Goal: Communication & Community: Participate in discussion

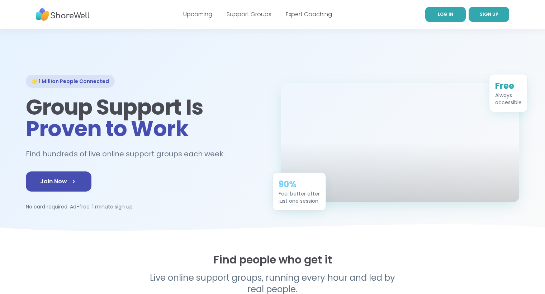
click at [449, 10] on link "LOG IN" at bounding box center [446, 14] width 41 height 15
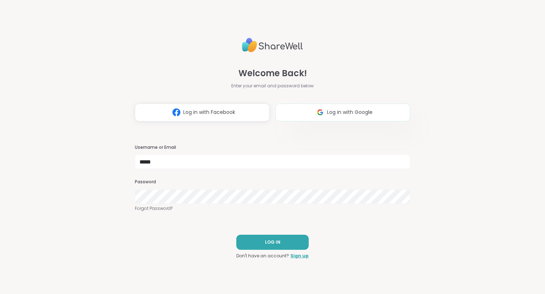
click at [361, 111] on span "Log in with Google" at bounding box center [350, 112] width 46 height 8
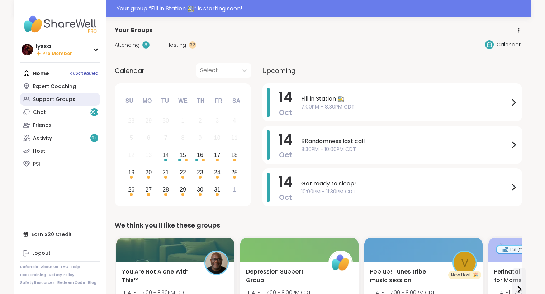
click at [61, 97] on div "Support Groups" at bounding box center [54, 99] width 42 height 7
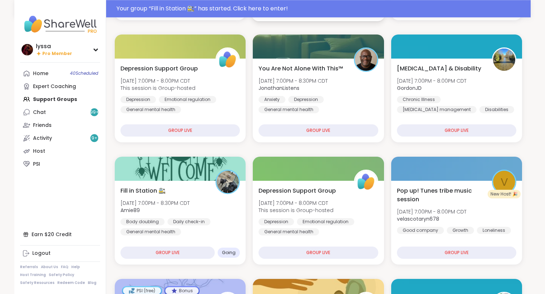
scroll to position [206, 0]
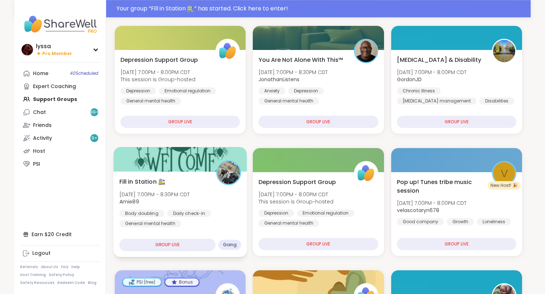
click at [210, 191] on div "Fill in Station 🚉 [DATE] 7:00PM - 8:30PM CDT Amie89 Body doubling Daily check-i…" at bounding box center [180, 202] width 122 height 50
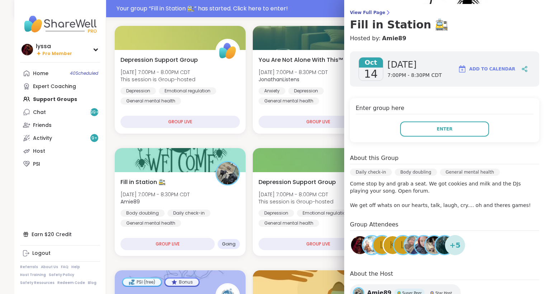
scroll to position [0, 0]
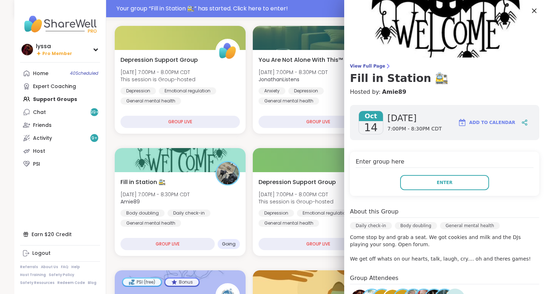
click at [537, 9] on icon at bounding box center [534, 10] width 9 height 9
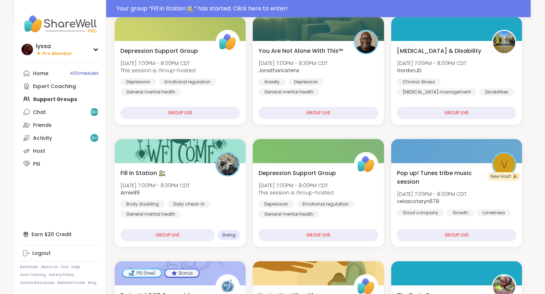
scroll to position [214, 0]
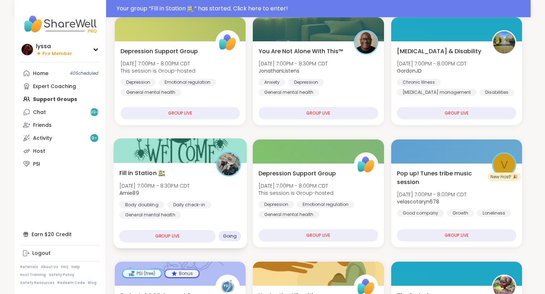
click at [217, 192] on div "Fill in Station 🚉 Tue, Oct 14 | 7:00PM - 8:30PM CDT Amie89 Body doubling Daily …" at bounding box center [180, 193] width 122 height 50
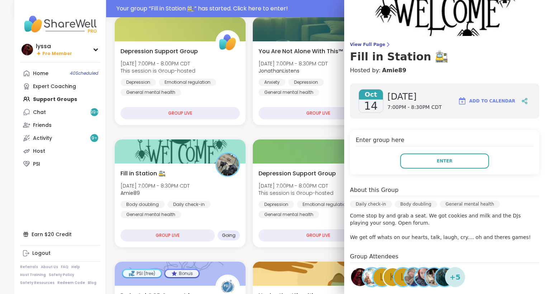
scroll to position [22, 0]
click at [450, 165] on button "Enter" at bounding box center [444, 160] width 89 height 15
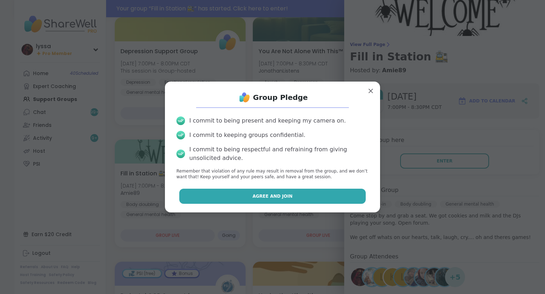
click at [345, 194] on button "Agree and Join" at bounding box center [272, 195] width 187 height 15
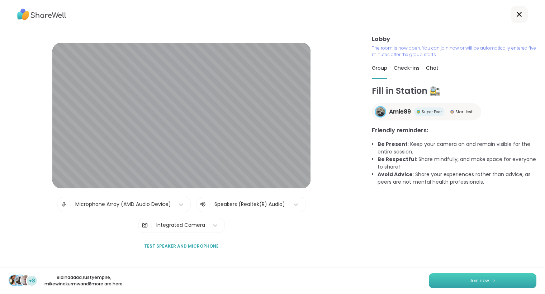
click at [482, 278] on span "Join now" at bounding box center [480, 280] width 20 height 6
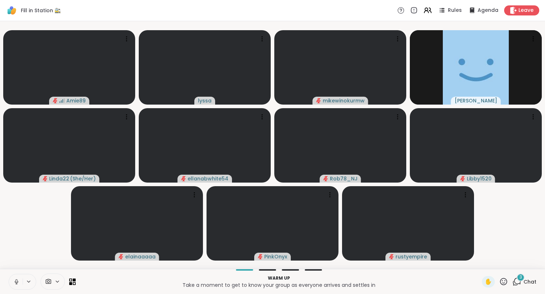
click at [18, 276] on button at bounding box center [16, 281] width 14 height 15
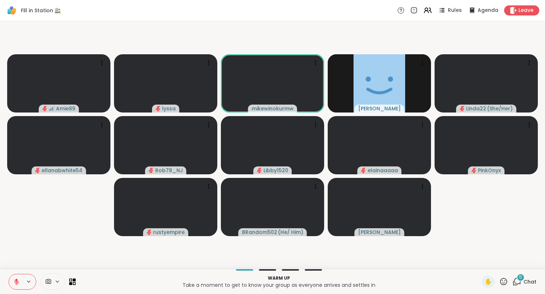
click at [18, 278] on icon at bounding box center [16, 281] width 6 height 6
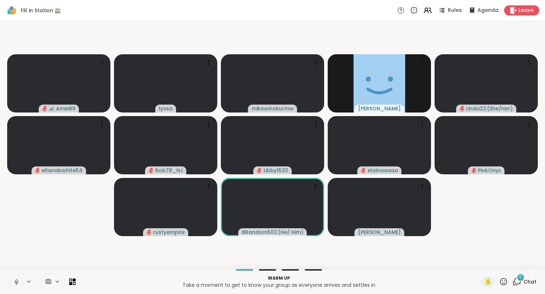
click at [18, 278] on icon at bounding box center [16, 281] width 6 height 6
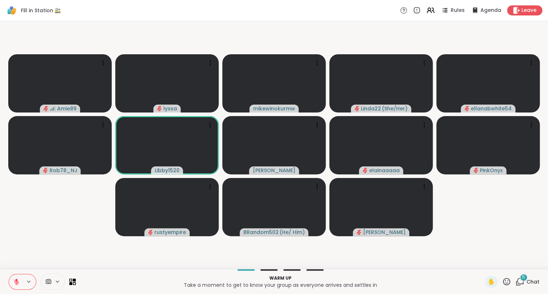
click at [15, 293] on div "Warm up Take a moment to get to know your group as everyone arrives and settles…" at bounding box center [274, 280] width 548 height 25
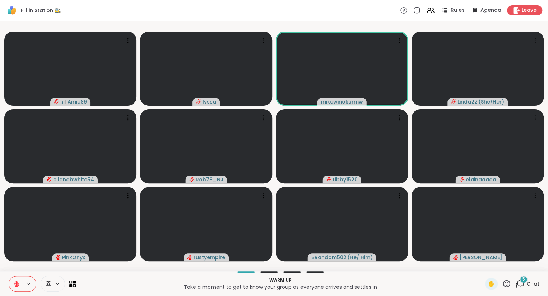
click at [17, 282] on icon at bounding box center [16, 282] width 2 height 3
click at [14, 281] on button at bounding box center [16, 284] width 14 height 15
click at [15, 283] on icon at bounding box center [16, 284] width 5 height 5
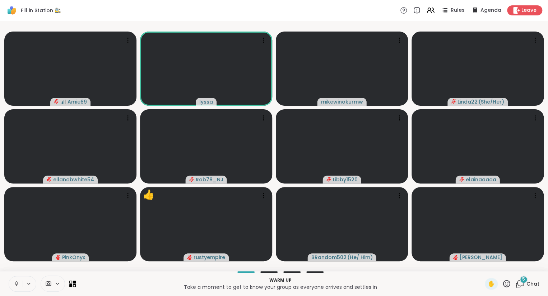
click at [17, 282] on icon at bounding box center [16, 284] width 6 height 6
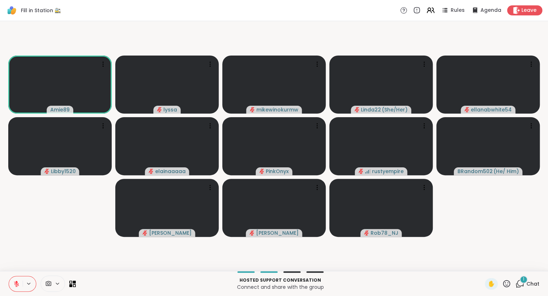
click at [15, 286] on icon at bounding box center [16, 284] width 6 height 6
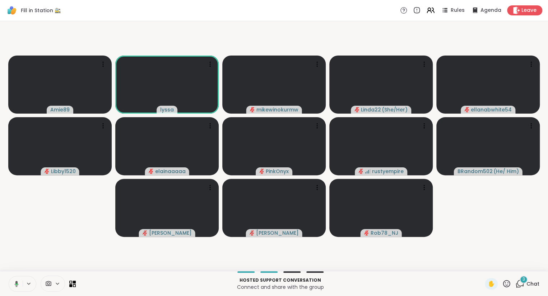
click at [18, 286] on icon at bounding box center [15, 284] width 6 height 6
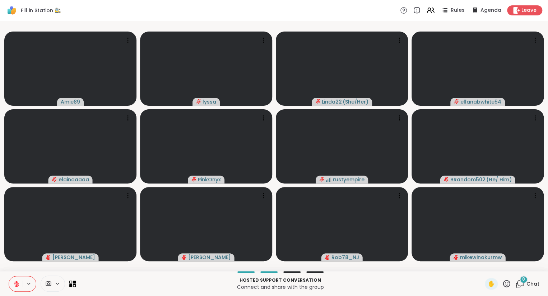
click at [519, 280] on icon at bounding box center [519, 284] width 9 height 9
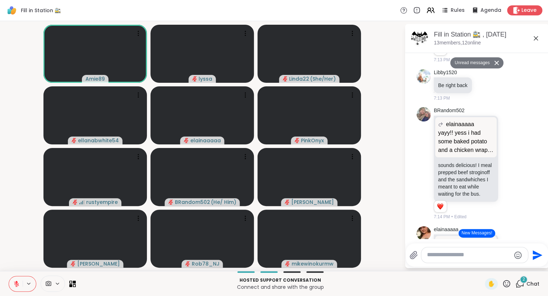
scroll to position [719, 0]
click at [512, 160] on icon at bounding box center [510, 163] width 6 height 7
click at [452, 149] on div "Select Reaction: Heart" at bounding box center [453, 152] width 6 height 6
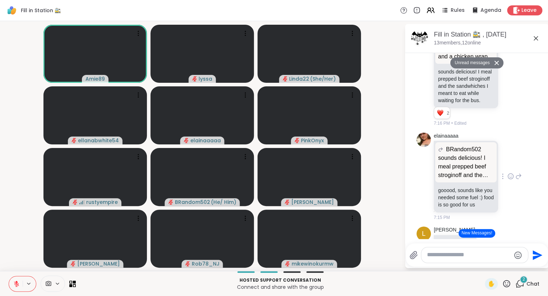
click at [510, 173] on icon at bounding box center [510, 176] width 6 height 7
click at [451, 162] on div "Select Reaction: Heart" at bounding box center [453, 165] width 6 height 6
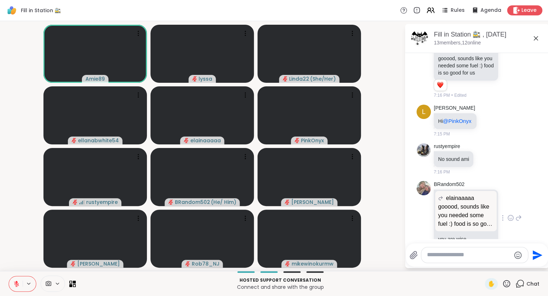
click at [510, 215] on icon at bounding box center [510, 218] width 6 height 7
click at [454, 203] on div "Select Reaction: Heart" at bounding box center [453, 206] width 6 height 6
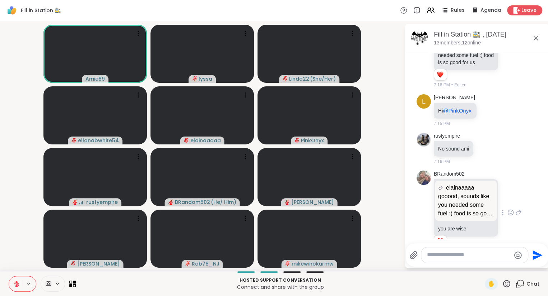
click at [537, 36] on icon at bounding box center [535, 38] width 4 height 4
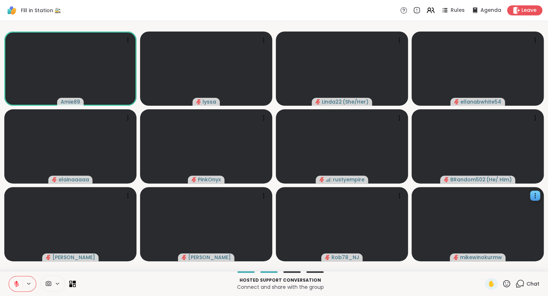
drag, startPoint x: 537, startPoint y: 36, endPoint x: 430, endPoint y: 246, distance: 235.6
click at [0, 0] on slot "Amie89 lyssa Linda22 ( She/Her ) ellanabwhite54 elainaaaaa PinkOnyx rustyempire…" at bounding box center [0, 0] width 0 height 0
click at [406, 281] on p "Hosted support conversation" at bounding box center [280, 280] width 400 height 6
click at [539, 287] on div "Hosted support conversation Connect and share with the group ✋ 1 Chat" at bounding box center [274, 283] width 548 height 25
click at [529, 283] on span "Chat" at bounding box center [532, 284] width 13 height 7
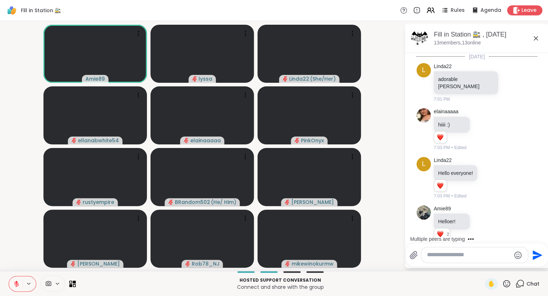
scroll to position [993, 0]
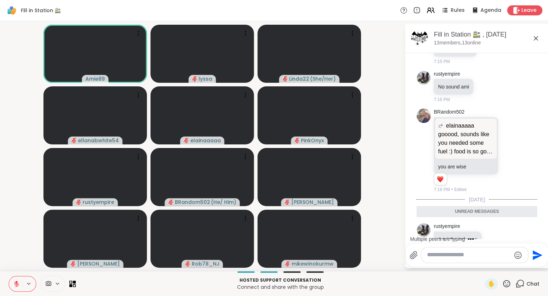
click at [479, 257] on textarea "Type your message" at bounding box center [469, 256] width 84 height 8
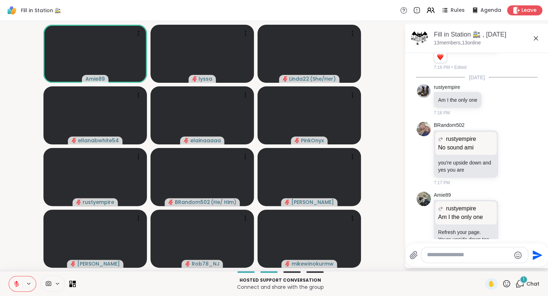
scroll to position [1154, 0]
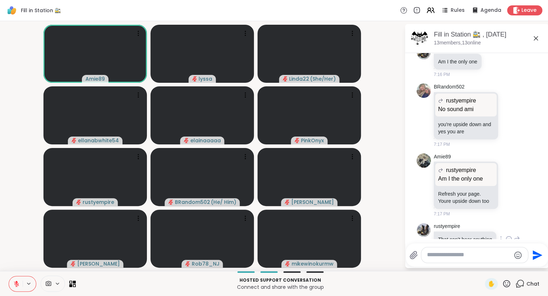
click at [516, 237] on icon at bounding box center [516, 239] width 5 height 5
type textarea "**********"
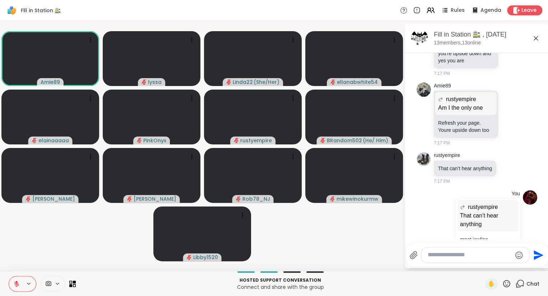
click at [536, 35] on icon at bounding box center [535, 38] width 9 height 9
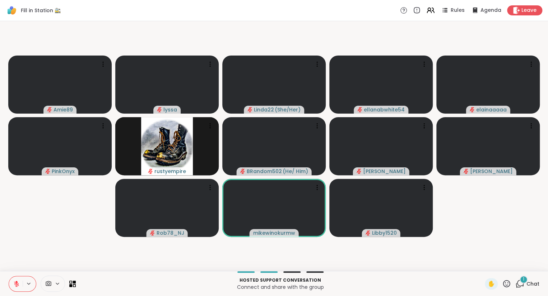
click at [519, 285] on icon at bounding box center [519, 284] width 9 height 9
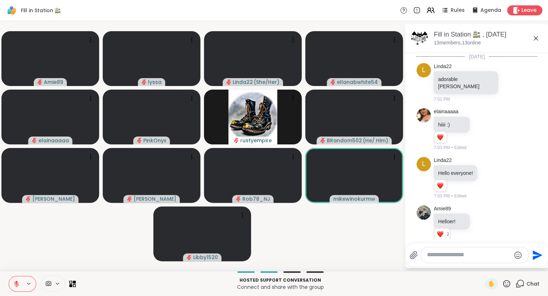
scroll to position [1280, 0]
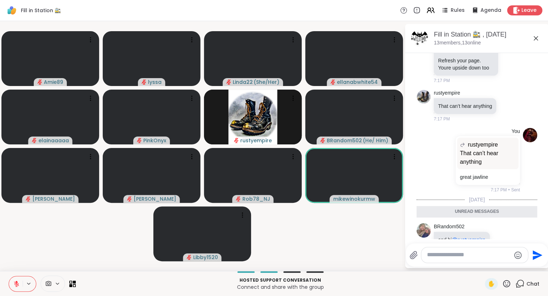
click at [497, 255] on textarea "Type your message" at bounding box center [469, 256] width 84 height 8
type textarea "**********"
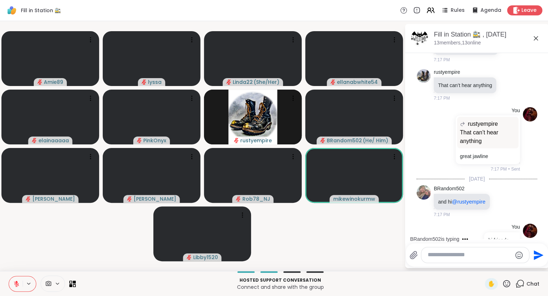
click at [368, 227] on video-player-container "Amie89 lyssa Linda22 ( She/Her ) ellanabwhite54 elainaaaaa PinkOnyx rustyempire…" at bounding box center [201, 146] width 395 height 244
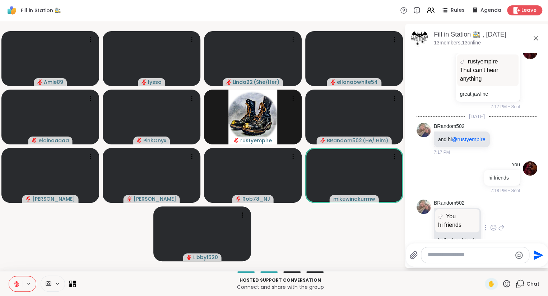
click at [492, 224] on icon at bounding box center [493, 227] width 6 height 7
click at [472, 176] on div "You hi friends 7:18 PM • Sent" at bounding box center [476, 178] width 121 height 38
click at [538, 35] on icon at bounding box center [535, 38] width 9 height 9
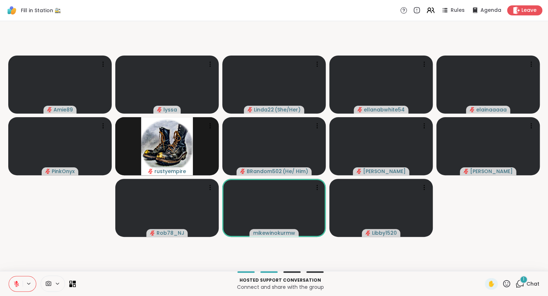
click at [526, 285] on div "1 Chat" at bounding box center [527, 283] width 24 height 11
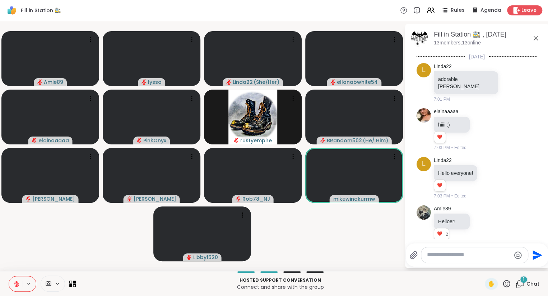
scroll to position [1443, 0]
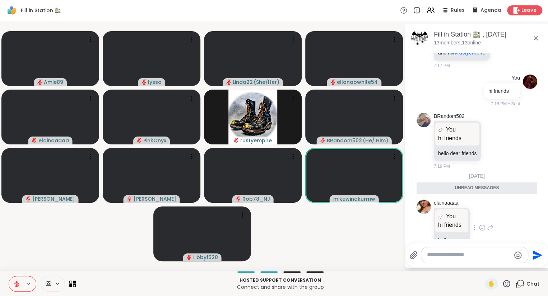
click at [482, 224] on icon at bounding box center [482, 227] width 6 height 7
click at [479, 209] on button "Select Reaction: Heart" at bounding box center [482, 216] width 14 height 14
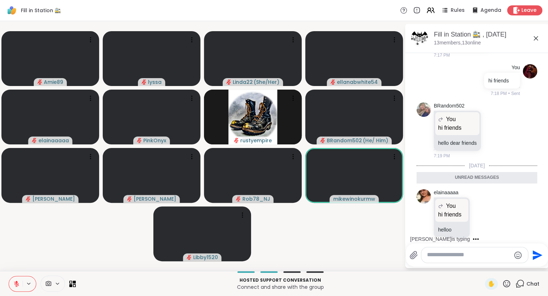
click at [488, 220] on icon at bounding box center [489, 222] width 5 height 5
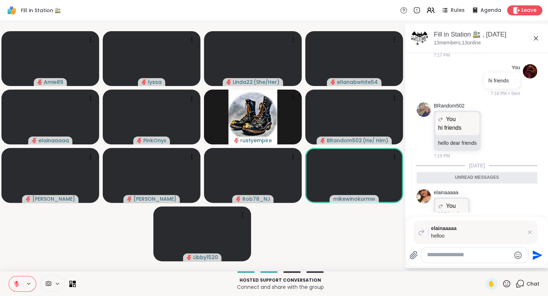
click at [488, 220] on icon at bounding box center [489, 222] width 5 height 5
type textarea "*"
type textarea "**********"
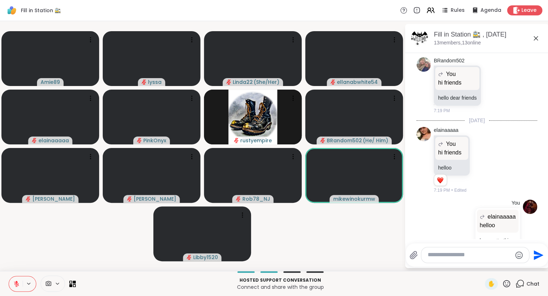
click at [537, 35] on icon at bounding box center [535, 38] width 9 height 9
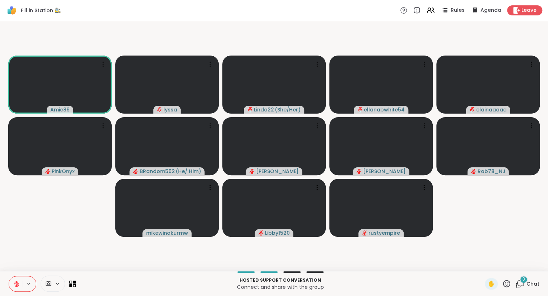
click at [527, 282] on div "3" at bounding box center [523, 280] width 8 height 8
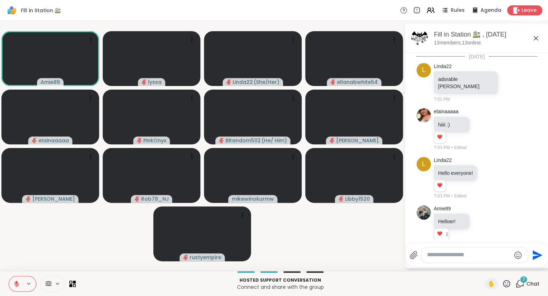
scroll to position [1810, 0]
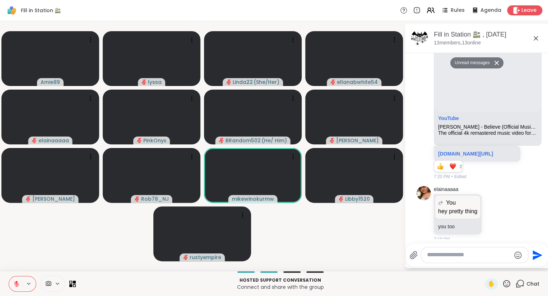
click at [536, 37] on icon at bounding box center [535, 38] width 4 height 4
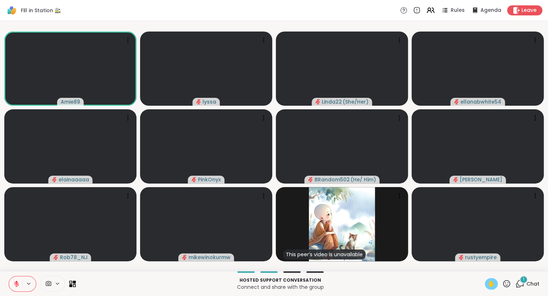
click at [494, 284] on span "✋" at bounding box center [490, 284] width 7 height 9
click at [15, 285] on icon at bounding box center [16, 284] width 5 height 5
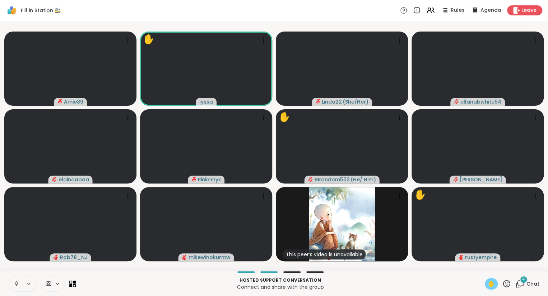
click at [17, 285] on icon at bounding box center [16, 284] width 6 height 6
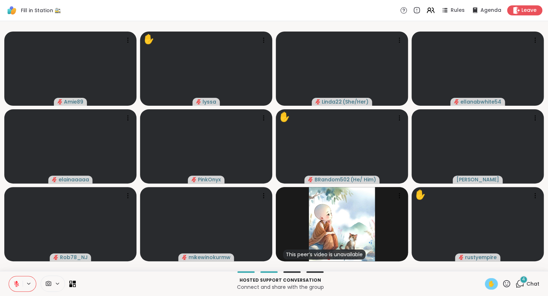
click at [493, 281] on span "✋" at bounding box center [490, 284] width 7 height 9
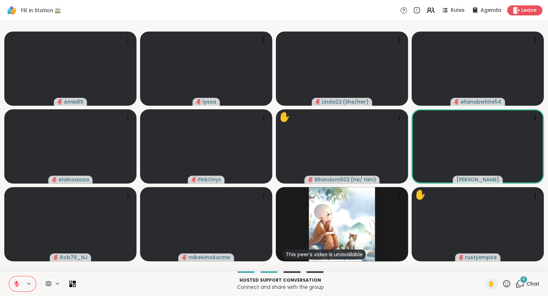
click at [508, 288] on icon at bounding box center [506, 284] width 9 height 9
click at [486, 268] on span "❤️" at bounding box center [485, 265] width 7 height 9
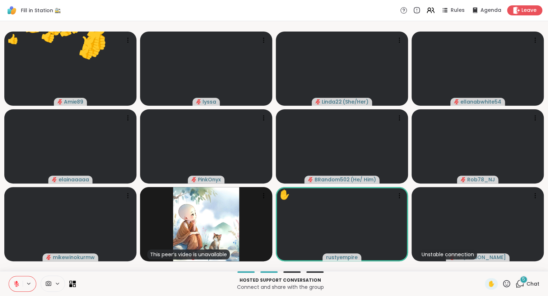
click at [507, 281] on icon at bounding box center [506, 283] width 7 height 7
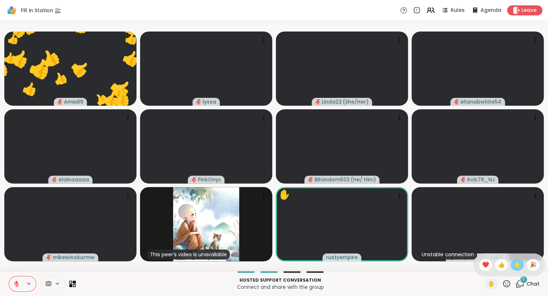
click at [515, 264] on span "🌟" at bounding box center [516, 265] width 7 height 9
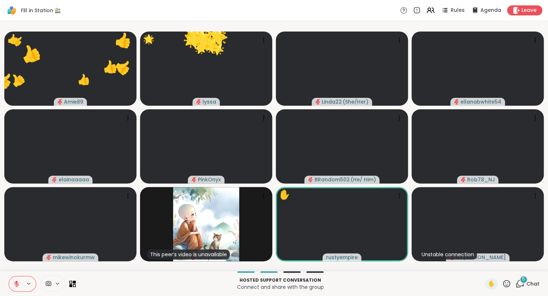
click at [511, 287] on icon at bounding box center [506, 284] width 9 height 9
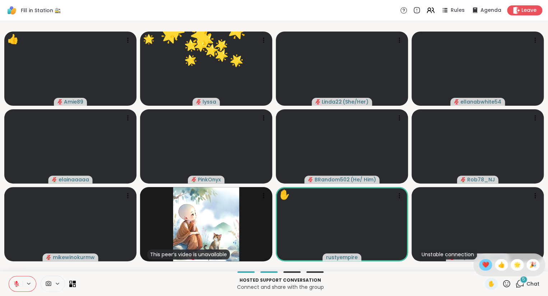
click at [480, 261] on div "❤️" at bounding box center [485, 264] width 13 height 11
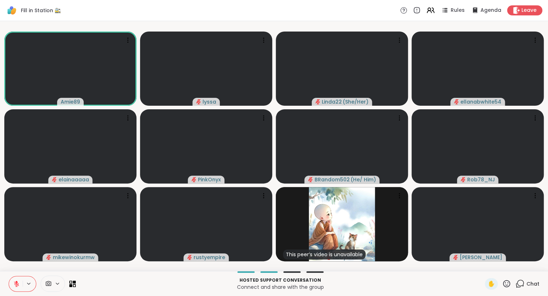
click at [15, 286] on icon at bounding box center [16, 284] width 6 height 6
click at [13, 280] on button at bounding box center [15, 284] width 15 height 15
click at [22, 284] on button at bounding box center [16, 284] width 14 height 15
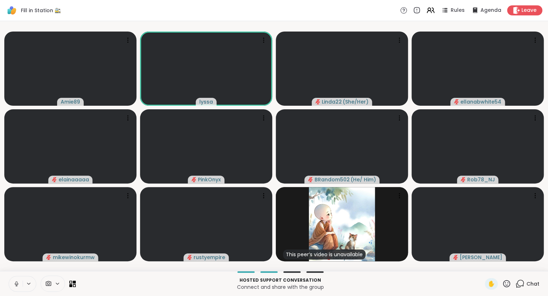
click at [11, 282] on button at bounding box center [16, 284] width 14 height 15
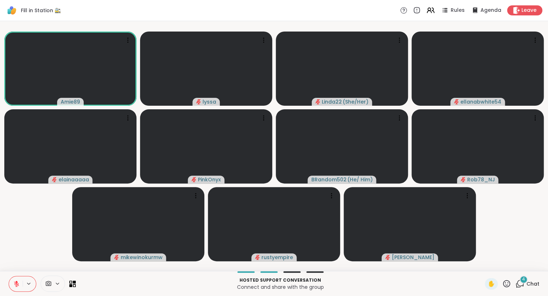
click at [17, 279] on button at bounding box center [16, 284] width 14 height 15
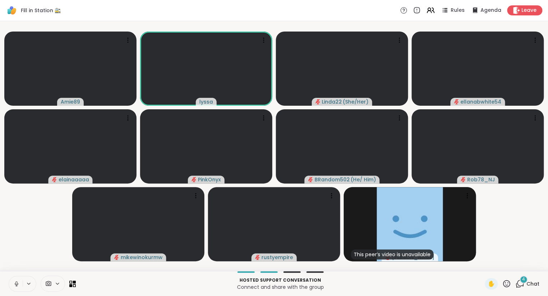
click at [16, 282] on icon at bounding box center [16, 284] width 6 height 6
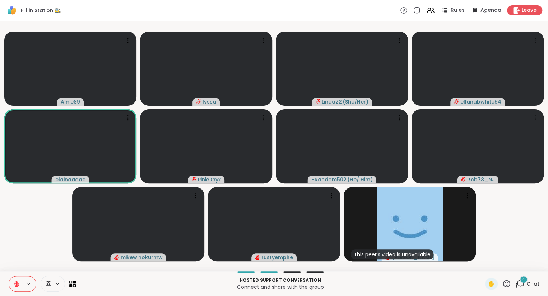
click at [19, 284] on icon at bounding box center [16, 284] width 6 height 6
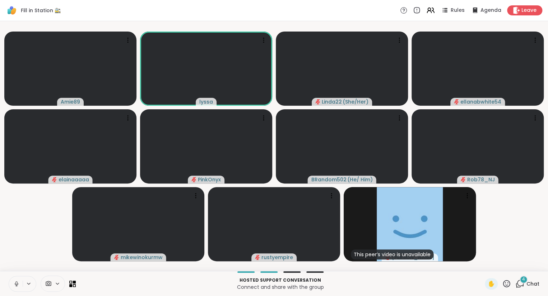
click at [18, 278] on button at bounding box center [16, 284] width 14 height 15
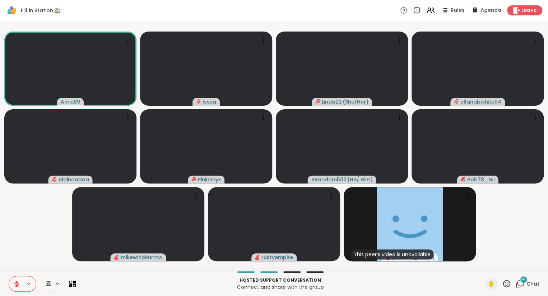
click at [16, 281] on button at bounding box center [16, 284] width 14 height 15
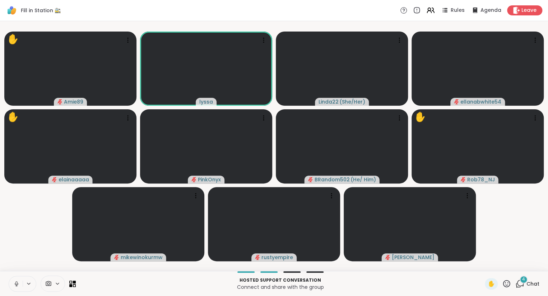
click at [506, 285] on icon at bounding box center [506, 284] width 9 height 9
click at [531, 268] on span "🎉" at bounding box center [532, 265] width 7 height 9
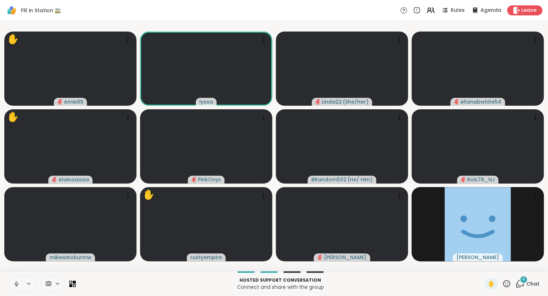
click at [15, 285] on icon at bounding box center [16, 284] width 6 height 6
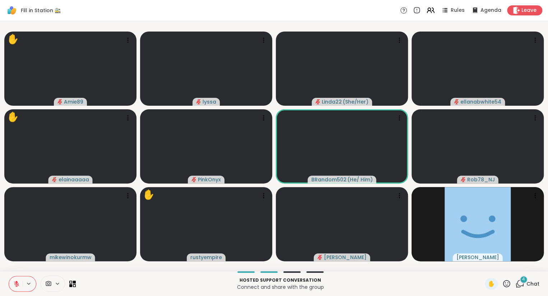
click at [14, 280] on button at bounding box center [16, 284] width 14 height 15
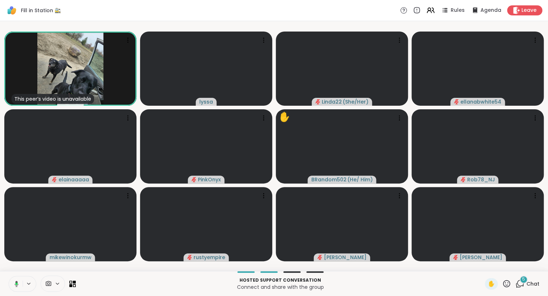
click at [18, 282] on icon at bounding box center [15, 284] width 6 height 6
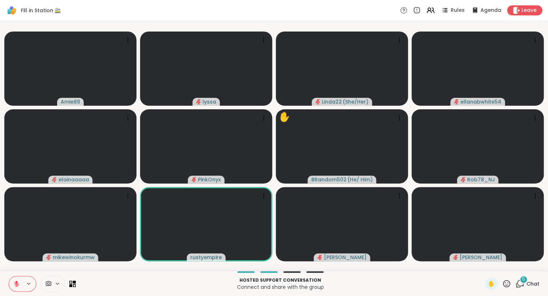
click at [27, 278] on div at bounding box center [23, 284] width 28 height 16
click at [26, 278] on div at bounding box center [23, 284] width 28 height 16
click at [14, 281] on icon at bounding box center [16, 284] width 6 height 6
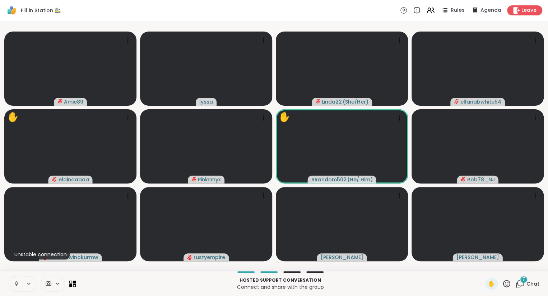
click at [18, 282] on icon at bounding box center [16, 284] width 6 height 6
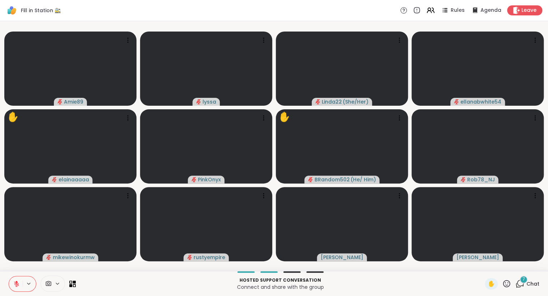
click at [14, 283] on icon at bounding box center [16, 284] width 6 height 6
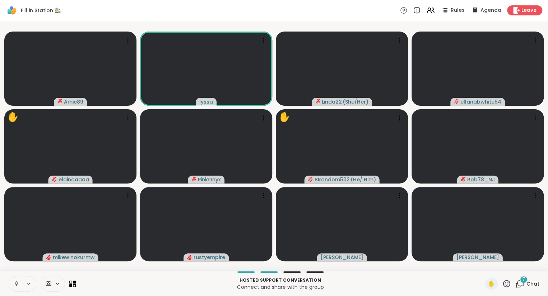
click at [505, 282] on icon at bounding box center [506, 283] width 7 height 7
click at [483, 264] on span "❤️" at bounding box center [485, 265] width 7 height 9
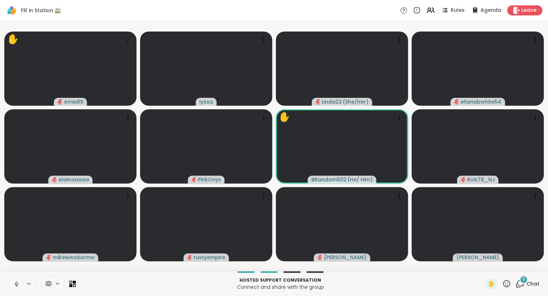
click at [520, 289] on div "9 Chat" at bounding box center [527, 283] width 24 height 11
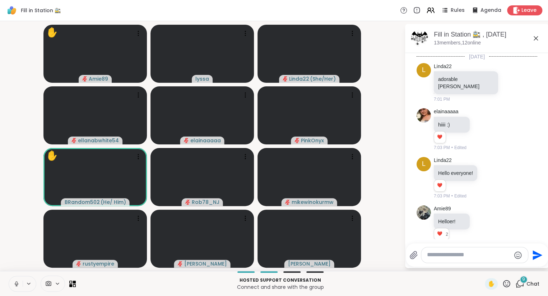
scroll to position [2902, 0]
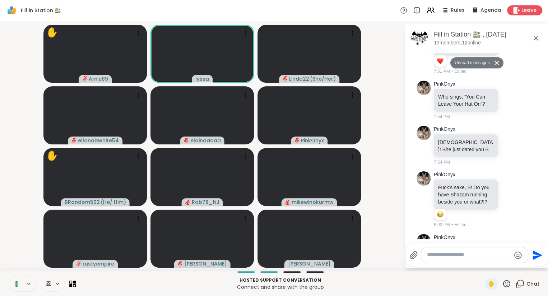
click at [534, 37] on icon at bounding box center [535, 38] width 4 height 4
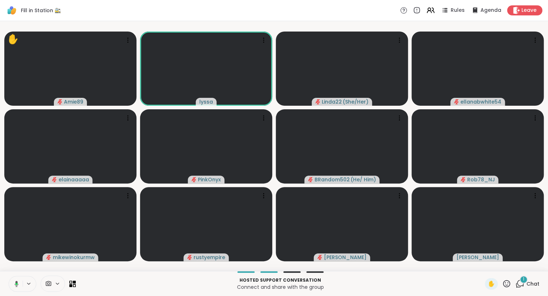
click at [527, 286] on span "Chat" at bounding box center [532, 284] width 13 height 7
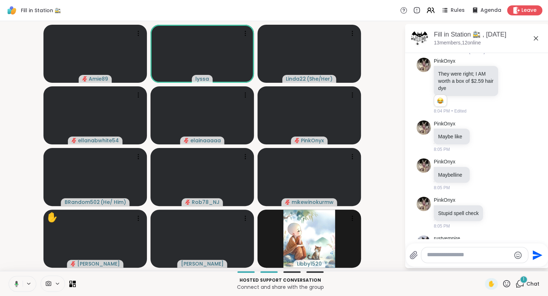
scroll to position [3148, 0]
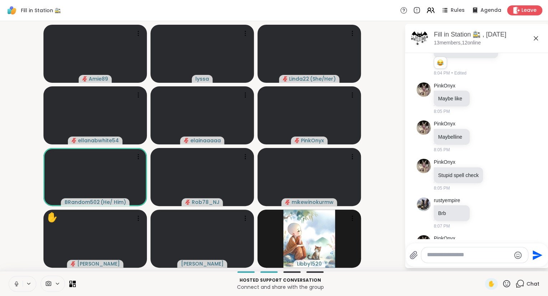
click at [17, 285] on icon at bounding box center [16, 284] width 6 height 6
click at [14, 288] on button at bounding box center [16, 284] width 14 height 15
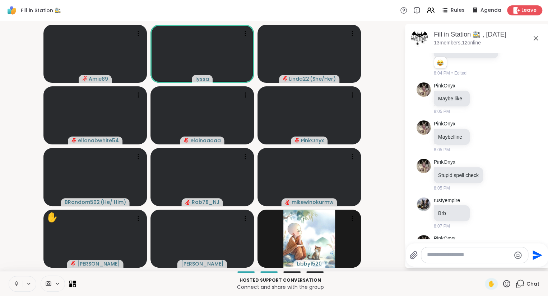
scroll to position [3158, 0]
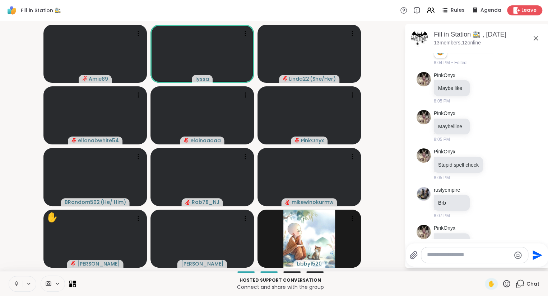
click at [16, 281] on button at bounding box center [16, 284] width 14 height 15
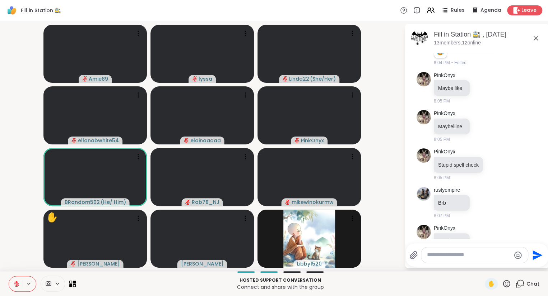
click at [15, 278] on button at bounding box center [16, 284] width 14 height 15
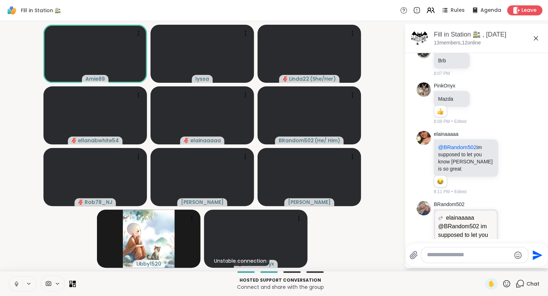
scroll to position [3311, 0]
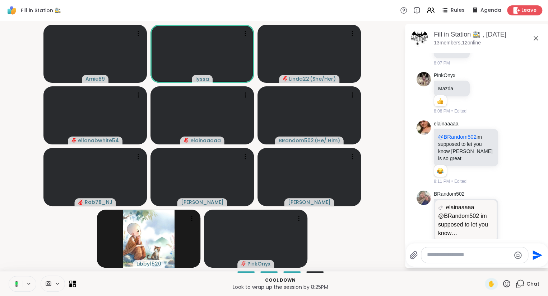
click at [15, 286] on icon at bounding box center [15, 284] width 6 height 6
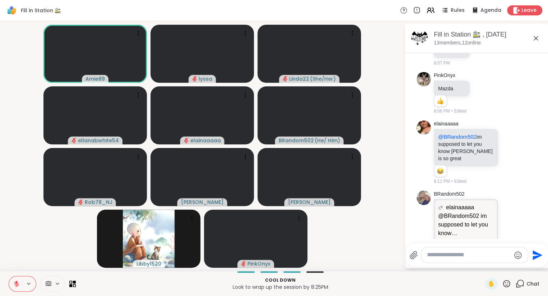
click at [537, 38] on icon at bounding box center [535, 38] width 9 height 9
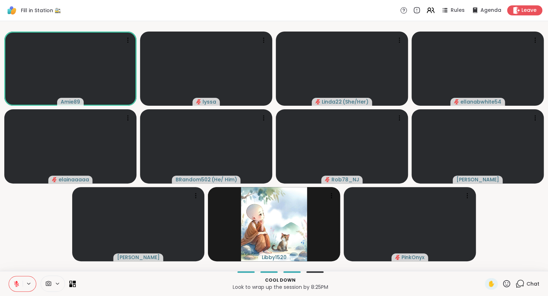
click at [506, 284] on icon at bounding box center [506, 284] width 9 height 9
click at [479, 263] on div "❤️" at bounding box center [485, 264] width 13 height 11
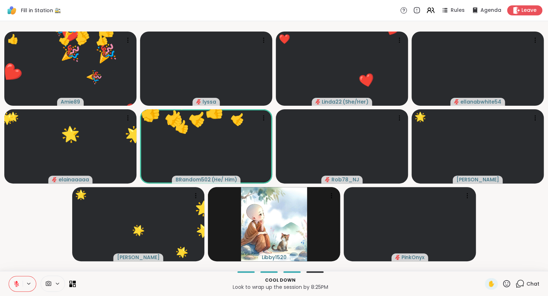
click at [506, 286] on icon at bounding box center [506, 283] width 7 height 7
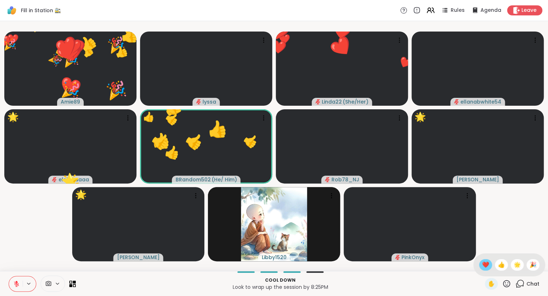
click at [486, 267] on span "❤️" at bounding box center [485, 265] width 7 height 9
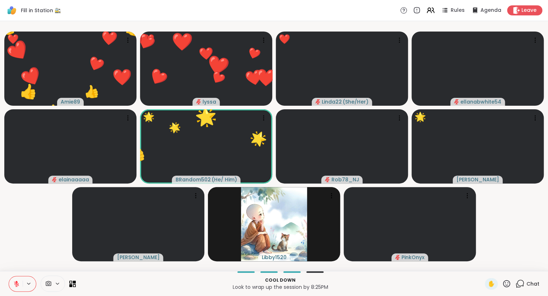
click at [11, 277] on button at bounding box center [16, 284] width 14 height 15
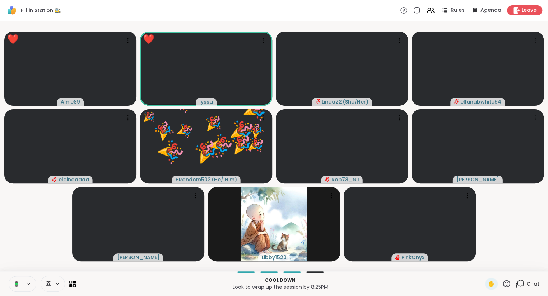
click at [13, 283] on icon at bounding box center [15, 284] width 6 height 6
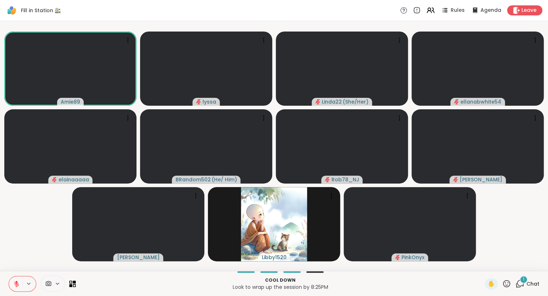
click at [504, 285] on icon at bounding box center [506, 284] width 9 height 9
click at [484, 269] on span "❤️" at bounding box center [485, 265] width 7 height 9
click at [15, 282] on icon at bounding box center [16, 284] width 6 height 6
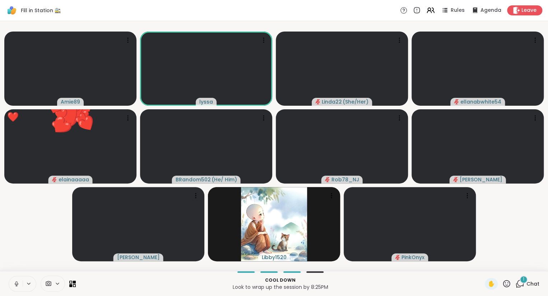
click at [14, 278] on button at bounding box center [16, 284] width 14 height 15
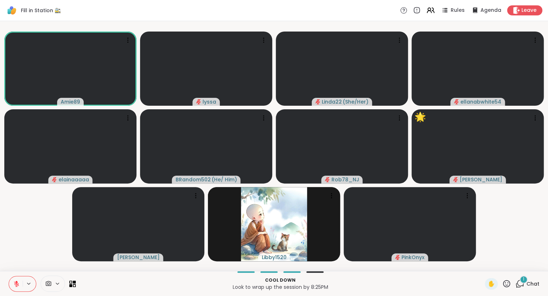
click at [505, 283] on icon at bounding box center [506, 284] width 9 height 9
click at [486, 266] on span "❤️" at bounding box center [485, 265] width 7 height 9
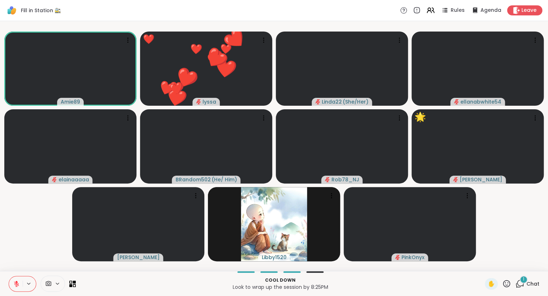
click at [17, 284] on icon at bounding box center [16, 284] width 5 height 5
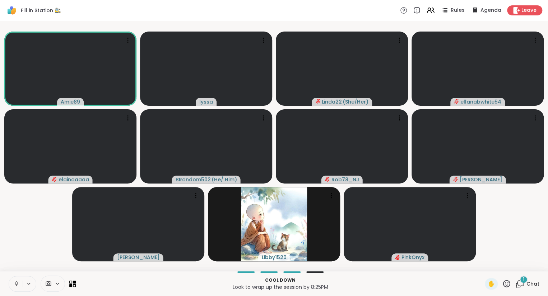
click at [15, 285] on icon at bounding box center [17, 284] width 4 height 2
click at [507, 289] on div "✋" at bounding box center [497, 283] width 26 height 11
click at [506, 285] on icon at bounding box center [506, 284] width 9 height 9
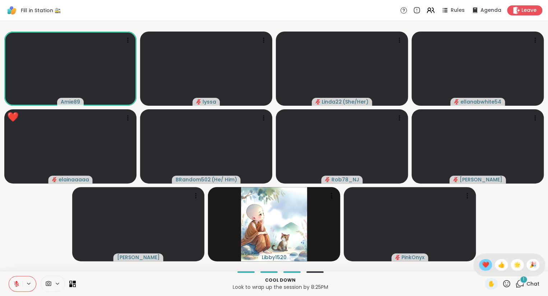
click at [482, 265] on span "❤️" at bounding box center [485, 265] width 7 height 9
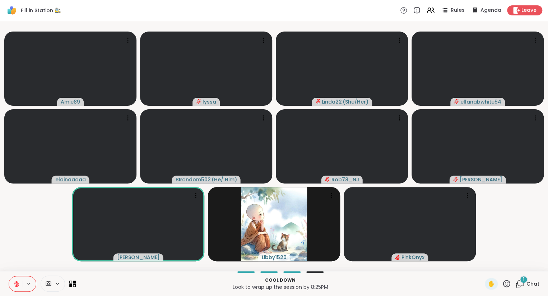
click at [508, 286] on icon at bounding box center [506, 284] width 9 height 9
click at [485, 266] on span "❤️" at bounding box center [485, 265] width 7 height 9
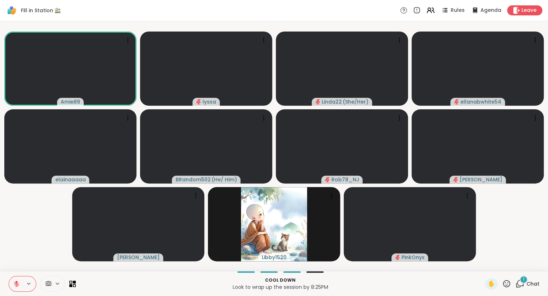
click at [17, 279] on button at bounding box center [16, 284] width 14 height 15
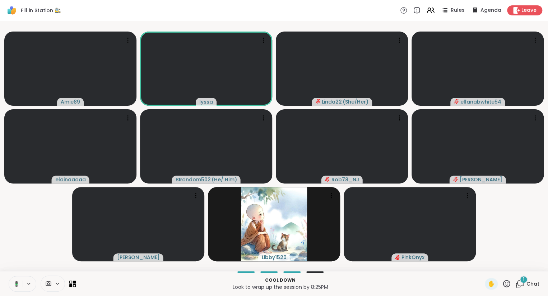
click at [13, 283] on icon at bounding box center [15, 284] width 6 height 6
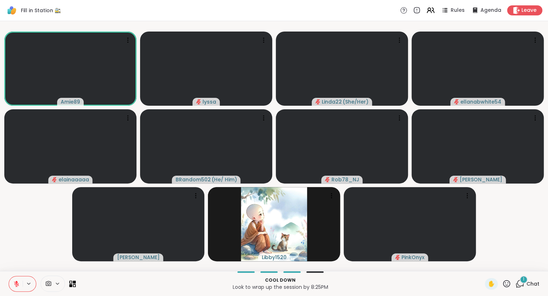
click at [508, 283] on icon at bounding box center [506, 284] width 9 height 9
click at [482, 263] on span "❤️" at bounding box center [485, 265] width 7 height 9
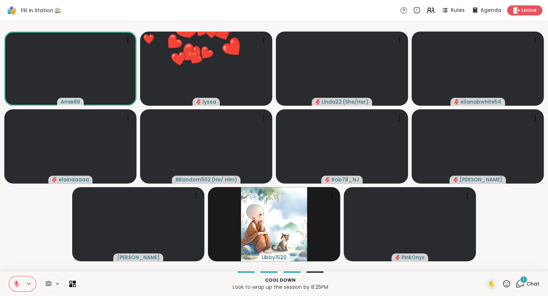
click at [17, 287] on icon at bounding box center [16, 284] width 6 height 6
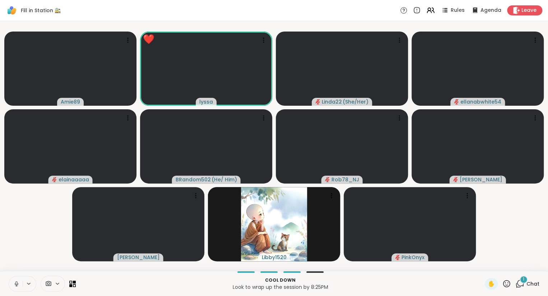
click at [19, 281] on icon at bounding box center [16, 284] width 6 height 6
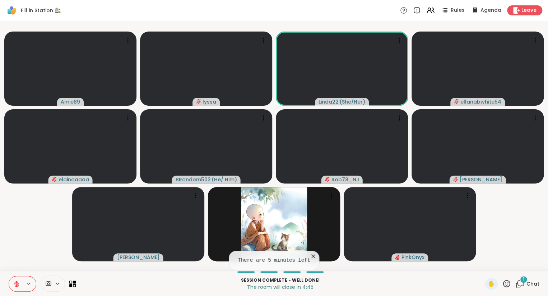
click at [506, 285] on icon at bounding box center [506, 283] width 7 height 7
click at [482, 264] on span "❤️" at bounding box center [485, 265] width 7 height 9
click at [503, 283] on icon at bounding box center [506, 284] width 9 height 9
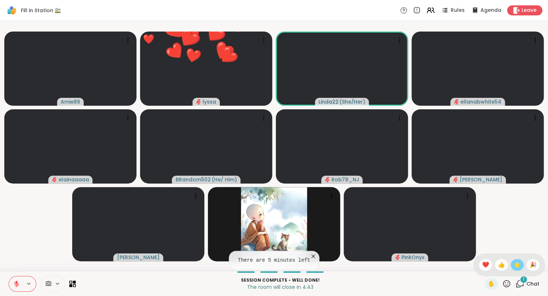
click at [515, 268] on span "🌟" at bounding box center [516, 265] width 7 height 9
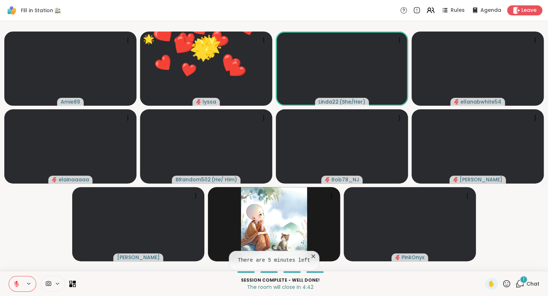
click at [507, 287] on icon at bounding box center [506, 283] width 7 height 7
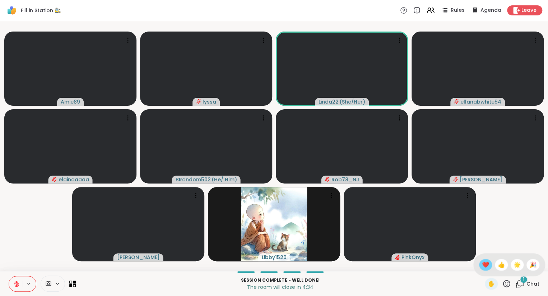
click at [482, 265] on span "❤️" at bounding box center [485, 265] width 7 height 9
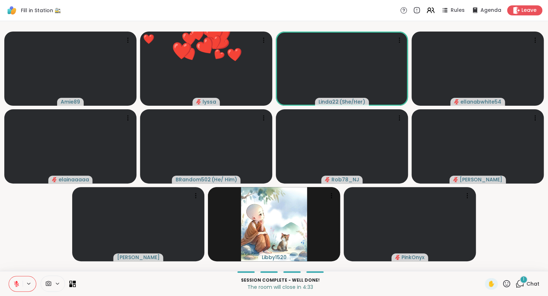
click at [504, 285] on icon at bounding box center [506, 284] width 9 height 9
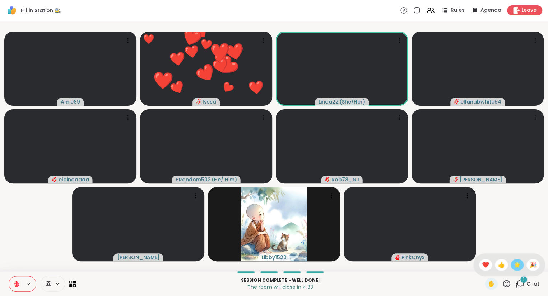
click at [513, 269] on span "🌟" at bounding box center [516, 265] width 7 height 9
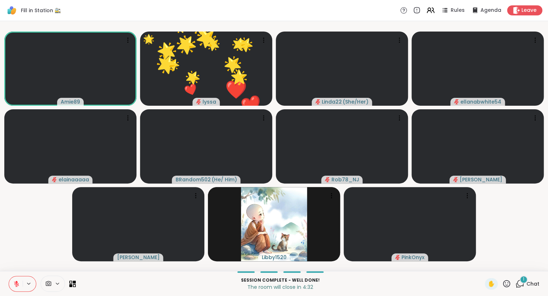
click at [19, 281] on icon at bounding box center [16, 284] width 6 height 6
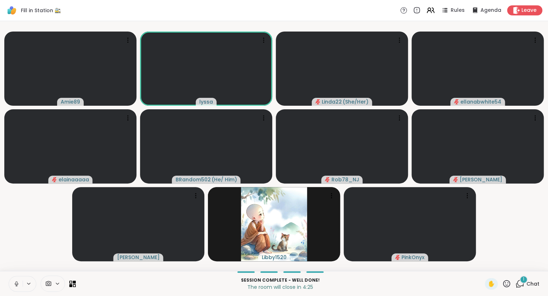
click at [16, 285] on icon at bounding box center [16, 284] width 6 height 6
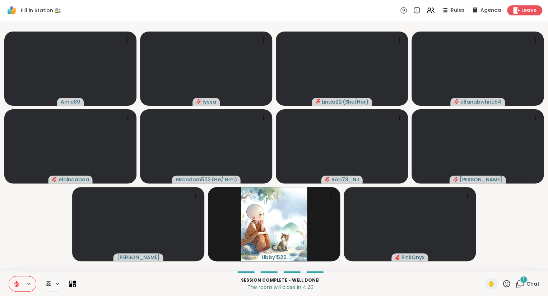
click at [11, 285] on button at bounding box center [16, 284] width 14 height 15
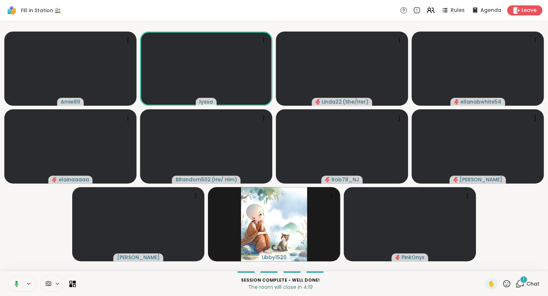
click at [18, 283] on icon at bounding box center [15, 284] width 6 height 6
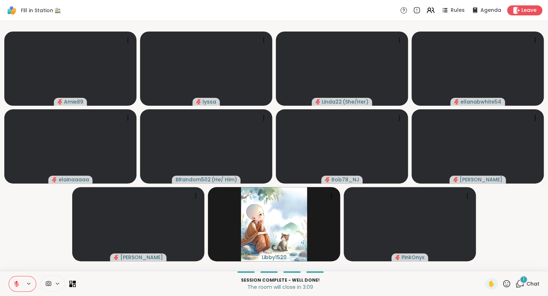
click at [15, 285] on icon at bounding box center [16, 284] width 5 height 5
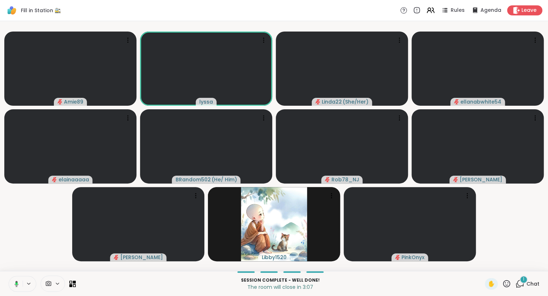
click at [15, 284] on icon at bounding box center [15, 284] width 6 height 6
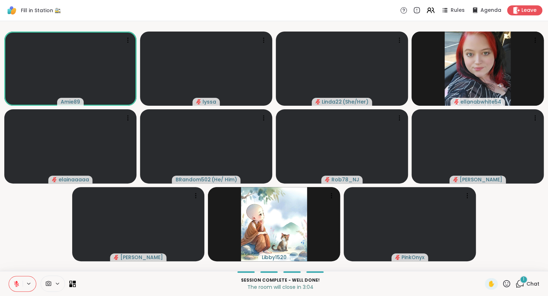
click at [520, 280] on div "1" at bounding box center [523, 280] width 8 height 8
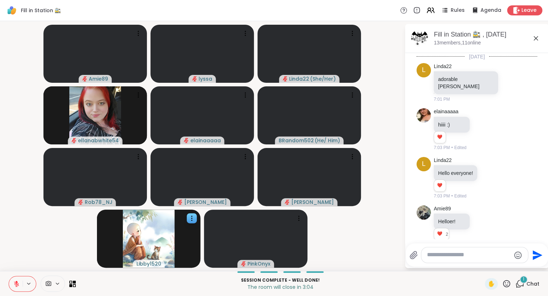
scroll to position [3366, 0]
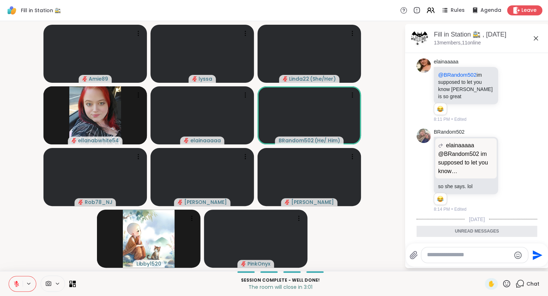
click at [507, 259] on icon at bounding box center [510, 262] width 6 height 7
click at [507, 248] on div "Select Reaction: Heart" at bounding box center [510, 251] width 6 height 6
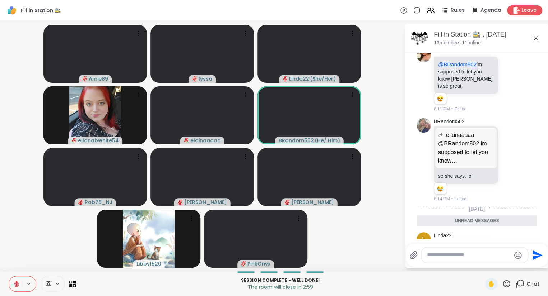
click at [12, 281] on button at bounding box center [16, 284] width 14 height 15
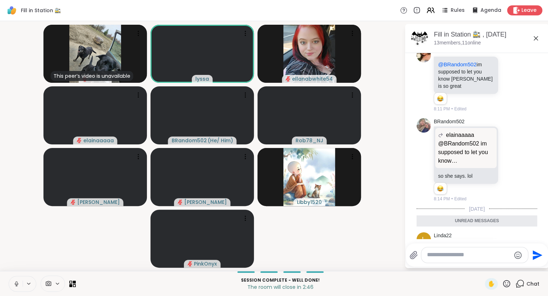
click at [17, 278] on button at bounding box center [16, 284] width 14 height 15
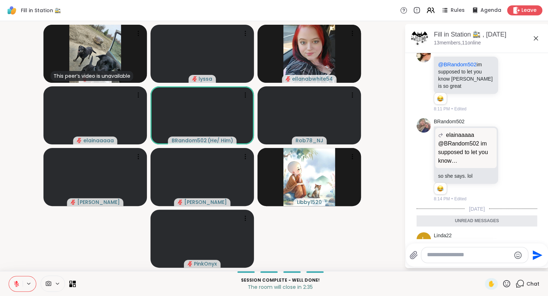
click at [15, 283] on icon at bounding box center [16, 284] width 5 height 5
click at [505, 286] on icon at bounding box center [506, 284] width 9 height 9
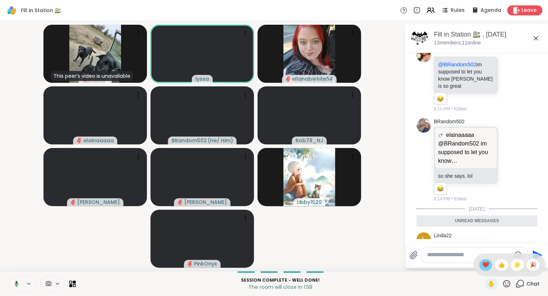
click at [482, 269] on span "❤️" at bounding box center [485, 265] width 7 height 9
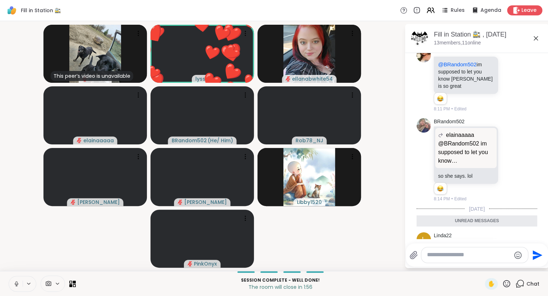
drag, startPoint x: 480, startPoint y: 269, endPoint x: 471, endPoint y: 269, distance: 9.3
click at [478, 269] on div "This peer’s video is unavailable Amie89 ❤️ lyssa ❤️ ❤️ ❤️ ❤️ ❤️ ❤️ ❤️ ❤️ ❤️ ❤️ …" at bounding box center [274, 146] width 548 height 250
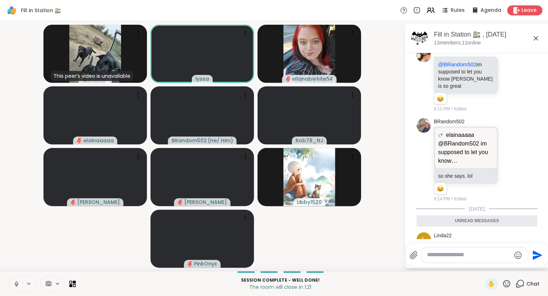
click at [537, 36] on icon at bounding box center [535, 38] width 4 height 4
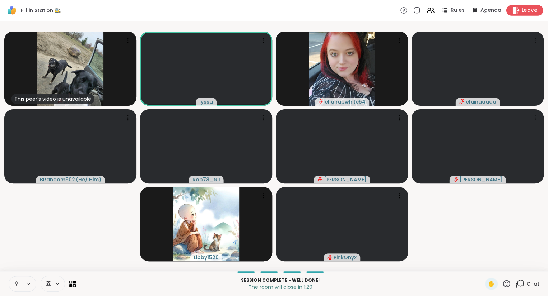
click at [527, 9] on span "Leave" at bounding box center [529, 11] width 16 height 8
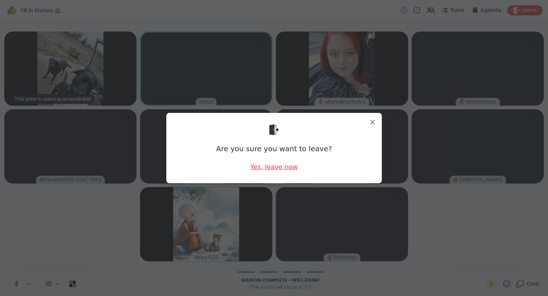
click at [259, 168] on div "Yes, leave now" at bounding box center [273, 167] width 47 height 9
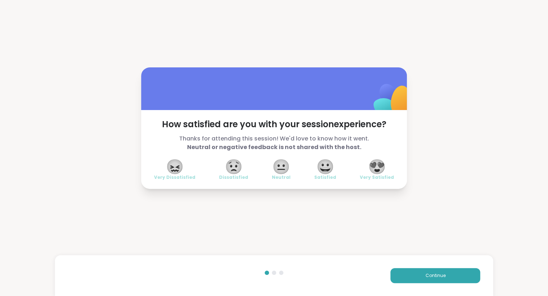
click at [372, 168] on span "😍" at bounding box center [377, 166] width 18 height 13
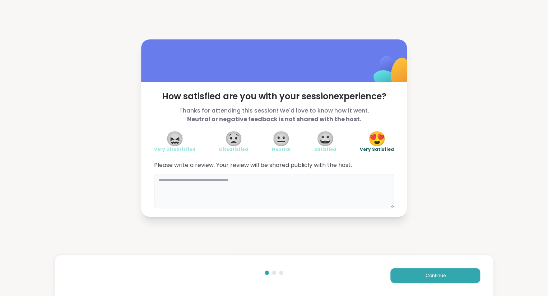
click at [327, 195] on textarea at bounding box center [274, 191] width 240 height 34
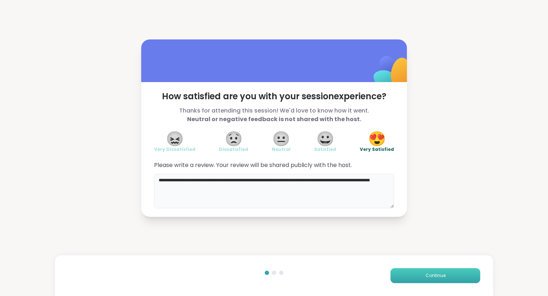
type textarea "**********"
click at [428, 272] on button "Continue" at bounding box center [435, 275] width 90 height 15
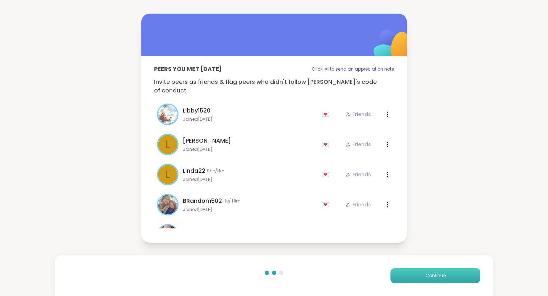
click at [427, 273] on span "Continue" at bounding box center [435, 276] width 20 height 6
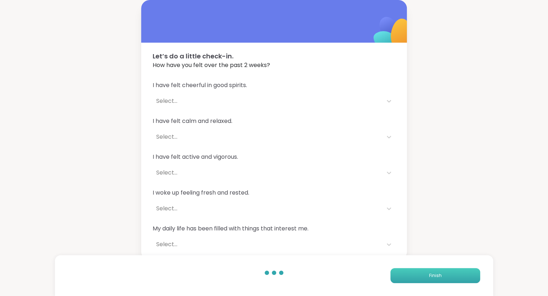
click at [421, 275] on button "Finish" at bounding box center [435, 275] width 90 height 15
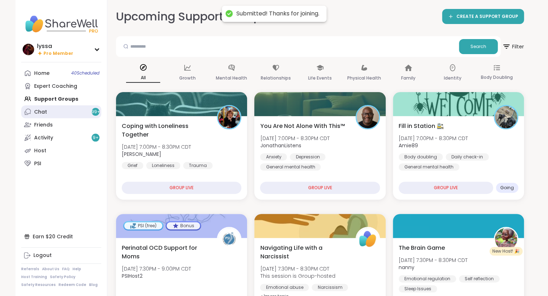
click at [48, 108] on link "Chat 99 +" at bounding box center [61, 111] width 80 height 13
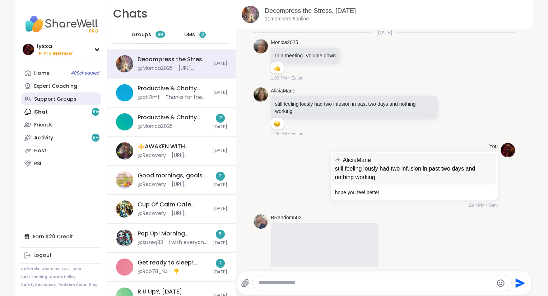
scroll to position [828, 0]
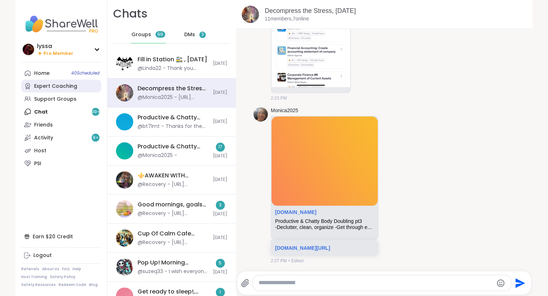
click at [48, 90] on link "Expert Coaching" at bounding box center [61, 86] width 80 height 13
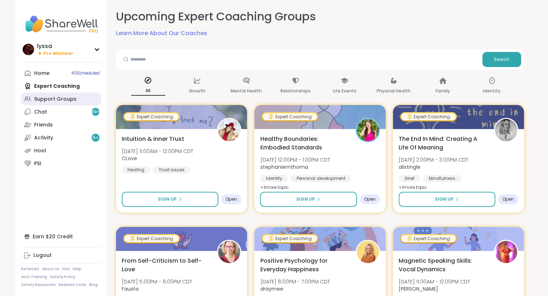
click at [50, 100] on div "Support Groups" at bounding box center [55, 99] width 42 height 7
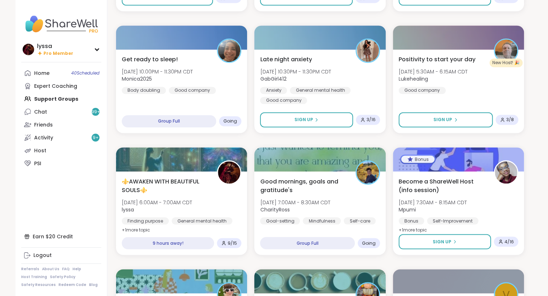
scroll to position [554, 0]
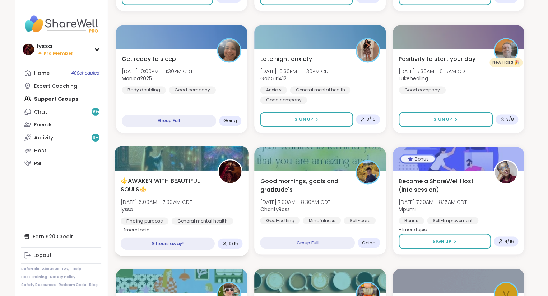
click at [211, 195] on div "⚜️AWAKEN WITH BEAUTIFUL SOULS⚜️ Wed, Oct 15 | 6:00AM - 7:00AM CDT lyssa Finding…" at bounding box center [182, 206] width 122 height 58
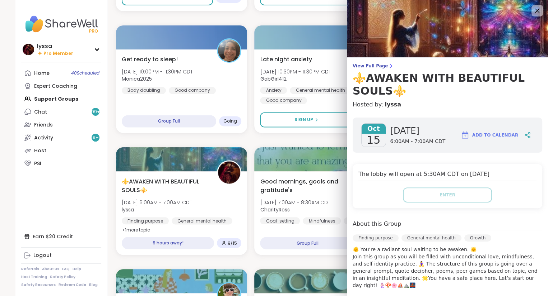
click at [397, 246] on p "🌞 You’re a radiant soul waiting to be awaken. 🌞 Join this group as you will be …" at bounding box center [446, 267] width 189 height 43
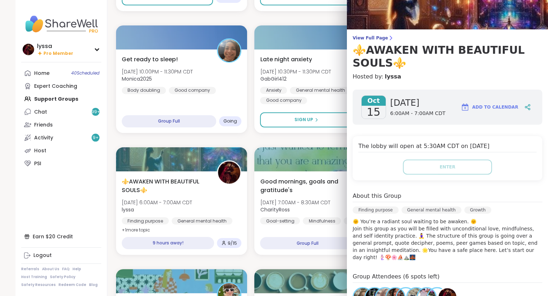
scroll to position [0, 0]
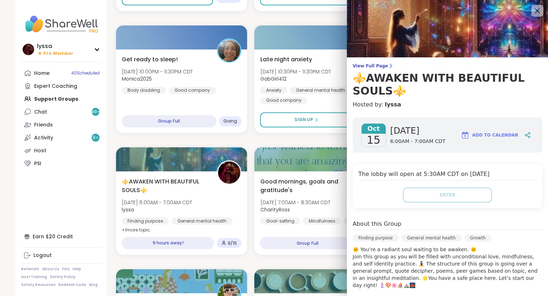
click at [536, 14] on icon at bounding box center [536, 10] width 9 height 9
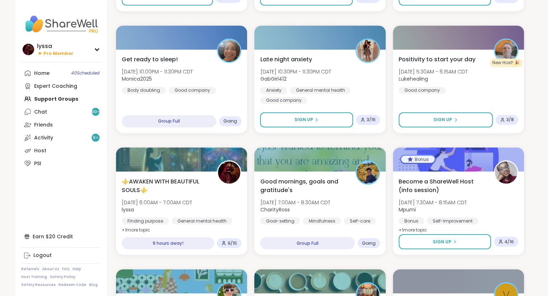
scroll to position [549, 0]
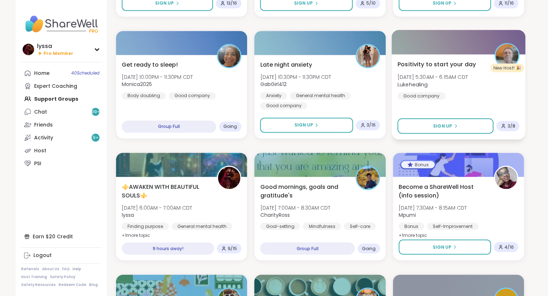
click at [494, 95] on div "Positivity to start your day Wed, Oct 15 | 5:30AM - 6:15AM CDT Lukehealing Good…" at bounding box center [458, 79] width 122 height 39
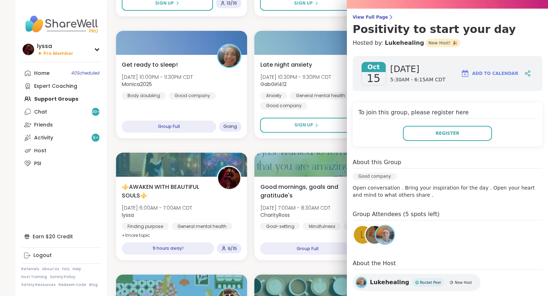
scroll to position [0, 0]
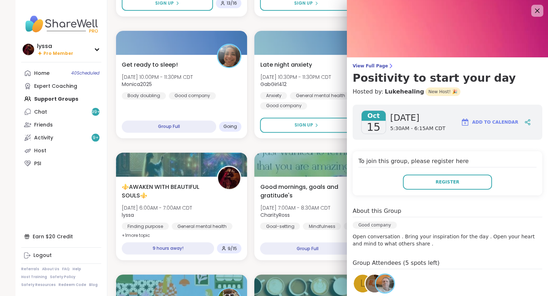
click at [534, 12] on icon at bounding box center [536, 10] width 9 height 9
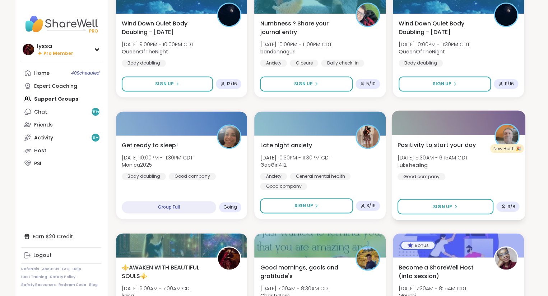
scroll to position [468, 0]
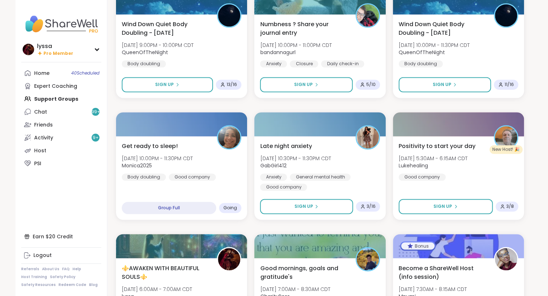
click at [308, 151] on div "Late night anxiety [DATE] 10:30PM - 11:30PM CDT GabGirl412 Anxiety General ment…" at bounding box center [320, 166] width 122 height 50
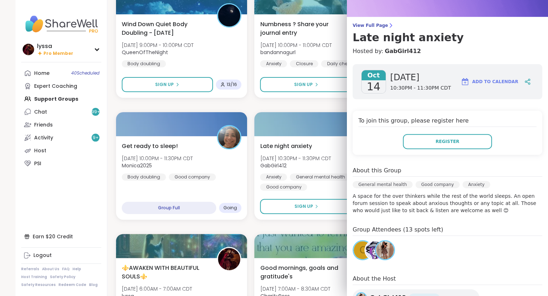
scroll to position [0, 0]
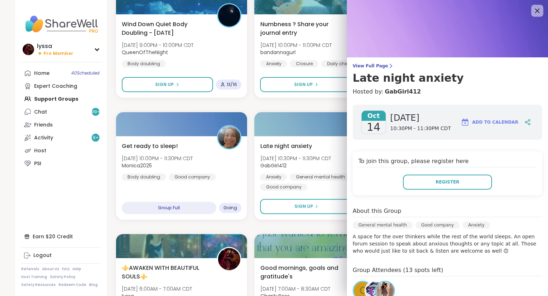
click at [538, 11] on icon at bounding box center [536, 10] width 9 height 9
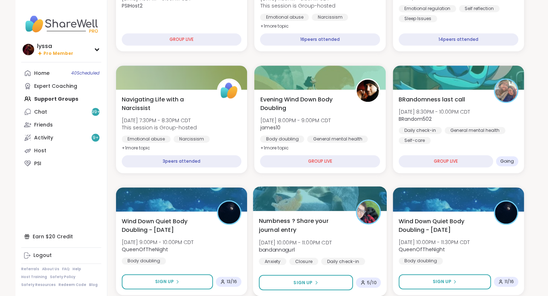
scroll to position [266, 0]
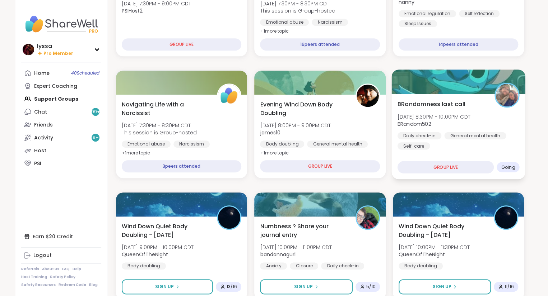
click at [461, 111] on div "BRandomness last call Tue, Oct 14 | 8:30PM - 10:00PM CDT BRandom502 Daily check…" at bounding box center [458, 125] width 122 height 50
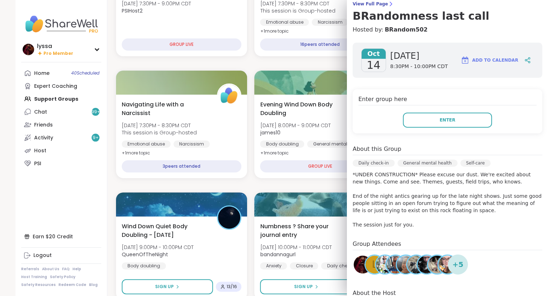
scroll to position [88, 0]
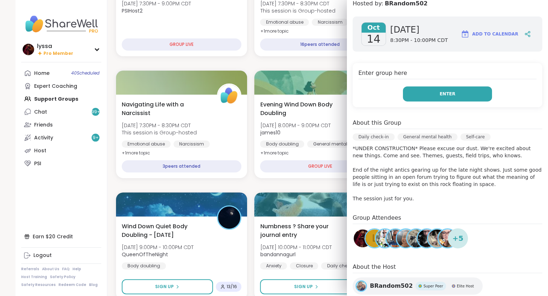
click at [459, 95] on button "Enter" at bounding box center [447, 93] width 89 height 15
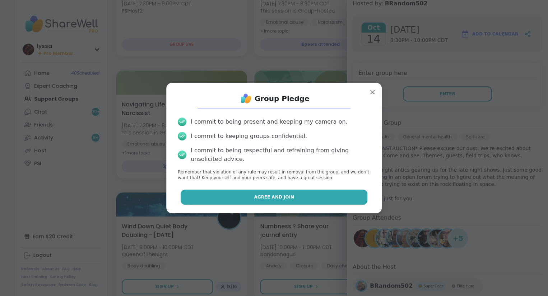
click at [325, 198] on button "Agree and Join" at bounding box center [273, 197] width 187 height 15
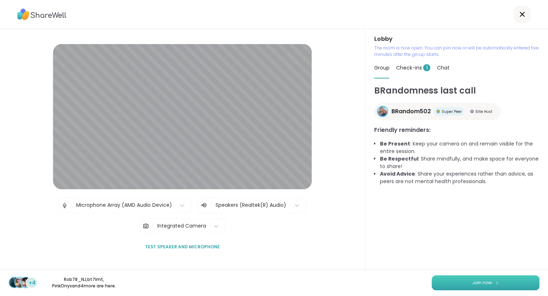
click at [499, 284] on button "Join now" at bounding box center [485, 283] width 108 height 15
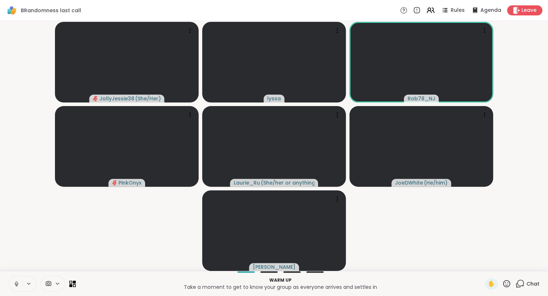
click at [16, 282] on icon at bounding box center [16, 284] width 6 height 6
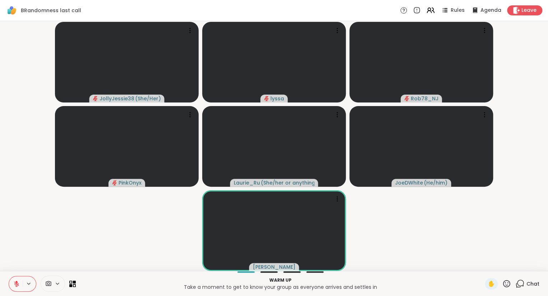
click at [12, 282] on button at bounding box center [16, 284] width 14 height 15
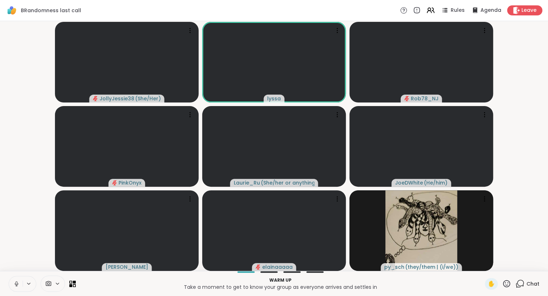
click at [13, 285] on button at bounding box center [16, 284] width 14 height 15
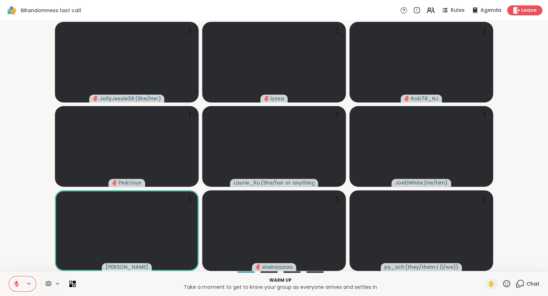
click at [11, 286] on button at bounding box center [16, 284] width 14 height 15
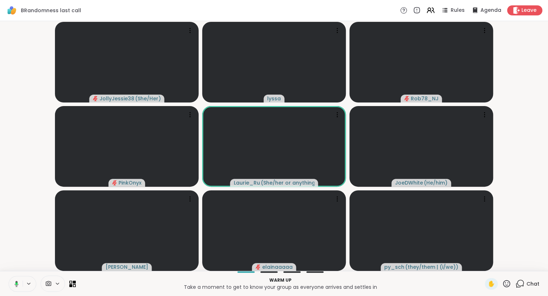
click at [16, 283] on icon at bounding box center [16, 284] width 2 height 3
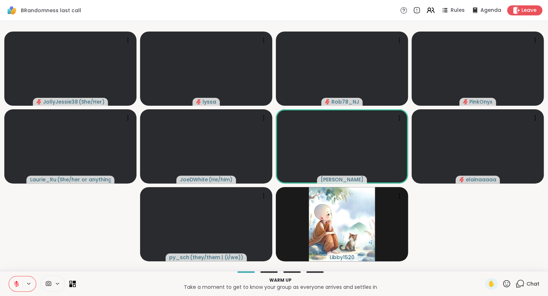
click at [522, 285] on icon at bounding box center [519, 284] width 9 height 9
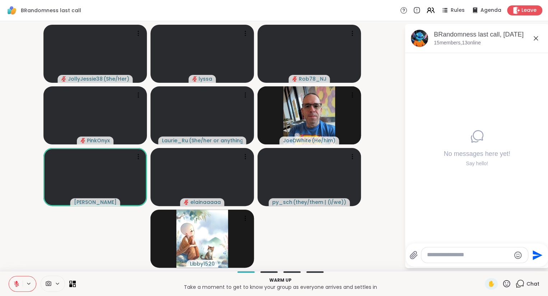
click at [534, 36] on icon at bounding box center [535, 38] width 9 height 9
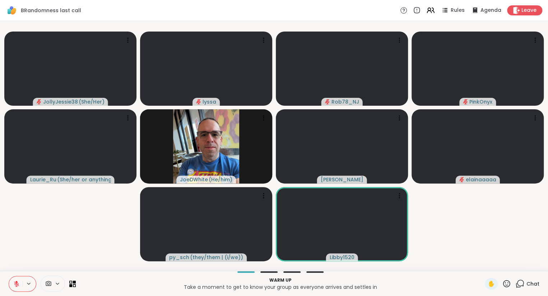
click at [11, 279] on button at bounding box center [16, 284] width 14 height 15
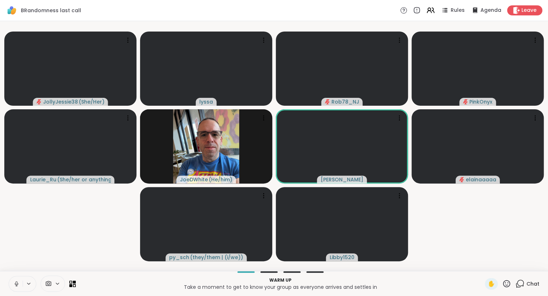
click at [15, 281] on icon at bounding box center [16, 284] width 6 height 6
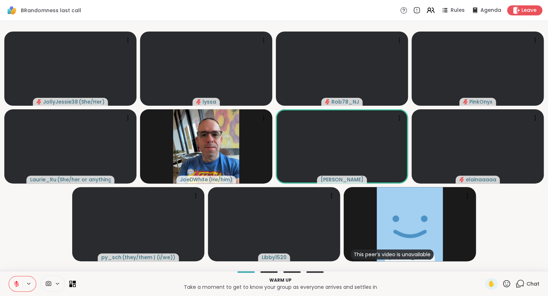
click at [531, 285] on span "Chat" at bounding box center [532, 284] width 13 height 7
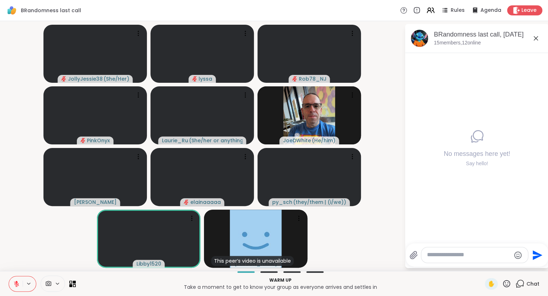
click at [480, 249] on div at bounding box center [474, 255] width 107 height 15
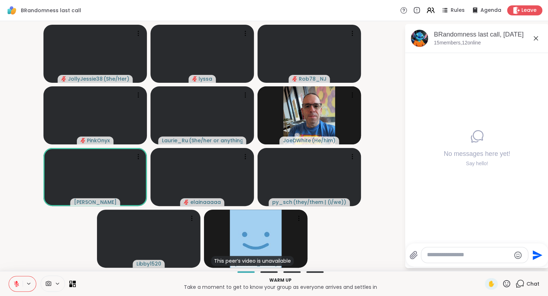
click at [479, 252] on div at bounding box center [474, 255] width 107 height 15
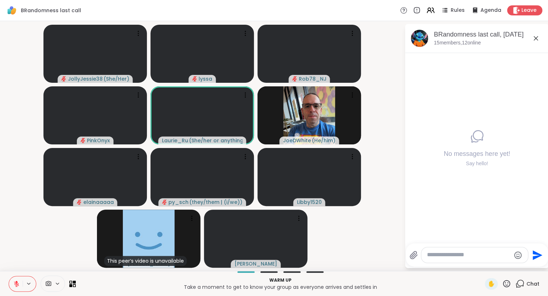
click at [476, 257] on textarea "Type your message" at bounding box center [469, 256] width 84 height 8
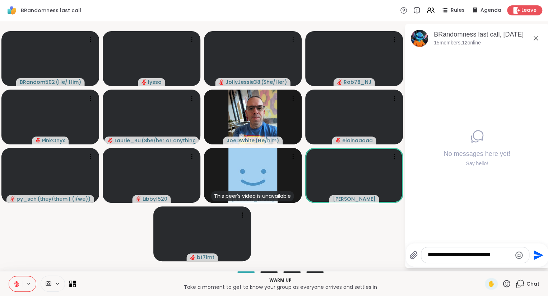
type textarea "**********"
click at [18, 283] on icon at bounding box center [16, 284] width 5 height 5
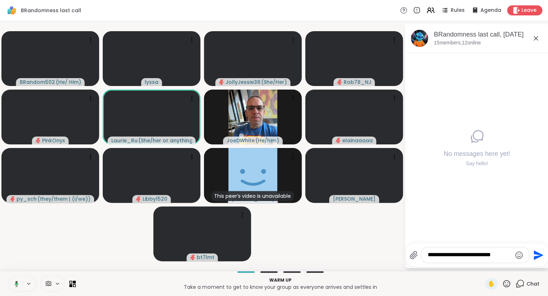
click at [15, 285] on icon at bounding box center [15, 284] width 6 height 6
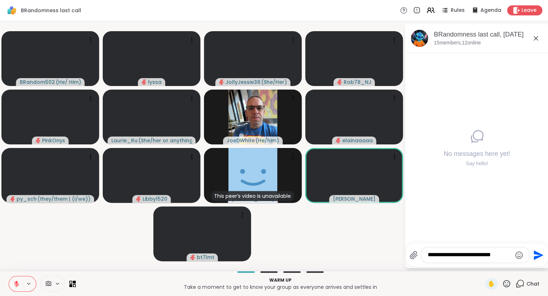
click at [502, 256] on textarea "**********" at bounding box center [469, 256] width 84 height 8
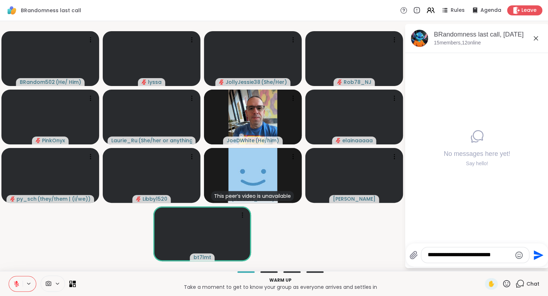
click at [507, 280] on div "✋" at bounding box center [497, 283] width 26 height 11
click at [506, 284] on icon at bounding box center [506, 284] width 9 height 9
click at [482, 268] on span "❤️" at bounding box center [485, 265] width 7 height 9
click at [502, 285] on div "✋" at bounding box center [497, 283] width 26 height 11
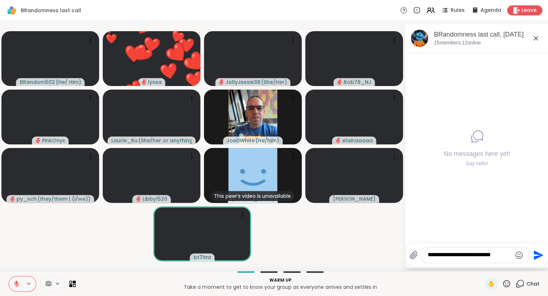
click at [506, 281] on icon at bounding box center [506, 283] width 7 height 7
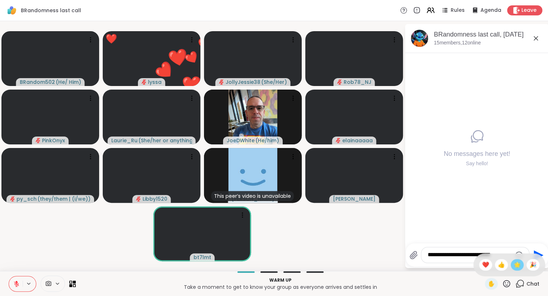
click at [512, 263] on div "🌟" at bounding box center [516, 264] width 13 height 11
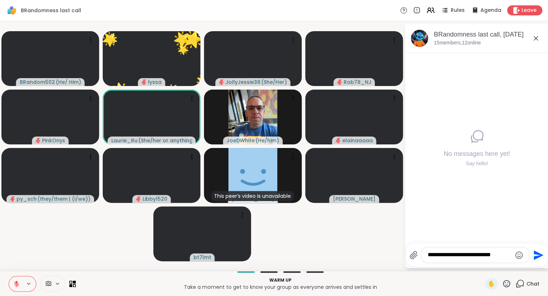
click at [509, 281] on icon at bounding box center [506, 284] width 9 height 9
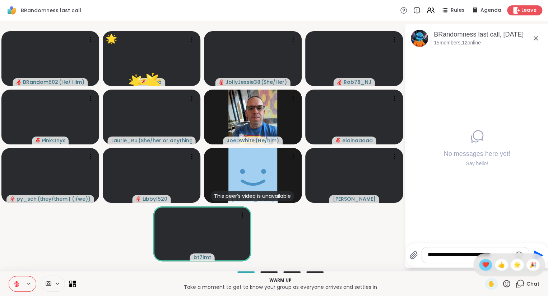
click at [486, 267] on span "❤️" at bounding box center [485, 265] width 7 height 9
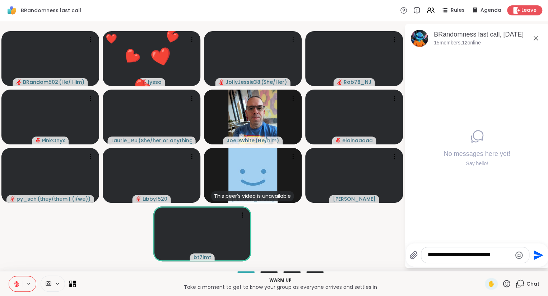
click at [501, 258] on textarea "**********" at bounding box center [469, 256] width 84 height 8
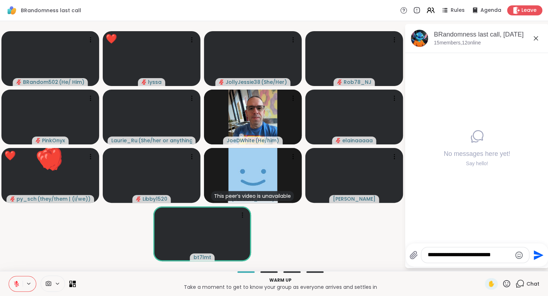
click at [14, 284] on icon at bounding box center [16, 284] width 6 height 6
click at [12, 278] on button at bounding box center [16, 284] width 14 height 15
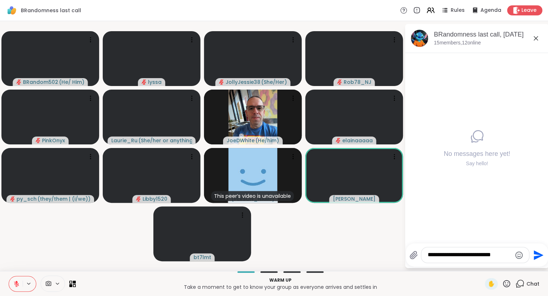
click at [14, 279] on button at bounding box center [16, 284] width 14 height 15
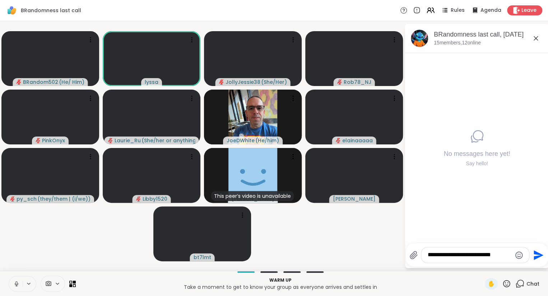
click at [17, 281] on button at bounding box center [16, 284] width 14 height 15
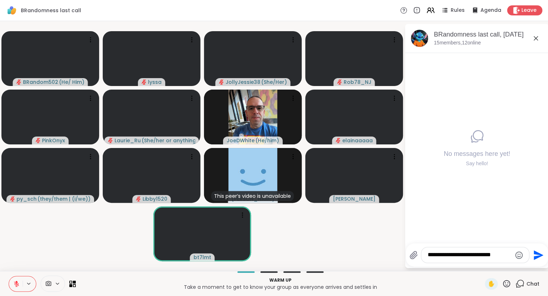
click at [16, 282] on icon at bounding box center [16, 282] width 2 height 3
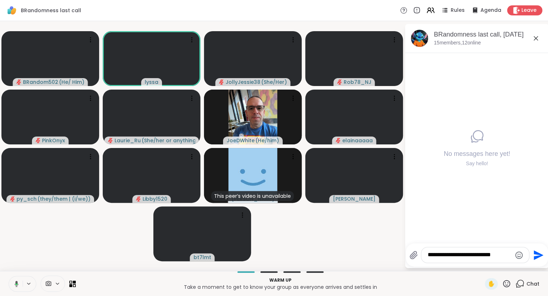
click at [12, 282] on button at bounding box center [15, 284] width 15 height 15
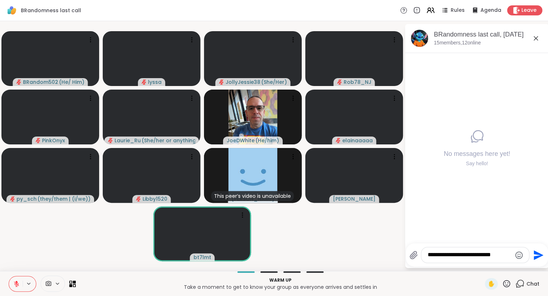
click at [506, 281] on icon at bounding box center [506, 284] width 9 height 9
click at [483, 263] on span "❤️" at bounding box center [485, 265] width 7 height 9
click at [12, 283] on button at bounding box center [16, 284] width 14 height 15
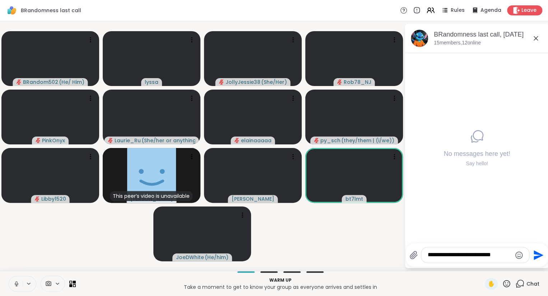
click at [17, 285] on icon at bounding box center [17, 284] width 4 height 2
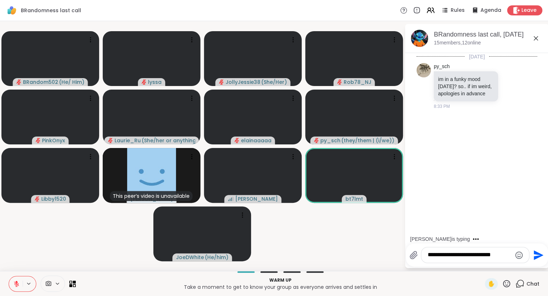
click at [15, 286] on icon at bounding box center [16, 284] width 6 height 6
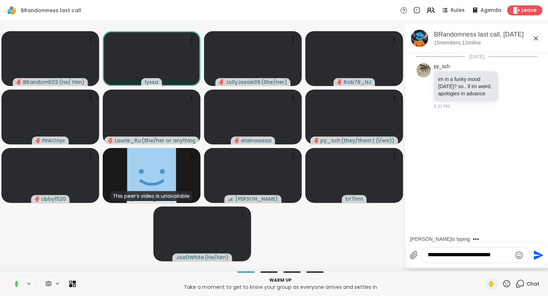
click at [18, 283] on icon at bounding box center [15, 284] width 6 height 6
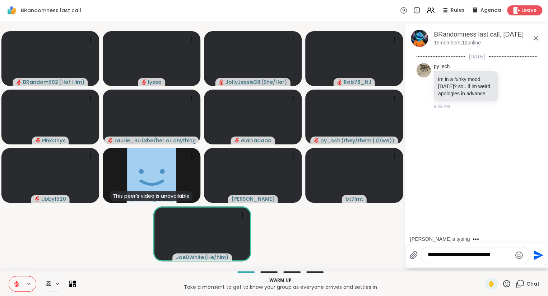
click at [534, 258] on icon "Send" at bounding box center [538, 255] width 10 height 10
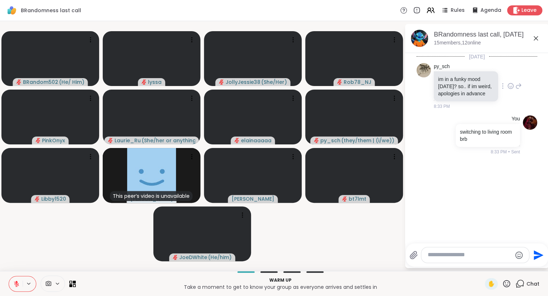
click at [509, 84] on icon at bounding box center [510, 86] width 6 height 7
click at [455, 70] on button "Select Reaction: Heart" at bounding box center [453, 74] width 14 height 14
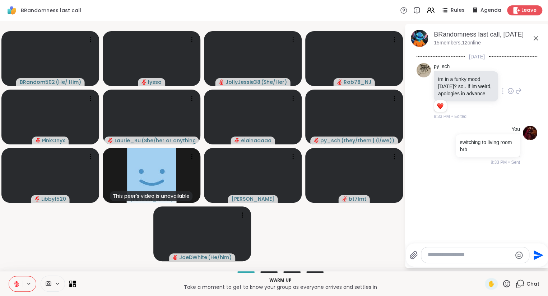
click at [516, 89] on icon at bounding box center [518, 91] width 6 height 9
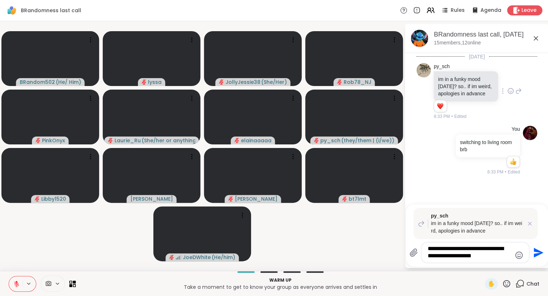
type textarea "**********"
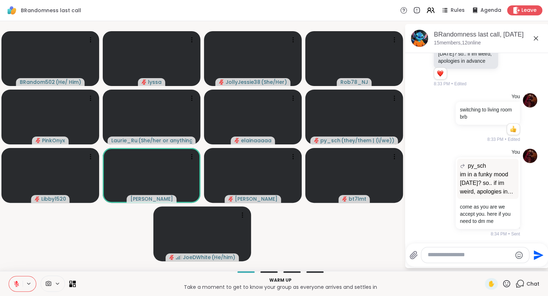
scroll to position [43, 0]
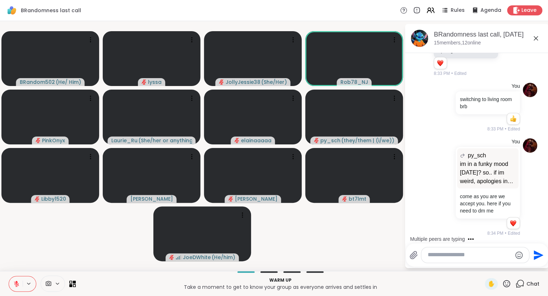
click at [15, 287] on icon at bounding box center [16, 284] width 5 height 5
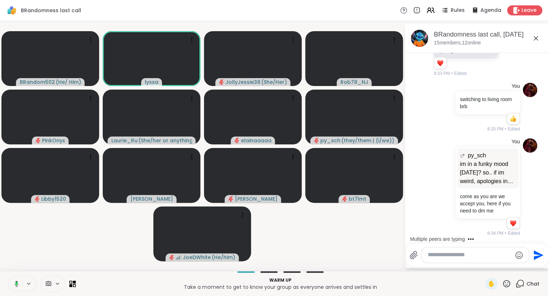
click at [19, 279] on button at bounding box center [15, 284] width 15 height 15
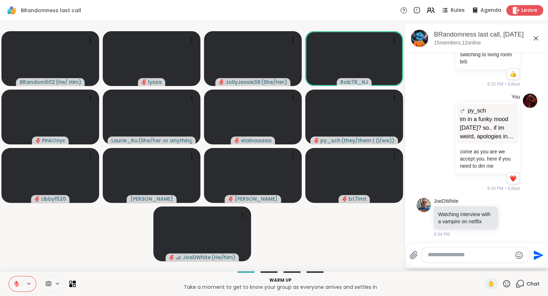
click at [529, 15] on div "Leave" at bounding box center [524, 10] width 37 height 10
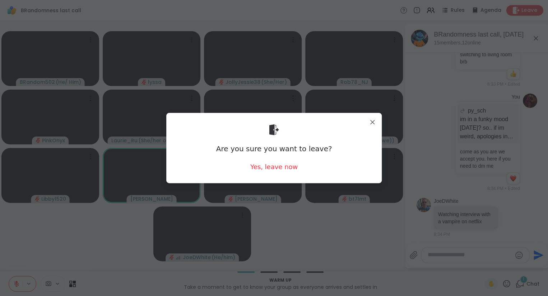
scroll to position [133, 0]
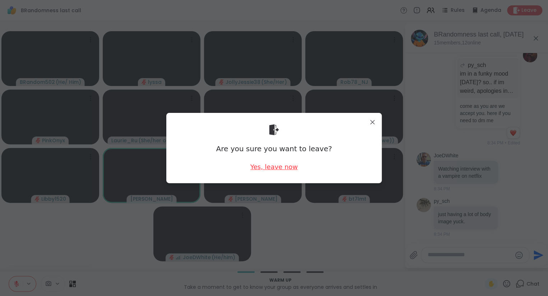
click at [283, 168] on div "Yes, leave now" at bounding box center [273, 167] width 47 height 9
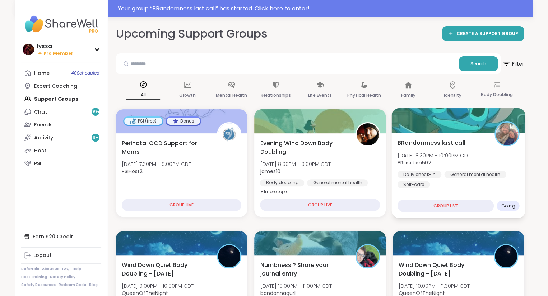
click at [470, 162] on span "BRandom502" at bounding box center [433, 162] width 73 height 7
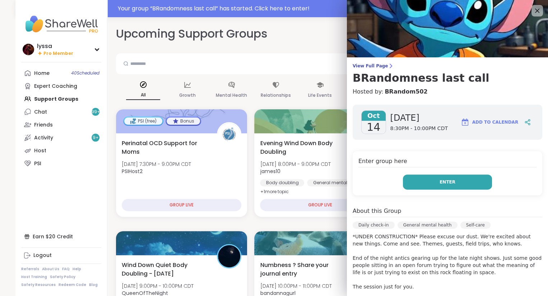
click at [470, 186] on button "Enter" at bounding box center [447, 182] width 89 height 15
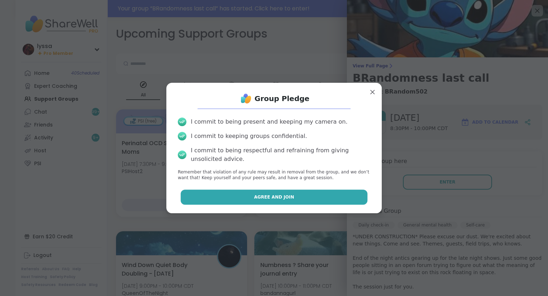
click at [333, 193] on button "Agree and Join" at bounding box center [273, 197] width 187 height 15
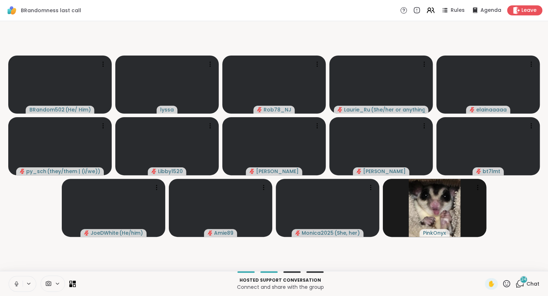
click at [17, 280] on button at bounding box center [16, 284] width 14 height 15
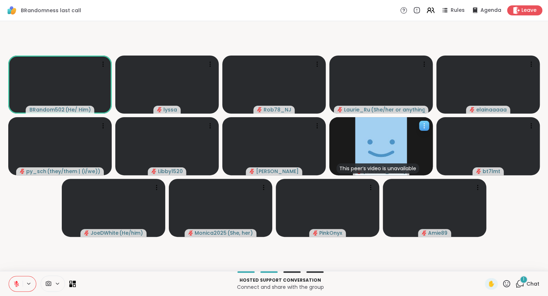
click at [421, 124] on icon at bounding box center [423, 125] width 7 height 7
click at [408, 127] on h4 "View Profile" at bounding box center [397, 129] width 30 height 7
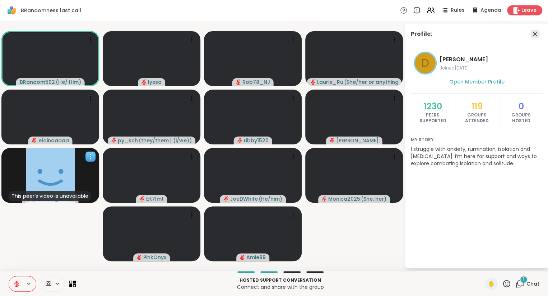
click at [535, 32] on icon at bounding box center [534, 34] width 9 height 9
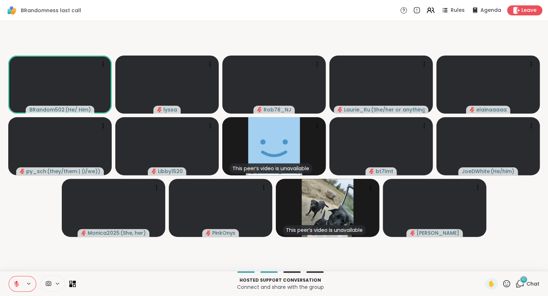
click at [528, 283] on span "Chat" at bounding box center [532, 284] width 13 height 7
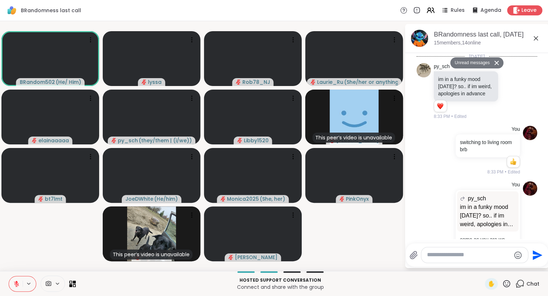
scroll to position [3944, 0]
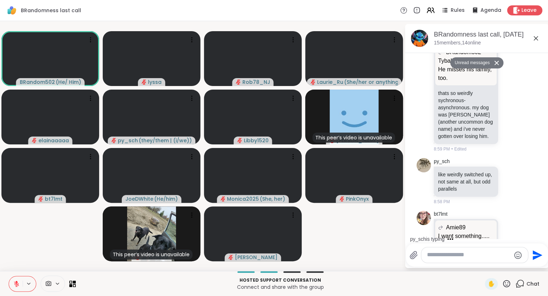
click at [505, 283] on icon at bounding box center [506, 283] width 7 height 7
click at [503, 241] on div "py_sch is typing" at bounding box center [478, 239] width 141 height 11
click at [517, 248] on icon at bounding box center [518, 250] width 5 height 5
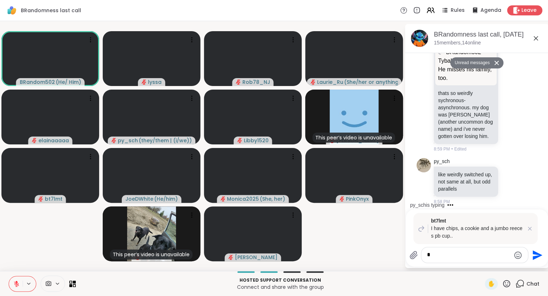
scroll to position [3999, 0]
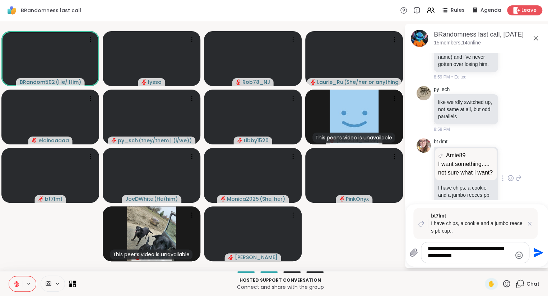
type textarea "**********"
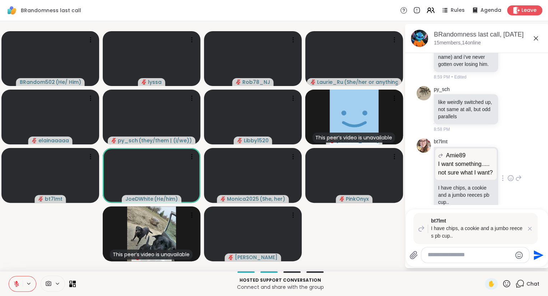
scroll to position [4052, 0]
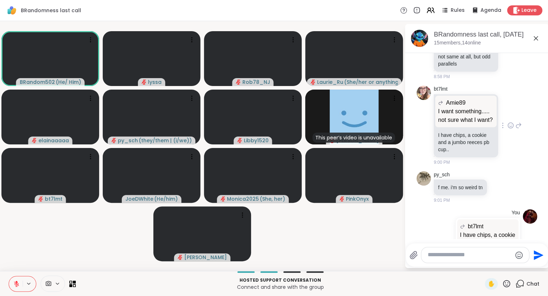
click at [510, 123] on icon at bounding box center [510, 125] width 5 height 5
click at [423, 111] on div "Select Reaction: Joy" at bounding box center [421, 114] width 6 height 6
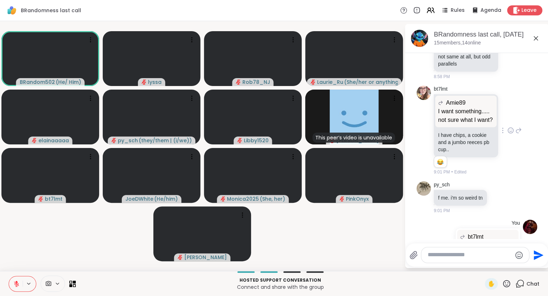
scroll to position [4062, 0]
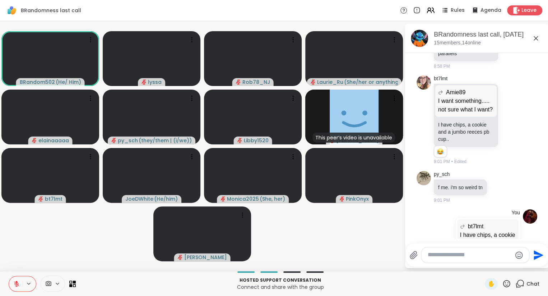
click at [534, 37] on icon at bounding box center [535, 38] width 9 height 9
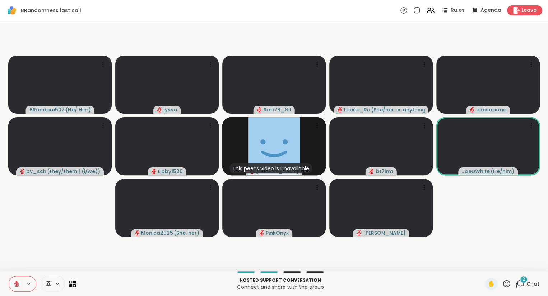
click at [17, 282] on icon at bounding box center [16, 282] width 2 height 3
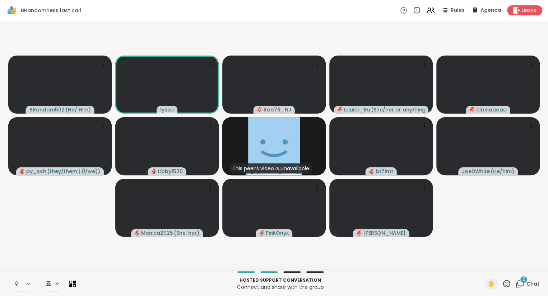
click at [15, 284] on icon at bounding box center [16, 283] width 2 height 3
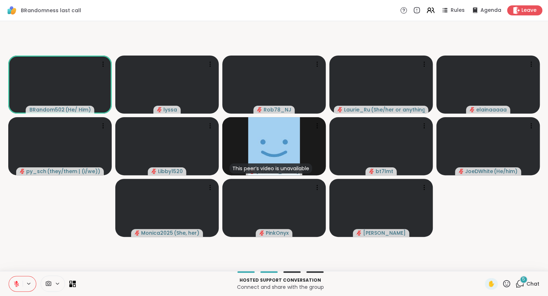
click at [2, 294] on div "Hosted support conversation Connect and share with the group ✋ 5 Chat" at bounding box center [274, 283] width 548 height 25
click at [13, 281] on button at bounding box center [16, 284] width 14 height 15
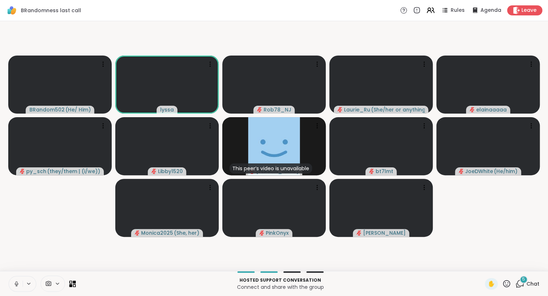
click at [11, 283] on button at bounding box center [16, 284] width 14 height 15
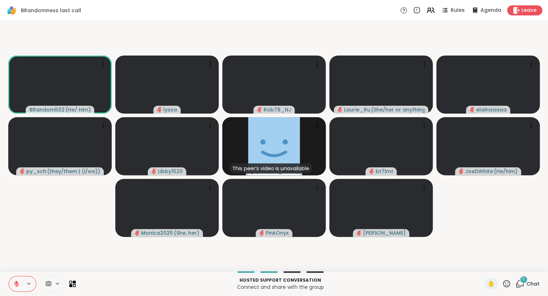
click at [508, 289] on div "✋" at bounding box center [497, 283] width 26 height 11
click at [508, 286] on icon at bounding box center [506, 284] width 9 height 9
click at [482, 270] on div "❤️" at bounding box center [485, 264] width 13 height 11
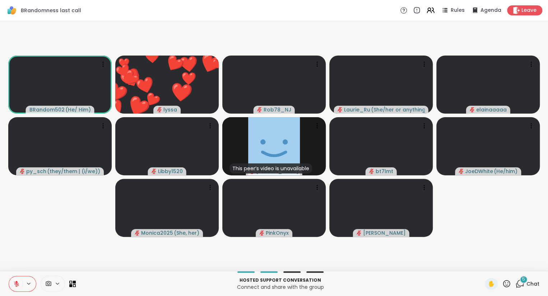
click at [18, 286] on icon at bounding box center [16, 284] width 5 height 5
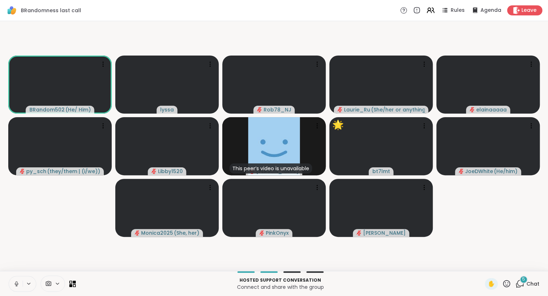
click at [12, 282] on button at bounding box center [16, 284] width 14 height 15
click at [14, 281] on button at bounding box center [16, 284] width 14 height 15
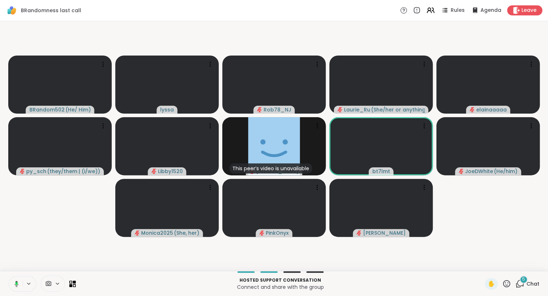
click at [13, 280] on button at bounding box center [15, 284] width 15 height 15
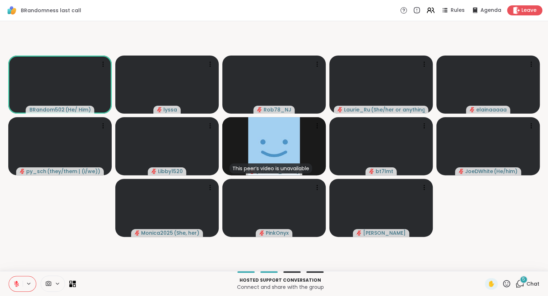
click at [16, 281] on icon at bounding box center [16, 284] width 6 height 6
click at [15, 283] on icon at bounding box center [16, 284] width 6 height 6
click at [486, 283] on div "✋" at bounding box center [490, 283] width 13 height 11
click at [14, 283] on icon at bounding box center [16, 284] width 6 height 6
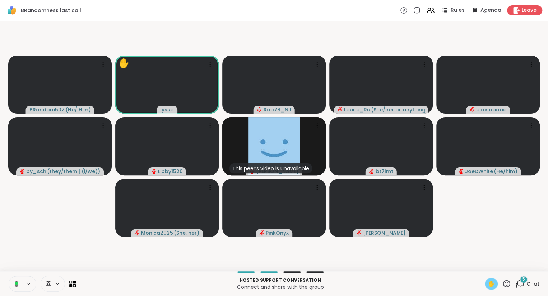
click at [490, 283] on span "✋" at bounding box center [490, 284] width 7 height 9
click at [22, 279] on button at bounding box center [16, 284] width 14 height 15
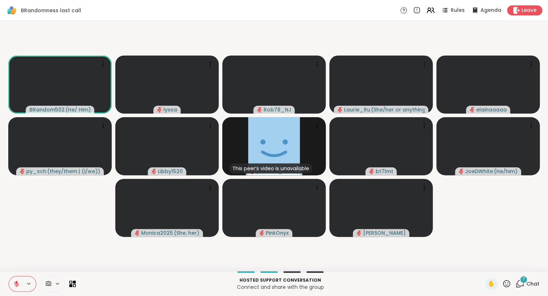
click at [523, 282] on span "7" at bounding box center [523, 280] width 3 height 6
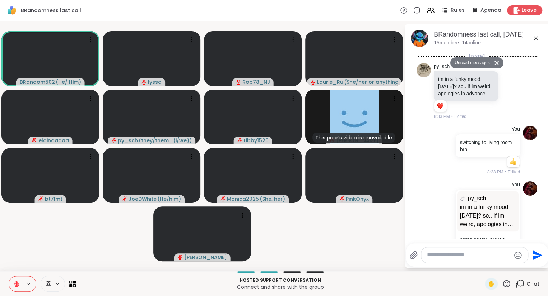
scroll to position [4577, 0]
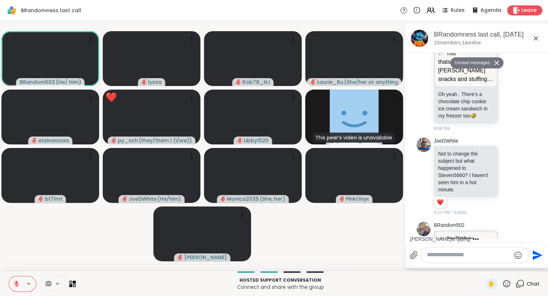
click at [532, 37] on icon at bounding box center [535, 38] width 9 height 9
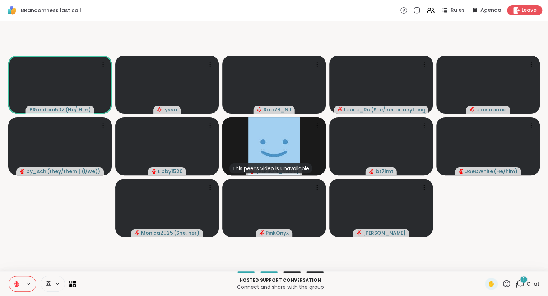
click at [508, 286] on icon at bounding box center [506, 284] width 9 height 9
click at [484, 266] on span "❤️" at bounding box center [485, 265] width 7 height 9
click at [17, 283] on icon at bounding box center [16, 282] width 2 height 3
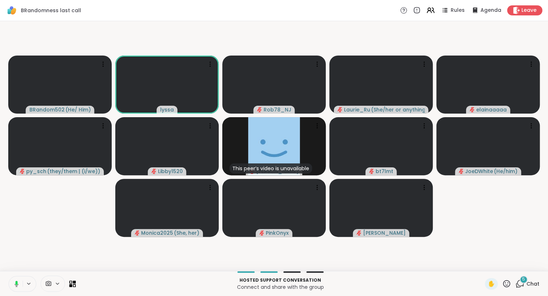
click at [16, 276] on div "Hosted support conversation Connect and share with the group ✋ 5 Chat" at bounding box center [274, 283] width 548 height 25
click at [15, 279] on button at bounding box center [16, 284] width 14 height 15
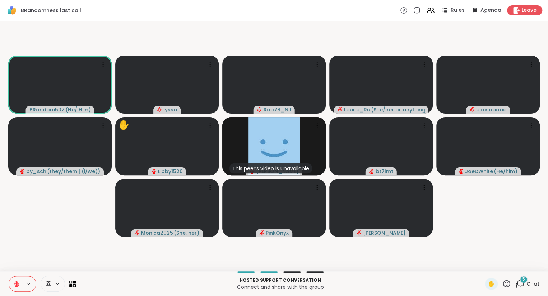
click at [525, 288] on div "5 Chat" at bounding box center [527, 283] width 24 height 11
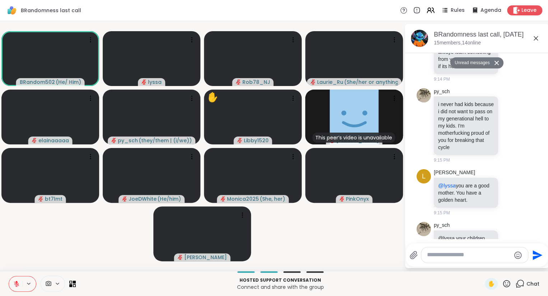
scroll to position [4862, 0]
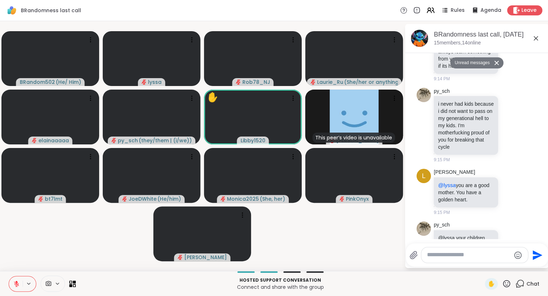
click at [507, 280] on icon at bounding box center [506, 284] width 9 height 9
click at [483, 265] on span "❤️" at bounding box center [485, 265] width 7 height 9
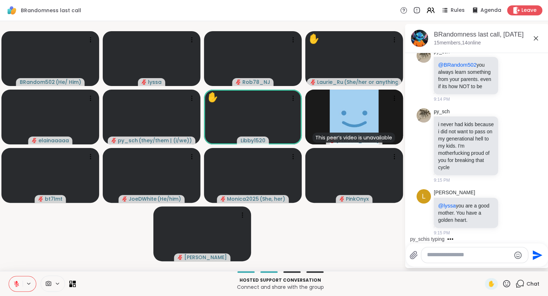
scroll to position [4924, 0]
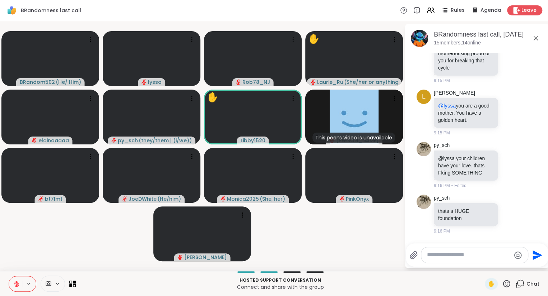
click at [506, 288] on icon at bounding box center [506, 284] width 9 height 9
click at [483, 263] on span "❤️" at bounding box center [485, 265] width 7 height 9
click at [511, 282] on icon at bounding box center [506, 284] width 9 height 9
click at [482, 266] on span "❤️" at bounding box center [485, 265] width 7 height 9
click at [509, 285] on icon at bounding box center [506, 284] width 9 height 9
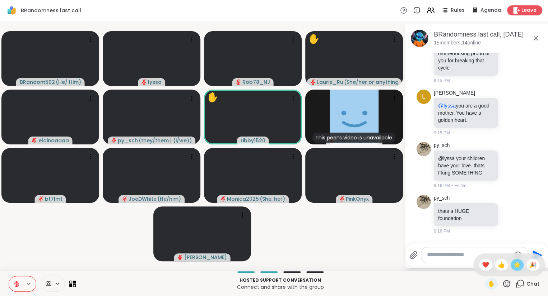
click at [515, 267] on span "🌟" at bounding box center [516, 265] width 7 height 9
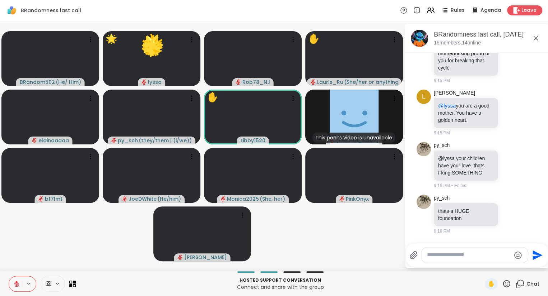
click at [506, 289] on div "✋" at bounding box center [497, 283] width 26 height 11
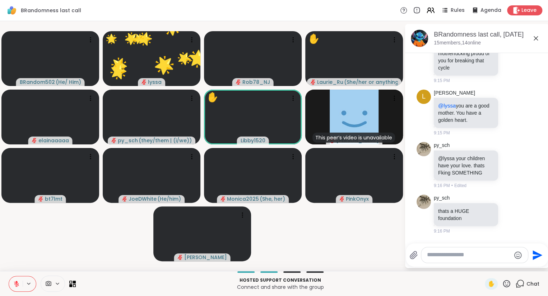
click at [505, 286] on icon at bounding box center [506, 284] width 9 height 9
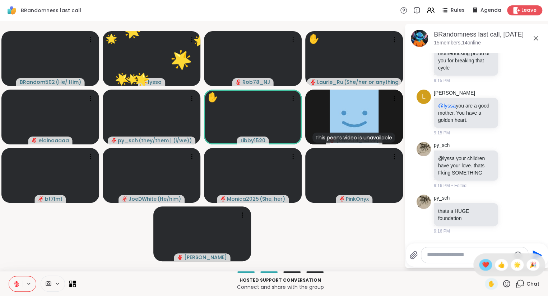
click at [483, 268] on span "❤️" at bounding box center [485, 265] width 7 height 9
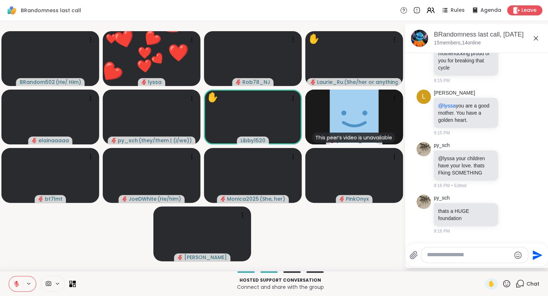
click at [507, 286] on icon at bounding box center [506, 283] width 7 height 7
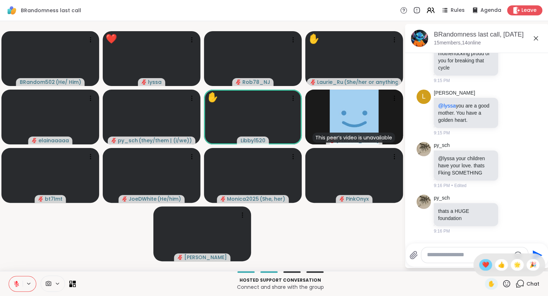
click at [485, 267] on span "❤️" at bounding box center [485, 265] width 7 height 9
click at [507, 285] on icon at bounding box center [506, 284] width 9 height 9
click at [515, 266] on span "🌟" at bounding box center [516, 265] width 7 height 9
click at [505, 285] on icon at bounding box center [506, 284] width 9 height 9
click at [483, 266] on span "❤️" at bounding box center [485, 265] width 7 height 9
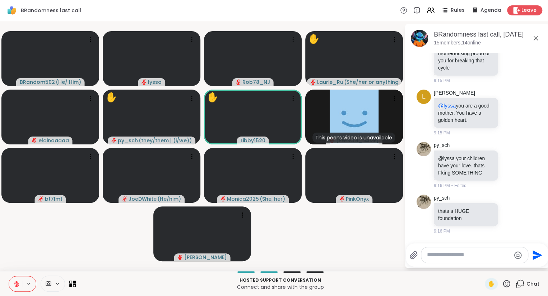
click at [497, 255] on textarea "Type your message" at bounding box center [469, 256] width 84 height 8
type textarea "**********"
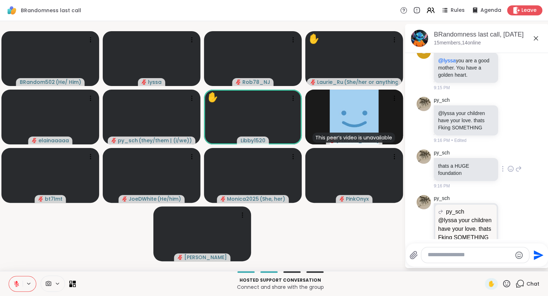
click at [509, 165] on icon at bounding box center [510, 168] width 6 height 7
click at [452, 154] on div "Select Reaction: Heart" at bounding box center [453, 157] width 6 height 6
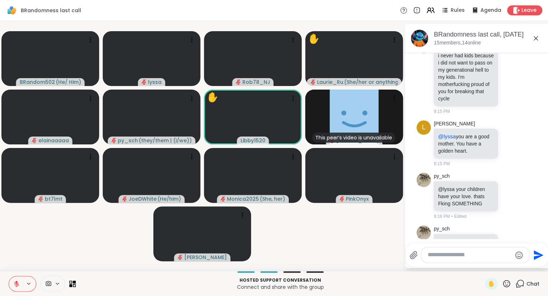
scroll to position [4893, 0]
click at [509, 193] on icon at bounding box center [510, 196] width 6 height 7
click at [455, 182] on div "Select Reaction: Heart" at bounding box center [453, 185] width 6 height 6
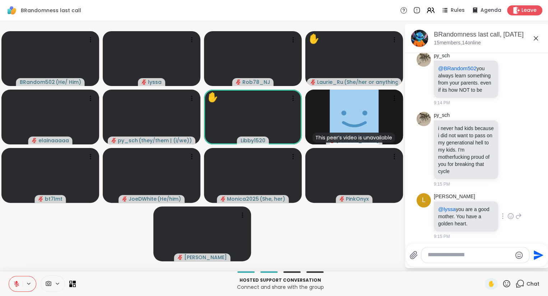
click at [507, 212] on div at bounding box center [510, 216] width 22 height 9
click at [513, 214] on icon at bounding box center [510, 216] width 5 height 5
click at [456, 198] on button "Select Reaction: Heart" at bounding box center [453, 205] width 14 height 14
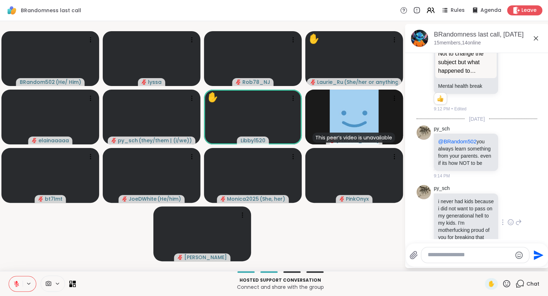
click at [510, 219] on icon at bounding box center [510, 222] width 6 height 7
click at [453, 204] on button "Select Reaction: Heart" at bounding box center [453, 211] width 14 height 14
click at [506, 282] on icon at bounding box center [506, 284] width 9 height 9
click at [484, 262] on span "❤️" at bounding box center [485, 265] width 7 height 9
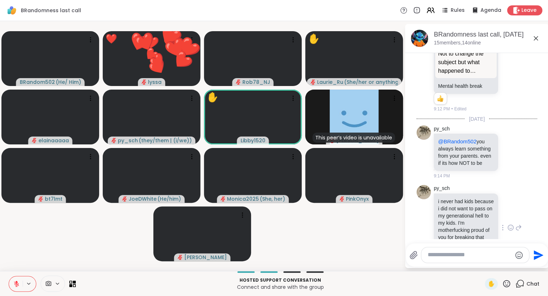
click at [506, 286] on icon at bounding box center [506, 283] width 7 height 7
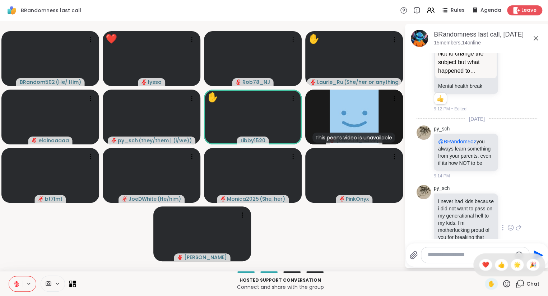
click at [520, 185] on div "py_sch i never had kids because i did not want to pass on my generational hell …" at bounding box center [477, 228] width 88 height 86
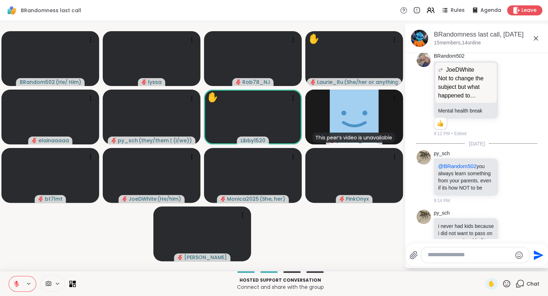
scroll to position [4722, 0]
click at [506, 282] on icon at bounding box center [506, 284] width 9 height 9
click at [485, 262] on span "❤️" at bounding box center [485, 265] width 7 height 9
click at [510, 173] on icon at bounding box center [510, 176] width 6 height 7
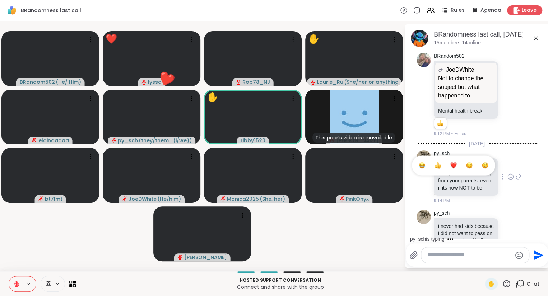
click at [453, 158] on button "Select Reaction: Heart" at bounding box center [453, 165] width 14 height 14
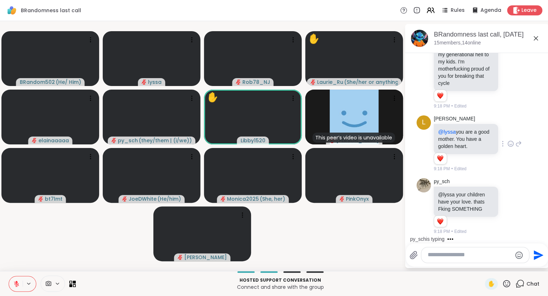
scroll to position [5031, 0]
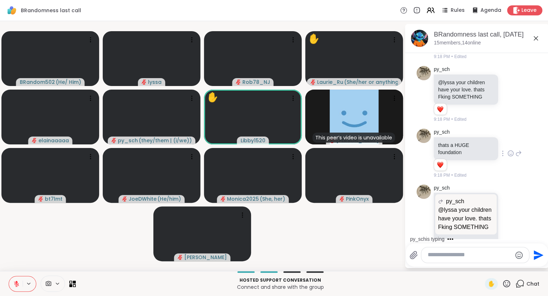
click at [517, 129] on div "py_sch thats a HUGE foundation 1 1 9:18 PM • Edited" at bounding box center [477, 154] width 88 height 50
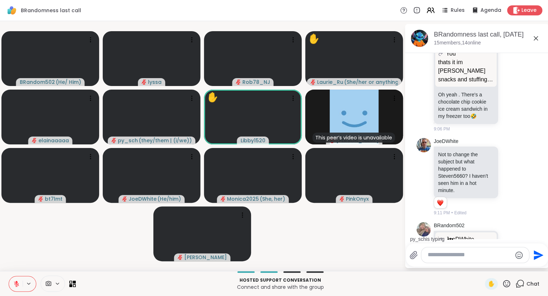
scroll to position [4552, 0]
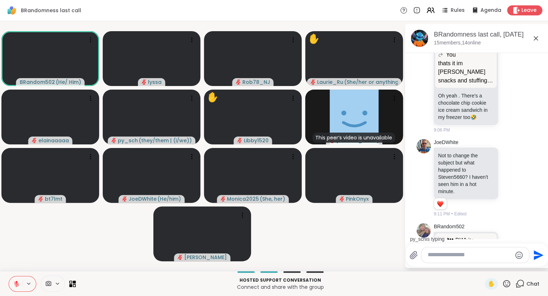
click at [511, 262] on icon at bounding box center [510, 265] width 6 height 7
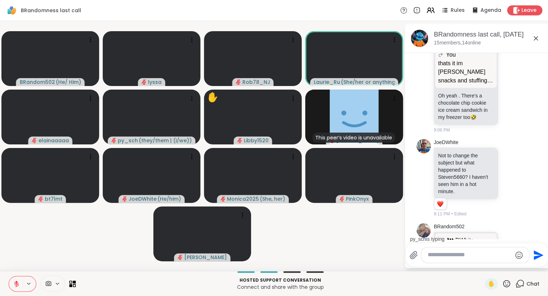
click at [508, 283] on icon at bounding box center [506, 284] width 9 height 9
click at [483, 263] on span "❤️" at bounding box center [485, 265] width 7 height 9
click at [505, 284] on icon at bounding box center [506, 284] width 9 height 9
click at [483, 268] on span "❤️" at bounding box center [485, 265] width 7 height 9
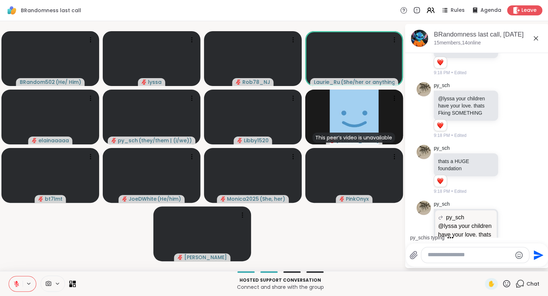
scroll to position [5031, 0]
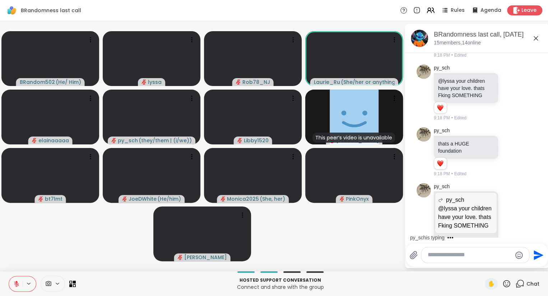
click at [511, 296] on div "Reactions: love" at bounding box center [509, 299] width 6 height 6
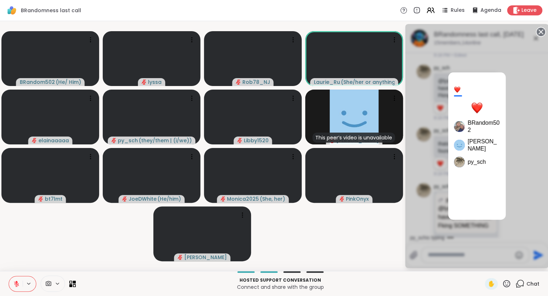
click at [539, 36] on icon at bounding box center [540, 32] width 10 height 10
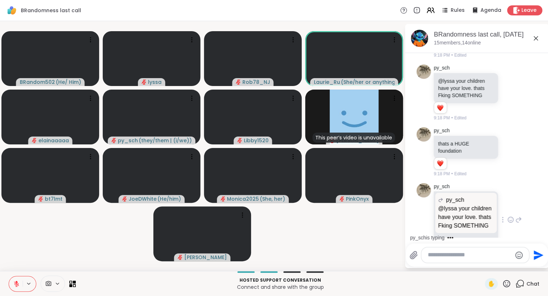
click at [510, 183] on div "py_sch py_sch @lyssa your children have your love. thats Fking SOMETHING @lyssa…" at bounding box center [477, 220] width 88 height 74
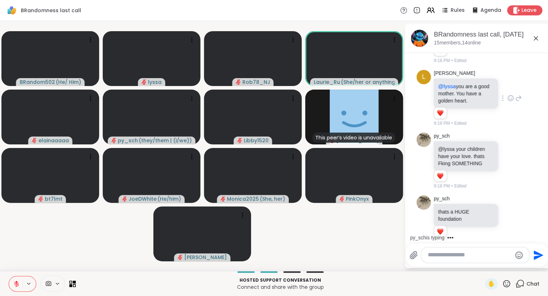
scroll to position [4953, 0]
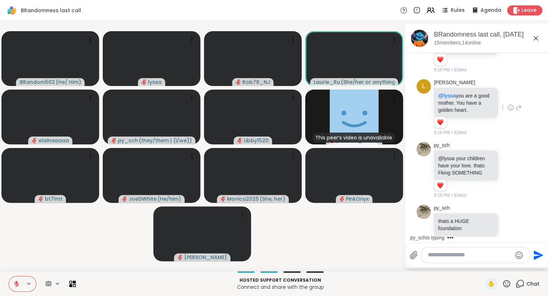
click at [511, 142] on div "py_sch @lyssa your children have your love. thats Fking SOMETHING 1 1 9:18 PM •…" at bounding box center [477, 170] width 88 height 57
click at [519, 166] on icon at bounding box center [518, 170] width 6 height 9
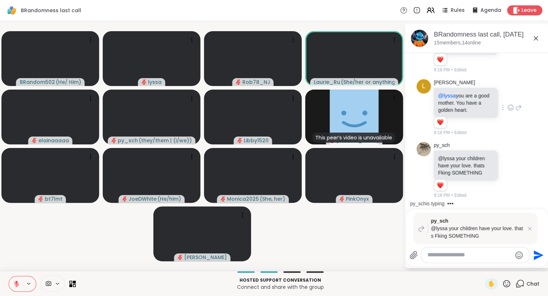
click at [520, 256] on icon "Emoji picker" at bounding box center [518, 255] width 9 height 9
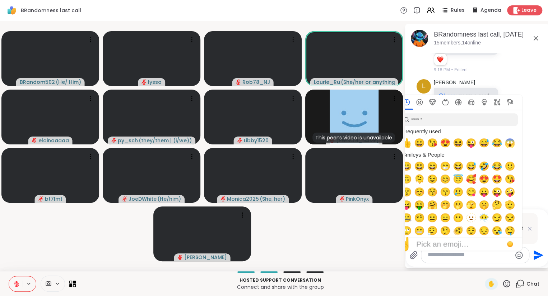
click at [515, 258] on icon "Emoji picker" at bounding box center [519, 256] width 8 height 8
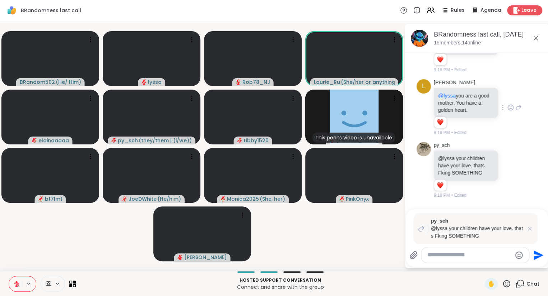
click at [518, 258] on icon "Emoji picker" at bounding box center [518, 255] width 9 height 9
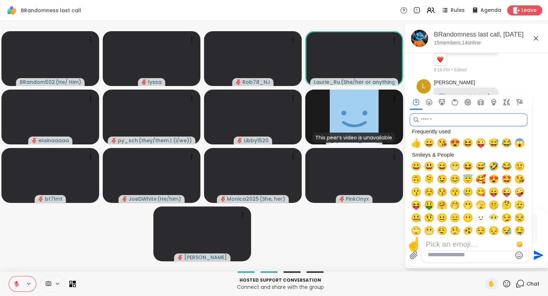
click at [486, 117] on input "search" at bounding box center [468, 119] width 118 height 13
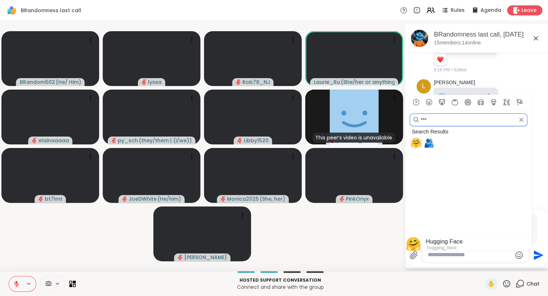
type input "***"
click at [430, 143] on span "🫂" at bounding box center [428, 143] width 11 height 10
type textarea "**"
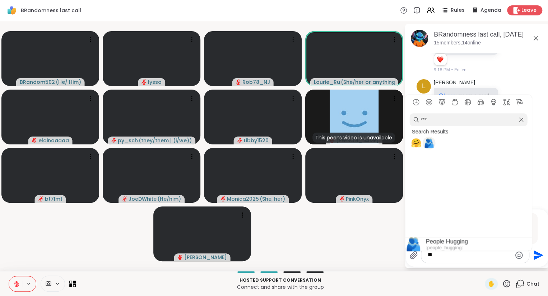
click at [539, 259] on icon "Send" at bounding box center [536, 255] width 11 height 11
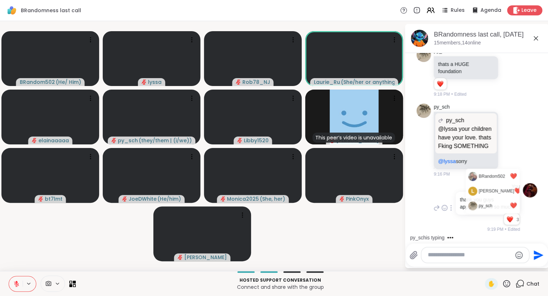
scroll to position [5213, 0]
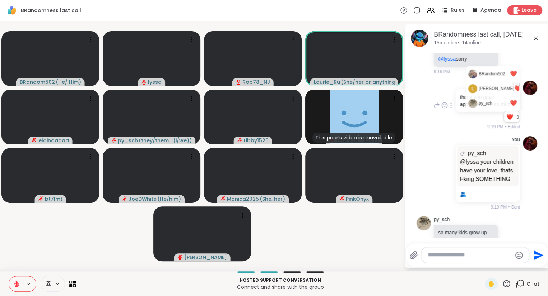
click at [507, 289] on div "✋" at bounding box center [497, 283] width 26 height 11
click at [508, 287] on icon at bounding box center [506, 283] width 7 height 7
click at [482, 265] on span "❤️" at bounding box center [485, 265] width 7 height 9
click at [513, 219] on div "py_sch so many kids grow up with means and things but without love .... i perso…" at bounding box center [477, 264] width 88 height 97
click at [519, 260] on icon at bounding box center [518, 264] width 6 height 9
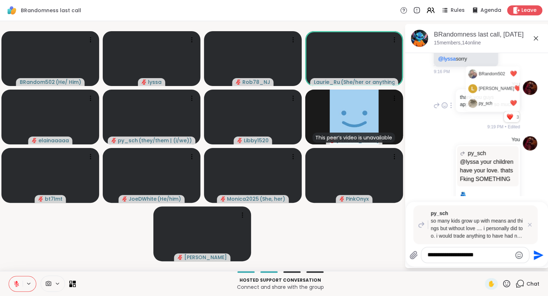
type textarea "**********"
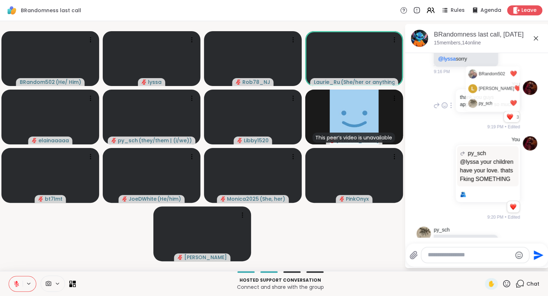
scroll to position [5303, 0]
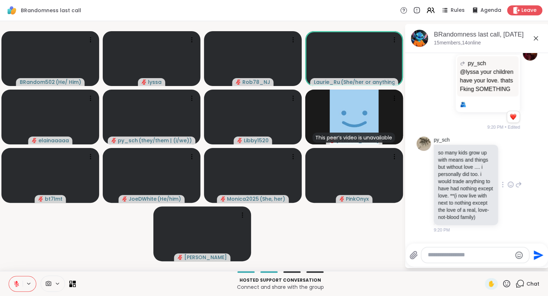
click at [513, 181] on icon at bounding box center [510, 184] width 6 height 7
click at [453, 166] on button "Select Reaction: Heart" at bounding box center [453, 173] width 14 height 14
click at [535, 36] on icon at bounding box center [535, 38] width 9 height 9
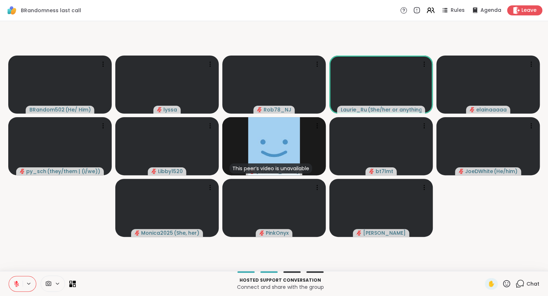
click at [506, 287] on icon at bounding box center [506, 284] width 9 height 9
click at [479, 265] on div "❤️" at bounding box center [485, 264] width 13 height 11
click at [517, 282] on icon at bounding box center [519, 284] width 9 height 9
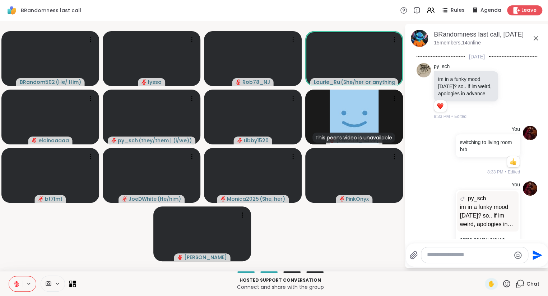
scroll to position [5351, 0]
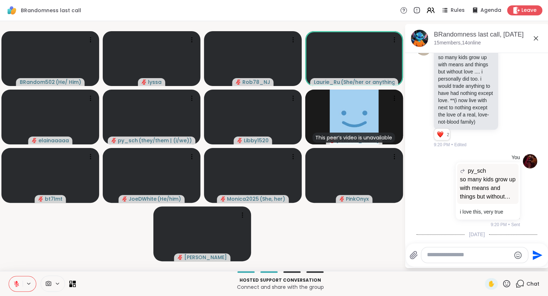
click at [534, 37] on icon at bounding box center [535, 38] width 4 height 4
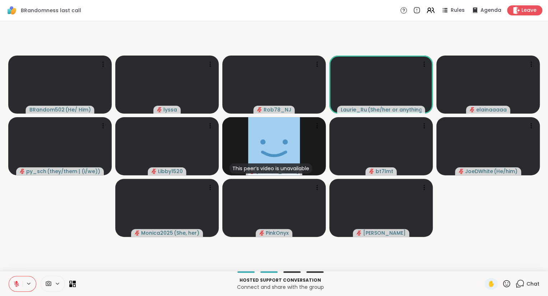
click at [505, 281] on icon at bounding box center [506, 284] width 9 height 9
click at [482, 263] on span "❤️" at bounding box center [485, 265] width 7 height 9
click at [506, 281] on icon at bounding box center [506, 284] width 9 height 9
click at [483, 261] on span "❤️" at bounding box center [485, 265] width 7 height 9
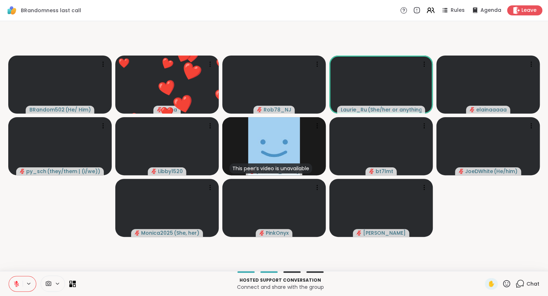
click at [527, 281] on span "Chat" at bounding box center [532, 284] width 13 height 7
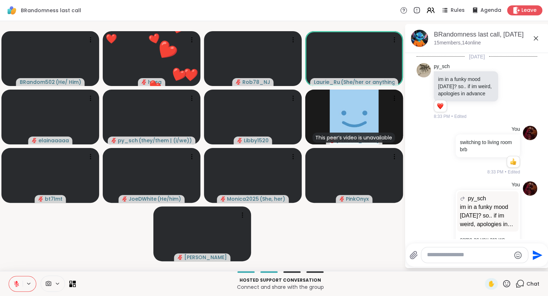
scroll to position [5338, 0]
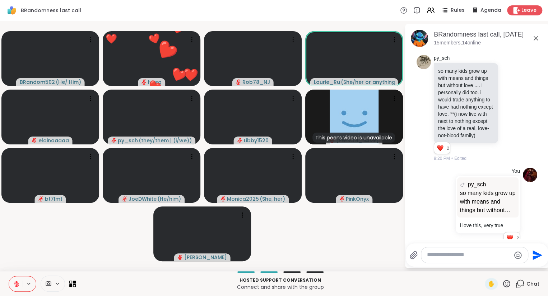
click at [489, 255] on textarea "Type your message" at bounding box center [469, 256] width 84 height 8
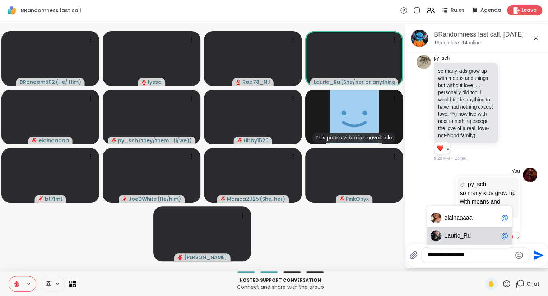
click at [466, 235] on span "urie_Ru" at bounding box center [460, 236] width 20 height 7
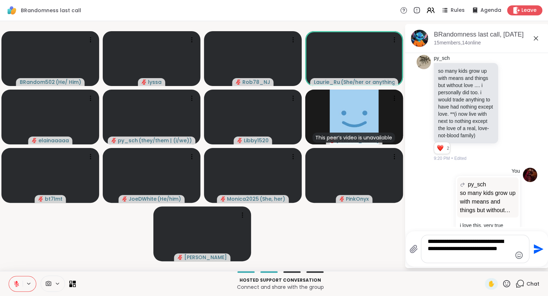
click at [464, 243] on textarea "**********" at bounding box center [469, 249] width 84 height 22
click at [437, 251] on textarea "**********" at bounding box center [469, 242] width 84 height 36
type textarea "**********"
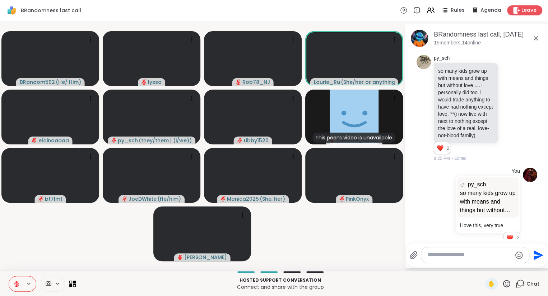
scroll to position [5411, 0]
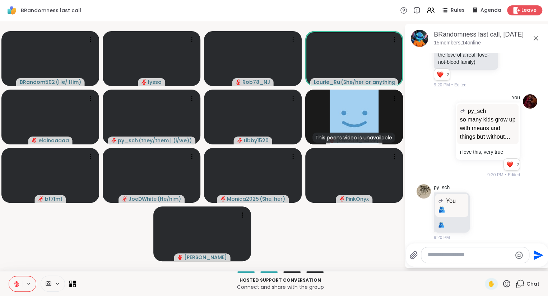
click at [505, 284] on icon at bounding box center [506, 284] width 9 height 9
click at [482, 266] on span "❤️" at bounding box center [485, 265] width 7 height 9
click at [477, 256] on textarea "Type your message" at bounding box center [469, 256] width 84 height 8
type textarea "*********"
click at [507, 281] on icon at bounding box center [506, 283] width 7 height 7
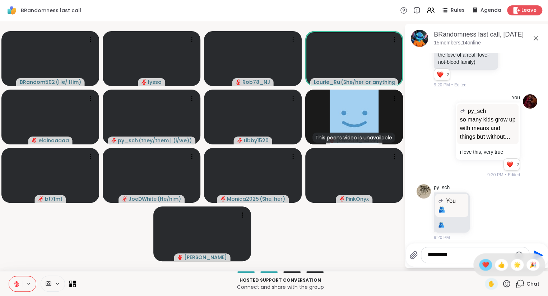
click at [483, 266] on span "❤️" at bounding box center [485, 265] width 7 height 9
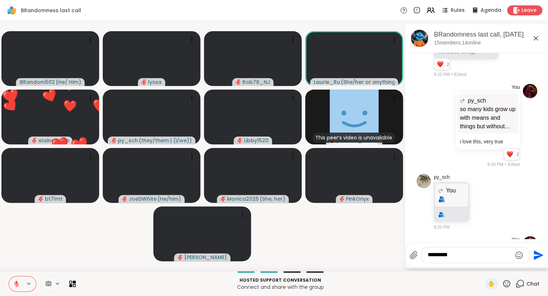
click at [15, 283] on icon at bounding box center [16, 284] width 5 height 5
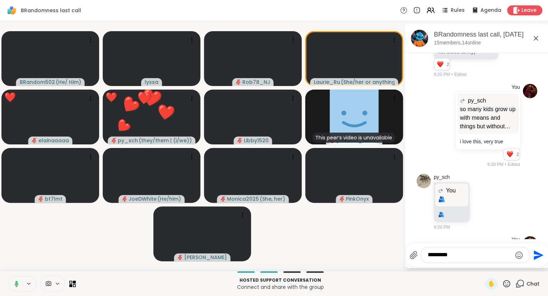
click at [534, 39] on icon at bounding box center [535, 38] width 4 height 4
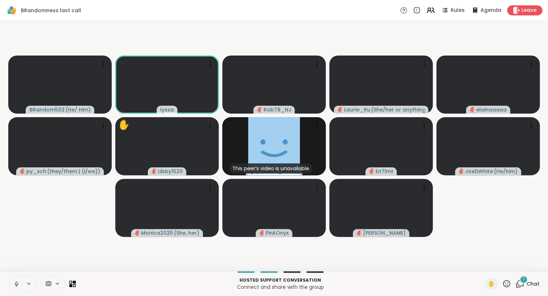
click at [13, 280] on button at bounding box center [16, 284] width 14 height 15
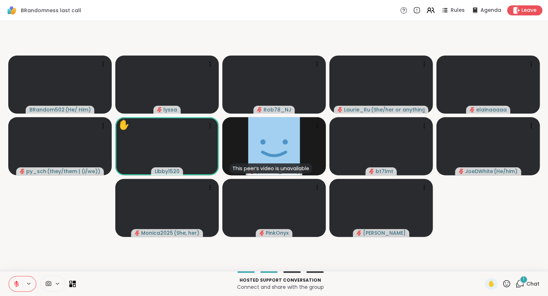
click at [529, 285] on span "Chat" at bounding box center [532, 284] width 13 height 7
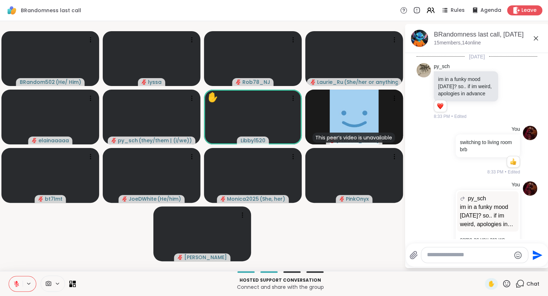
scroll to position [5498, 0]
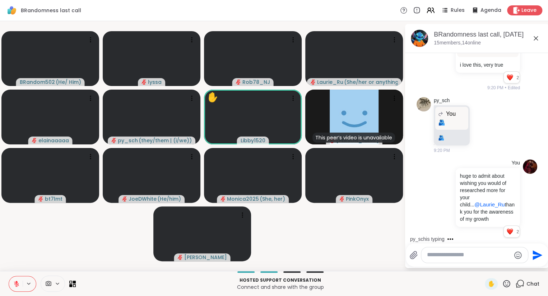
click at [534, 44] on div "BRandomness last call, Oct 14 15 members, 14 online" at bounding box center [487, 38] width 109 height 16
click at [536, 36] on icon at bounding box center [535, 38] width 9 height 9
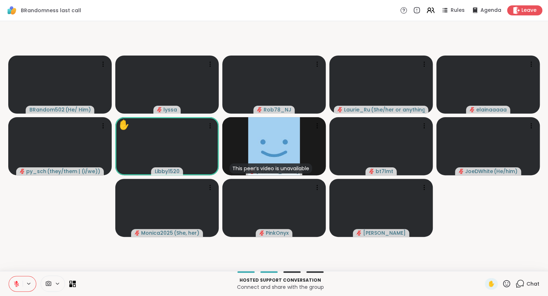
click at [506, 283] on icon at bounding box center [506, 284] width 9 height 9
click at [483, 266] on span "❤️" at bounding box center [485, 265] width 7 height 9
click at [505, 283] on icon at bounding box center [506, 283] width 7 height 7
click at [488, 269] on div "✋ ❤️ 👍 🌟 🎉" at bounding box center [509, 265] width 72 height 23
click at [505, 283] on icon at bounding box center [506, 284] width 9 height 9
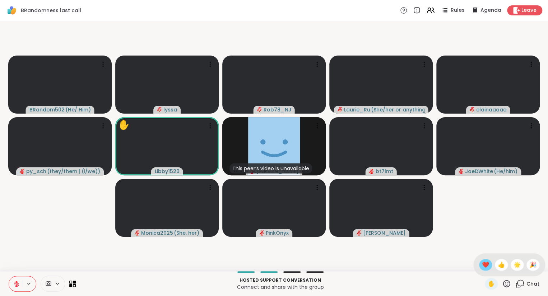
click at [479, 262] on div "❤️" at bounding box center [485, 264] width 13 height 11
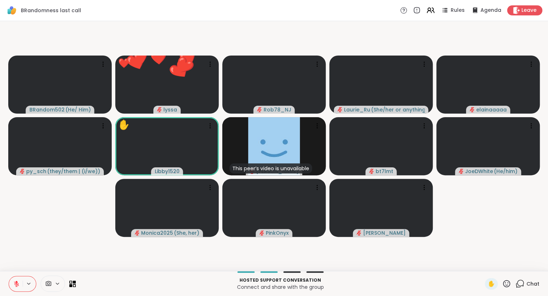
click at [507, 285] on icon at bounding box center [506, 284] width 9 height 9
click at [493, 249] on video-player-container "BRandom502 ( He/ Him ) lyssa Rob78_NJ Laurie_Ru ( She/her or anything else ) el…" at bounding box center [273, 146] width 539 height 244
click at [517, 279] on div "Chat" at bounding box center [527, 283] width 24 height 11
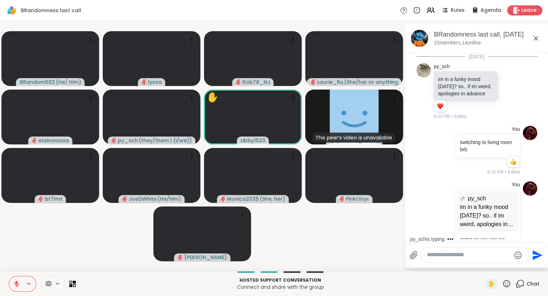
scroll to position [5474, 0]
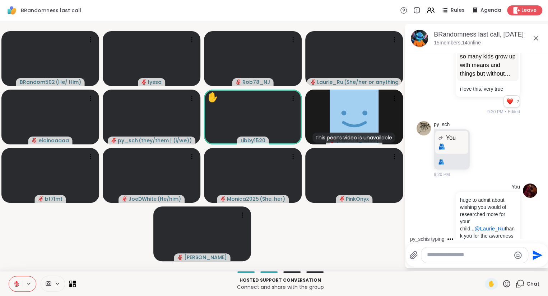
click at [448, 254] on textarea "Type your message" at bounding box center [469, 256] width 84 height 8
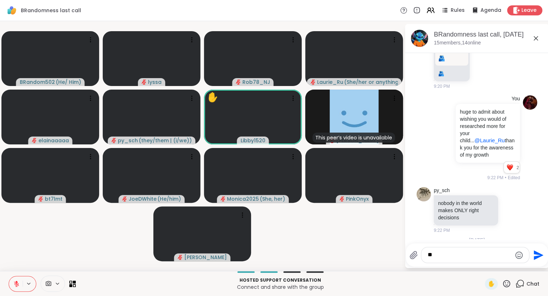
type textarea "*"
click at [507, 287] on icon at bounding box center [506, 283] width 7 height 7
click at [482, 268] on span "❤️" at bounding box center [485, 265] width 7 height 9
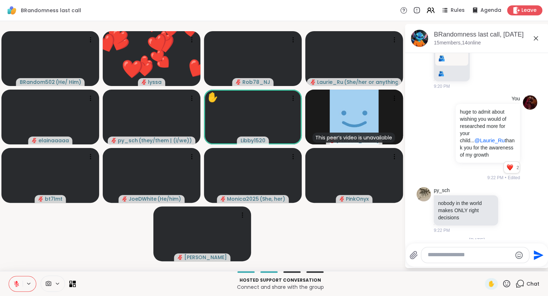
click at [507, 289] on div "✋" at bounding box center [497, 283] width 26 height 11
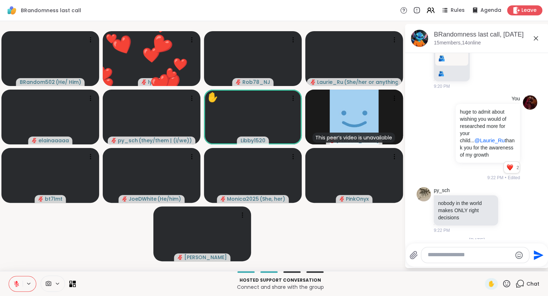
click at [506, 285] on icon at bounding box center [506, 283] width 7 height 7
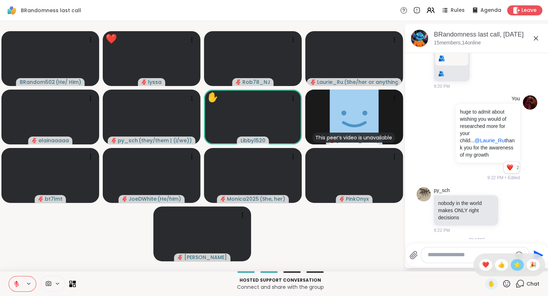
click at [515, 268] on span "🌟" at bounding box center [516, 265] width 7 height 9
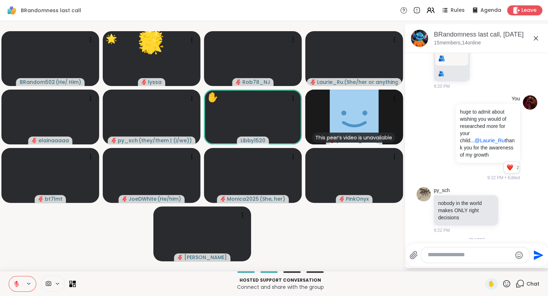
click at [505, 290] on div "✋" at bounding box center [497, 283] width 26 height 11
click at [506, 287] on icon at bounding box center [506, 284] width 9 height 9
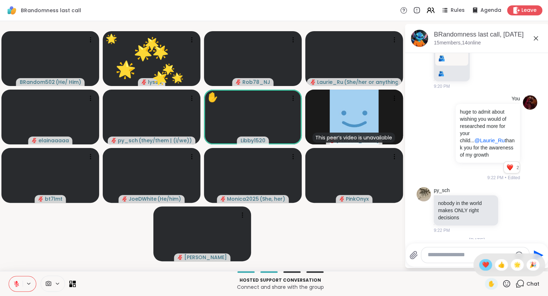
click at [482, 270] on div "❤️" at bounding box center [485, 264] width 13 height 11
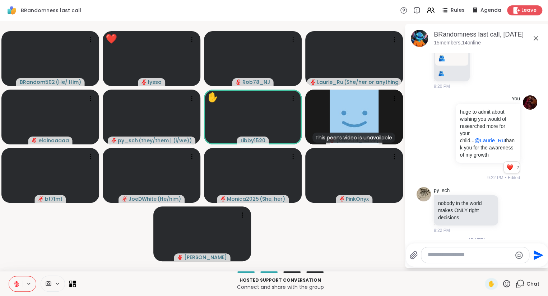
click at [496, 261] on div at bounding box center [475, 255] width 108 height 15
click at [489, 254] on textarea "Type your message" at bounding box center [469, 256] width 84 height 8
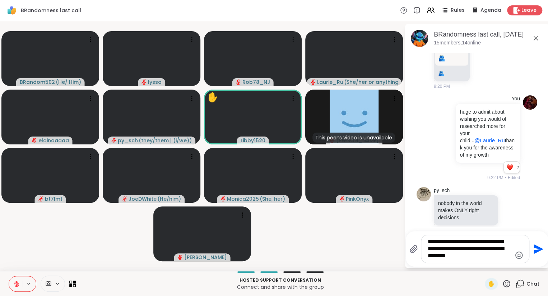
click at [507, 285] on icon at bounding box center [506, 284] width 9 height 9
click at [484, 263] on span "❤️" at bounding box center [485, 265] width 7 height 9
click at [505, 283] on icon at bounding box center [506, 284] width 9 height 9
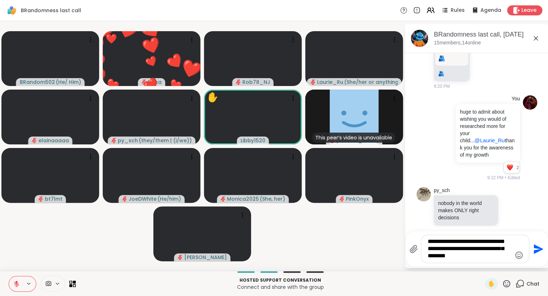
click at [348, 255] on video-player-container "BRandom502 ( He/ Him ) ❤️ lyssa ❤️ ❤️ ❤️ ❤️ ❤️ ❤️ ❤️ ❤️ ❤️ ❤️ ❤️ ❤️ ❤️ ❤️ ❤️ ❤️…" at bounding box center [201, 146] width 395 height 244
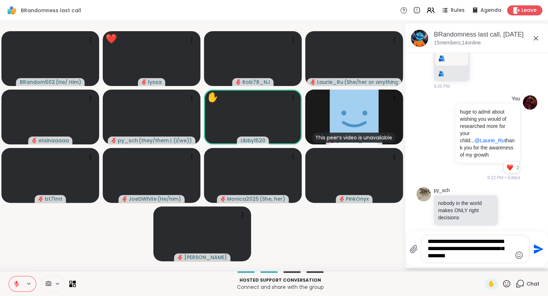
click at [15, 278] on button at bounding box center [16, 284] width 14 height 15
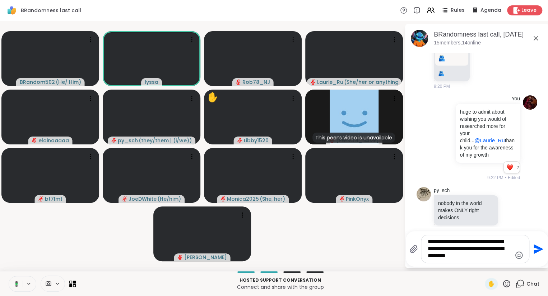
scroll to position [5585, 0]
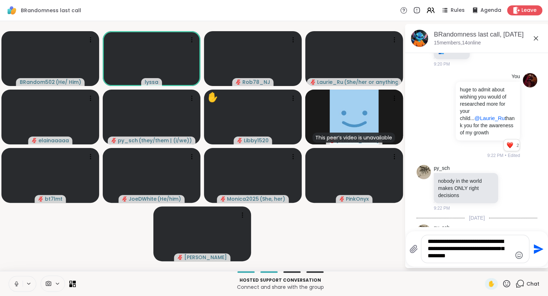
click at [17, 278] on button at bounding box center [16, 284] width 14 height 15
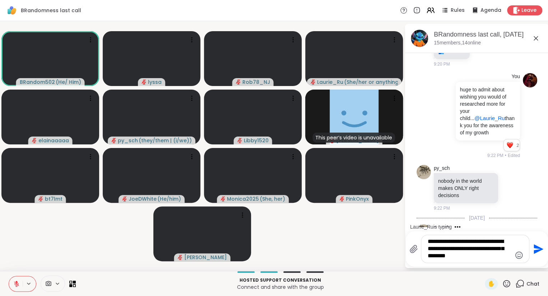
click at [432, 257] on textarea "**********" at bounding box center [469, 249] width 84 height 22
type textarea "**********"
click at [535, 250] on icon "Send" at bounding box center [536, 249] width 11 height 11
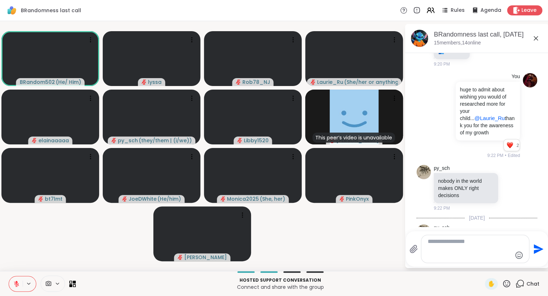
scroll to position [5632, 0]
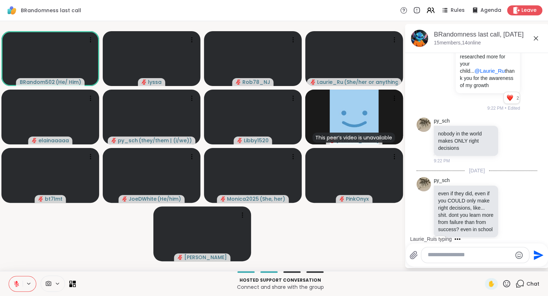
click at [535, 38] on icon at bounding box center [535, 38] width 4 height 4
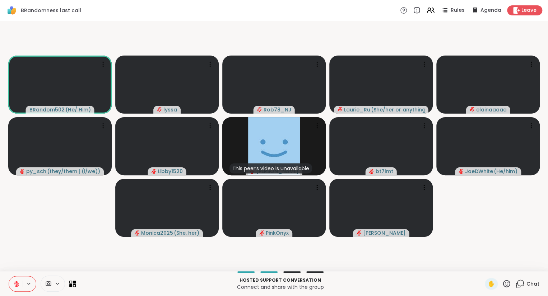
click at [509, 281] on icon at bounding box center [506, 284] width 9 height 9
click at [484, 263] on span "❤️" at bounding box center [485, 265] width 7 height 9
click at [520, 286] on icon at bounding box center [519, 284] width 9 height 9
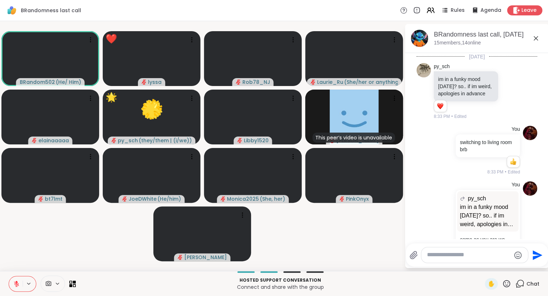
scroll to position [5625, 0]
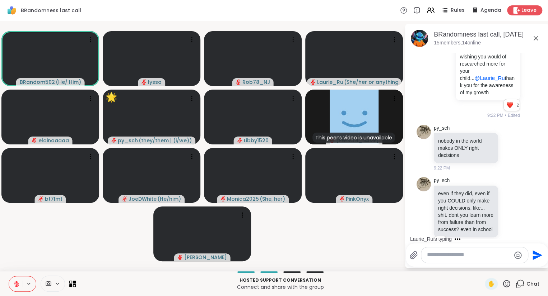
click at [536, 35] on icon at bounding box center [535, 38] width 9 height 9
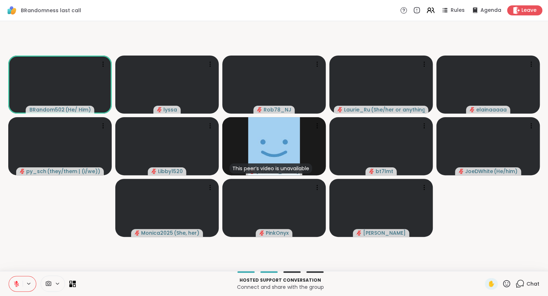
click at [508, 280] on icon at bounding box center [506, 284] width 9 height 9
click at [482, 262] on span "❤️" at bounding box center [485, 265] width 7 height 9
click at [507, 286] on icon at bounding box center [506, 284] width 9 height 9
click at [484, 267] on span "❤️" at bounding box center [485, 265] width 7 height 9
click at [530, 285] on span "Chat" at bounding box center [532, 284] width 13 height 7
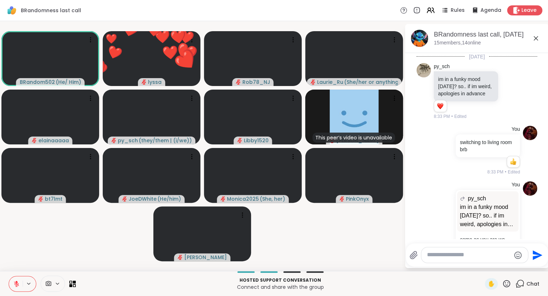
scroll to position [5653, 0]
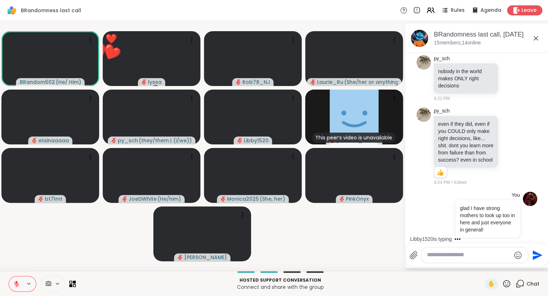
click at [530, 241] on div "Libby1520 is typing" at bounding box center [478, 239] width 141 height 11
click at [504, 291] on div at bounding box center [502, 295] width 6 height 9
click at [510, 292] on icon at bounding box center [510, 295] width 6 height 7
click at [454, 281] on div "Select Reaction: Heart" at bounding box center [453, 284] width 6 height 6
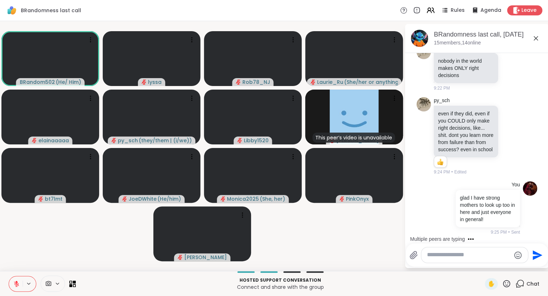
click at [520, 288] on icon at bounding box center [518, 290] width 5 height 5
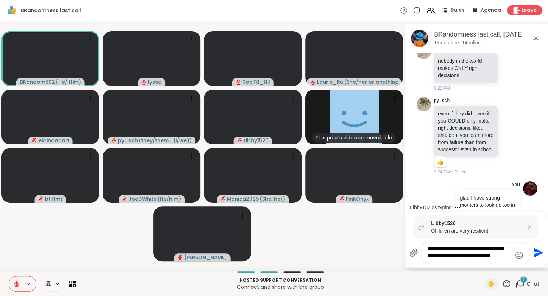
scroll to position [5745, 0]
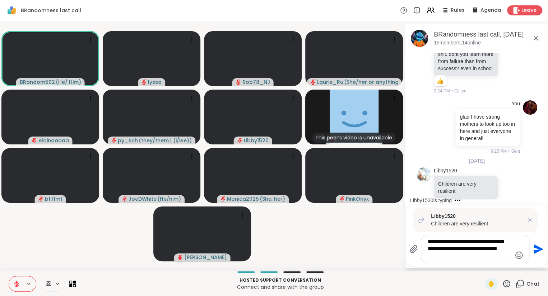
type textarea "**********"
click at [503, 286] on icon at bounding box center [506, 283] width 7 height 7
click at [483, 269] on span "❤️" at bounding box center [485, 265] width 7 height 9
drag, startPoint x: 453, startPoint y: 254, endPoint x: 401, endPoint y: 222, distance: 61.1
click at [427, 238] on textarea "**********" at bounding box center [469, 249] width 84 height 22
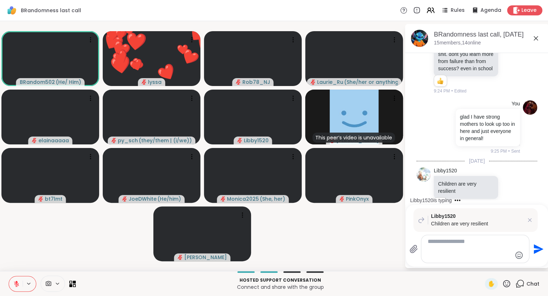
scroll to position [5740, 0]
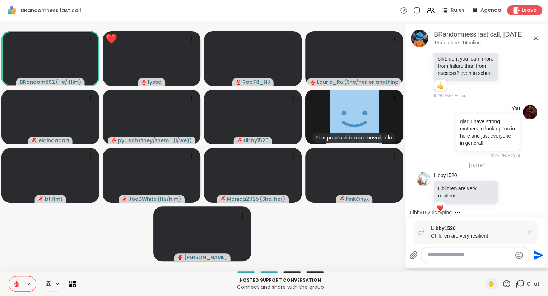
click at [529, 232] on icon at bounding box center [529, 232] width 7 height 7
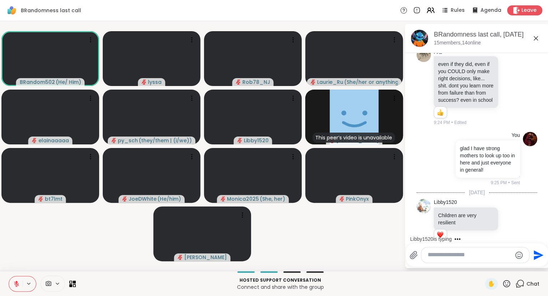
click at [520, 281] on icon at bounding box center [518, 285] width 6 height 9
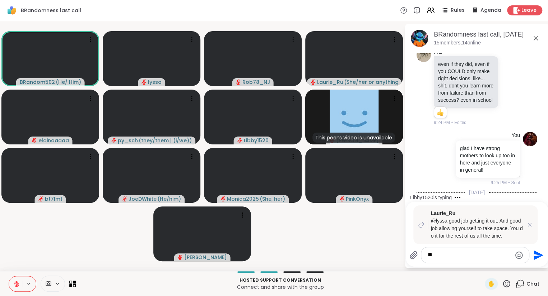
type textarea "*"
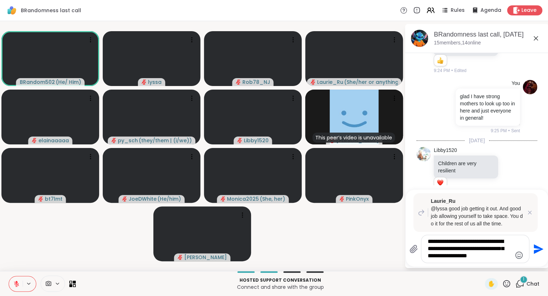
scroll to position [5844, 0]
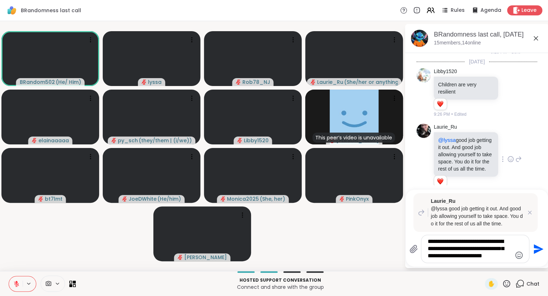
type textarea "**********"
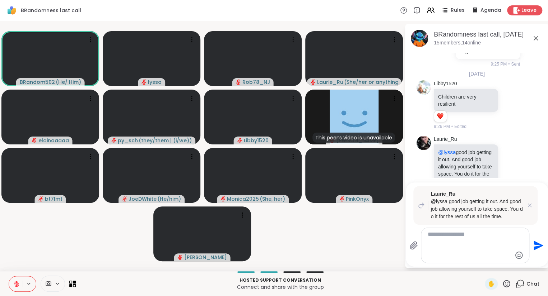
scroll to position [5899, 0]
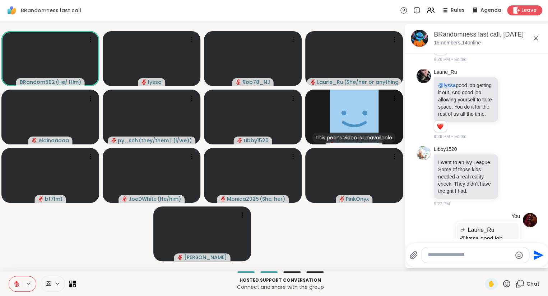
click at [537, 38] on icon at bounding box center [535, 38] width 9 height 9
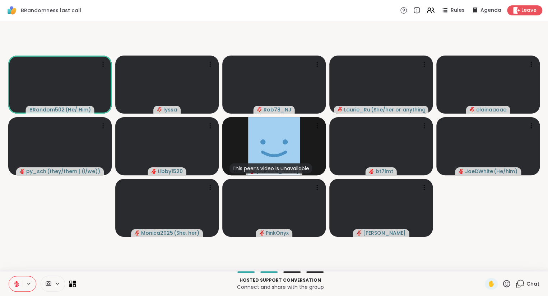
click at [507, 289] on icon at bounding box center [506, 284] width 9 height 9
click at [482, 264] on span "❤️" at bounding box center [485, 265] width 7 height 9
click at [506, 282] on icon at bounding box center [506, 284] width 9 height 9
click at [484, 263] on span "❤️" at bounding box center [485, 265] width 7 height 9
click at [507, 281] on icon at bounding box center [506, 283] width 7 height 7
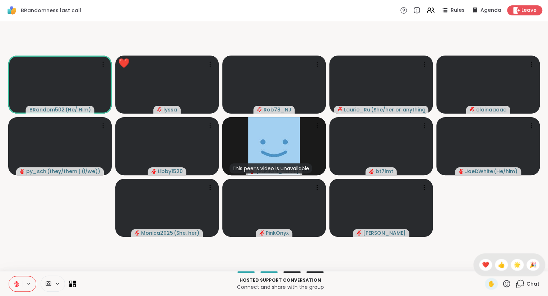
click at [1, 265] on div "BRandom502 ( He/ Him ) ❤️ lyssa Rob78_NJ Laurie_Ru ( She/her or anything else )…" at bounding box center [274, 146] width 548 height 250
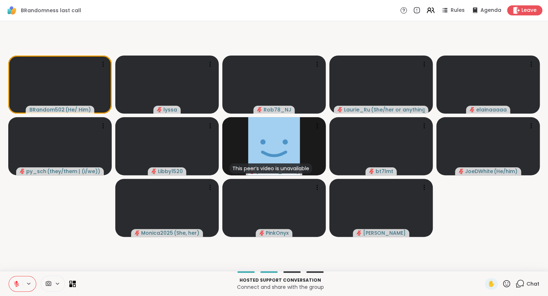
click at [16, 282] on icon at bounding box center [16, 284] width 6 height 6
click at [16, 279] on button at bounding box center [16, 284] width 14 height 15
click at [516, 280] on icon at bounding box center [519, 284] width 9 height 9
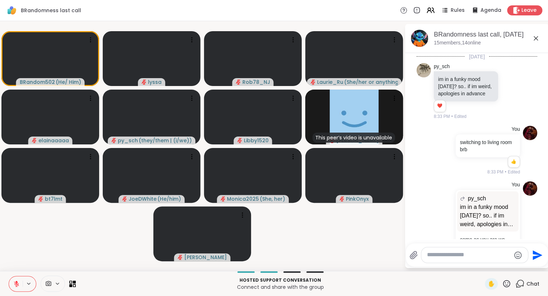
scroll to position [5912, 0]
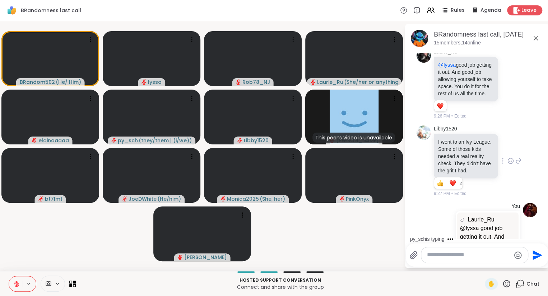
click at [510, 158] on icon at bounding box center [510, 161] width 6 height 7
click at [450, 146] on div "Select Reaction: Heart" at bounding box center [453, 149] width 6 height 6
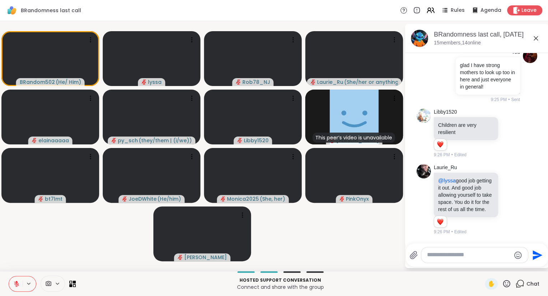
scroll to position [5796, 0]
click at [509, 197] on icon at bounding box center [510, 200] width 6 height 7
click at [455, 186] on div "Select Reaction: Heart" at bounding box center [453, 189] width 6 height 6
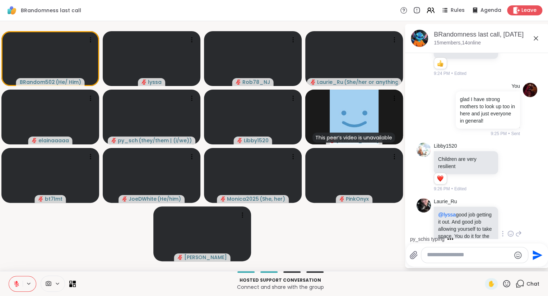
scroll to position [5762, 0]
click at [509, 164] on icon at bounding box center [510, 167] width 6 height 7
click at [510, 199] on div "Laurie_Ru @lyssa good job getting it out. And good job allowing yourself to tak…" at bounding box center [477, 234] width 88 height 71
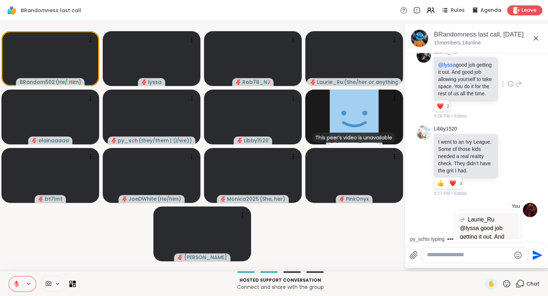
scroll to position [6013, 0]
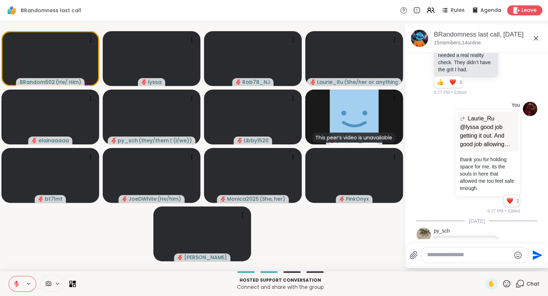
click at [536, 36] on icon at bounding box center [535, 38] width 9 height 9
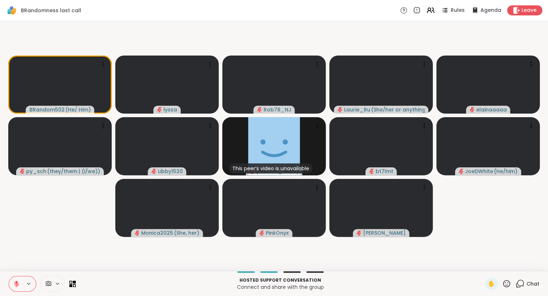
click at [509, 280] on icon at bounding box center [506, 284] width 9 height 9
click at [482, 263] on span "❤️" at bounding box center [485, 265] width 7 height 9
click at [509, 284] on icon at bounding box center [506, 284] width 9 height 9
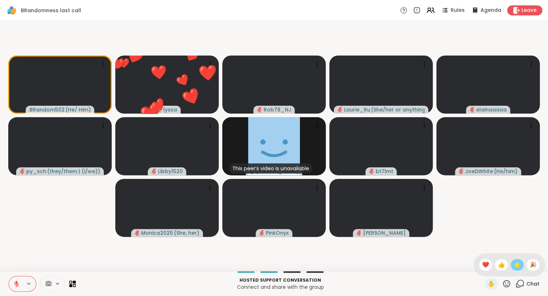
click at [517, 264] on span "🌟" at bounding box center [516, 265] width 7 height 9
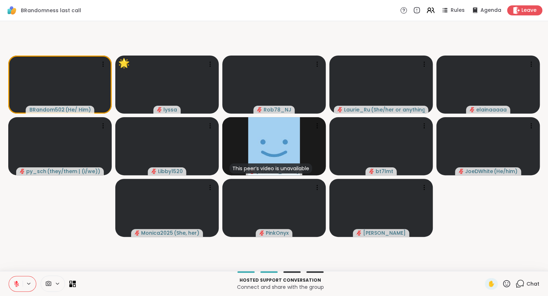
click at [508, 282] on icon at bounding box center [506, 284] width 9 height 9
click at [483, 268] on span "❤️" at bounding box center [485, 265] width 7 height 9
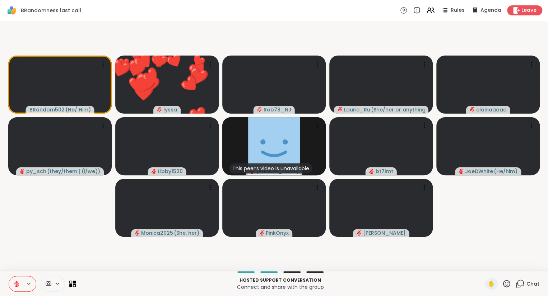
click at [15, 283] on icon at bounding box center [16, 284] width 5 height 5
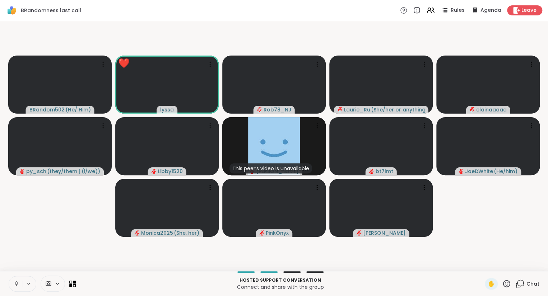
click at [16, 284] on icon at bounding box center [16, 284] width 6 height 6
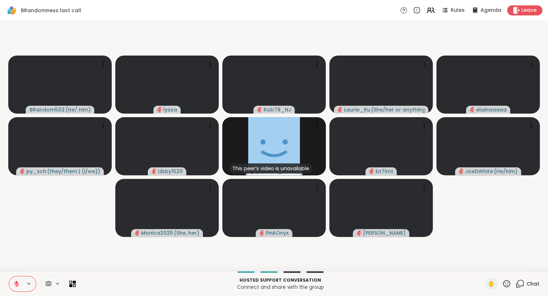
click at [16, 284] on icon at bounding box center [16, 284] width 5 height 5
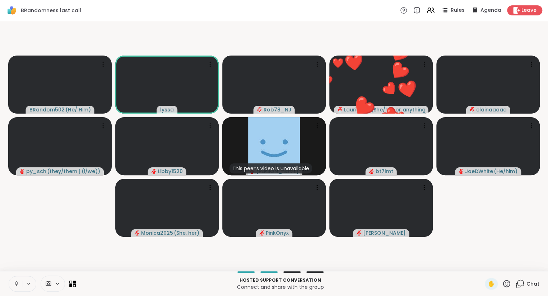
click at [17, 280] on button at bounding box center [16, 284] width 14 height 15
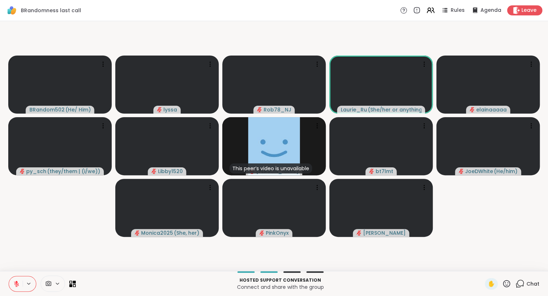
click at [17, 283] on icon at bounding box center [16, 282] width 2 height 3
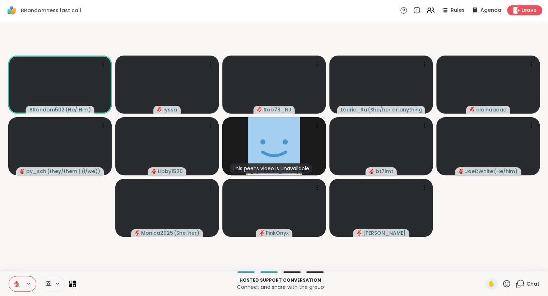
click at [20, 289] on button at bounding box center [16, 284] width 14 height 15
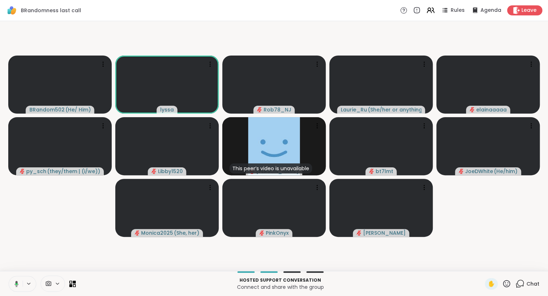
click at [17, 283] on icon at bounding box center [17, 284] width 4 height 6
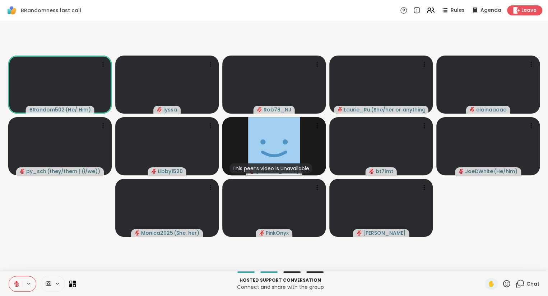
click at [527, 286] on span "Chat" at bounding box center [532, 284] width 13 height 7
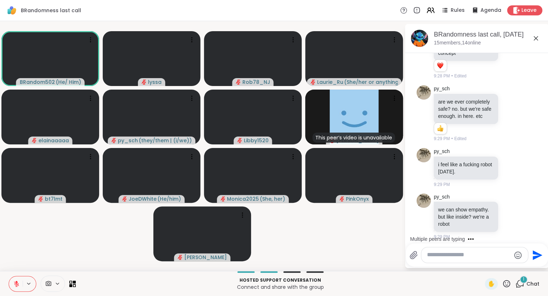
scroll to position [6327, 0]
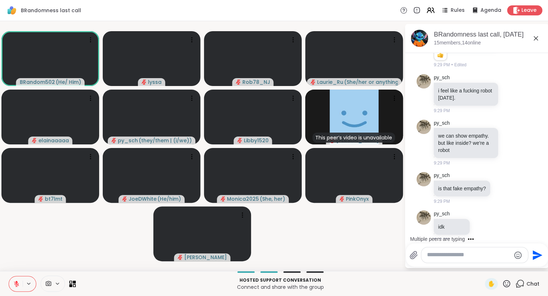
click at [509, 283] on icon at bounding box center [506, 284] width 9 height 9
click at [483, 269] on span "❤️" at bounding box center [485, 265] width 7 height 9
click at [509, 283] on icon at bounding box center [510, 286] width 6 height 7
click at [455, 272] on div "Select Reaction: Heart" at bounding box center [453, 275] width 6 height 6
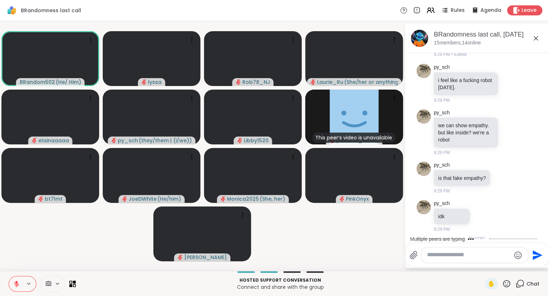
click at [519, 277] on icon at bounding box center [518, 281] width 6 height 9
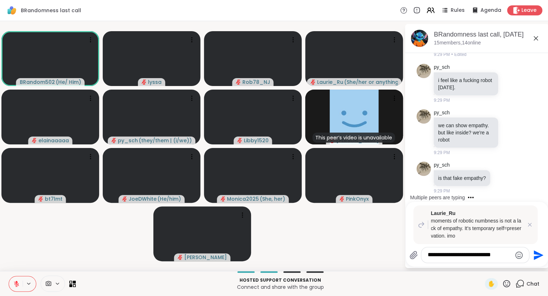
scroll to position [6379, 0]
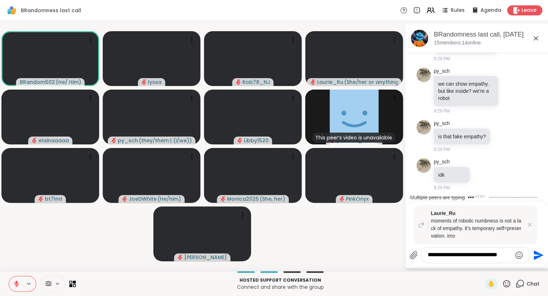
type textarea "**********"
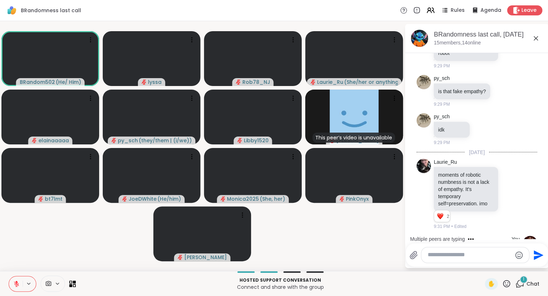
scroll to position [6520, 0]
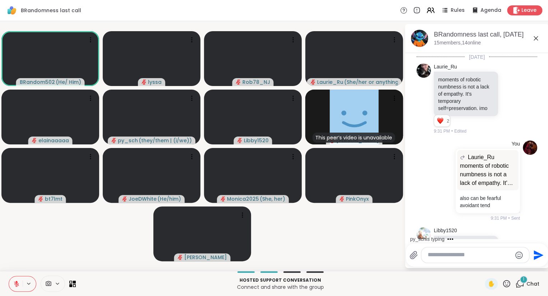
click at [509, 269] on icon at bounding box center [510, 272] width 6 height 7
click at [453, 254] on button "Select Reaction: Heart" at bounding box center [453, 261] width 14 height 14
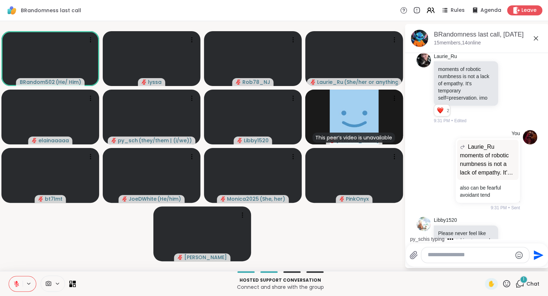
click at [516, 263] on icon at bounding box center [518, 267] width 6 height 9
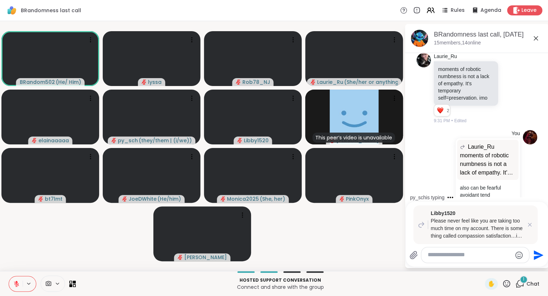
click at [519, 257] on icon "Emoji picker" at bounding box center [519, 256] width 8 height 8
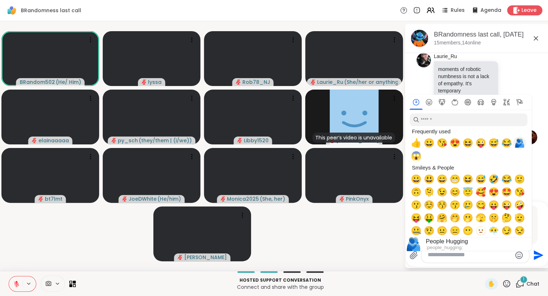
click at [519, 140] on span "🫂" at bounding box center [518, 143] width 11 height 10
type textarea "**"
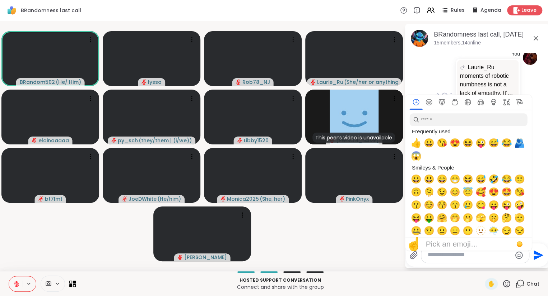
click at [523, 64] on div "You Laurie_Ru moments of robotic numbness is not a lack of empathy. It's tempor…" at bounding box center [476, 96] width 121 height 97
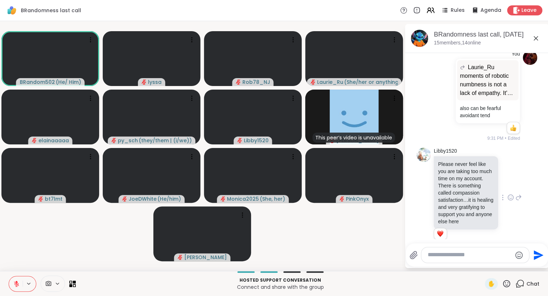
scroll to position [6533, 0]
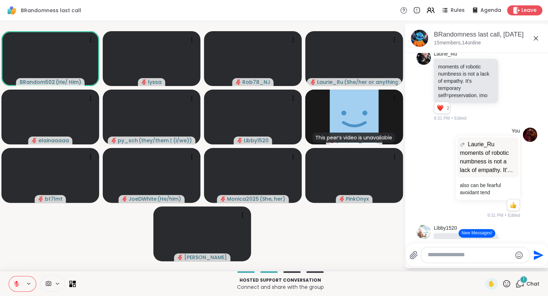
click at [537, 37] on icon at bounding box center [535, 38] width 4 height 4
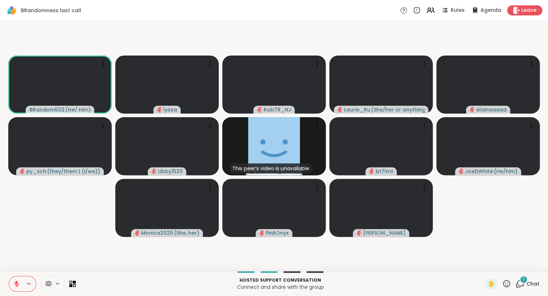
click at [507, 282] on icon at bounding box center [506, 284] width 9 height 9
click at [486, 263] on span "❤️" at bounding box center [485, 265] width 7 height 9
click at [524, 286] on icon at bounding box center [519, 284] width 9 height 9
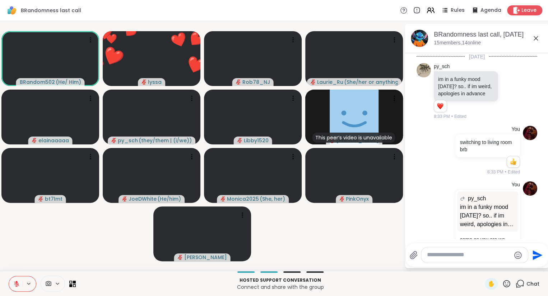
scroll to position [6704, 0]
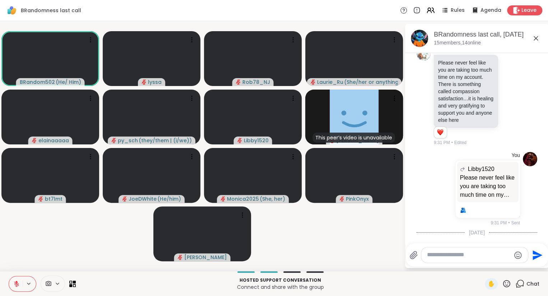
click at [535, 33] on div "BRandomness last call, Oct 14" at bounding box center [487, 34] width 109 height 9
click at [537, 38] on icon at bounding box center [535, 38] width 9 height 9
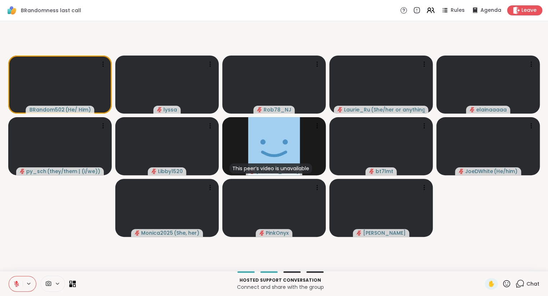
click at [509, 286] on icon at bounding box center [506, 283] width 7 height 7
click at [483, 268] on span "❤️" at bounding box center [485, 265] width 7 height 9
click at [503, 287] on icon at bounding box center [506, 284] width 9 height 9
click at [527, 249] on video-player-container "BRandom502 ( He/ Him ) lyssa Rob78_NJ Laurie_Ru ( She/her or anything else ) el…" at bounding box center [273, 146] width 539 height 244
click at [495, 283] on div "✋" at bounding box center [490, 283] width 13 height 11
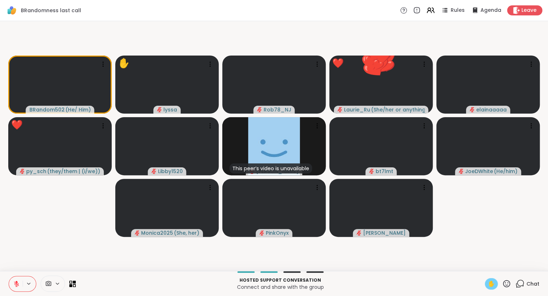
click at [493, 287] on span "✋" at bounding box center [490, 284] width 7 height 9
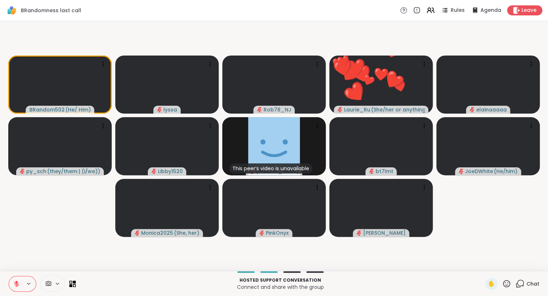
click at [522, 283] on icon at bounding box center [519, 284] width 9 height 9
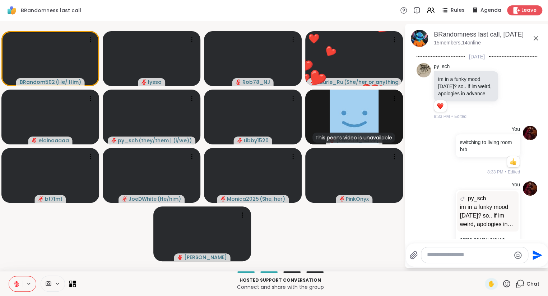
scroll to position [7395, 0]
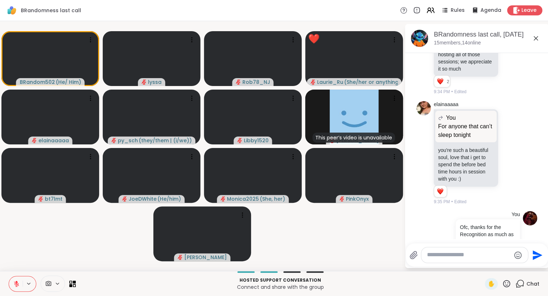
click at [16, 279] on button at bounding box center [16, 284] width 14 height 15
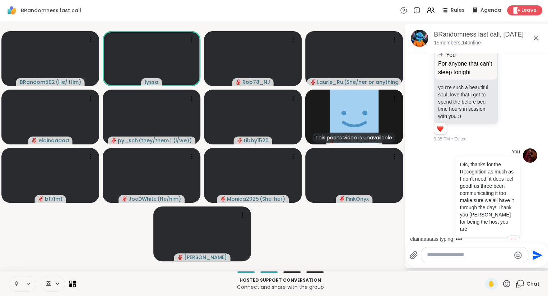
scroll to position [7496, 0]
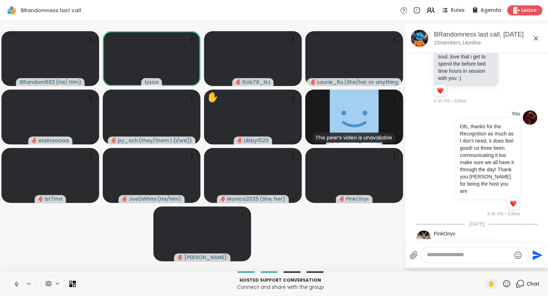
click at [15, 284] on icon at bounding box center [16, 283] width 2 height 3
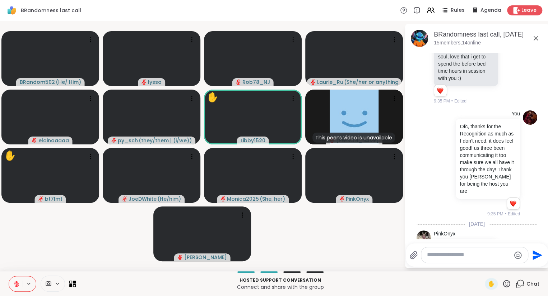
click at [511, 252] on icon at bounding box center [510, 255] width 6 height 7
click at [453, 241] on div "Select Reaction: Heart" at bounding box center [453, 244] width 6 height 6
click at [533, 36] on icon at bounding box center [535, 38] width 9 height 9
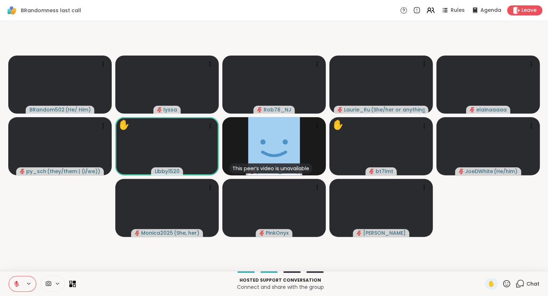
click at [505, 281] on icon at bounding box center [506, 284] width 9 height 9
click at [489, 244] on video-player-container "BRandom502 ( He/ Him ) lyssa Rob78_NJ Laurie_Ru ( She/her or anything else ) el…" at bounding box center [273, 146] width 539 height 244
click at [505, 282] on icon at bounding box center [506, 283] width 7 height 7
click at [483, 263] on span "❤️" at bounding box center [485, 265] width 7 height 9
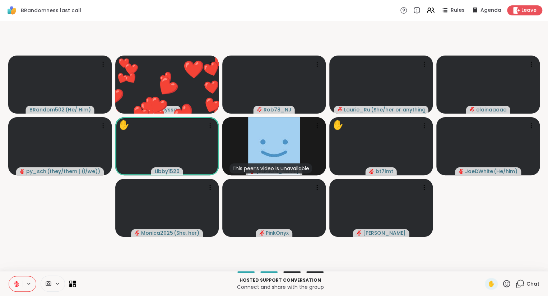
click at [508, 282] on icon at bounding box center [506, 283] width 7 height 7
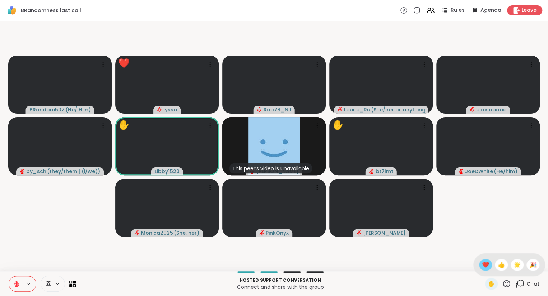
click at [484, 262] on span "❤️" at bounding box center [485, 265] width 7 height 9
click at [505, 285] on icon at bounding box center [506, 284] width 9 height 9
click at [510, 265] on div "🌟" at bounding box center [516, 264] width 13 height 11
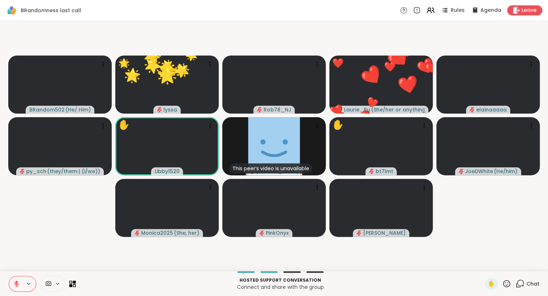
click at [507, 281] on icon at bounding box center [506, 283] width 7 height 7
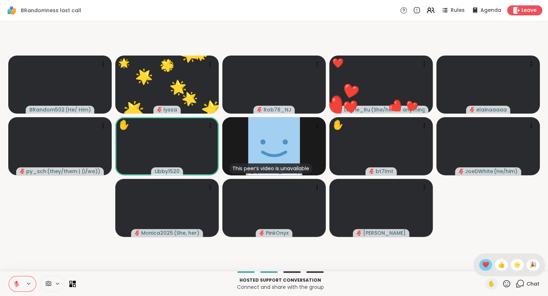
click at [486, 263] on span "❤️" at bounding box center [485, 265] width 7 height 9
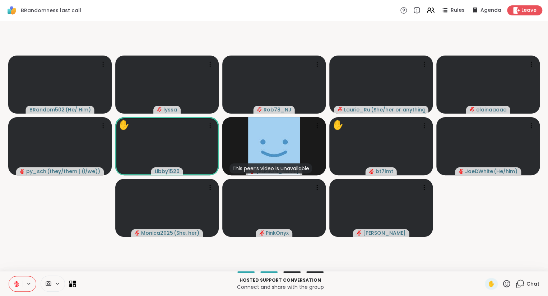
click at [508, 284] on icon at bounding box center [506, 284] width 9 height 9
click at [484, 264] on span "❤️" at bounding box center [485, 265] width 7 height 9
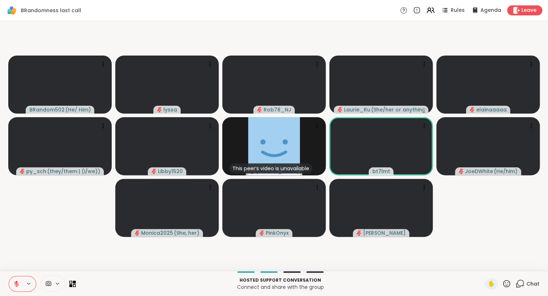
click at [505, 286] on icon at bounding box center [506, 284] width 9 height 9
click at [484, 267] on span "❤️" at bounding box center [485, 265] width 7 height 9
click at [508, 285] on icon at bounding box center [506, 284] width 9 height 9
click at [484, 265] on span "❤️" at bounding box center [485, 265] width 7 height 9
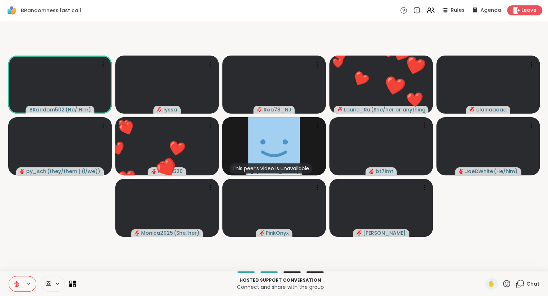
click at [502, 282] on icon at bounding box center [506, 284] width 9 height 9
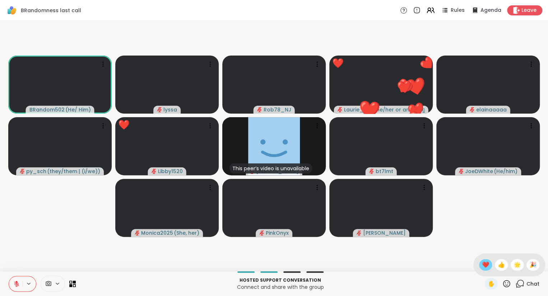
click at [482, 267] on span "❤️" at bounding box center [485, 265] width 7 height 9
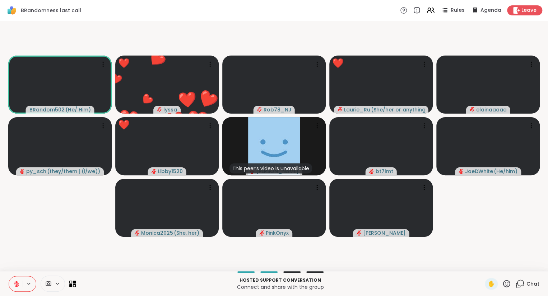
click at [524, 285] on icon at bounding box center [519, 284] width 9 height 9
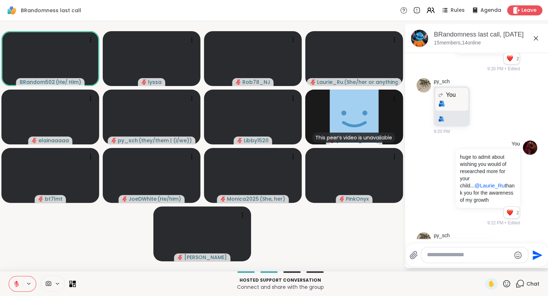
scroll to position [5476, 0]
click at [436, 252] on div at bounding box center [474, 255] width 107 height 15
click at [430, 258] on textarea "Type your message" at bounding box center [469, 256] width 84 height 8
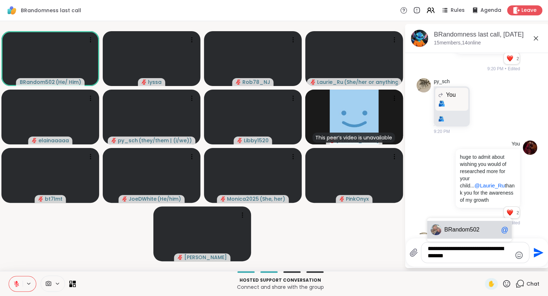
click at [455, 225] on div "BR andom502 @" at bounding box center [469, 230] width 85 height 18
type textarea "**********"
click at [533, 250] on icon "Send" at bounding box center [538, 253] width 10 height 10
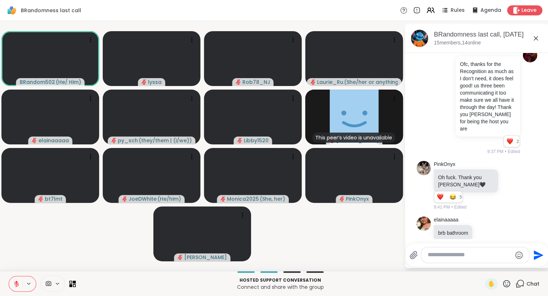
scroll to position [7541, 0]
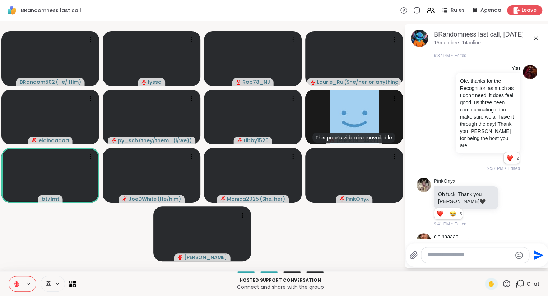
click at [535, 37] on icon at bounding box center [535, 38] width 9 height 9
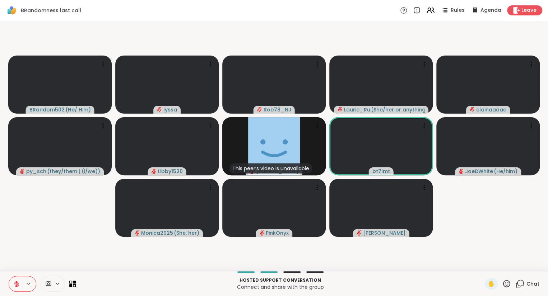
click at [502, 283] on icon at bounding box center [506, 284] width 9 height 9
click at [486, 268] on span "❤️" at bounding box center [485, 265] width 7 height 9
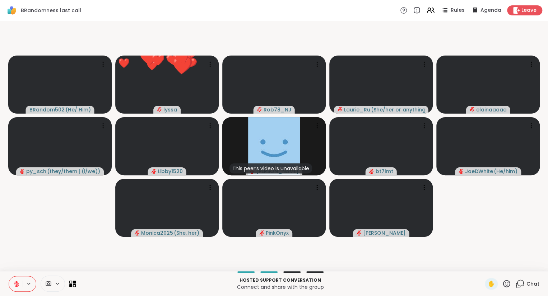
click at [519, 282] on icon at bounding box center [519, 284] width 9 height 9
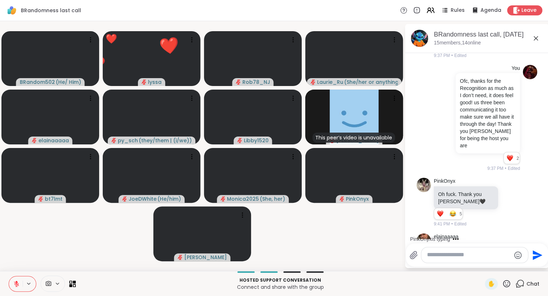
click at [467, 256] on textarea "Type your message" at bounding box center [469, 256] width 84 height 8
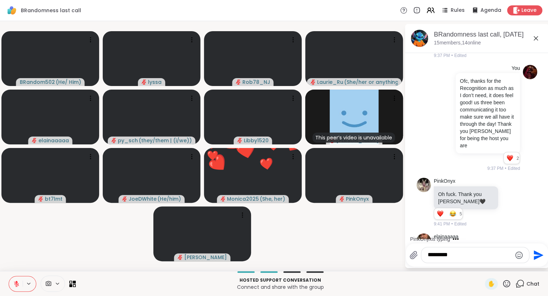
type textarea "**********"
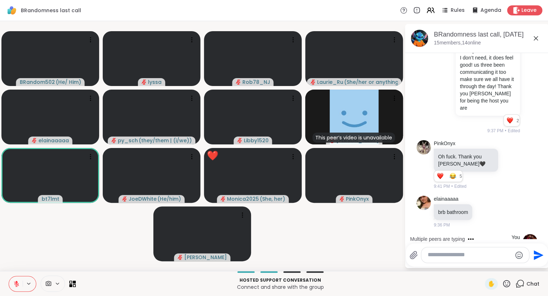
click at [535, 38] on icon at bounding box center [535, 38] width 4 height 4
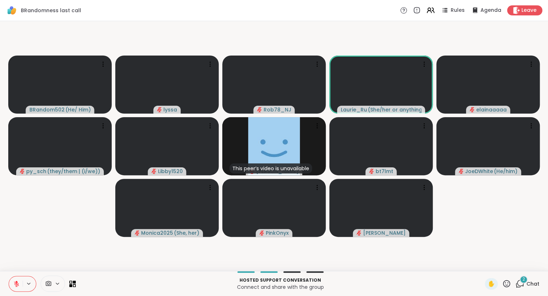
click at [13, 283] on icon at bounding box center [16, 284] width 6 height 6
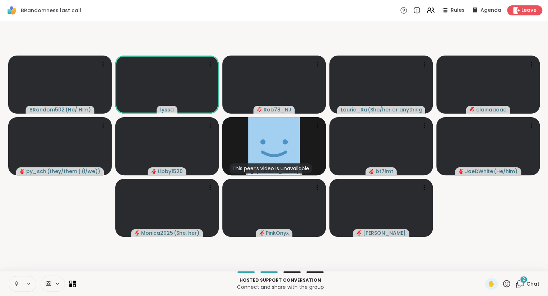
click at [14, 283] on icon at bounding box center [16, 284] width 6 height 6
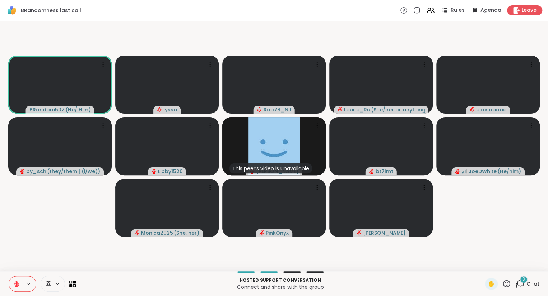
click at [507, 288] on icon at bounding box center [506, 284] width 9 height 9
click at [484, 262] on span "❤️" at bounding box center [485, 265] width 7 height 9
click at [21, 285] on button at bounding box center [16, 284] width 14 height 15
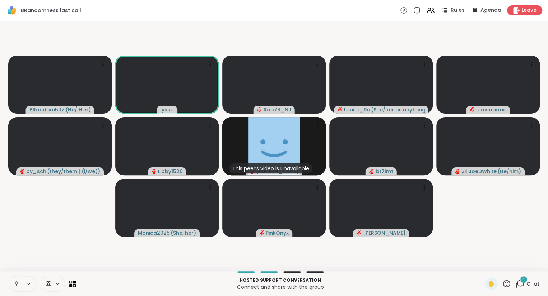
click at [13, 282] on button at bounding box center [16, 284] width 14 height 15
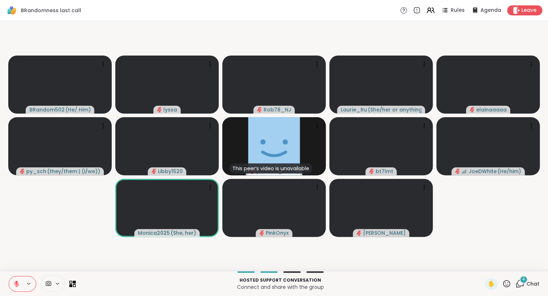
click at [17, 286] on icon at bounding box center [16, 284] width 5 height 5
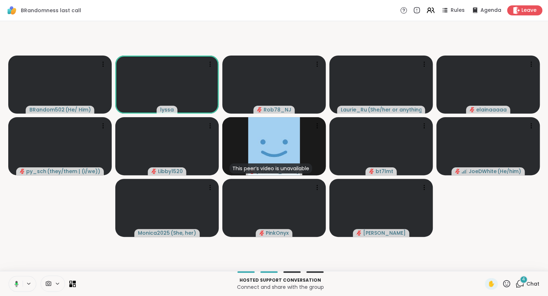
click at [18, 281] on icon at bounding box center [15, 284] width 6 height 6
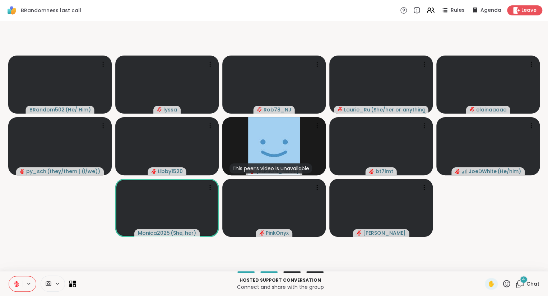
click at [18, 281] on icon at bounding box center [16, 284] width 6 height 6
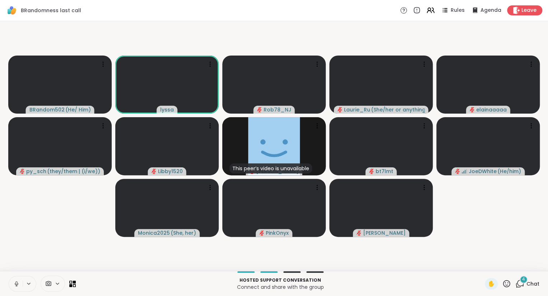
click at [17, 279] on button at bounding box center [16, 284] width 14 height 15
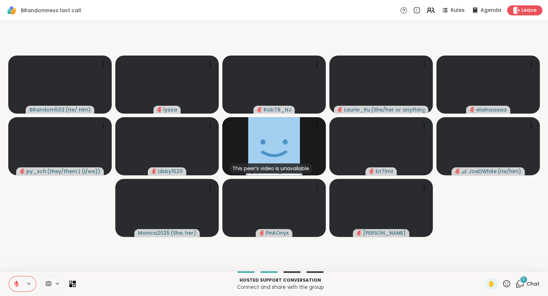
click at [506, 281] on icon at bounding box center [506, 283] width 7 height 7
click at [482, 262] on span "❤️" at bounding box center [485, 265] width 7 height 9
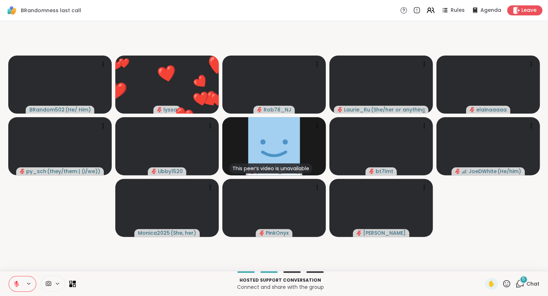
click at [15, 280] on button at bounding box center [16, 284] width 14 height 15
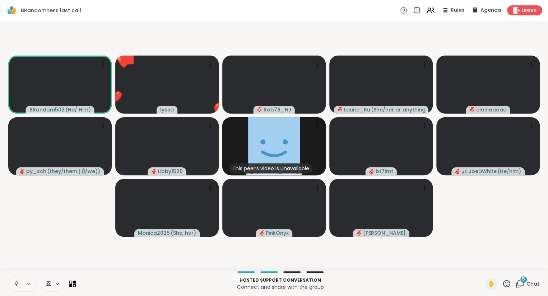
click at [17, 277] on button at bounding box center [16, 284] width 14 height 15
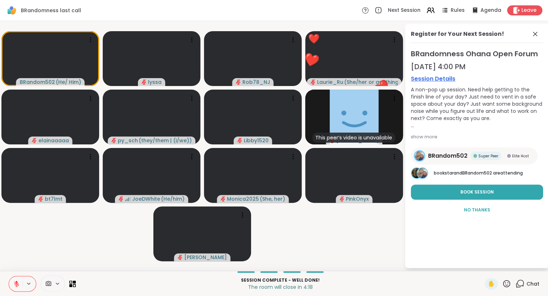
click at [505, 283] on icon at bounding box center [506, 284] width 9 height 9
click at [487, 262] on div "❤️" at bounding box center [485, 264] width 13 height 11
click at [505, 282] on icon at bounding box center [506, 283] width 7 height 7
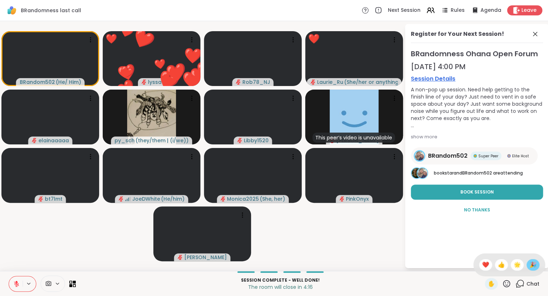
click at [531, 263] on span "🎉" at bounding box center [532, 265] width 7 height 9
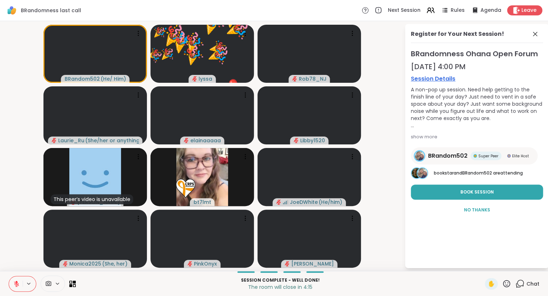
click at [507, 284] on icon at bounding box center [506, 283] width 7 height 7
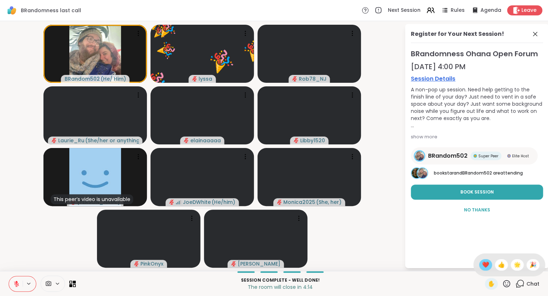
click at [484, 262] on span "❤️" at bounding box center [485, 265] width 7 height 9
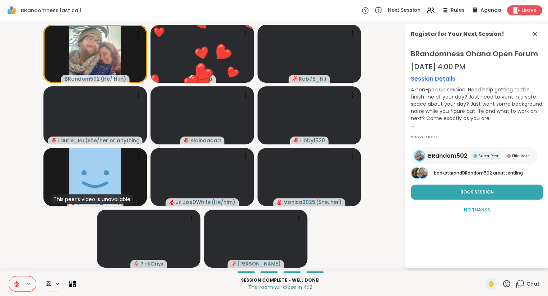
click at [526, 16] on div "BRandomness last call Next Session Rules Agenda Leave" at bounding box center [274, 10] width 548 height 21
click at [525, 9] on span "Leave" at bounding box center [529, 11] width 16 height 8
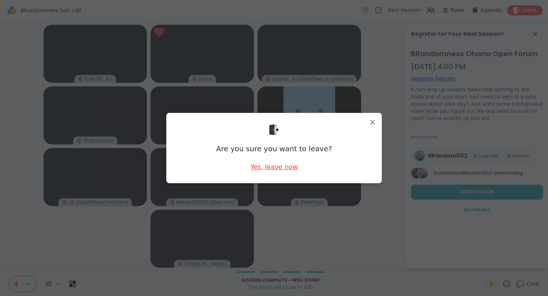
click at [281, 165] on div "Yes, leave now" at bounding box center [273, 167] width 47 height 9
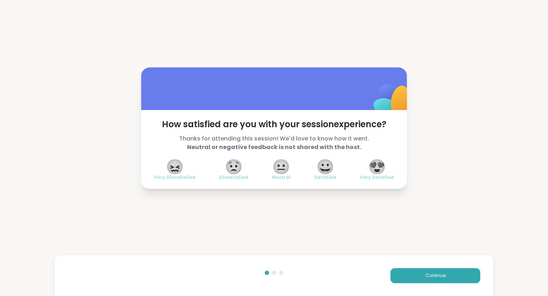
click at [378, 172] on span "😍" at bounding box center [377, 166] width 18 height 13
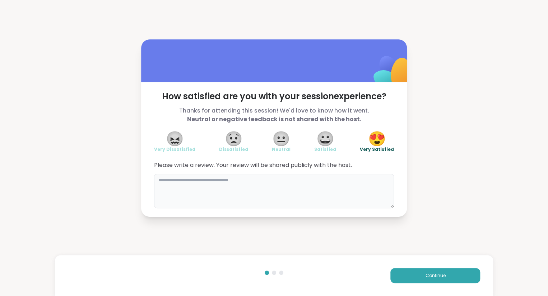
click at [303, 193] on textarea at bounding box center [274, 191] width 240 height 34
click at [296, 187] on textarea "**********" at bounding box center [274, 191] width 240 height 34
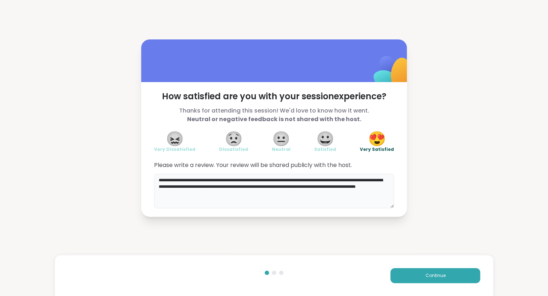
click at [324, 186] on textarea "**********" at bounding box center [274, 191] width 240 height 34
click at [215, 194] on textarea "**********" at bounding box center [274, 191] width 240 height 34
type textarea "**********"
click at [396, 277] on button "Continue" at bounding box center [435, 275] width 90 height 15
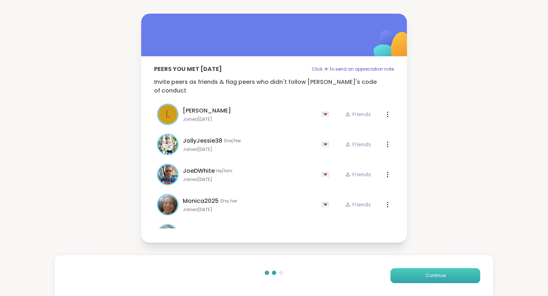
click at [403, 275] on button "Continue" at bounding box center [435, 275] width 90 height 15
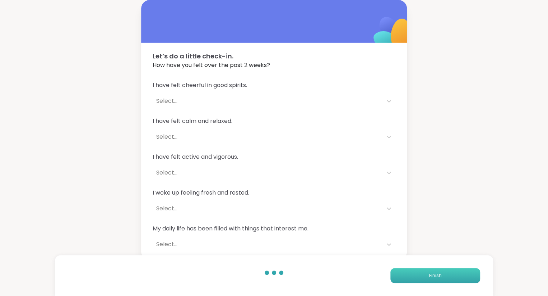
click at [403, 275] on button "Finish" at bounding box center [435, 275] width 90 height 15
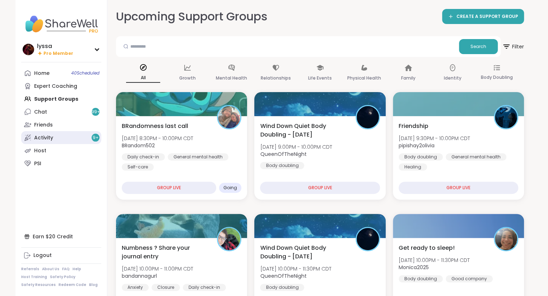
click at [46, 134] on link "Activity 9 +" at bounding box center [61, 137] width 80 height 13
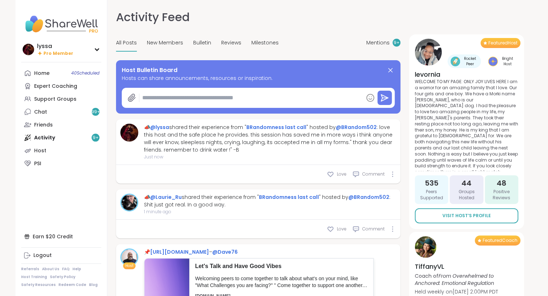
click at [249, 172] on div "Love Comment" at bounding box center [258, 174] width 284 height 19
click at [336, 226] on div "Love" at bounding box center [337, 229] width 20 height 7
type textarea "*"
click at [362, 225] on div "1 Reaction Love Comment" at bounding box center [258, 229] width 284 height 19
click at [360, 228] on div "Comment" at bounding box center [368, 229] width 32 height 7
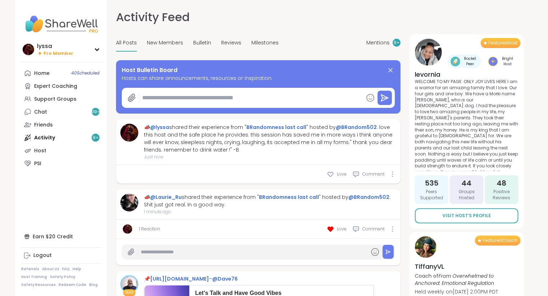
click at [311, 249] on input "text" at bounding box center [253, 252] width 225 height 13
type input "**********"
type textarea "*"
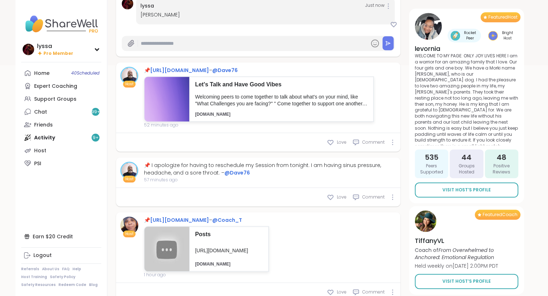
scroll to position [248, 0]
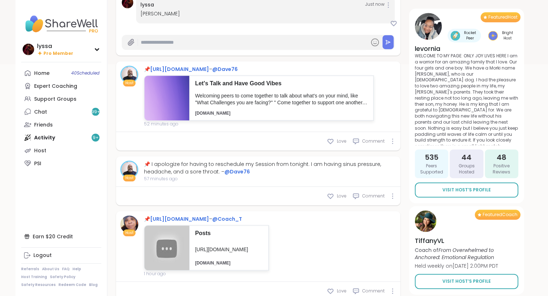
click at [338, 192] on div "Love Comment" at bounding box center [258, 196] width 284 height 19
click at [332, 195] on icon at bounding box center [330, 196] width 7 height 7
type textarea "*"
click at [255, 98] on p "Welcoming peers to come together to talk about what's on your mind, like "What …" at bounding box center [281, 100] width 173 height 14
click at [59, 99] on div "Support Groups" at bounding box center [55, 99] width 42 height 7
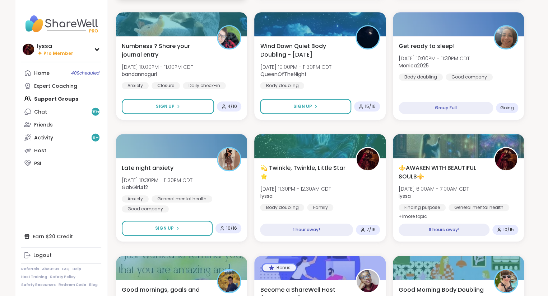
scroll to position [205, 0]
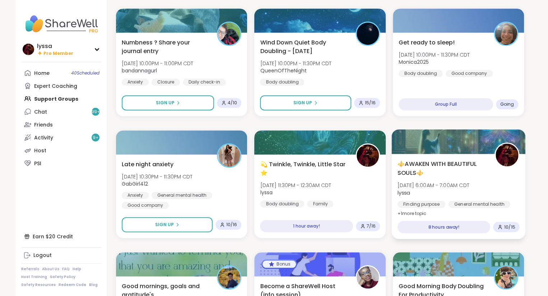
click at [426, 193] on span "lyssa" at bounding box center [433, 192] width 72 height 7
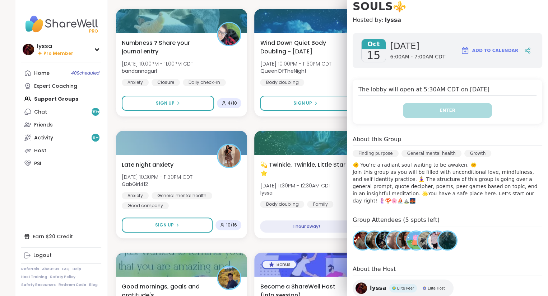
scroll to position [0, 0]
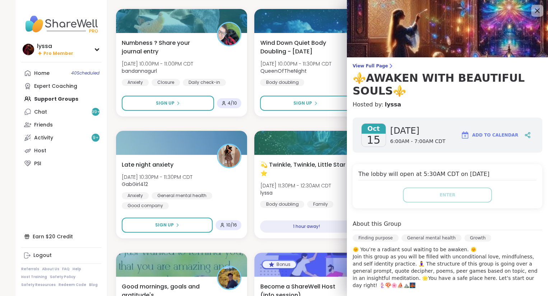
click at [535, 11] on icon at bounding box center [536, 10] width 9 height 9
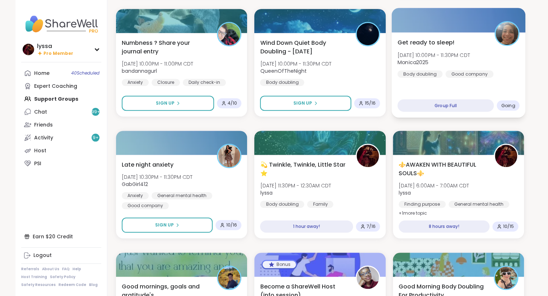
click at [474, 48] on div "Get ready to sleep! Tue, Oct 14 | 10:00PM - 11:30PM CDT Monica2025 Body doublin…" at bounding box center [458, 57] width 122 height 39
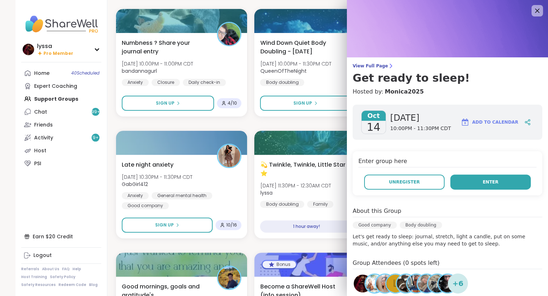
click at [462, 181] on button "Enter" at bounding box center [490, 182] width 80 height 15
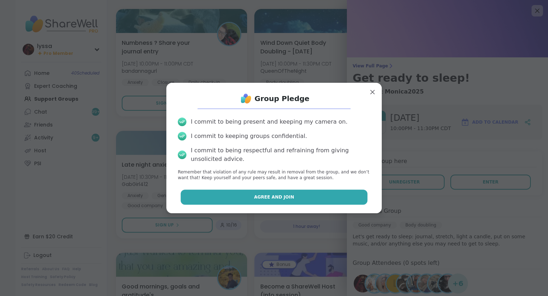
click at [361, 193] on button "Agree and Join" at bounding box center [273, 197] width 187 height 15
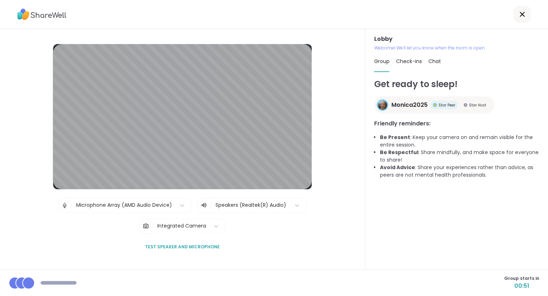
click at [517, 17] on div at bounding box center [521, 14] width 17 height 17
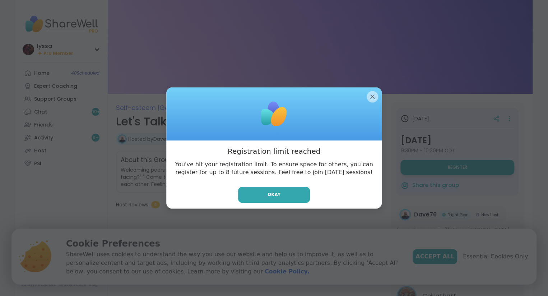
click at [297, 180] on div "Registration limit reached You've hit your registration limit. To ensure space …" at bounding box center [273, 175] width 215 height 68
click at [292, 189] on button "Okay" at bounding box center [274, 195] width 72 height 16
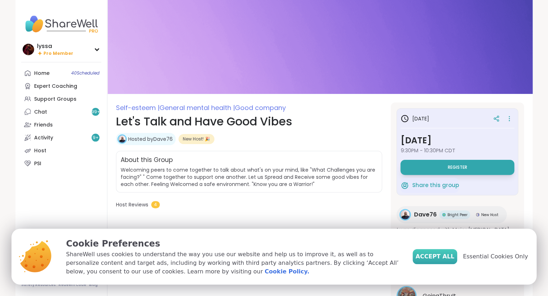
click at [454, 263] on button "Accept All" at bounding box center [434, 256] width 44 height 15
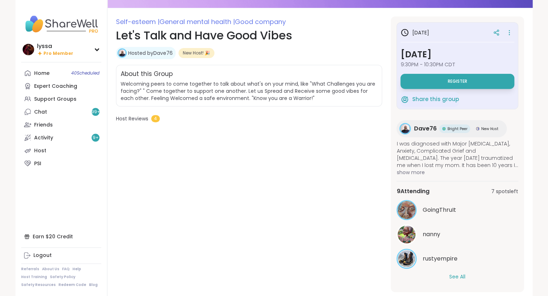
scroll to position [88, 0]
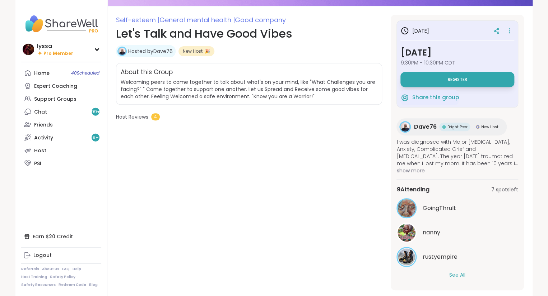
click at [454, 276] on button "See All" at bounding box center [457, 276] width 16 height 8
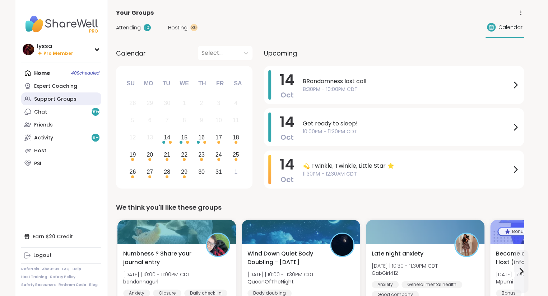
click at [58, 97] on div "Support Groups" at bounding box center [55, 99] width 42 height 7
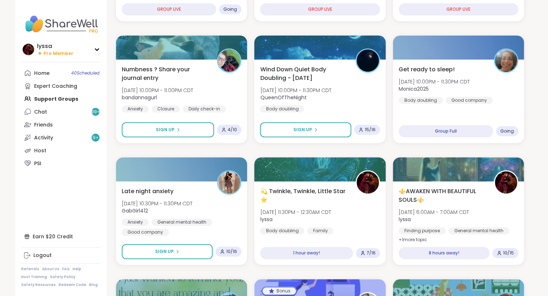
scroll to position [182, 0]
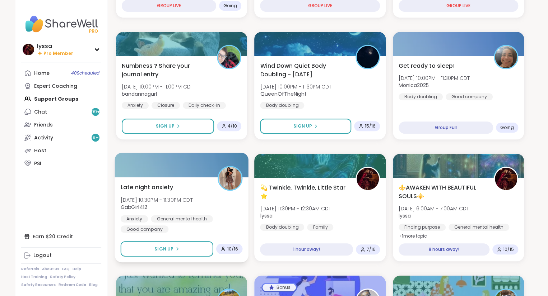
click at [178, 185] on div "Late night anxiety [DATE] 10:30PM - 11:30PM CDT GabGirl412 Anxiety General ment…" at bounding box center [182, 208] width 122 height 50
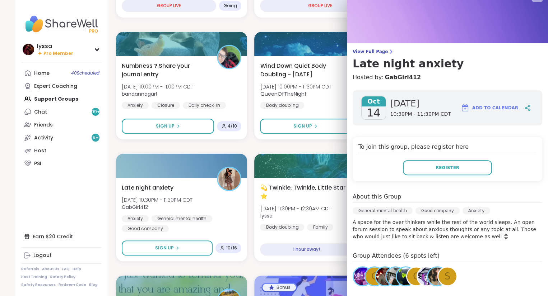
scroll to position [0, 0]
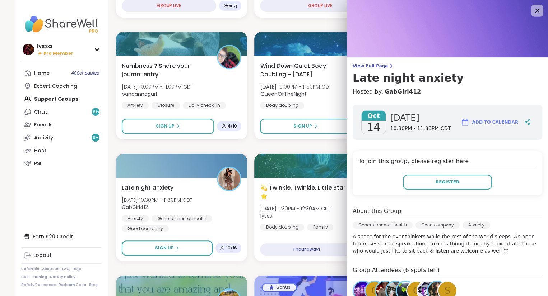
click at [538, 11] on icon at bounding box center [536, 10] width 9 height 9
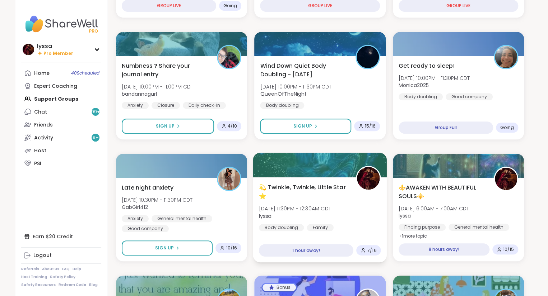
click at [284, 179] on div "💫 Twinkle, Twinkle, Little Star ⭐️ [DATE] 11:30PM - 12:30AM CDT lyssa Body doub…" at bounding box center [320, 219] width 134 height 85
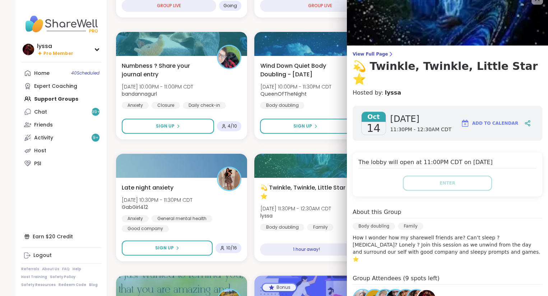
scroll to position [12, 0]
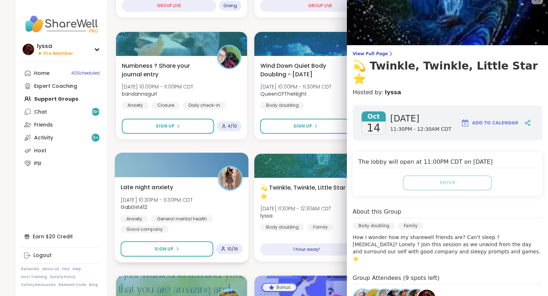
click at [222, 184] on img at bounding box center [230, 178] width 23 height 23
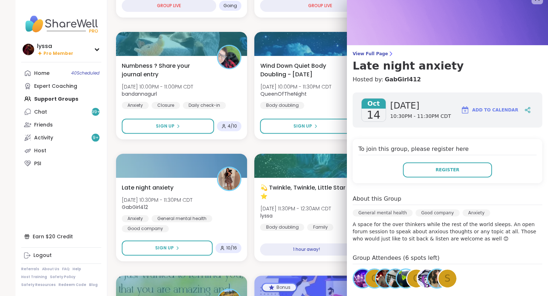
scroll to position [0, 0]
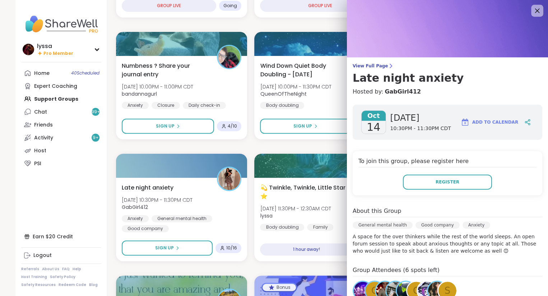
click at [534, 11] on icon at bounding box center [536, 10] width 9 height 9
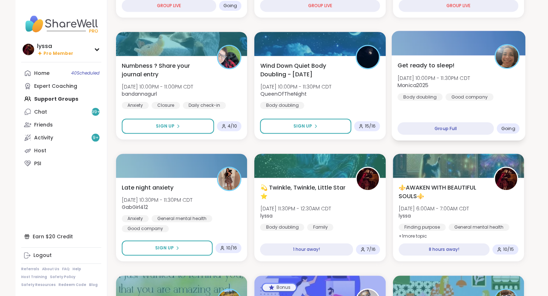
click at [466, 94] on div "Good company" at bounding box center [469, 96] width 48 height 7
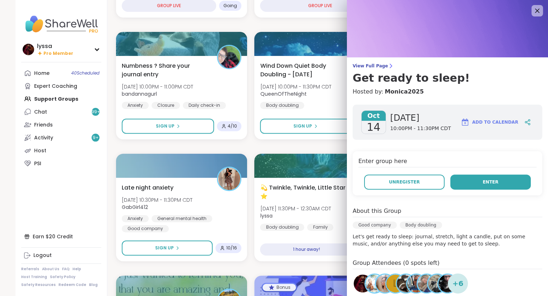
click at [477, 180] on button "Enter" at bounding box center [490, 182] width 80 height 15
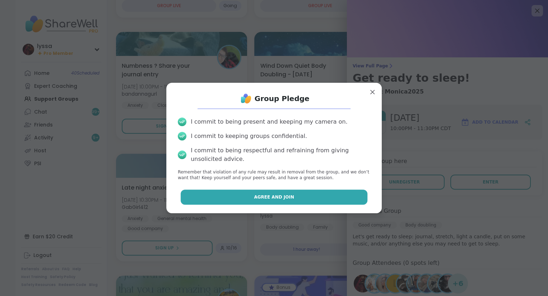
click at [360, 199] on button "Agree and Join" at bounding box center [273, 197] width 187 height 15
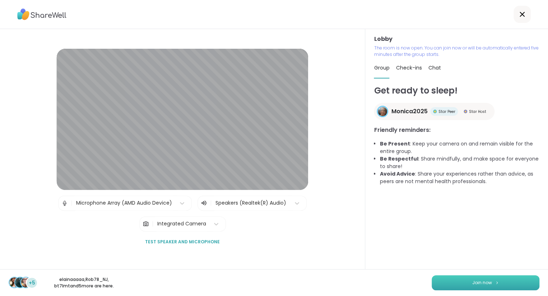
click at [443, 285] on button "Join now" at bounding box center [485, 283] width 108 height 15
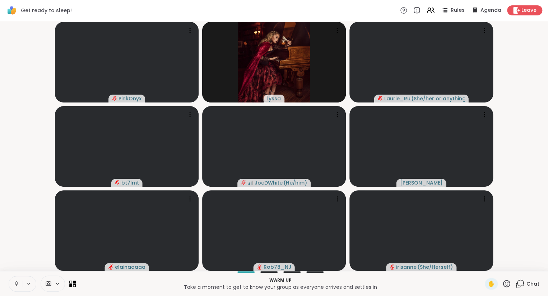
click at [13, 280] on button at bounding box center [16, 284] width 14 height 15
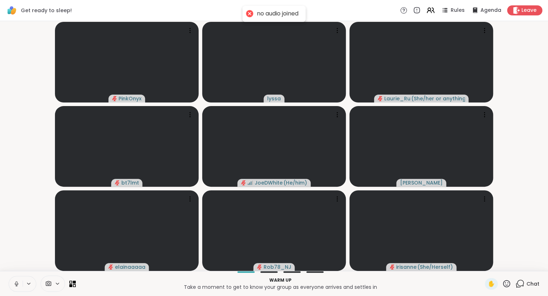
click at [17, 282] on icon at bounding box center [16, 283] width 2 height 3
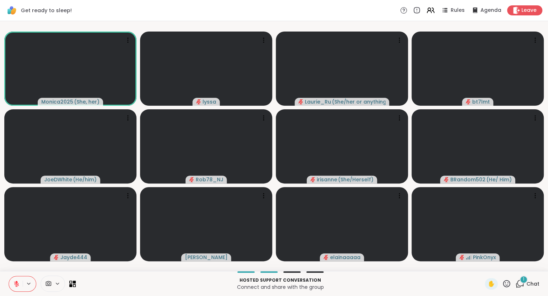
click at [15, 280] on button at bounding box center [16, 284] width 14 height 15
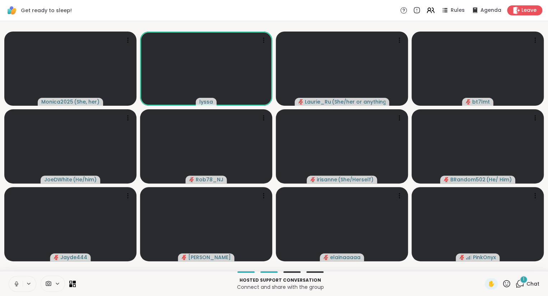
click at [16, 282] on icon at bounding box center [16, 283] width 2 height 3
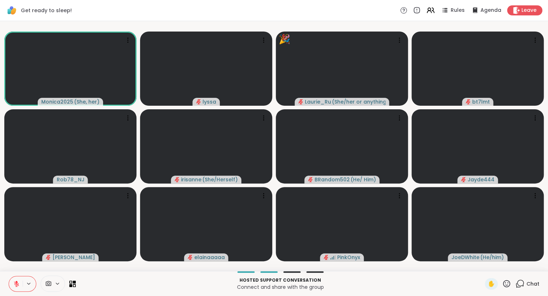
click at [505, 282] on icon at bounding box center [506, 283] width 7 height 7
click at [497, 267] on span "👍" at bounding box center [500, 265] width 7 height 9
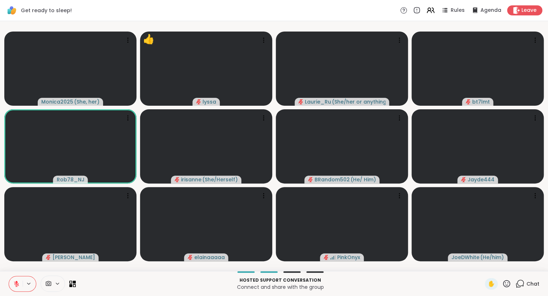
click at [22, 285] on button at bounding box center [16, 284] width 14 height 15
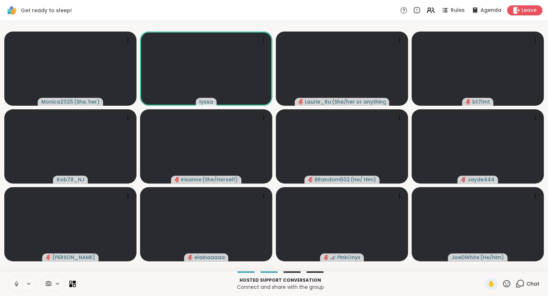
click at [15, 285] on icon at bounding box center [17, 284] width 4 height 2
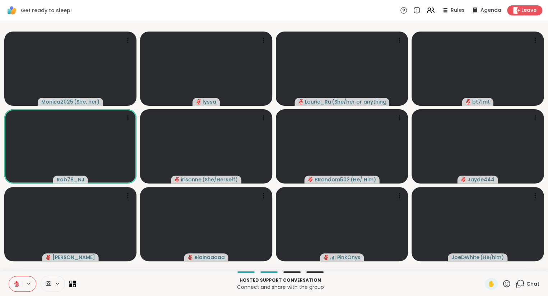
click at [16, 288] on button at bounding box center [16, 284] width 14 height 15
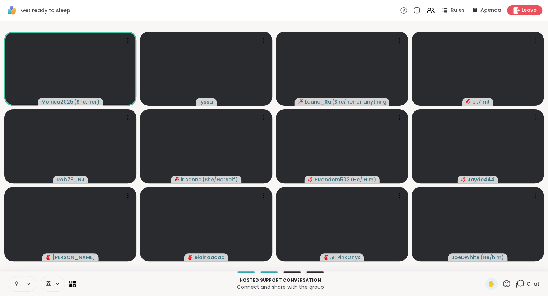
click at [13, 281] on icon at bounding box center [16, 284] width 6 height 6
click at [14, 283] on icon at bounding box center [16, 284] width 6 height 6
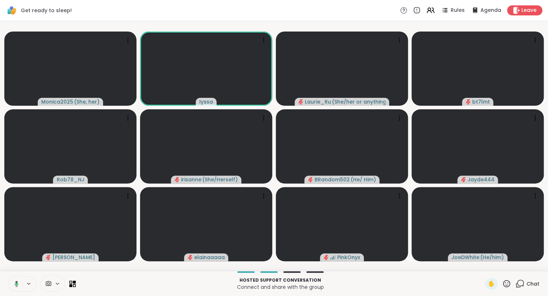
click at [13, 281] on button at bounding box center [15, 284] width 15 height 15
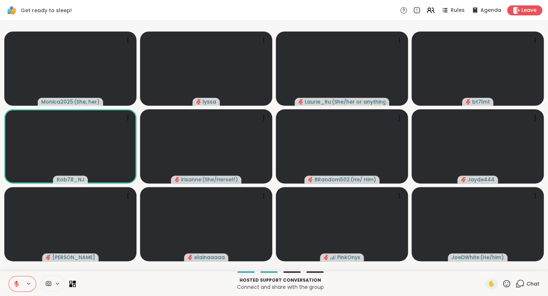
click at [505, 283] on icon at bounding box center [506, 283] width 7 height 7
click at [482, 263] on span "❤️" at bounding box center [485, 265] width 7 height 9
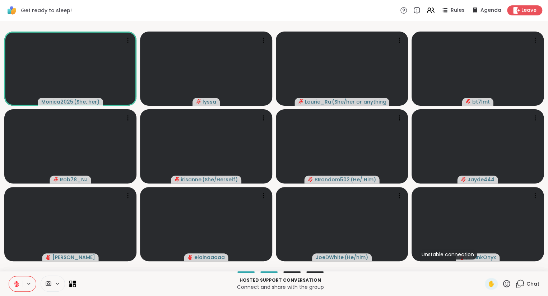
click at [17, 278] on button at bounding box center [16, 284] width 14 height 15
click at [18, 285] on icon at bounding box center [17, 284] width 4 height 2
click at [11, 284] on button at bounding box center [16, 284] width 14 height 15
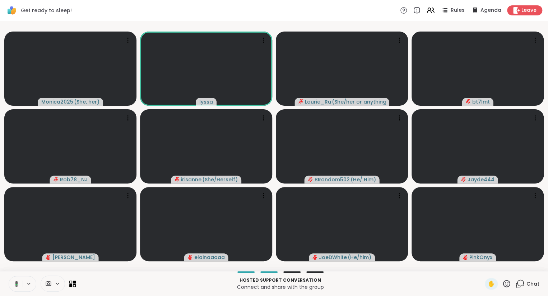
click at [14, 284] on icon at bounding box center [15, 284] width 6 height 6
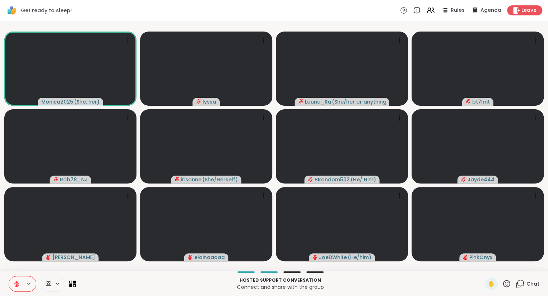
click at [14, 283] on icon at bounding box center [16, 284] width 6 height 6
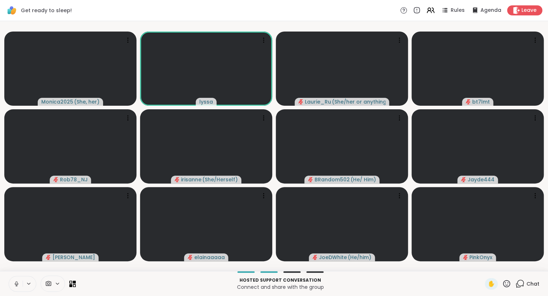
click at [14, 280] on button at bounding box center [16, 284] width 14 height 15
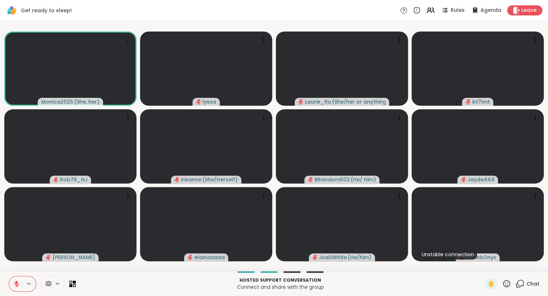
click at [14, 280] on button at bounding box center [16, 284] width 14 height 15
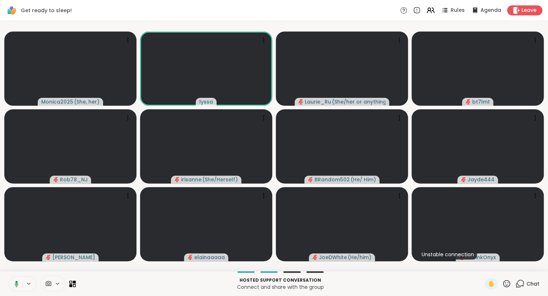
click at [12, 287] on icon at bounding box center [15, 284] width 6 height 6
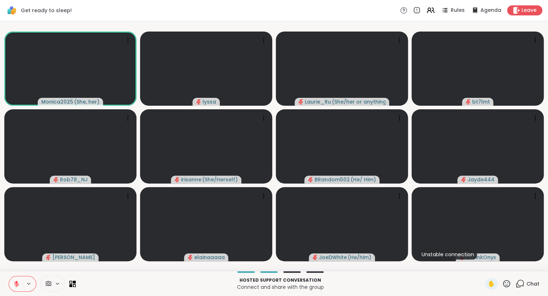
click at [13, 283] on button at bounding box center [16, 284] width 14 height 15
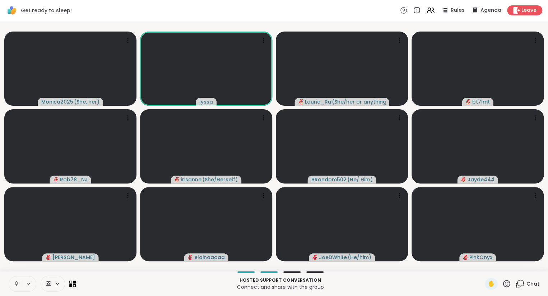
click at [11, 285] on button at bounding box center [16, 284] width 14 height 15
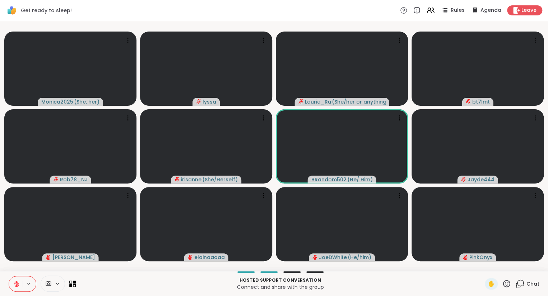
click at [505, 284] on icon at bounding box center [506, 284] width 9 height 9
click at [495, 265] on div "👍" at bounding box center [500, 264] width 13 height 11
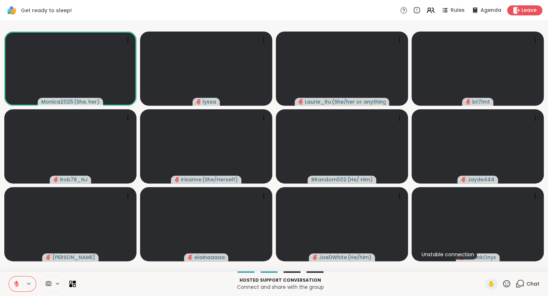
click at [503, 288] on icon at bounding box center [506, 284] width 9 height 9
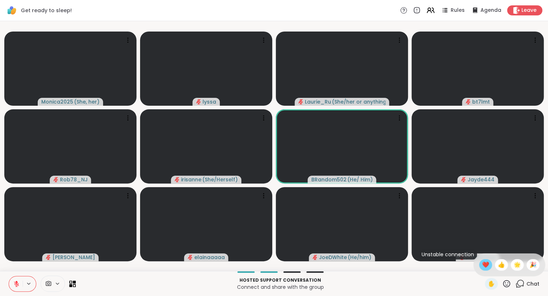
click at [486, 267] on span "❤️" at bounding box center [485, 265] width 7 height 9
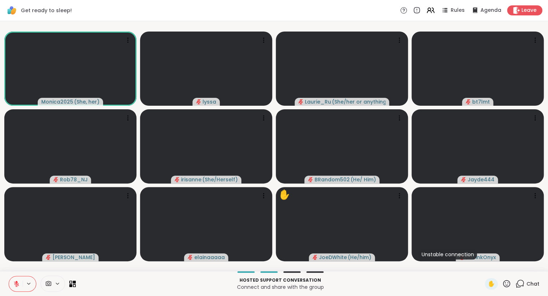
click at [13, 285] on button at bounding box center [16, 284] width 14 height 15
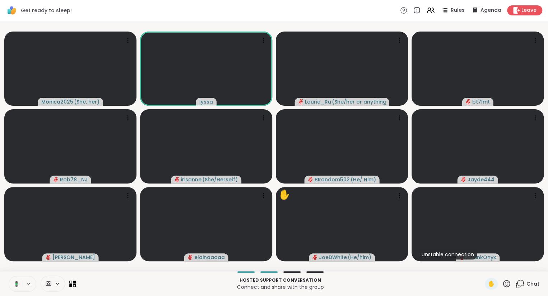
click at [15, 285] on icon at bounding box center [16, 284] width 2 height 2
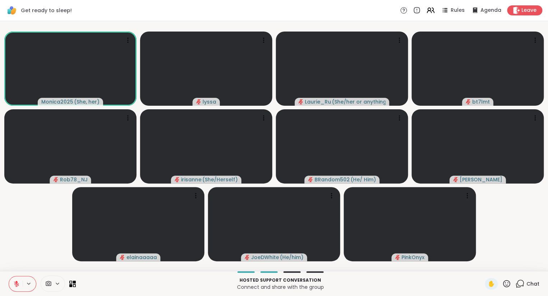
click at [523, 281] on icon at bounding box center [519, 284] width 9 height 9
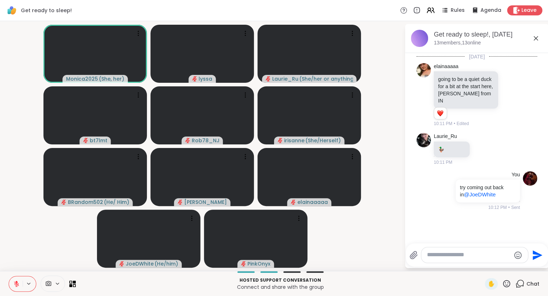
click at [491, 257] on textarea "Type your message" at bounding box center [469, 256] width 84 height 8
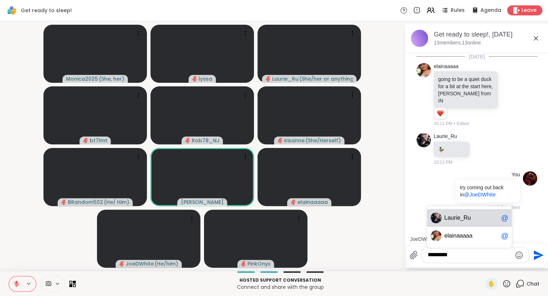
click at [474, 215] on span "La urie_Ru" at bounding box center [471, 218] width 54 height 7
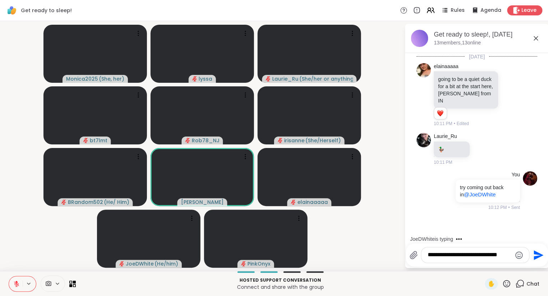
type textarea "**********"
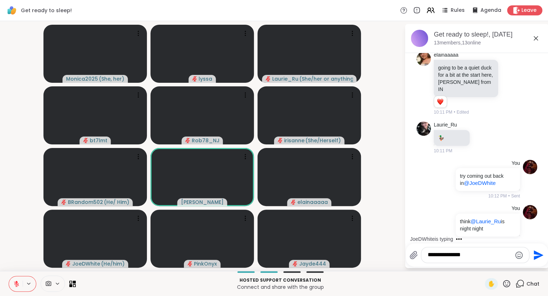
type textarea "**********"
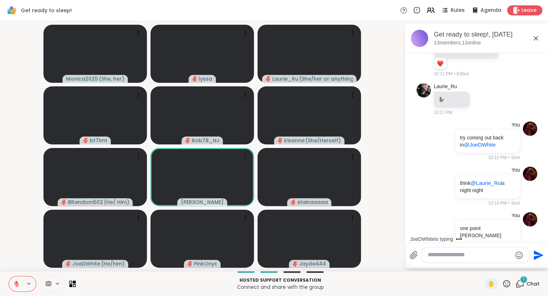
scroll to position [109, 0]
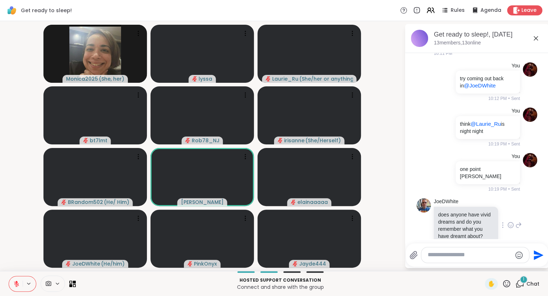
click at [512, 222] on icon at bounding box center [510, 224] width 5 height 5
click at [453, 211] on div "Select Reaction: Heart" at bounding box center [453, 214] width 6 height 6
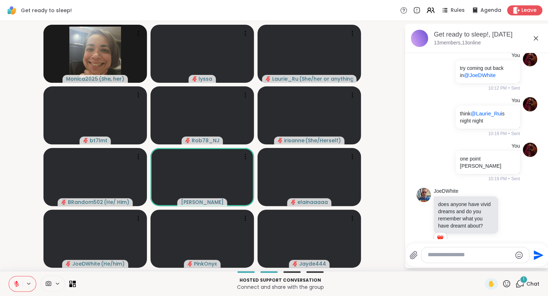
click at [517, 216] on icon at bounding box center [518, 220] width 6 height 9
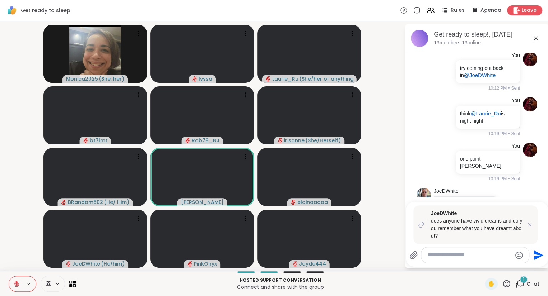
click at [517, 216] on icon at bounding box center [518, 220] width 6 height 9
type textarea "*"
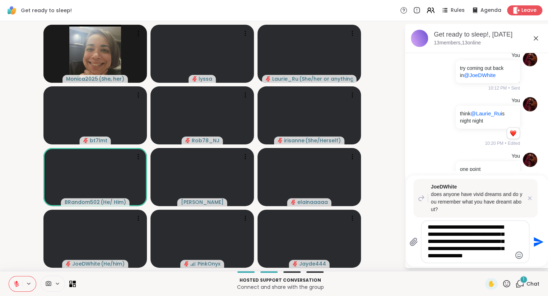
type textarea "**********"
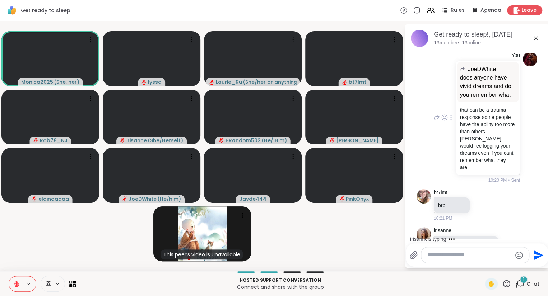
scroll to position [374, 0]
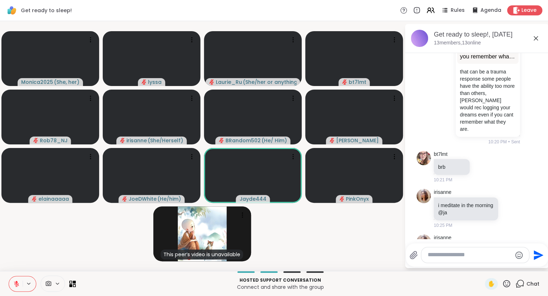
click at [536, 39] on icon at bounding box center [535, 38] width 4 height 4
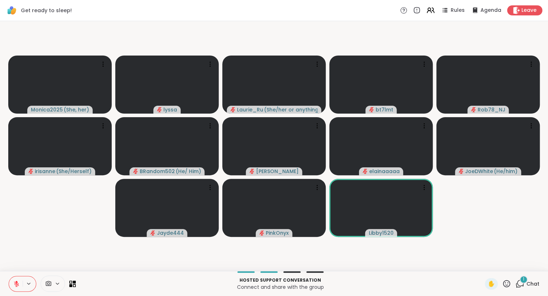
click at [16, 282] on icon at bounding box center [16, 282] width 2 height 3
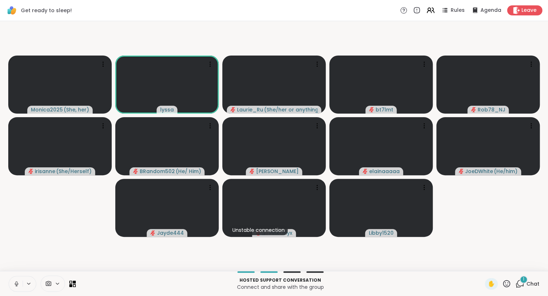
click at [12, 280] on button at bounding box center [16, 284] width 14 height 15
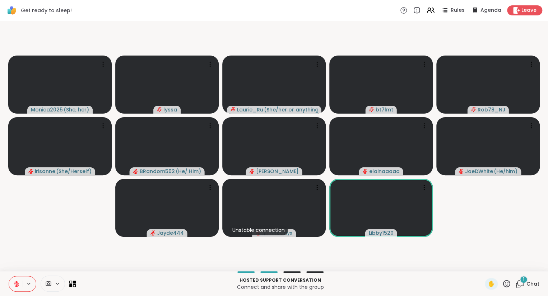
click at [508, 282] on icon at bounding box center [506, 284] width 9 height 9
click at [474, 264] on div "✋ ❤️ 👍 🌟 🎉" at bounding box center [509, 265] width 72 height 23
click at [508, 286] on icon at bounding box center [506, 284] width 9 height 9
click at [482, 266] on span "❤️" at bounding box center [485, 265] width 7 height 9
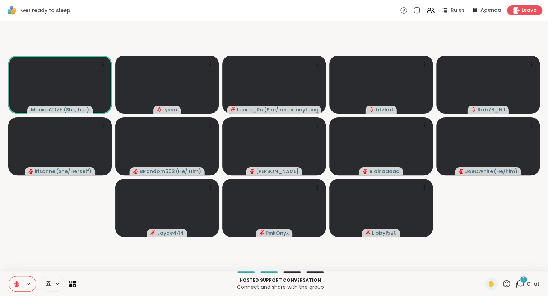
click at [17, 281] on icon at bounding box center [16, 284] width 6 height 6
click at [14, 282] on icon at bounding box center [16, 284] width 6 height 6
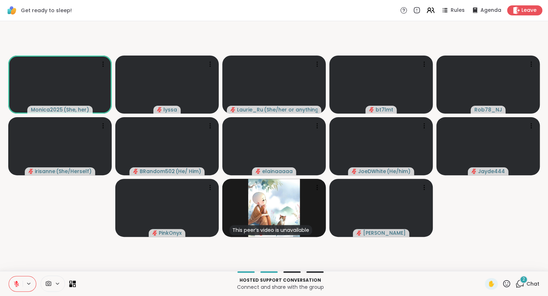
click at [19, 282] on icon at bounding box center [16, 284] width 6 height 6
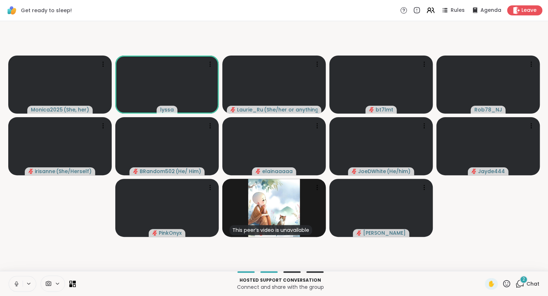
click at [9, 284] on button at bounding box center [16, 284] width 14 height 15
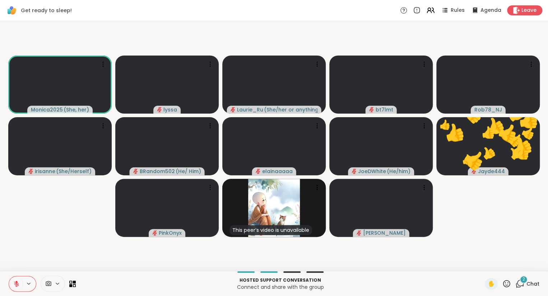
click at [16, 282] on icon at bounding box center [16, 282] width 2 height 3
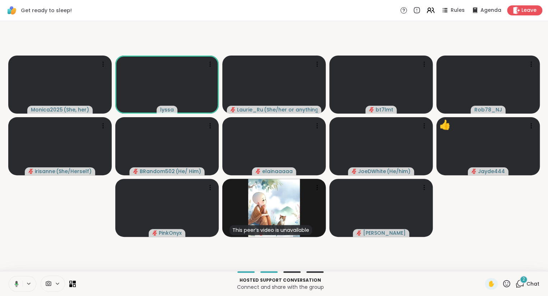
click at [14, 283] on icon at bounding box center [15, 284] width 6 height 6
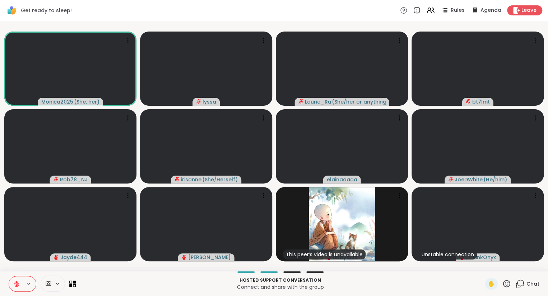
click at [509, 282] on icon at bounding box center [506, 284] width 9 height 9
click at [522, 283] on icon at bounding box center [519, 284] width 9 height 9
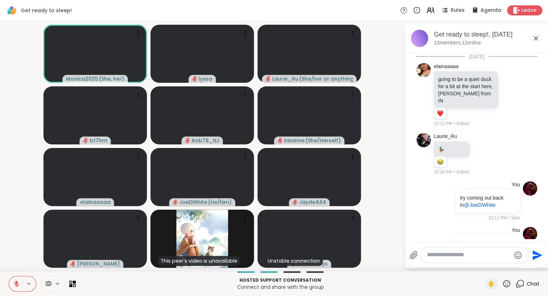
scroll to position [1360, 0]
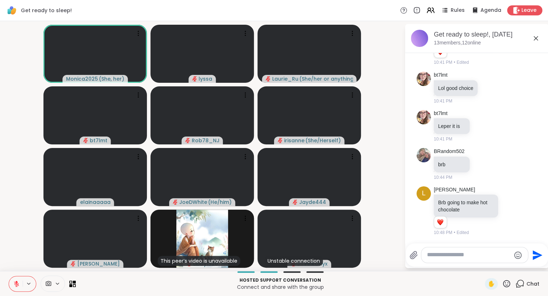
click at [489, 258] on textarea "Type your message" at bounding box center [469, 256] width 84 height 8
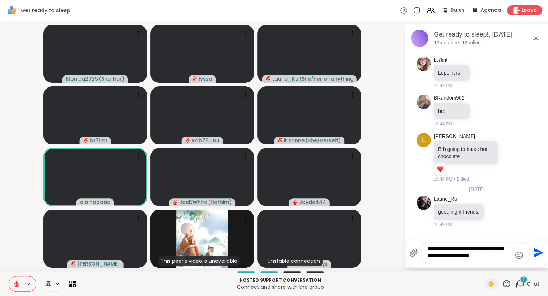
scroll to position [1470, 0]
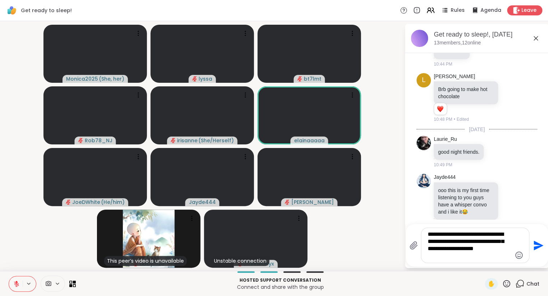
type textarea "**********"
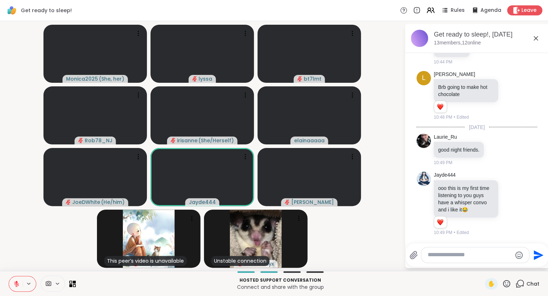
scroll to position [1535, 0]
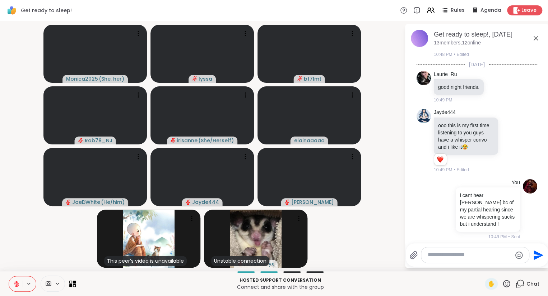
click at [536, 34] on icon at bounding box center [535, 38] width 9 height 9
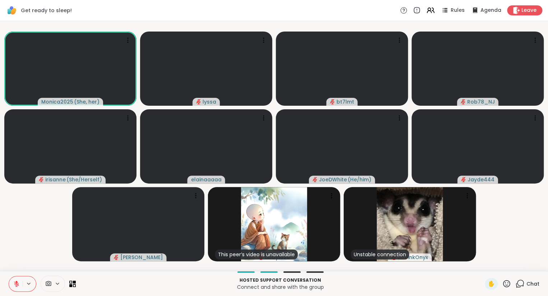
click at [505, 283] on icon at bounding box center [506, 284] width 9 height 9
click at [482, 266] on span "❤️" at bounding box center [485, 265] width 7 height 9
click at [521, 285] on icon at bounding box center [519, 284] width 9 height 9
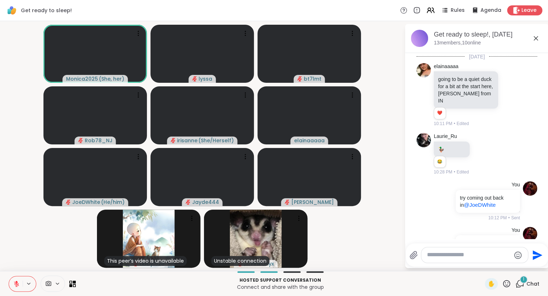
scroll to position [1590, 0]
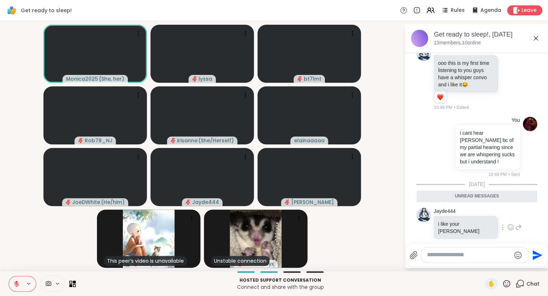
click at [508, 225] on icon at bounding box center [510, 227] width 5 height 5
click at [474, 209] on button "Select Reaction: Joy" at bounding box center [479, 216] width 14 height 14
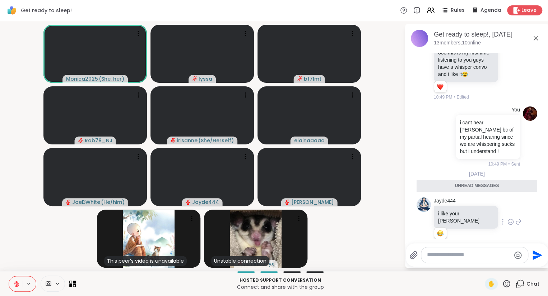
click at [535, 37] on icon at bounding box center [535, 38] width 4 height 4
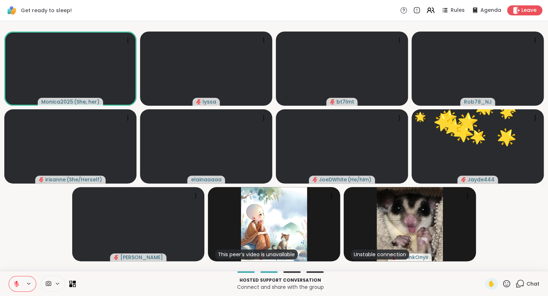
click at [528, 284] on span "Chat" at bounding box center [532, 284] width 13 height 7
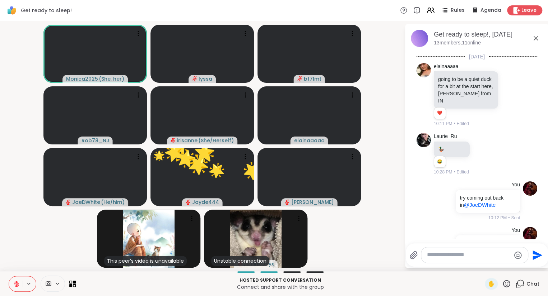
scroll to position [1576, 0]
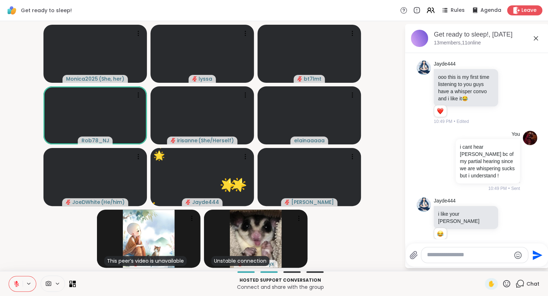
click at [499, 258] on textarea "Type your message" at bounding box center [469, 256] width 84 height 8
type textarea "**********"
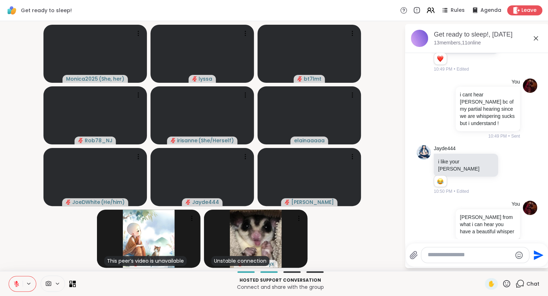
click at [536, 36] on icon at bounding box center [535, 38] width 9 height 9
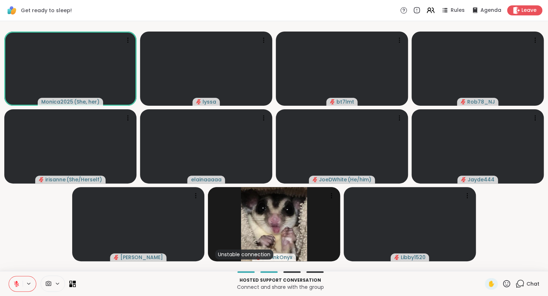
click at [529, 285] on span "Chat" at bounding box center [532, 284] width 13 height 7
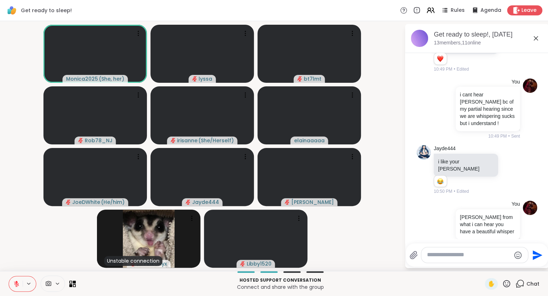
click at [500, 257] on textarea "Type your message" at bounding box center [469, 256] width 84 height 8
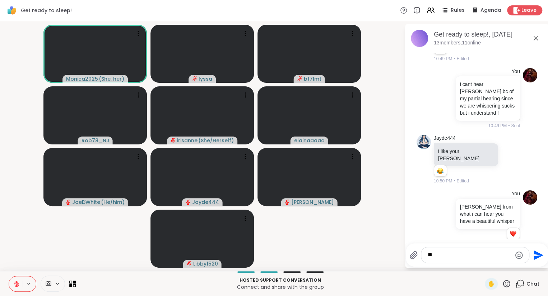
type textarea "*"
click at [507, 284] on icon at bounding box center [506, 284] width 9 height 9
click at [486, 268] on span "❤️" at bounding box center [485, 265] width 7 height 9
click at [439, 253] on textarea "Type your message" at bounding box center [469, 256] width 84 height 8
type textarea "**********"
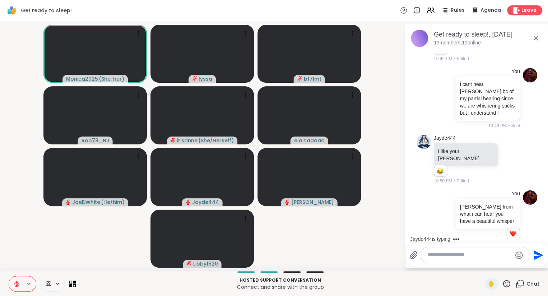
scroll to position [1676, 0]
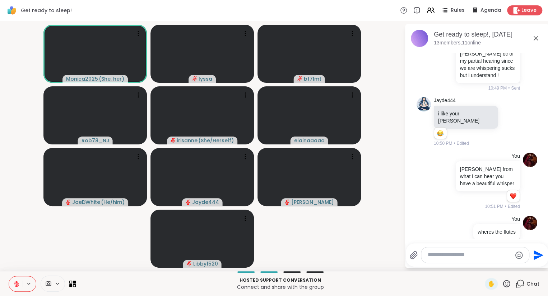
type textarea "*"
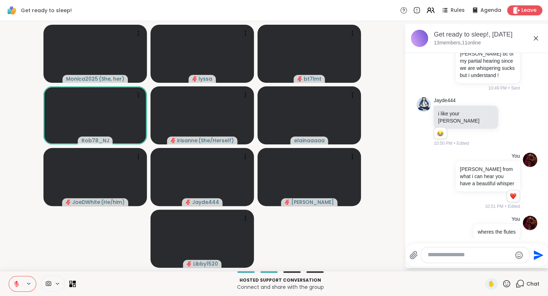
scroll to position [1722, 0]
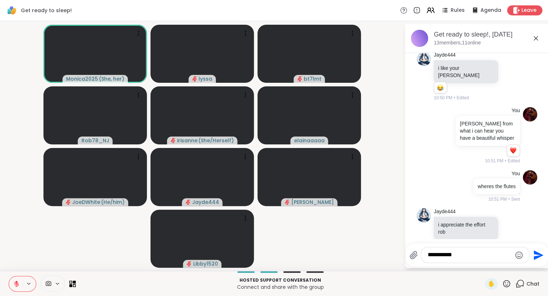
type textarea "**********"
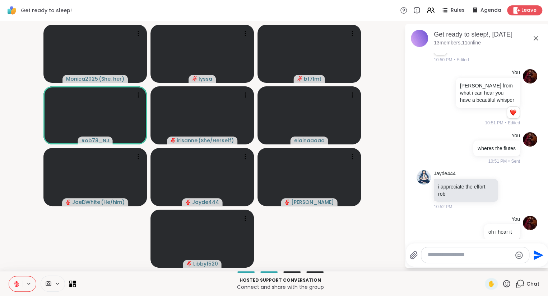
click at [535, 37] on icon at bounding box center [535, 38] width 9 height 9
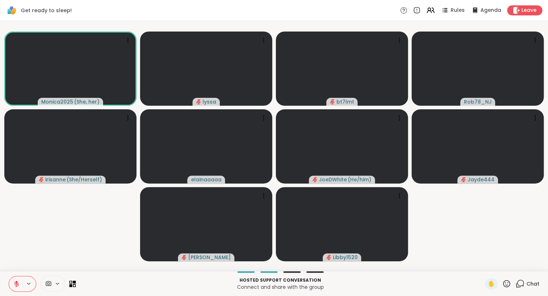
click at [526, 285] on div "Chat" at bounding box center [527, 283] width 24 height 11
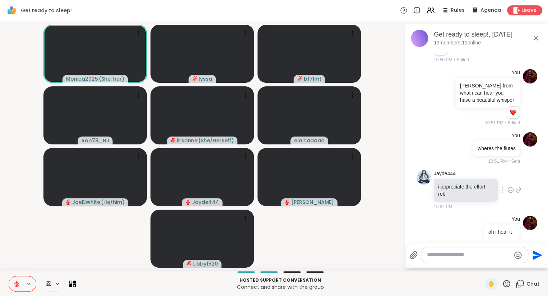
click at [508, 187] on icon at bounding box center [510, 190] width 6 height 7
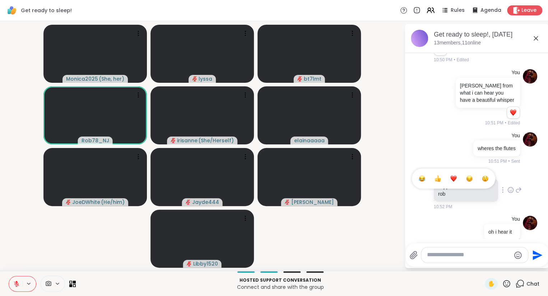
click at [451, 175] on div "Select Reaction: Heart" at bounding box center [453, 178] width 6 height 6
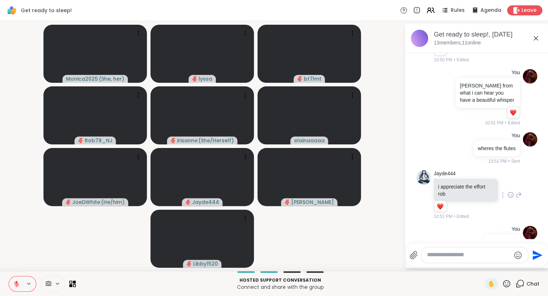
click at [535, 37] on icon at bounding box center [535, 38] width 9 height 9
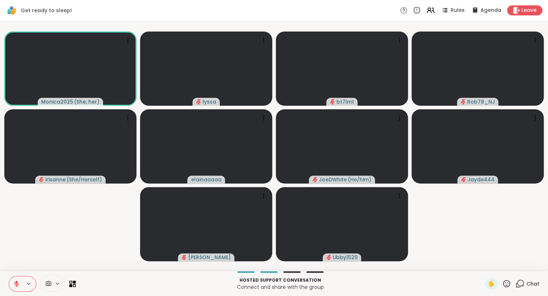
click at [19, 285] on icon at bounding box center [16, 284] width 6 height 6
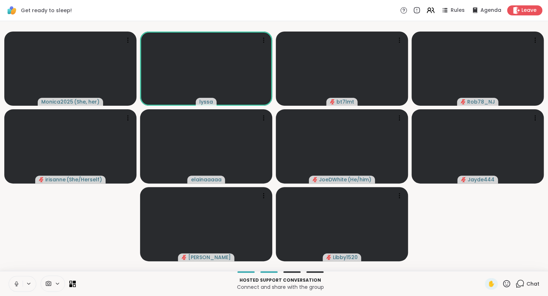
click at [15, 280] on button at bounding box center [16, 284] width 14 height 15
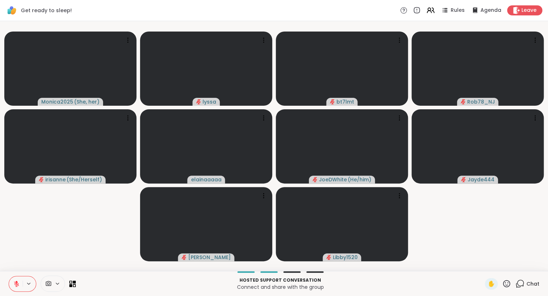
click at [15, 280] on button at bounding box center [16, 284] width 14 height 15
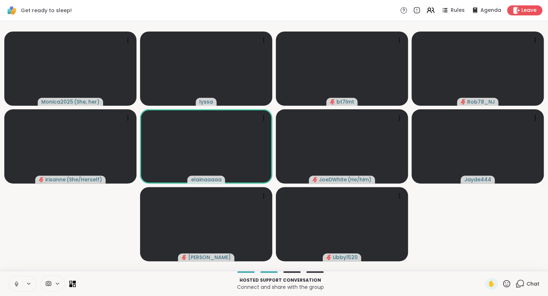
click at [17, 283] on icon at bounding box center [16, 283] width 2 height 3
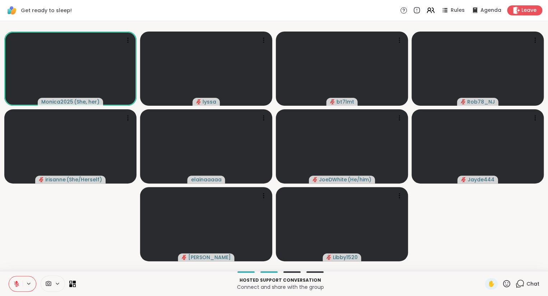
drag, startPoint x: 13, startPoint y: 282, endPoint x: 6, endPoint y: 248, distance: 34.7
click at [6, 248] on div "Get ready to sleep! Rules Agenda Leave Monica2025 ( She, her ) lyssa bt7lmt Rob…" at bounding box center [274, 148] width 548 height 296
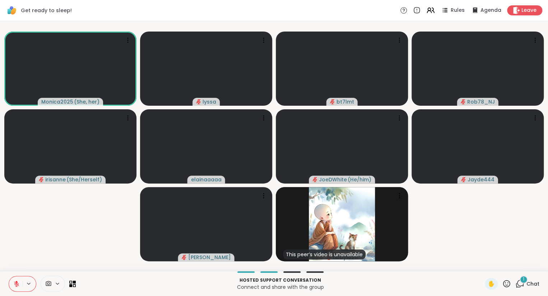
click at [13, 278] on button at bounding box center [16, 284] width 14 height 15
click at [14, 286] on icon at bounding box center [16, 284] width 6 height 6
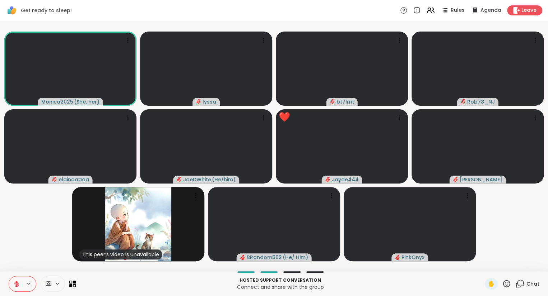
click at [14, 286] on icon at bounding box center [16, 284] width 6 height 6
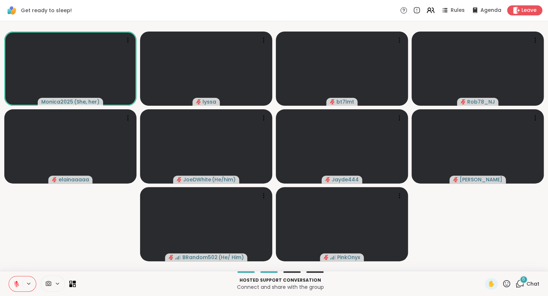
click at [504, 286] on icon at bounding box center [506, 283] width 7 height 7
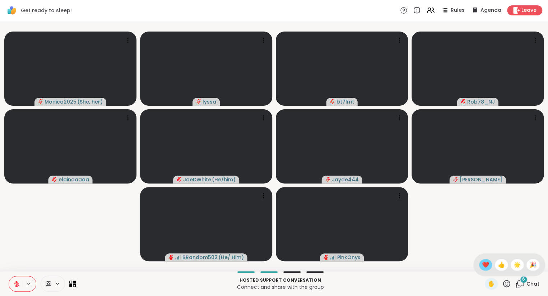
click at [482, 262] on span "❤️" at bounding box center [485, 265] width 7 height 9
click at [506, 280] on div "✋" at bounding box center [497, 283] width 26 height 11
click at [506, 283] on icon at bounding box center [506, 284] width 9 height 9
click at [482, 265] on span "❤️" at bounding box center [485, 265] width 7 height 9
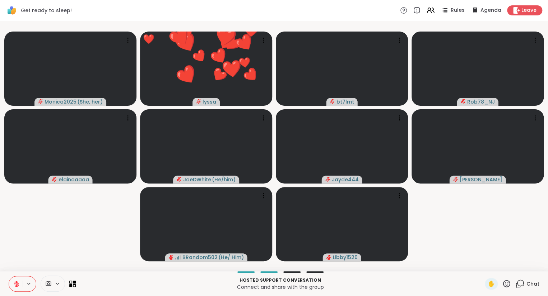
click at [506, 283] on icon at bounding box center [506, 284] width 9 height 9
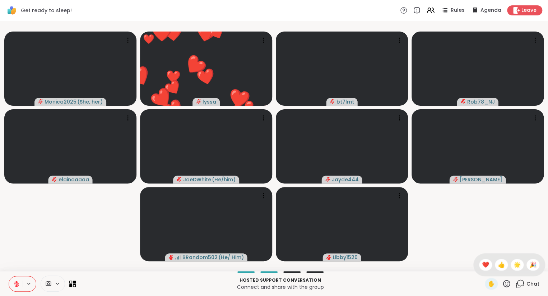
click at [508, 265] on div "✋ ❤️ 👍 🌟 🎉" at bounding box center [509, 265] width 72 height 23
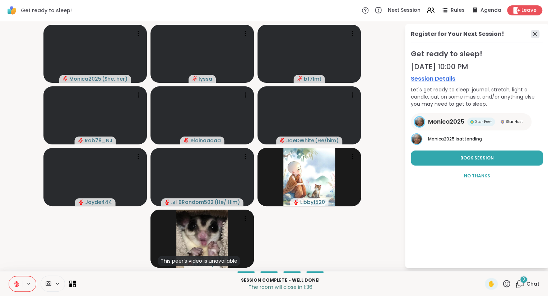
click at [534, 32] on icon at bounding box center [534, 34] width 9 height 9
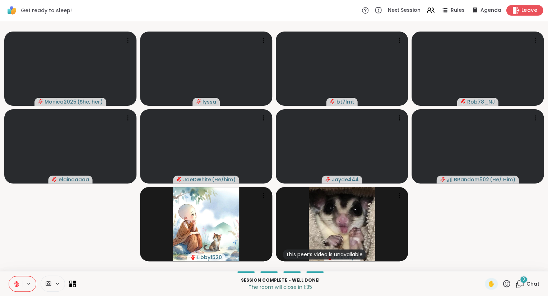
click at [523, 11] on span "Leave" at bounding box center [529, 11] width 16 height 8
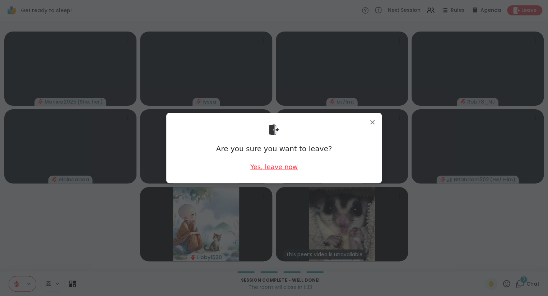
click at [268, 167] on div "Yes, leave now" at bounding box center [273, 167] width 47 height 9
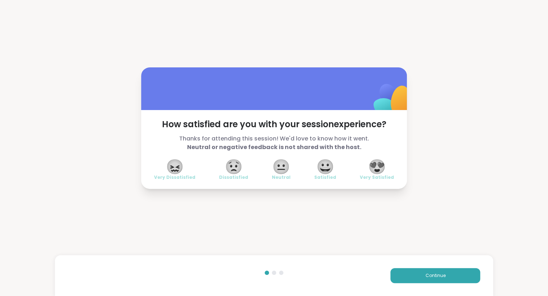
click at [385, 169] on span "😍" at bounding box center [377, 166] width 18 height 13
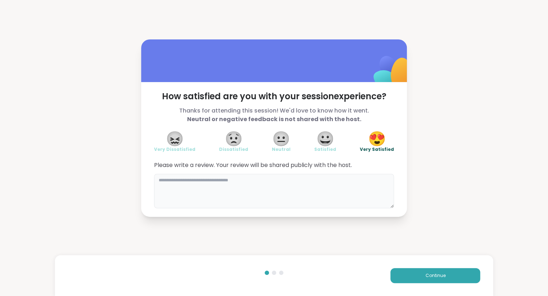
click at [343, 179] on textarea at bounding box center [274, 191] width 240 height 34
type textarea "**********"
click at [432, 277] on span "Continue" at bounding box center [435, 276] width 20 height 6
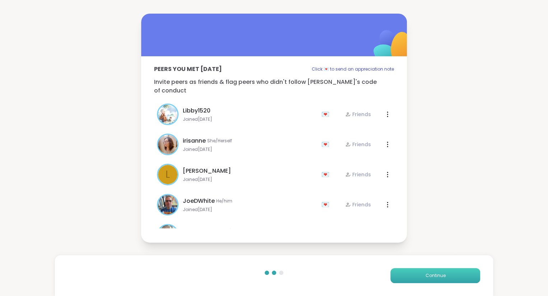
click at [425, 278] on span "Continue" at bounding box center [435, 276] width 20 height 6
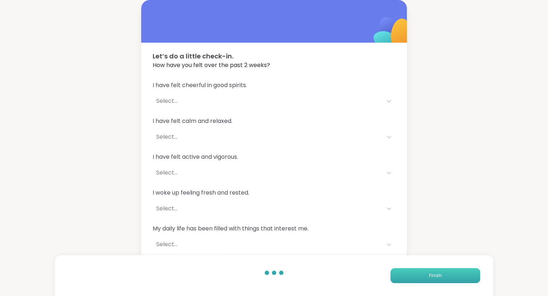
click at [425, 278] on button "Finish" at bounding box center [435, 275] width 90 height 15
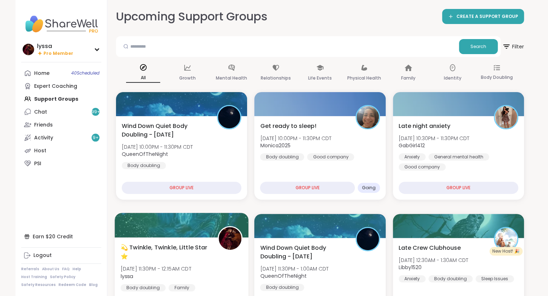
click at [172, 262] on div "💫 Twinkle, Twinkle, Little Star ⭐️ Tue, Oct 14 | 11:30PM - 12:15AM CDT lyssa Bo…" at bounding box center [182, 267] width 122 height 48
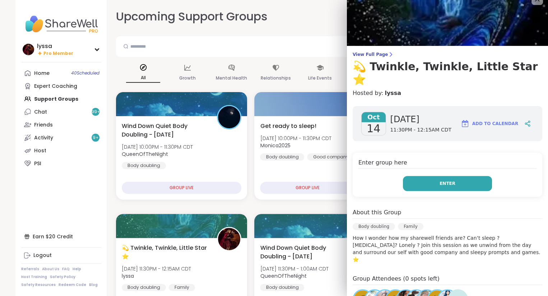
scroll to position [13, 0]
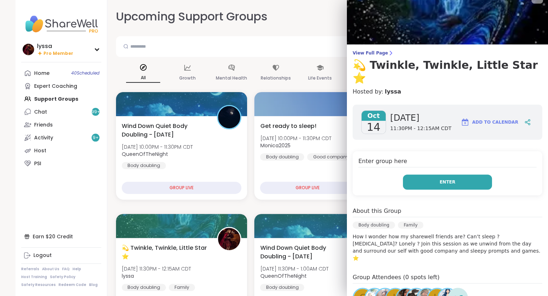
click at [468, 175] on button "Enter" at bounding box center [447, 182] width 89 height 15
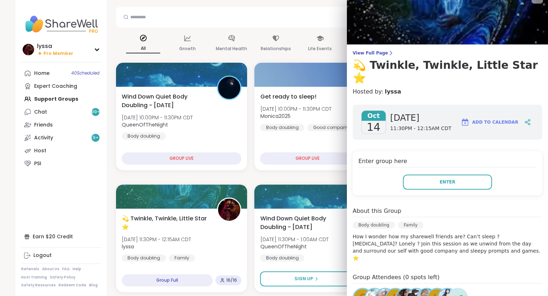
scroll to position [31, 0]
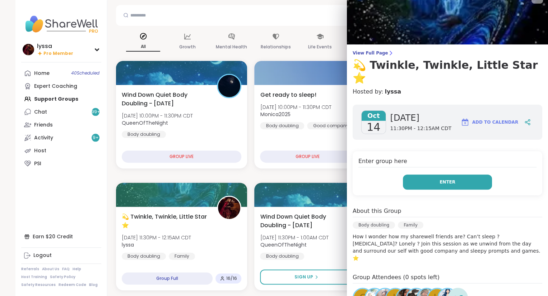
click at [429, 175] on button "Enter" at bounding box center [447, 182] width 89 height 15
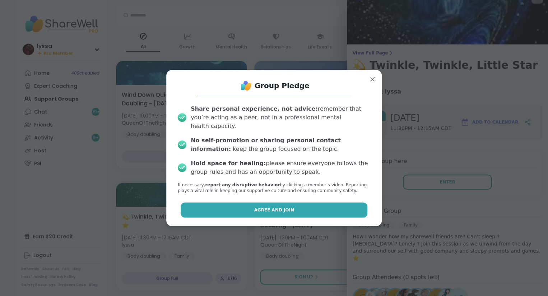
click at [274, 207] on span "Agree and Join" at bounding box center [274, 210] width 40 height 6
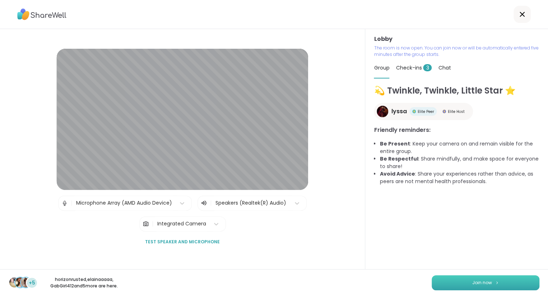
click at [468, 283] on button "Join now" at bounding box center [485, 283] width 108 height 15
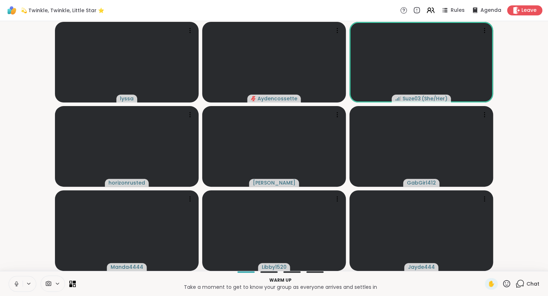
click at [506, 283] on icon at bounding box center [506, 283] width 7 height 7
click at [483, 269] on span "❤️" at bounding box center [485, 265] width 7 height 9
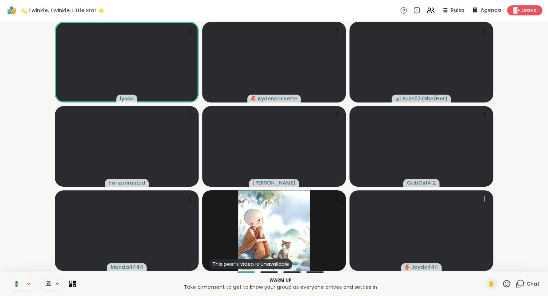
click at [525, 286] on div "Chat" at bounding box center [527, 283] width 24 height 11
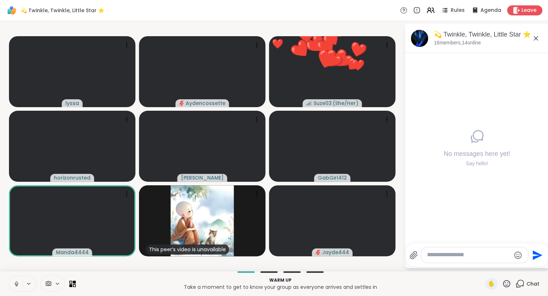
click at [538, 39] on icon at bounding box center [535, 38] width 9 height 9
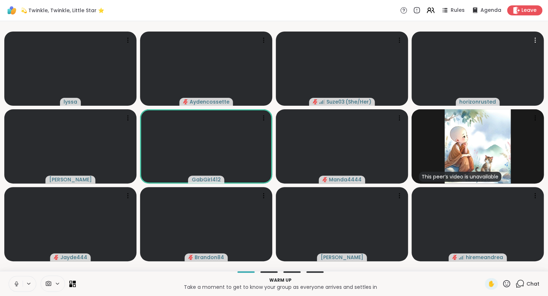
click at [507, 286] on icon at bounding box center [506, 283] width 7 height 7
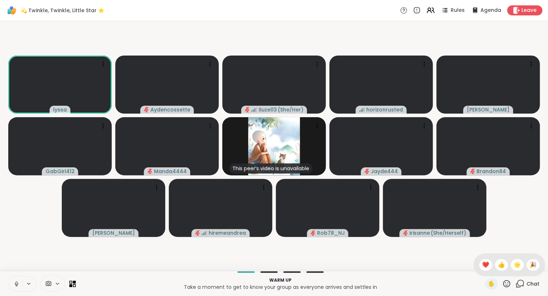
click at [537, 214] on video-player-container "lyssa Aydencossette Suze03 ( She/Her ) horizonrusted Cyndy GabGirl412 Manda4444…" at bounding box center [273, 146] width 539 height 244
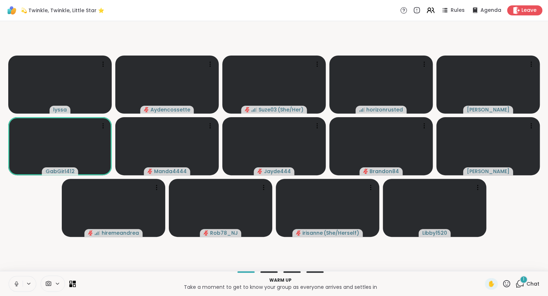
click at [503, 283] on icon at bounding box center [506, 284] width 9 height 9
click at [483, 268] on span "❤️" at bounding box center [485, 265] width 7 height 9
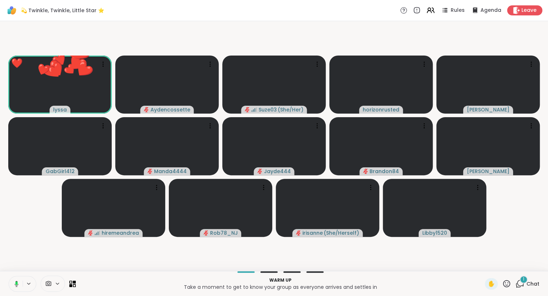
click at [507, 288] on icon at bounding box center [506, 284] width 9 height 9
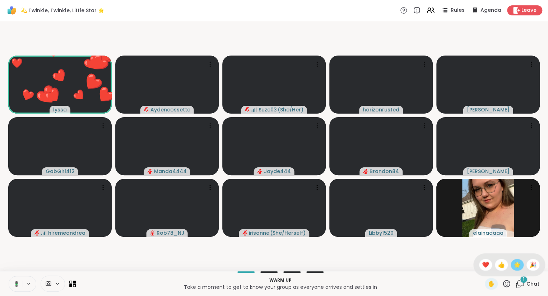
click at [516, 266] on span "🌟" at bounding box center [516, 265] width 7 height 9
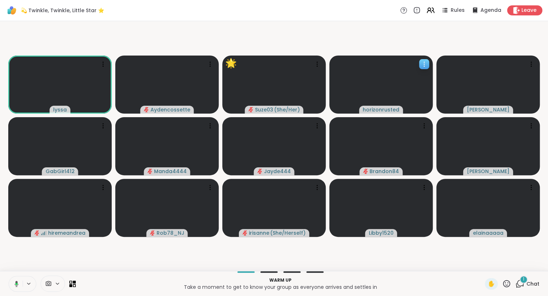
click at [422, 64] on icon at bounding box center [423, 64] width 7 height 7
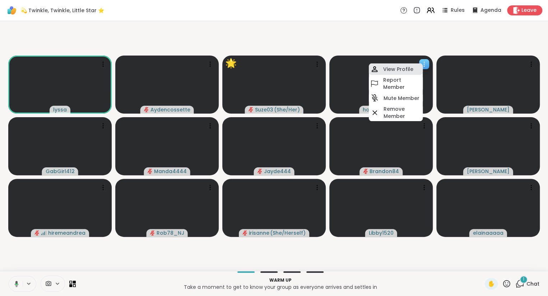
click at [412, 65] on div "View Profile" at bounding box center [396, 69] width 54 height 11
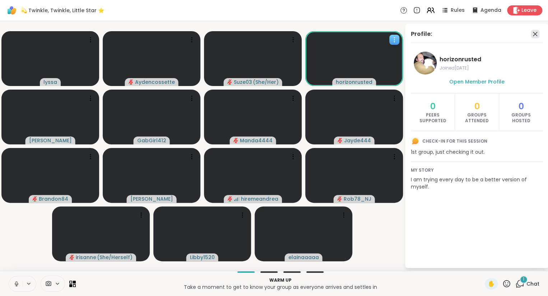
click at [535, 36] on icon at bounding box center [534, 34] width 9 height 9
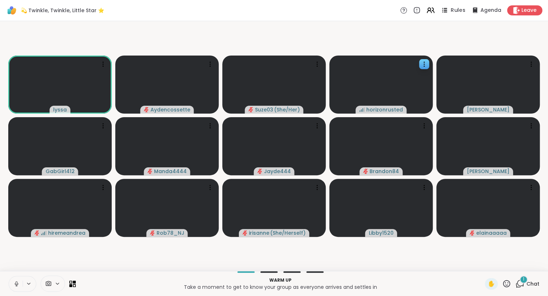
click at [454, 10] on span "Rules" at bounding box center [457, 11] width 15 height 8
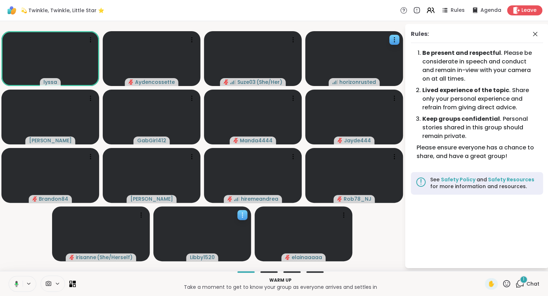
click at [239, 216] on icon at bounding box center [242, 215] width 7 height 7
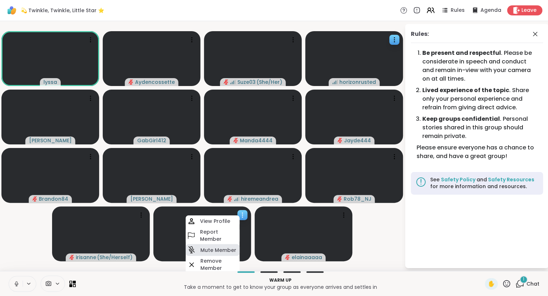
click at [215, 248] on h4 "Mute Member" at bounding box center [218, 250] width 36 height 7
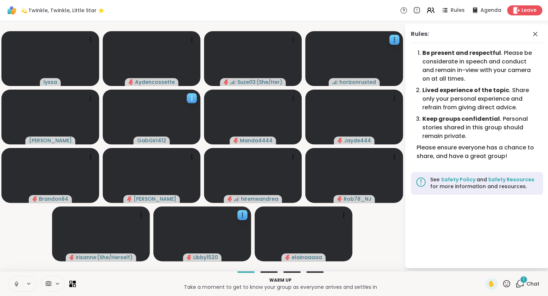
click at [191, 95] on icon at bounding box center [191, 98] width 7 height 7
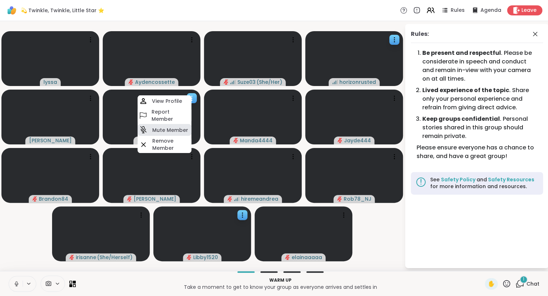
click at [157, 131] on h4 "Mute Member" at bounding box center [170, 130] width 36 height 7
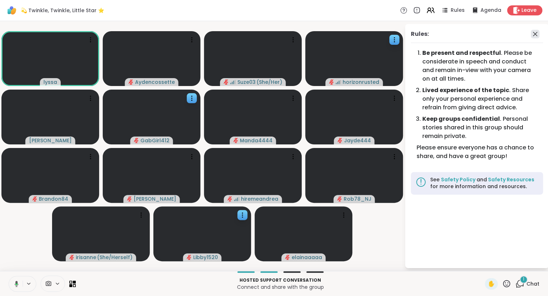
click at [536, 31] on icon at bounding box center [534, 34] width 9 height 9
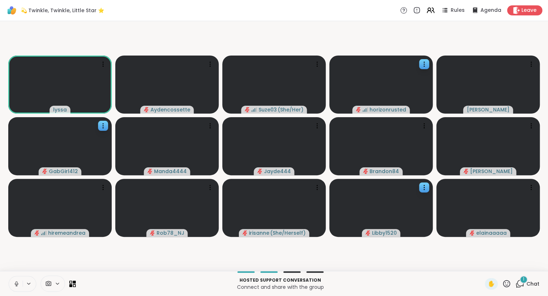
click at [521, 286] on icon at bounding box center [519, 284] width 9 height 9
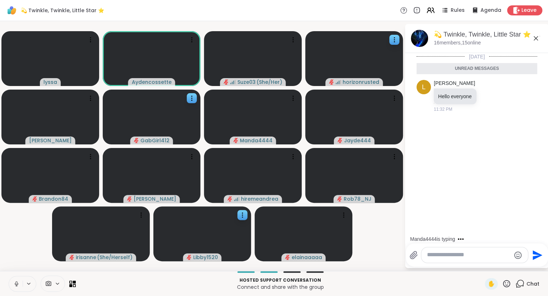
click at [535, 39] on icon at bounding box center [535, 38] width 9 height 9
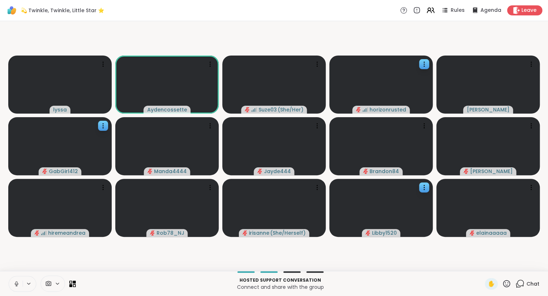
click at [17, 281] on button at bounding box center [16, 284] width 14 height 15
click at [15, 281] on icon at bounding box center [16, 284] width 6 height 6
click at [505, 284] on icon at bounding box center [506, 284] width 9 height 9
click at [483, 267] on span "❤️" at bounding box center [485, 265] width 7 height 9
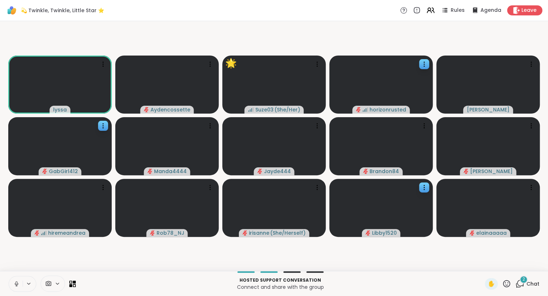
click at [12, 285] on button at bounding box center [16, 284] width 14 height 15
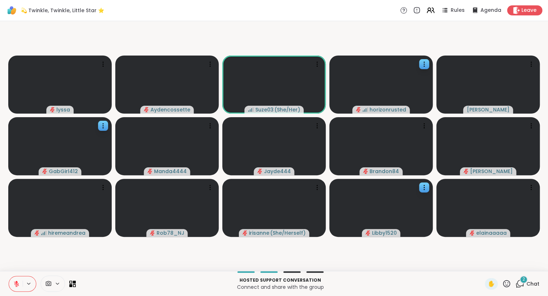
click at [509, 286] on icon at bounding box center [506, 283] width 7 height 7
click at [459, 275] on div "Hosted support conversation Connect and share with the group ✋ ✋ ❤️ 👍 🌟 🎉 2 Chat" at bounding box center [274, 283] width 548 height 25
click at [506, 286] on icon at bounding box center [506, 283] width 7 height 7
click at [485, 269] on span "❤️" at bounding box center [485, 265] width 7 height 9
click at [506, 286] on icon at bounding box center [506, 283] width 7 height 7
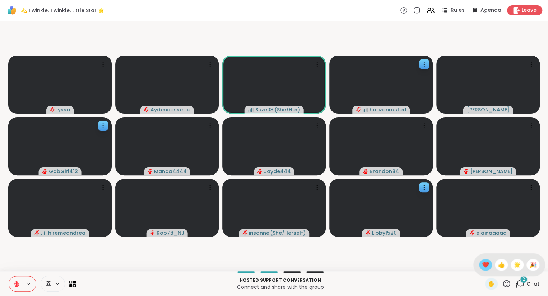
click at [484, 267] on span "❤️" at bounding box center [485, 265] width 7 height 9
click at [14, 287] on icon at bounding box center [16, 284] width 6 height 6
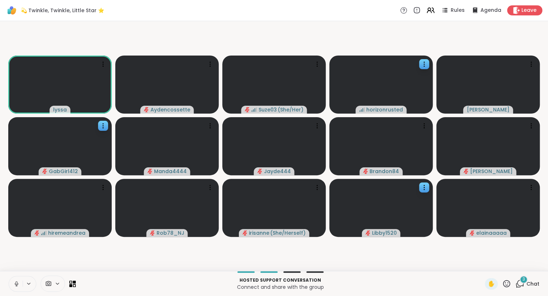
click at [19, 283] on icon at bounding box center [16, 284] width 6 height 6
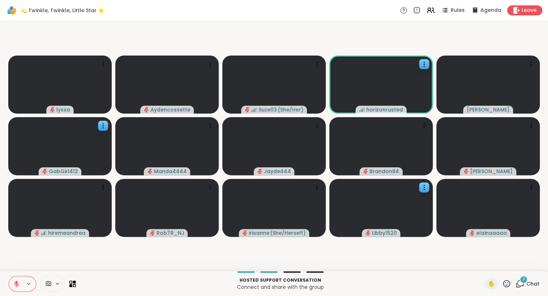
click at [509, 285] on icon at bounding box center [506, 284] width 9 height 9
click at [483, 268] on span "❤️" at bounding box center [485, 265] width 7 height 9
click at [507, 286] on icon at bounding box center [506, 283] width 7 height 7
click at [513, 266] on span "🌟" at bounding box center [516, 265] width 7 height 9
click at [13, 287] on button at bounding box center [16, 284] width 14 height 15
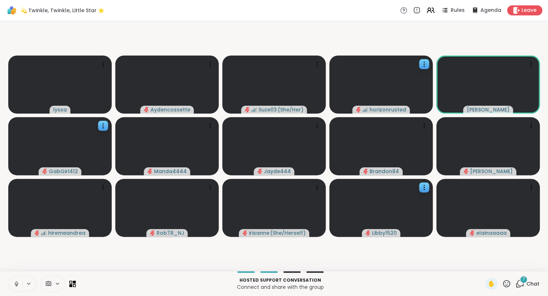
click at [12, 286] on button at bounding box center [16, 284] width 14 height 15
click at [506, 281] on icon at bounding box center [506, 284] width 9 height 9
click at [482, 263] on span "❤️" at bounding box center [485, 265] width 7 height 9
click at [11, 281] on button at bounding box center [16, 284] width 14 height 15
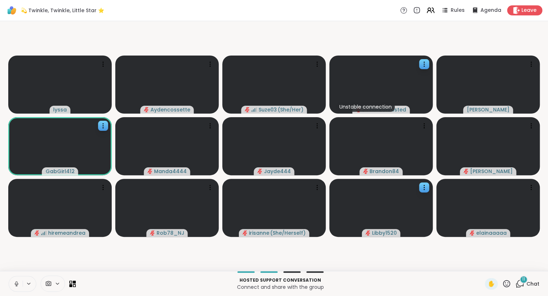
click at [506, 281] on icon at bounding box center [506, 284] width 9 height 9
click at [482, 265] on span "❤️" at bounding box center [485, 265] width 7 height 9
click at [530, 281] on span "Chat" at bounding box center [532, 284] width 13 height 7
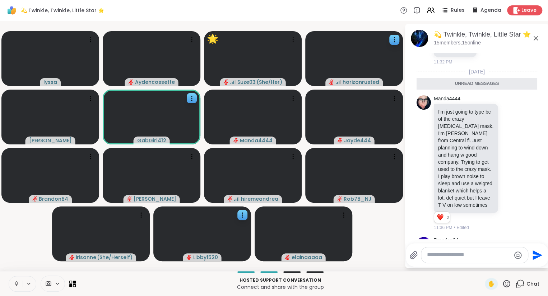
scroll to position [30, 0]
click at [509, 289] on div "✋" at bounding box center [497, 283] width 26 height 11
click at [508, 287] on icon at bounding box center [506, 283] width 7 height 7
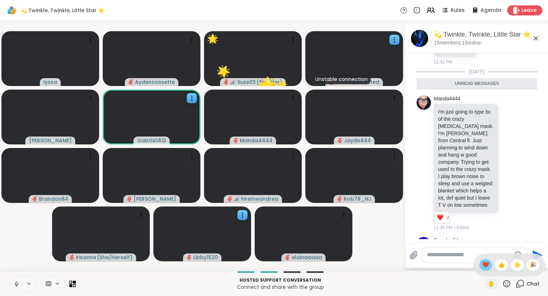
click at [482, 268] on span "❤️" at bounding box center [485, 265] width 7 height 9
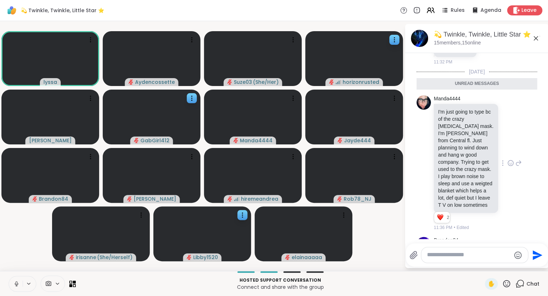
click at [513, 159] on div at bounding box center [510, 163] width 6 height 9
click at [454, 149] on div "Select Reaction: Heart" at bounding box center [453, 152] width 6 height 6
click at [17, 292] on button at bounding box center [15, 284] width 15 height 15
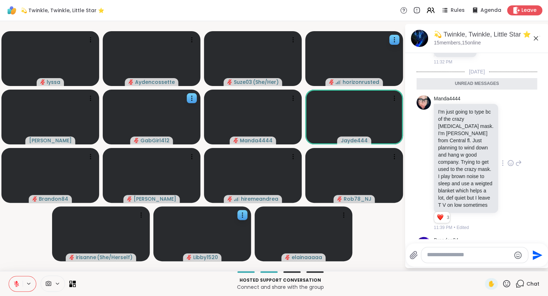
click at [505, 284] on icon at bounding box center [506, 284] width 9 height 9
click at [482, 267] on span "❤️" at bounding box center [485, 265] width 7 height 9
click at [13, 278] on button at bounding box center [16, 284] width 14 height 15
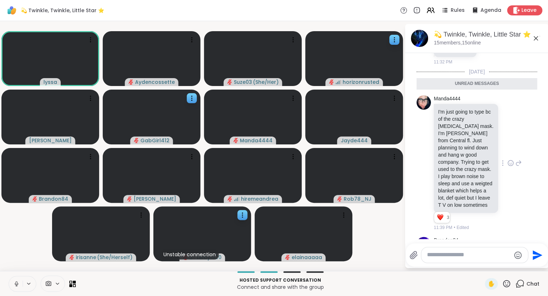
click at [11, 283] on button at bounding box center [16, 284] width 14 height 15
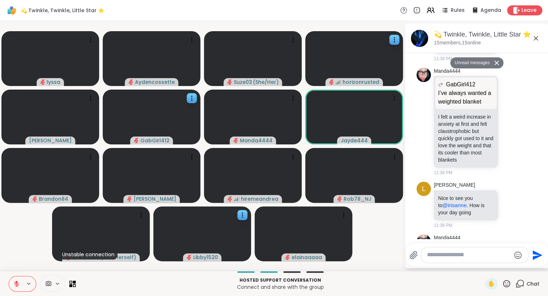
scroll to position [687, 0]
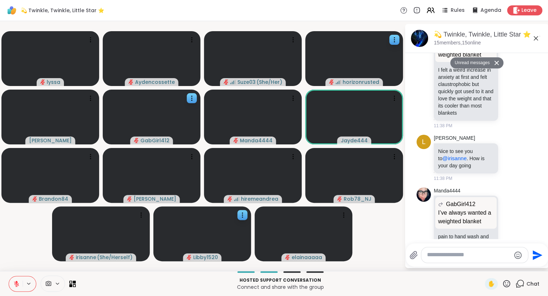
click at [506, 284] on icon at bounding box center [506, 283] width 7 height 7
click at [483, 263] on span "❤️" at bounding box center [485, 265] width 7 height 9
click at [15, 279] on button at bounding box center [16, 284] width 14 height 15
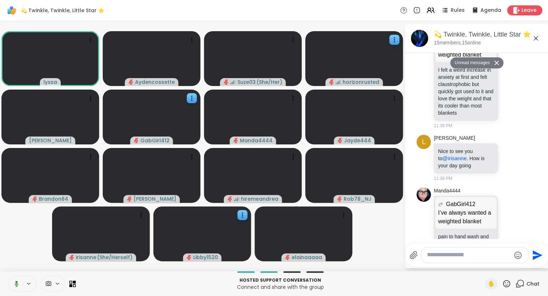
click at [15, 282] on icon at bounding box center [17, 284] width 4 height 6
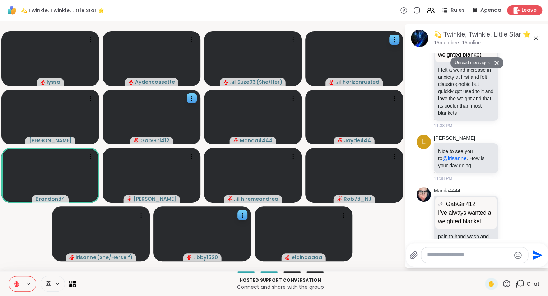
click at [508, 285] on icon at bounding box center [506, 284] width 9 height 9
click at [484, 262] on span "❤️" at bounding box center [485, 265] width 7 height 9
click at [507, 285] on icon at bounding box center [506, 284] width 9 height 9
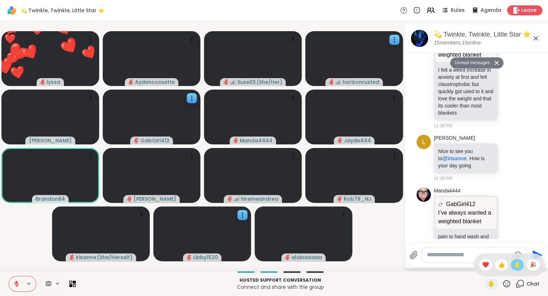
click at [513, 265] on span "🌟" at bounding box center [516, 265] width 7 height 9
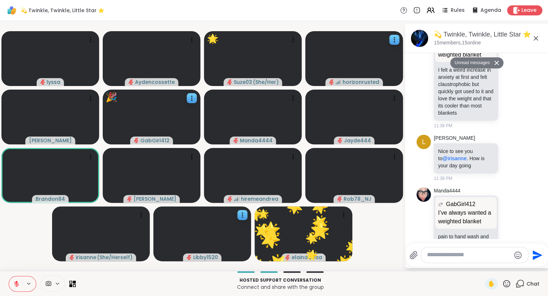
click at [508, 287] on icon at bounding box center [506, 283] width 7 height 7
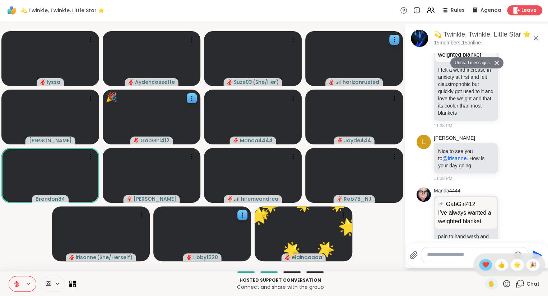
click at [483, 269] on span "❤️" at bounding box center [485, 265] width 7 height 9
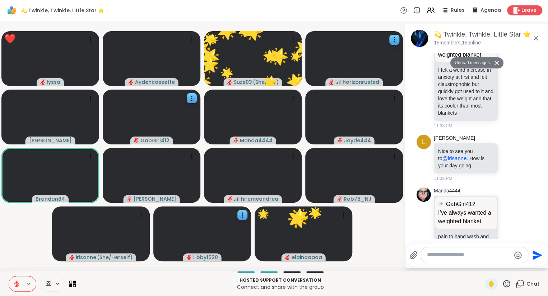
click at [510, 288] on icon at bounding box center [506, 284] width 9 height 9
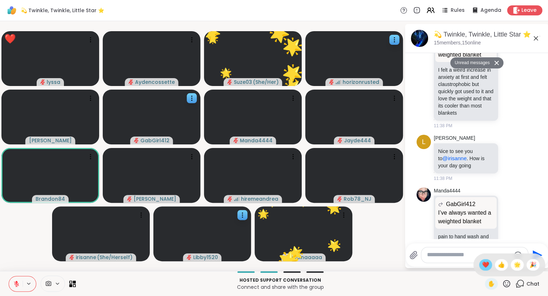
click at [482, 269] on span "❤️" at bounding box center [485, 265] width 7 height 9
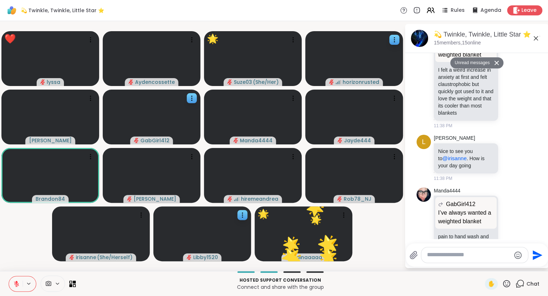
click at [506, 287] on icon at bounding box center [506, 283] width 7 height 7
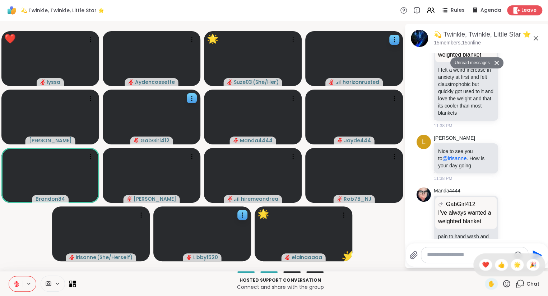
click at [516, 266] on span "🌟" at bounding box center [516, 265] width 7 height 9
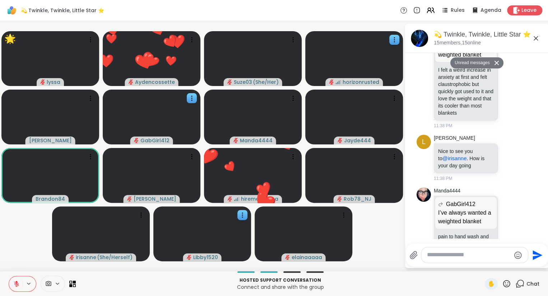
click at [14, 285] on icon at bounding box center [16, 284] width 6 height 6
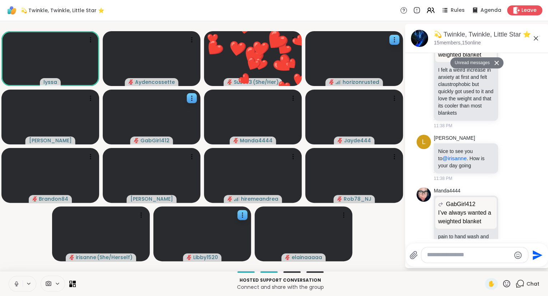
click at [18, 277] on button at bounding box center [16, 284] width 14 height 15
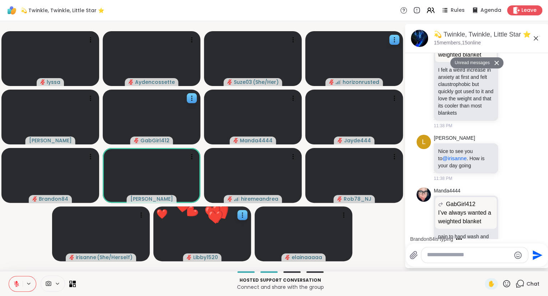
click at [507, 283] on icon at bounding box center [506, 284] width 9 height 9
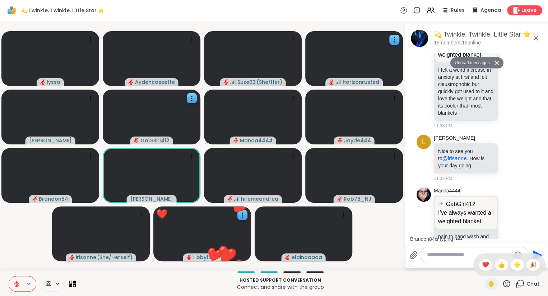
click at [454, 280] on p "Hosted support conversation" at bounding box center [280, 280] width 400 height 6
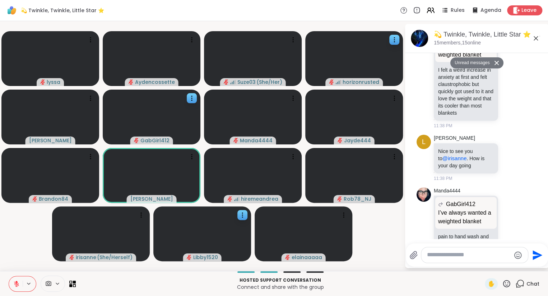
click at [15, 282] on icon at bounding box center [16, 284] width 6 height 6
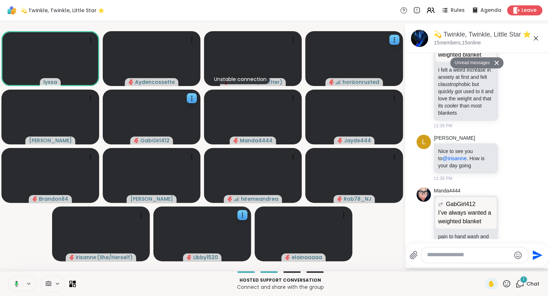
scroll to position [715, 0]
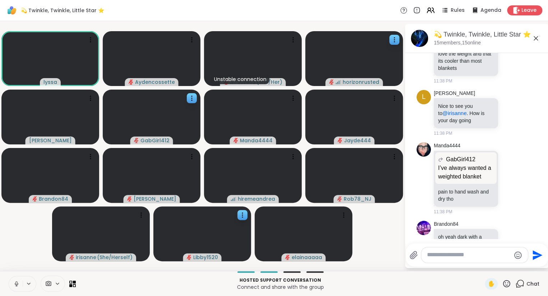
click at [18, 286] on icon at bounding box center [16, 284] width 6 height 6
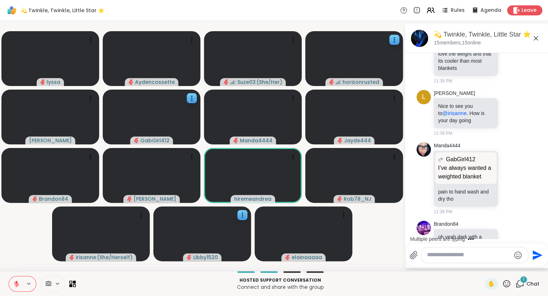
scroll to position [795, 0]
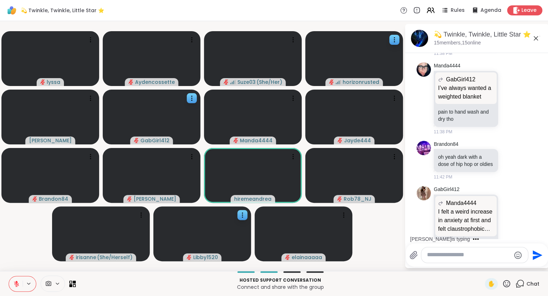
click at [505, 287] on icon at bounding box center [506, 284] width 9 height 9
click at [483, 268] on span "❤️" at bounding box center [485, 265] width 7 height 9
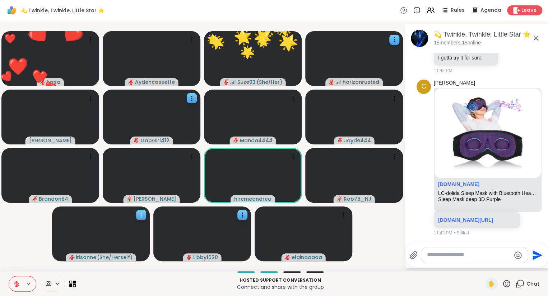
scroll to position [1147, 0]
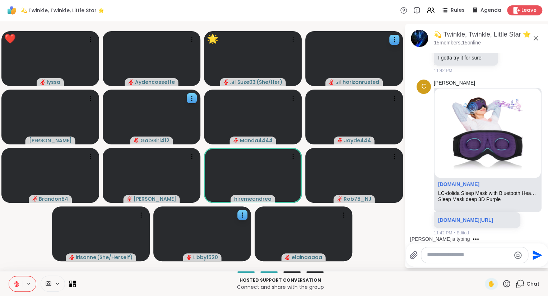
drag, startPoint x: 16, startPoint y: 283, endPoint x: 15, endPoint y: 254, distance: 28.4
click at [15, 254] on div "💫 Twinkle, Twinkle, Little Star ⭐️ Rules Agenda Leave ❤️ lyssa Aydencossette 🌟 …" at bounding box center [274, 148] width 548 height 296
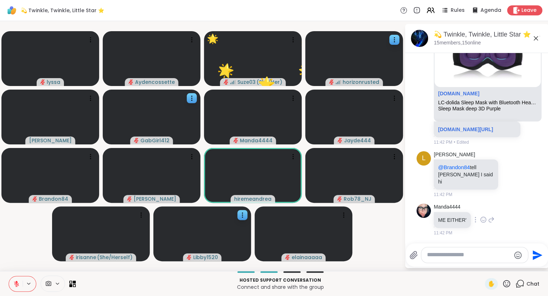
scroll to position [1230, 0]
click at [509, 178] on icon at bounding box center [510, 174] width 6 height 7
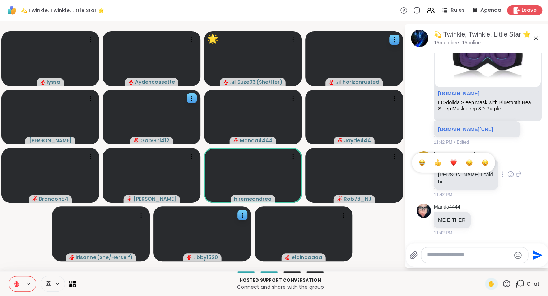
click at [456, 166] on div "Select Reaction: Heart" at bounding box center [453, 163] width 6 height 6
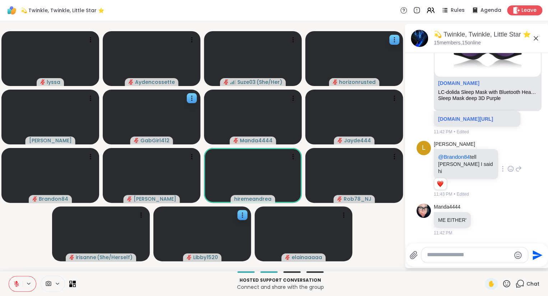
click at [518, 172] on icon at bounding box center [518, 169] width 5 height 5
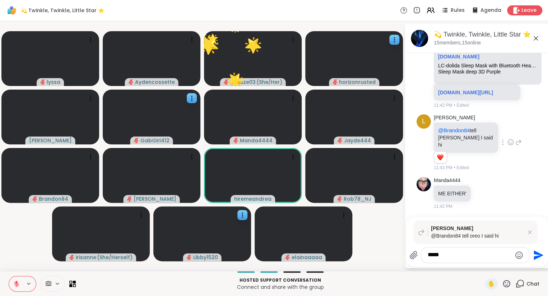
type textarea "******"
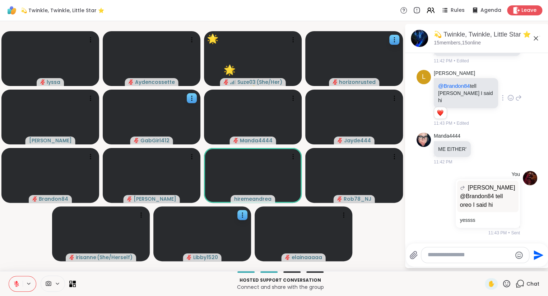
scroll to position [1312, 0]
click at [480, 147] on icon at bounding box center [483, 148] width 6 height 7
click at [478, 136] on button "Select Reaction: Heart" at bounding box center [483, 137] width 14 height 14
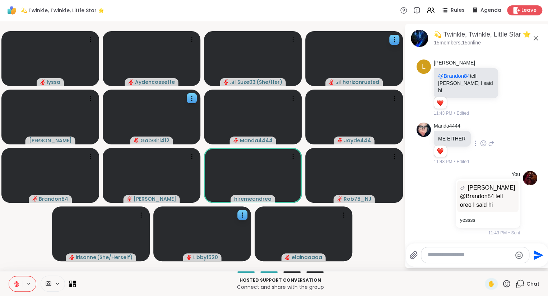
scroll to position [1322, 0]
click at [17, 277] on button at bounding box center [16, 284] width 14 height 15
click at [17, 288] on button at bounding box center [16, 284] width 14 height 15
click at [14, 284] on icon at bounding box center [16, 284] width 6 height 6
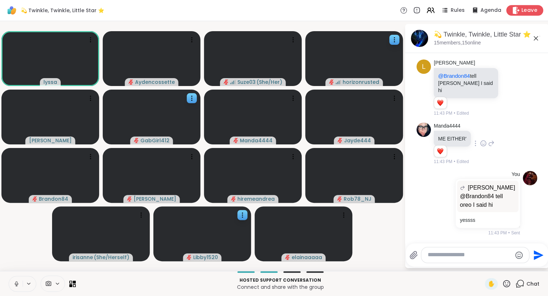
click at [520, 11] on div "Leave" at bounding box center [524, 10] width 37 height 10
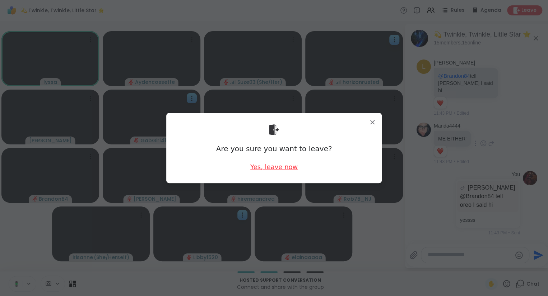
click at [266, 165] on div "Yes, leave now" at bounding box center [273, 167] width 47 height 9
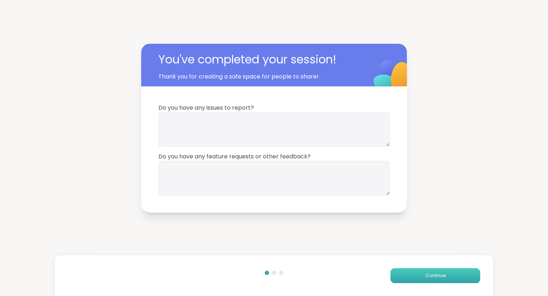
click at [399, 279] on button "Continue" at bounding box center [435, 275] width 90 height 15
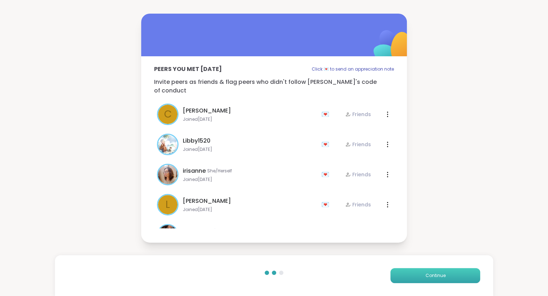
click at [407, 276] on button "Continue" at bounding box center [435, 275] width 90 height 15
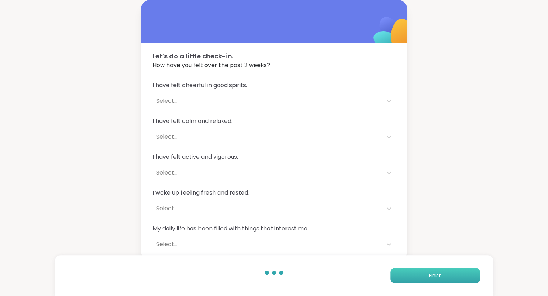
click at [401, 272] on button "Finish" at bounding box center [435, 275] width 90 height 15
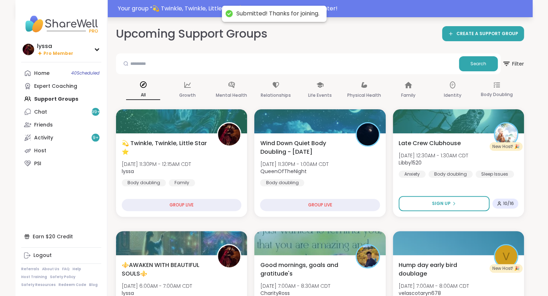
click at [205, 2] on div "Your group “ 💫 Twinkle, Twinkle, Little Star ⭐️ ” has started. Click here to en…" at bounding box center [273, 8] width 517 height 17
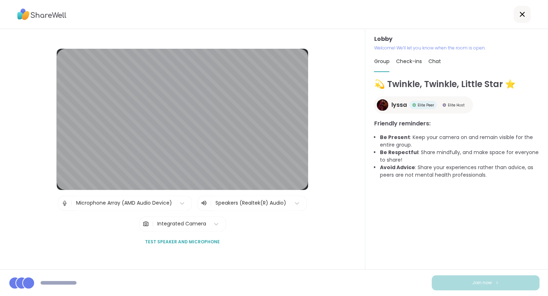
click at [522, 19] on div at bounding box center [521, 14] width 17 height 17
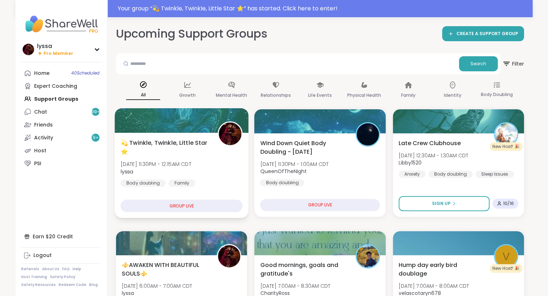
click at [201, 133] on div at bounding box center [181, 120] width 134 height 24
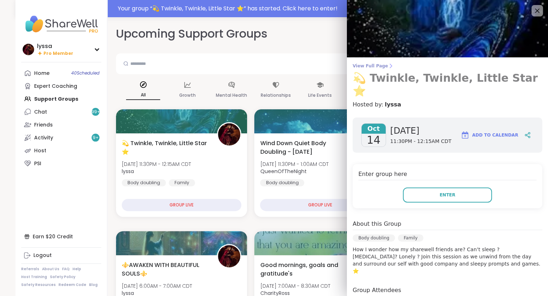
click at [361, 68] on span "View Full Page" at bounding box center [446, 66] width 189 height 6
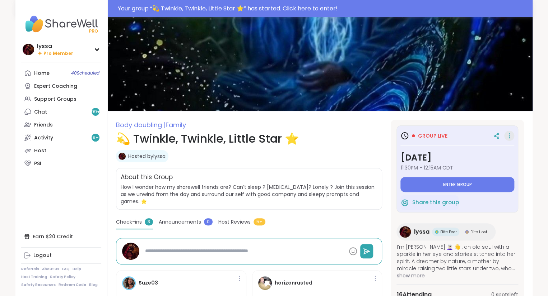
click at [510, 137] on icon at bounding box center [508, 136] width 7 height 10
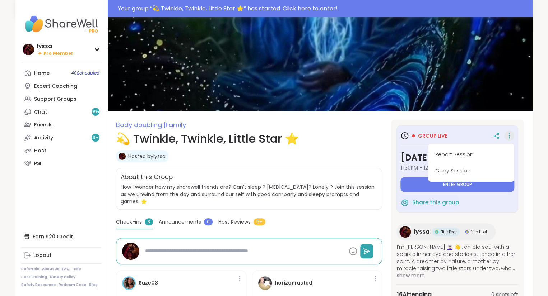
click at [366, 172] on div "About this Group How I wonder how my sharewell friends are? Can’t sleep ? [MEDI…" at bounding box center [249, 189] width 266 height 42
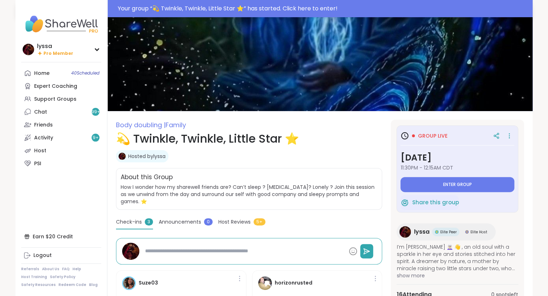
click at [290, 5] on div "Your group “ 💫 Twinkle, Twinkle, Little Star ⭐️ ” has started. Click here to en…" at bounding box center [323, 8] width 410 height 9
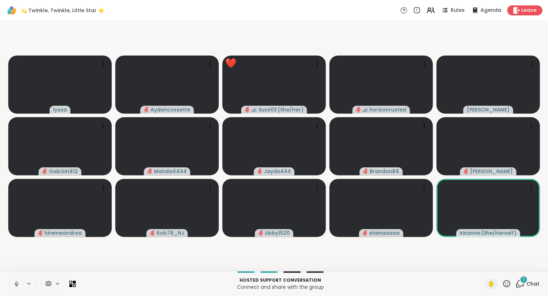
click at [13, 285] on button at bounding box center [16, 284] width 14 height 15
click at [16, 288] on button at bounding box center [16, 284] width 14 height 15
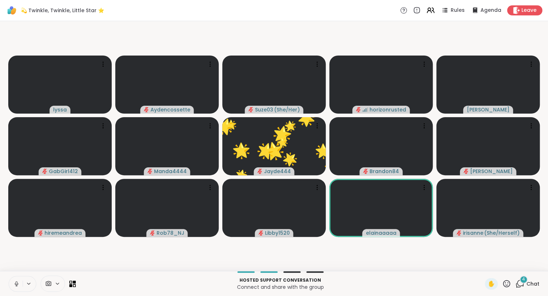
click at [505, 282] on icon at bounding box center [506, 283] width 7 height 7
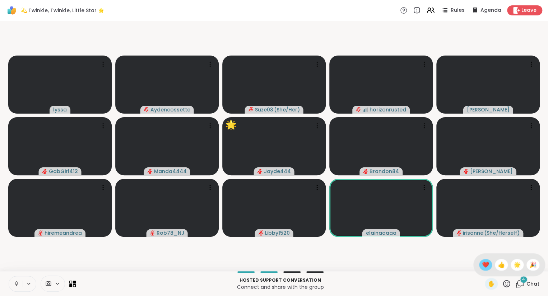
click at [483, 265] on span "❤️" at bounding box center [485, 265] width 7 height 9
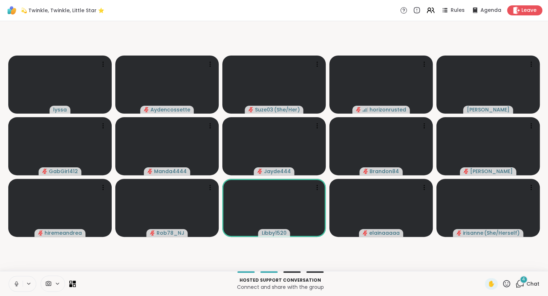
click at [525, 282] on span "4" at bounding box center [523, 280] width 3 height 6
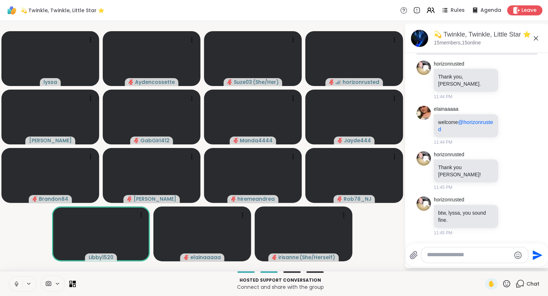
scroll to position [1527, 0]
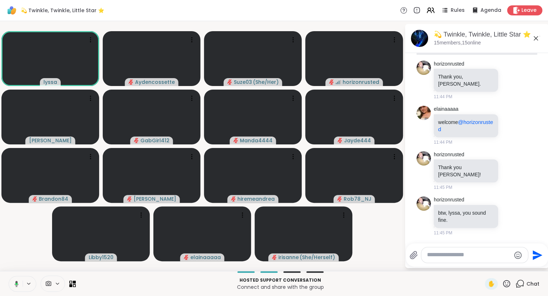
click at [536, 36] on icon at bounding box center [535, 38] width 9 height 9
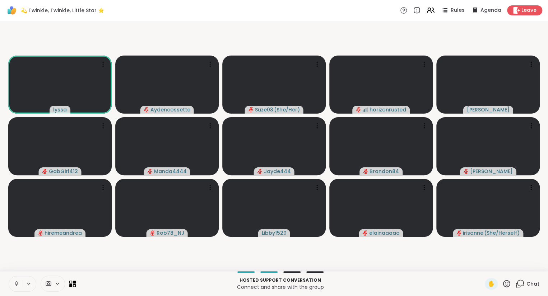
click at [529, 288] on div "Chat" at bounding box center [527, 283] width 24 height 11
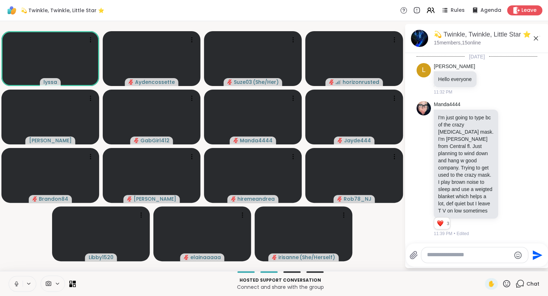
scroll to position [1502, 0]
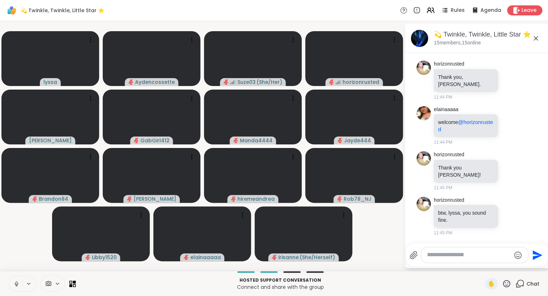
click at [537, 34] on icon at bounding box center [535, 38] width 9 height 9
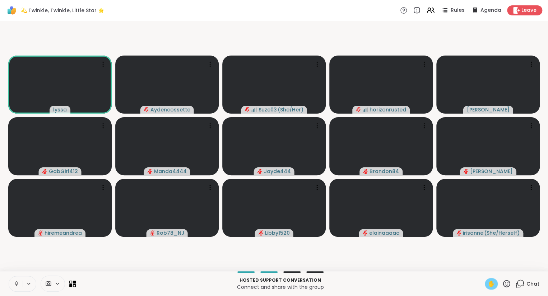
click at [490, 286] on span "✋" at bounding box center [490, 284] width 7 height 9
click at [489, 287] on span "✋" at bounding box center [490, 284] width 7 height 9
click at [506, 285] on icon at bounding box center [506, 283] width 7 height 7
click at [505, 287] on icon at bounding box center [506, 283] width 7 height 7
click at [506, 286] on icon at bounding box center [506, 284] width 9 height 9
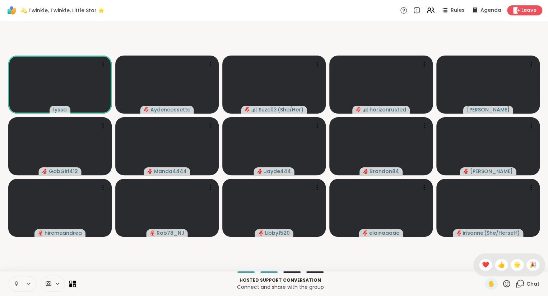
click at [508, 287] on icon at bounding box center [506, 284] width 9 height 9
click at [507, 286] on icon at bounding box center [506, 284] width 9 height 9
click at [483, 265] on span "❤️" at bounding box center [485, 265] width 7 height 9
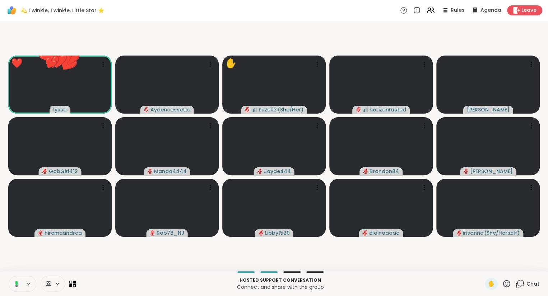
click at [507, 285] on icon at bounding box center [506, 284] width 9 height 9
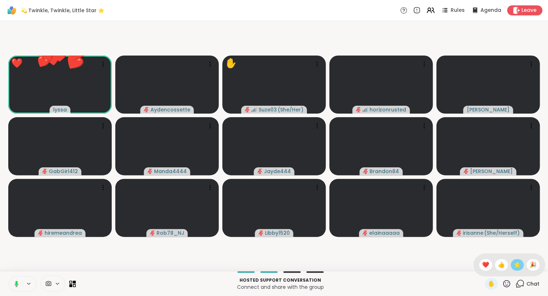
click at [516, 266] on span "🌟" at bounding box center [516, 265] width 7 height 9
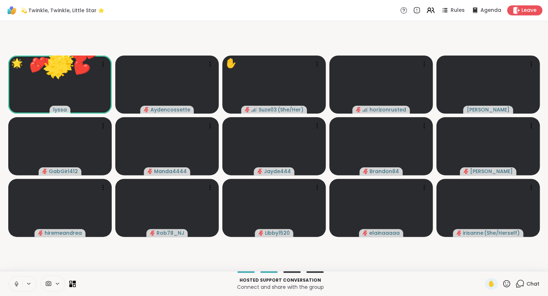
click at [506, 286] on icon at bounding box center [506, 283] width 7 height 7
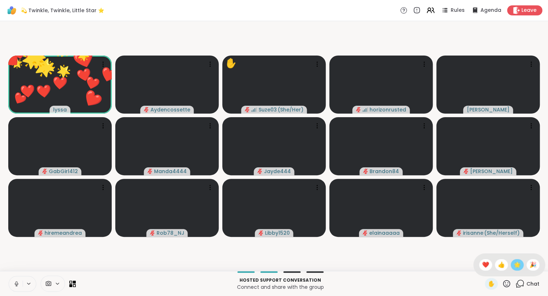
click at [516, 263] on span "🌟" at bounding box center [516, 265] width 7 height 9
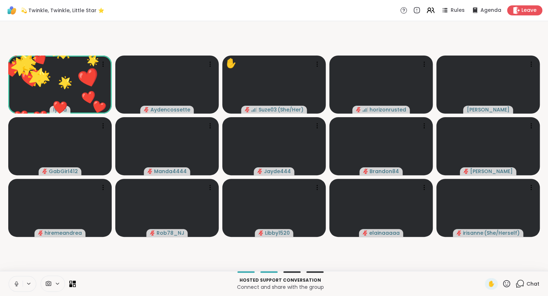
click at [503, 286] on icon at bounding box center [506, 284] width 9 height 9
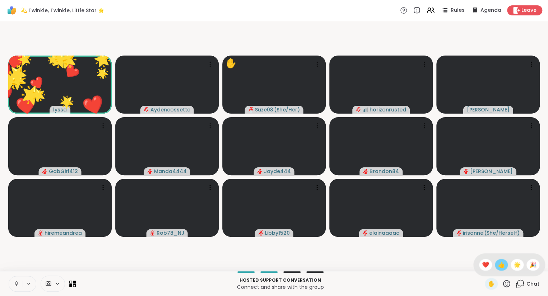
click at [494, 264] on div "👍" at bounding box center [500, 264] width 13 height 11
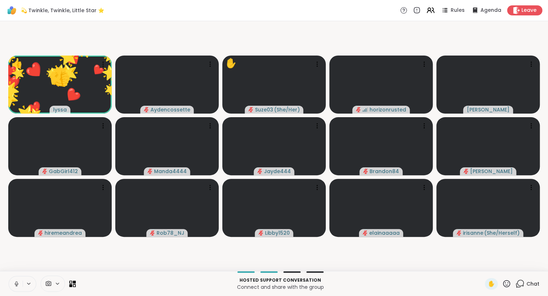
click at [505, 285] on icon at bounding box center [506, 284] width 9 height 9
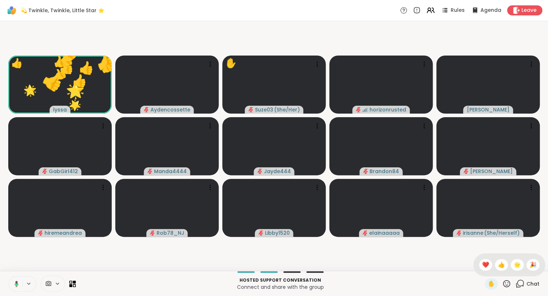
click at [508, 286] on icon at bounding box center [506, 284] width 9 height 9
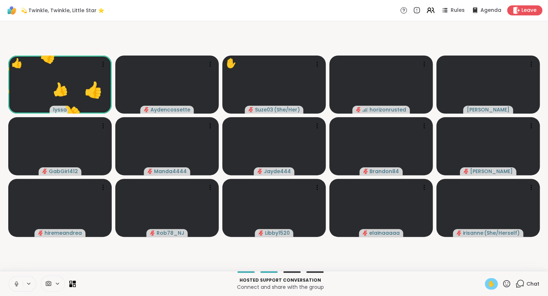
click at [491, 285] on span "✋" at bounding box center [490, 284] width 7 height 9
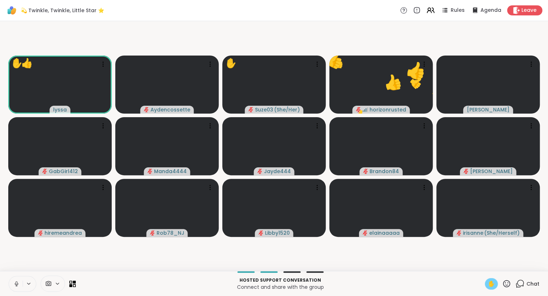
click at [491, 286] on span "✋" at bounding box center [490, 284] width 7 height 9
click at [489, 286] on span "✋" at bounding box center [490, 284] width 7 height 9
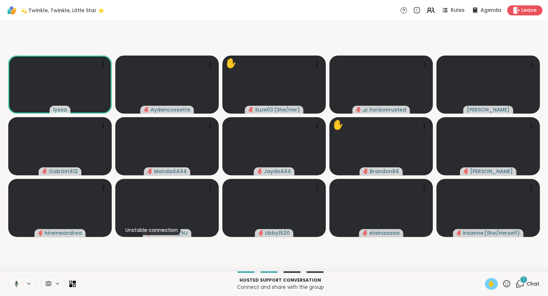
click at [490, 285] on span "✋" at bounding box center [490, 284] width 7 height 9
click at [488, 285] on span "✋" at bounding box center [490, 284] width 7 height 9
click at [451, 11] on div "Rules" at bounding box center [452, 10] width 25 height 9
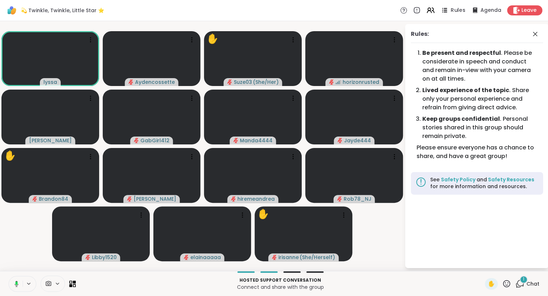
click at [451, 11] on div "Rules" at bounding box center [452, 10] width 25 height 9
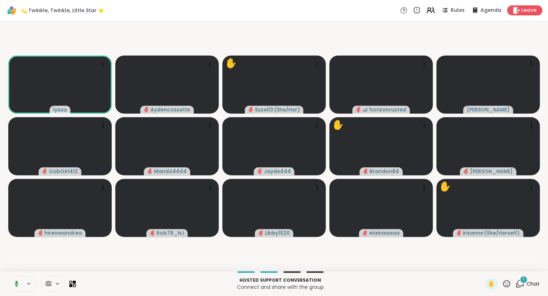
click at [429, 13] on icon at bounding box center [430, 10] width 9 height 9
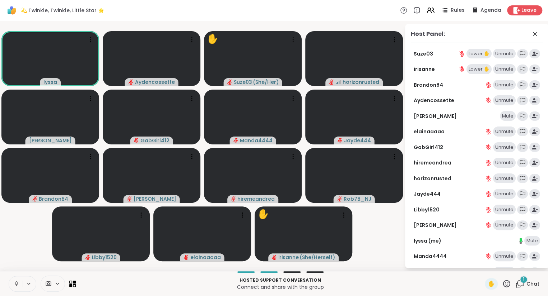
click at [476, 57] on div "Lower ✋" at bounding box center [478, 54] width 25 height 10
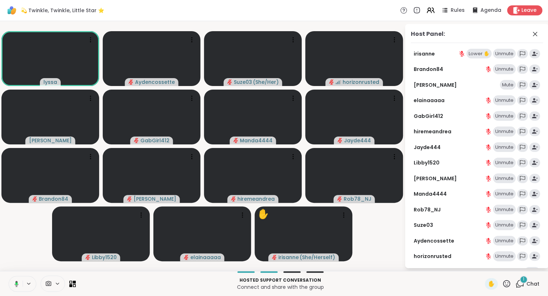
click at [476, 52] on div "Lower ✋" at bounding box center [478, 54] width 25 height 10
click at [532, 35] on icon at bounding box center [534, 34] width 9 height 9
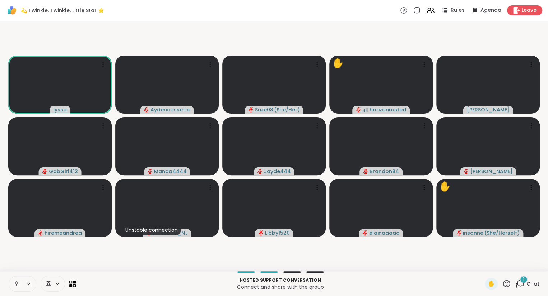
click at [527, 283] on span "Chat" at bounding box center [532, 284] width 13 height 7
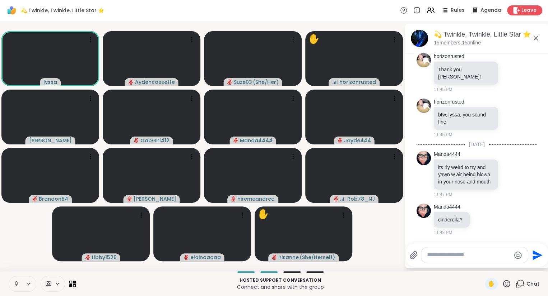
scroll to position [1600, 0]
click at [432, 13] on icon at bounding box center [430, 10] width 9 height 9
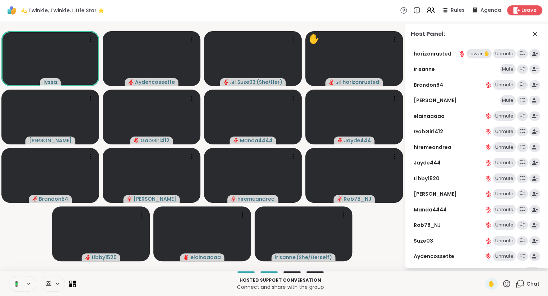
click at [431, 12] on icon at bounding box center [429, 12] width 4 height 2
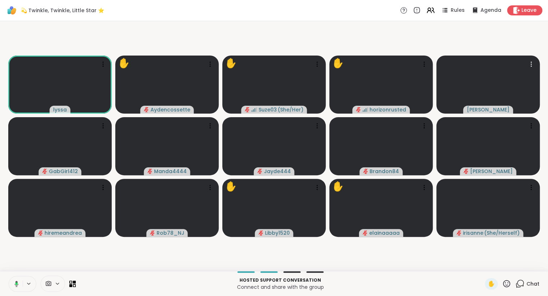
click at [531, 287] on span "Chat" at bounding box center [532, 284] width 13 height 7
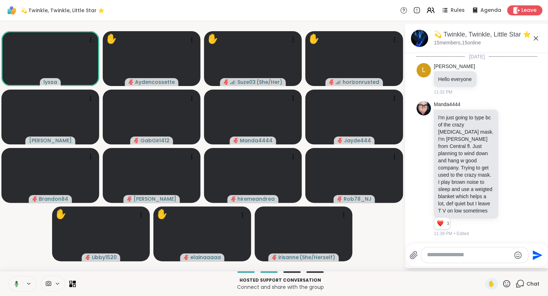
scroll to position [1593, 0]
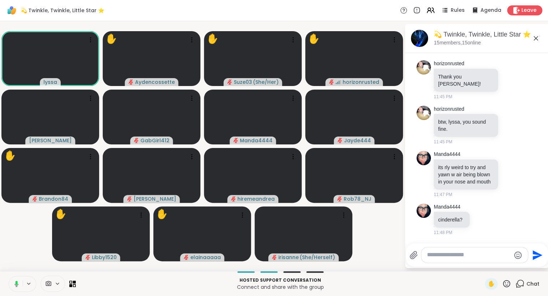
click at [534, 39] on icon at bounding box center [535, 38] width 4 height 4
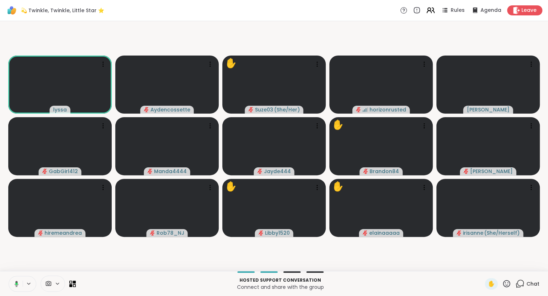
click at [430, 10] on icon at bounding box center [428, 9] width 3 height 3
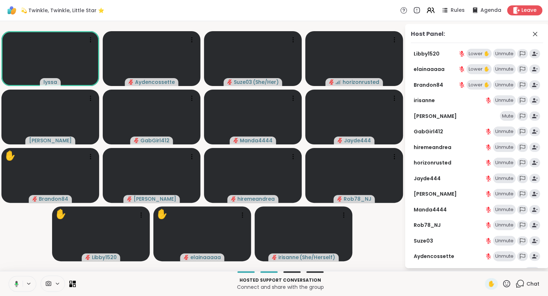
click at [477, 55] on div "Lower ✋" at bounding box center [478, 54] width 25 height 10
click at [535, 34] on icon at bounding box center [535, 34] width 4 height 4
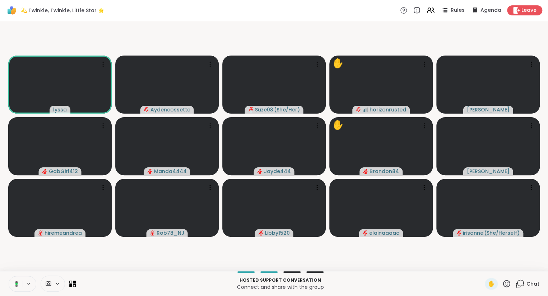
click at [503, 288] on icon at bounding box center [506, 284] width 9 height 9
click at [483, 265] on span "❤️" at bounding box center [485, 265] width 7 height 9
click at [505, 284] on icon at bounding box center [506, 284] width 9 height 9
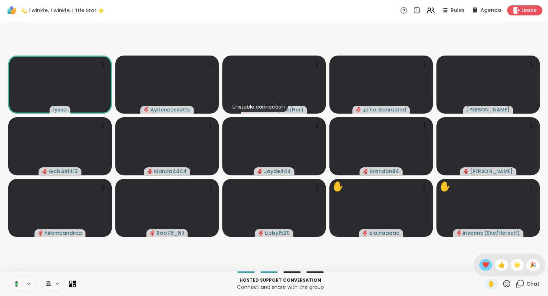
click at [482, 266] on span "❤️" at bounding box center [485, 265] width 7 height 9
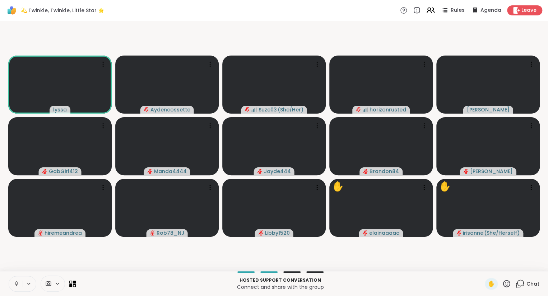
click at [435, 12] on icon at bounding box center [430, 10] width 9 height 9
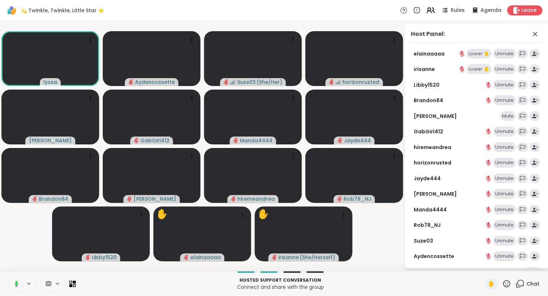
click at [431, 12] on icon at bounding box center [430, 10] width 9 height 9
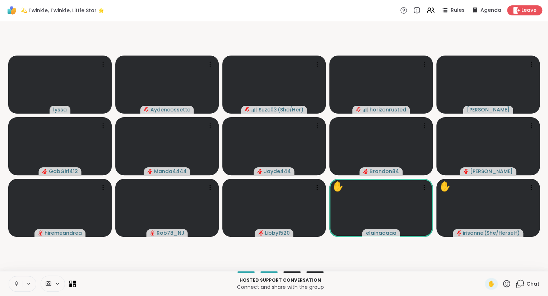
click at [505, 280] on div "✋" at bounding box center [497, 283] width 26 height 11
click at [506, 282] on icon at bounding box center [506, 284] width 9 height 9
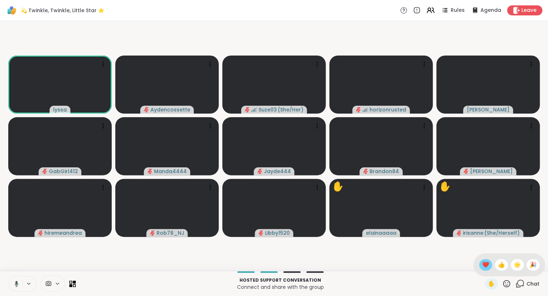
click at [486, 266] on span "❤️" at bounding box center [485, 265] width 7 height 9
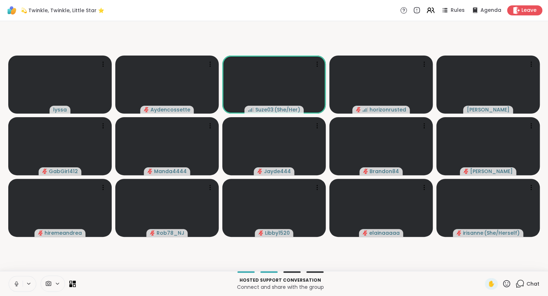
click at [503, 279] on div "✋" at bounding box center [497, 283] width 26 height 11
click at [506, 282] on icon at bounding box center [506, 283] width 7 height 7
click at [484, 264] on span "❤️" at bounding box center [485, 265] width 7 height 9
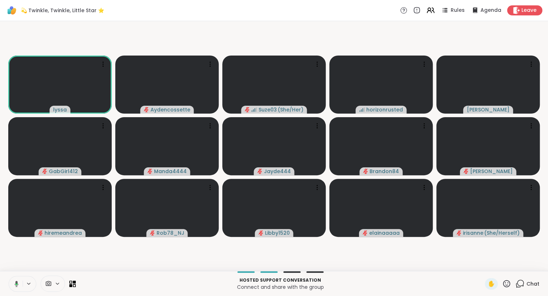
click at [507, 286] on icon at bounding box center [506, 283] width 7 height 7
click at [515, 266] on span "🌟" at bounding box center [516, 265] width 7 height 9
click at [505, 287] on icon at bounding box center [506, 283] width 7 height 7
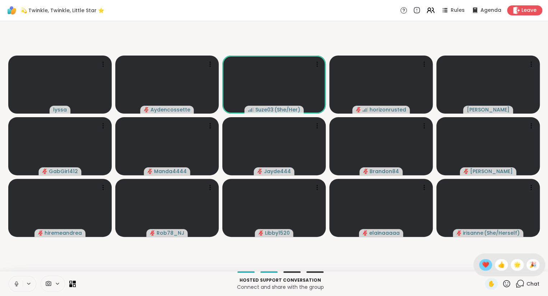
click at [485, 269] on span "❤️" at bounding box center [485, 265] width 7 height 9
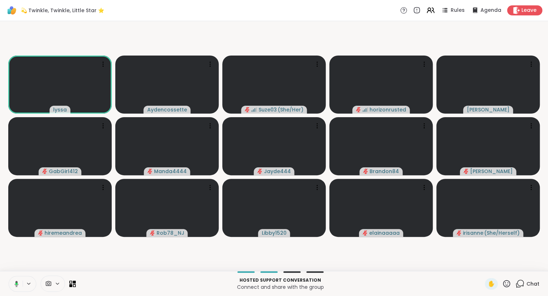
click at [505, 284] on icon at bounding box center [506, 284] width 9 height 9
click at [486, 267] on span "❤️" at bounding box center [485, 265] width 7 height 9
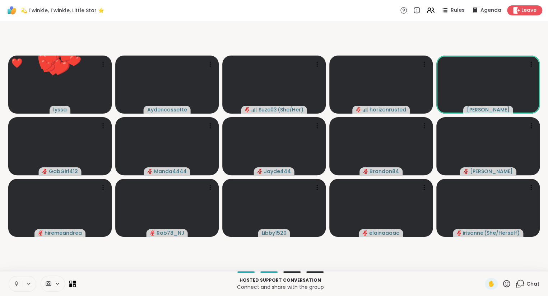
click at [509, 286] on icon at bounding box center [506, 283] width 7 height 7
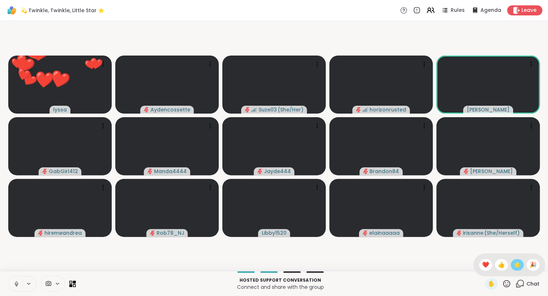
click at [516, 268] on span "🌟" at bounding box center [516, 265] width 7 height 9
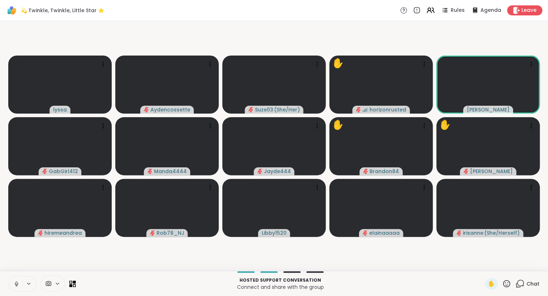
click at [506, 285] on icon at bounding box center [506, 283] width 7 height 7
click at [484, 268] on span "❤️" at bounding box center [485, 265] width 7 height 9
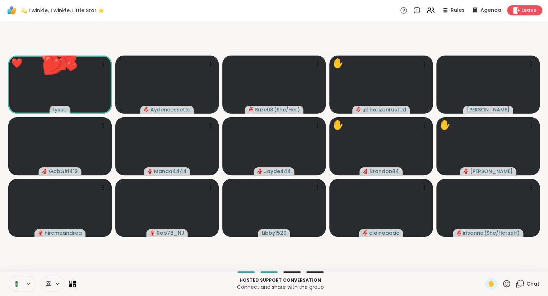
click at [510, 286] on icon at bounding box center [506, 283] width 7 height 7
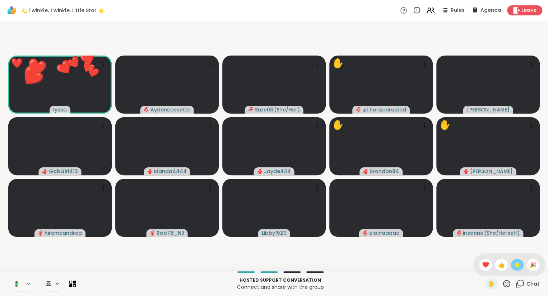
click at [517, 268] on span "🌟" at bounding box center [516, 265] width 7 height 9
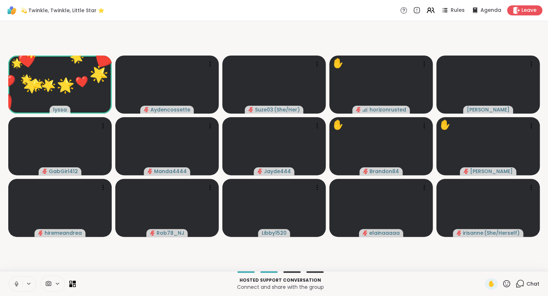
click at [436, 11] on div "Rules Agenda Leave" at bounding box center [471, 10] width 142 height 10
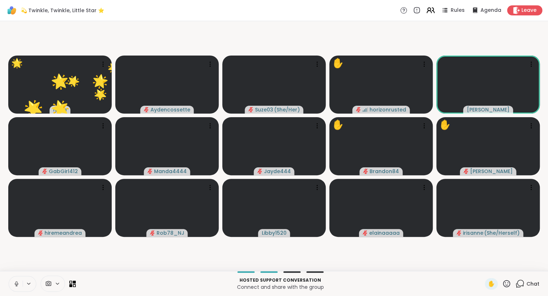
click at [433, 14] on icon at bounding box center [430, 10] width 9 height 9
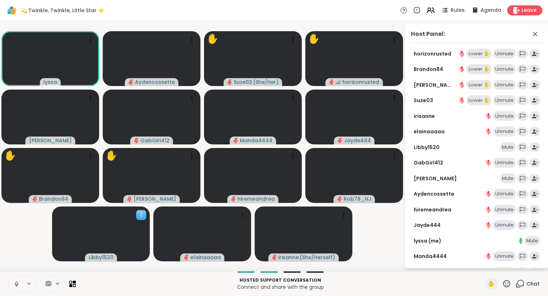
click at [140, 210] on div at bounding box center [101, 234] width 98 height 55
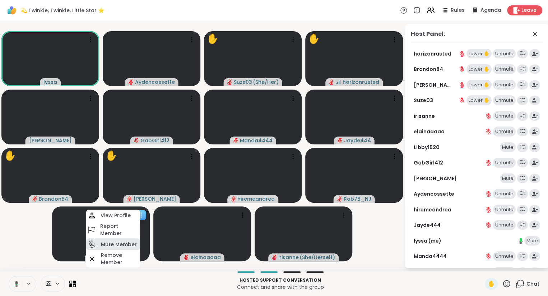
click at [117, 243] on h4 "Mute Member" at bounding box center [119, 244] width 36 height 7
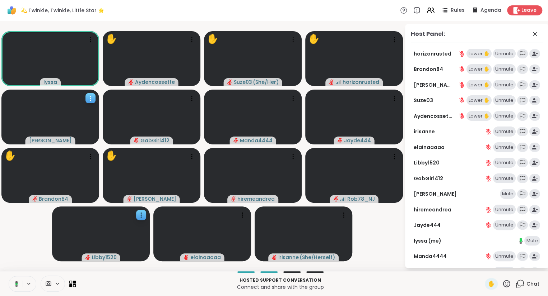
click at [93, 98] on icon at bounding box center [90, 98] width 7 height 7
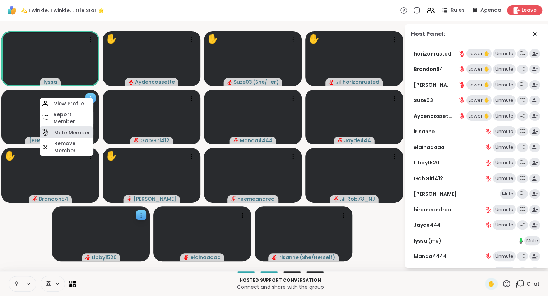
click at [66, 130] on h4 "Mute Member" at bounding box center [72, 132] width 36 height 7
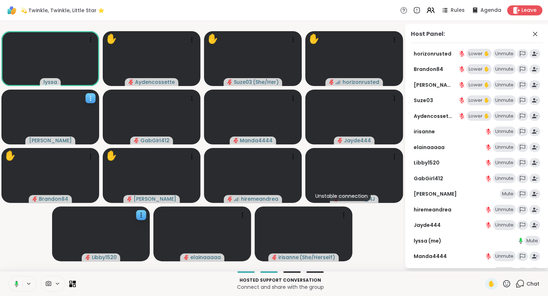
click at [93, 97] on icon at bounding box center [90, 98] width 7 height 7
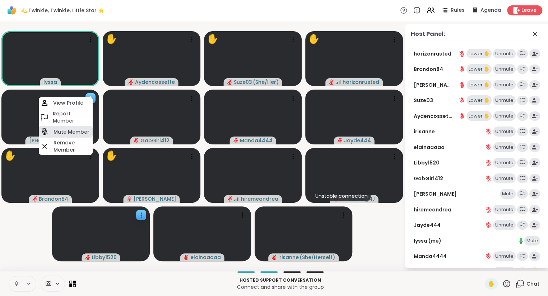
click at [70, 128] on div "Mute Member" at bounding box center [66, 132] width 54 height 12
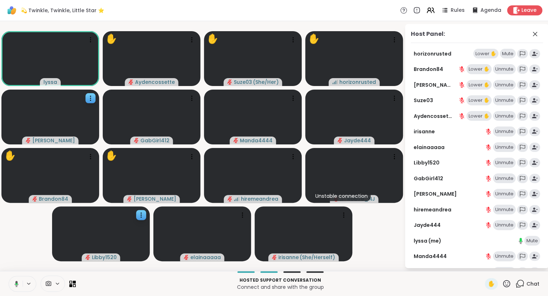
click at [502, 282] on icon at bounding box center [506, 284] width 9 height 9
click at [483, 264] on span "❤️" at bounding box center [485, 265] width 7 height 9
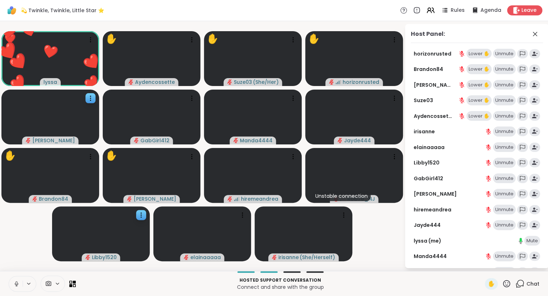
click at [470, 52] on div "Lower ✋" at bounding box center [478, 54] width 25 height 10
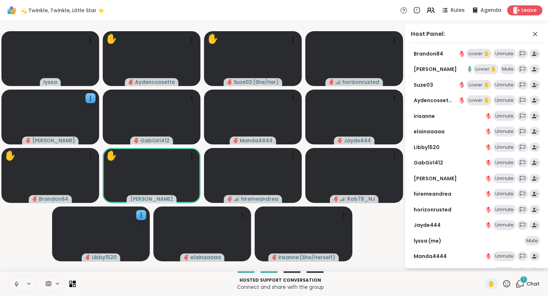
click at [509, 285] on icon at bounding box center [506, 284] width 9 height 9
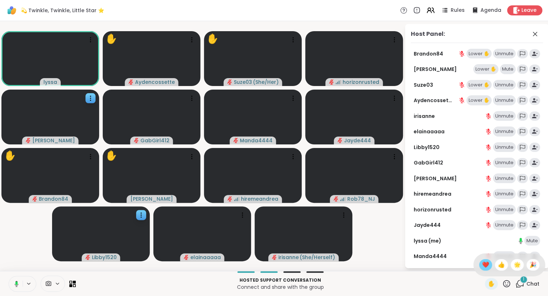
click at [482, 266] on span "❤️" at bounding box center [485, 265] width 7 height 9
click at [505, 284] on icon at bounding box center [506, 283] width 7 height 7
click at [511, 264] on div "🌟" at bounding box center [516, 264] width 13 height 11
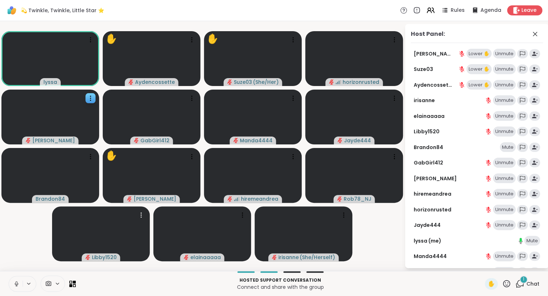
click at [508, 289] on icon at bounding box center [506, 284] width 9 height 9
click at [483, 269] on span "❤️" at bounding box center [485, 265] width 7 height 9
click at [508, 285] on icon at bounding box center [506, 283] width 7 height 7
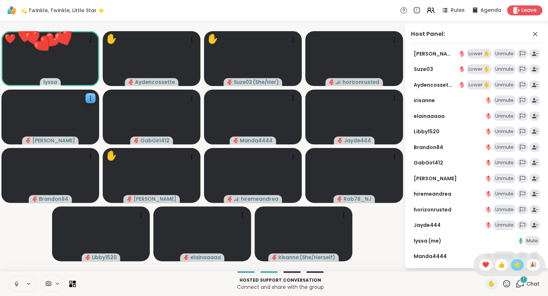
click at [515, 268] on span "🌟" at bounding box center [516, 265] width 7 height 9
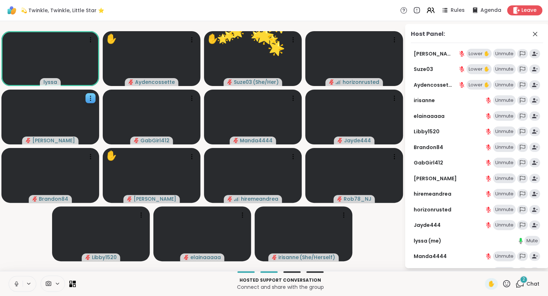
click at [477, 52] on div "Lower ✋" at bounding box center [478, 54] width 25 height 10
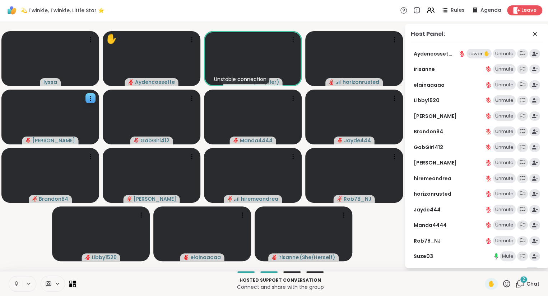
click at [539, 37] on span at bounding box center [535, 34] width 10 height 9
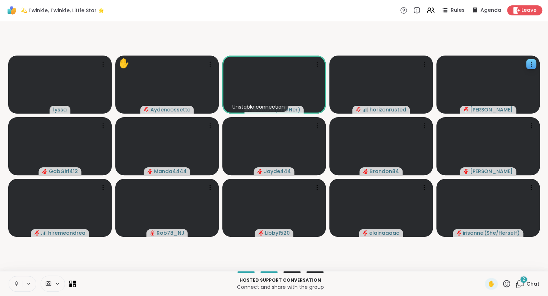
click at [525, 288] on div "2 Chat" at bounding box center [527, 283] width 24 height 11
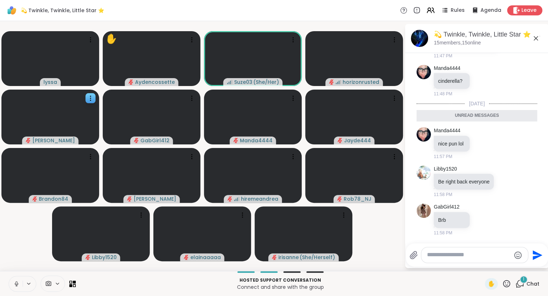
scroll to position [1707, 0]
click at [535, 41] on icon at bounding box center [535, 38] width 9 height 9
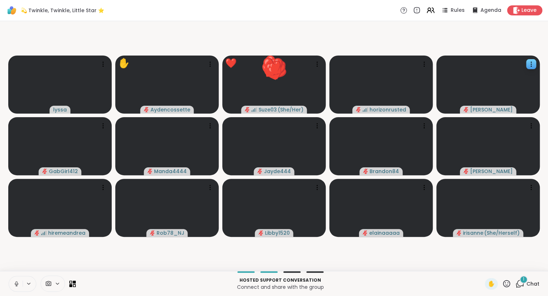
click at [507, 285] on icon at bounding box center [506, 284] width 9 height 9
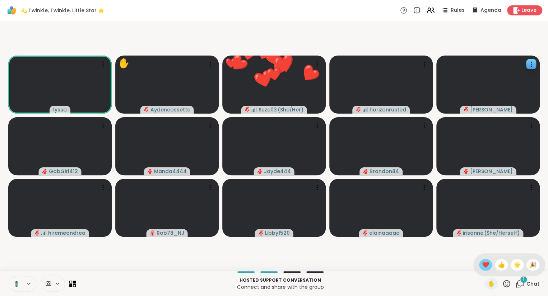
click at [485, 264] on span "❤️" at bounding box center [485, 265] width 7 height 9
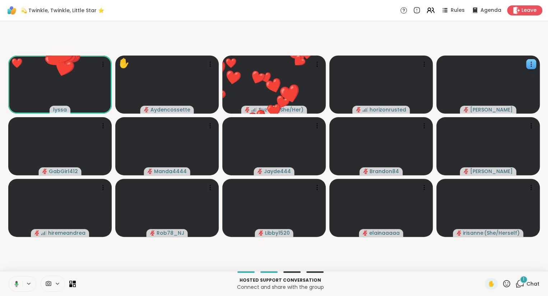
click at [506, 286] on icon at bounding box center [506, 283] width 7 height 7
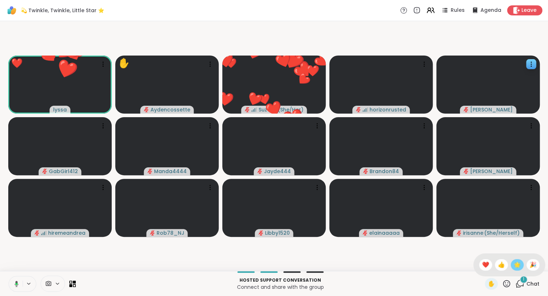
click at [519, 268] on span "🌟" at bounding box center [516, 265] width 7 height 9
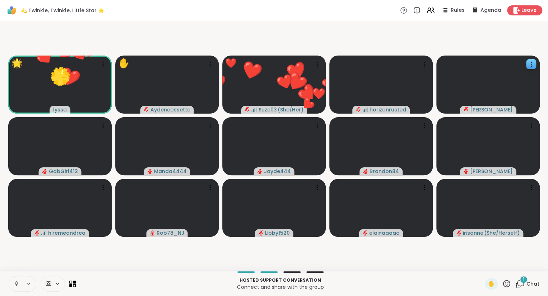
click at [519, 269] on div "🌟 lyssa ❤️ ❤️ ❤️ ❤️ ❤️ ❤️ ❤️ ❤️ ❤️ ❤️ ❤️ ❤️ ❤️ ❤️ ❤️ ❤️ ❤️ ❤️ ❤️ ❤️ ❤️ ❤️ ❤️ ❤️…" at bounding box center [274, 146] width 548 height 250
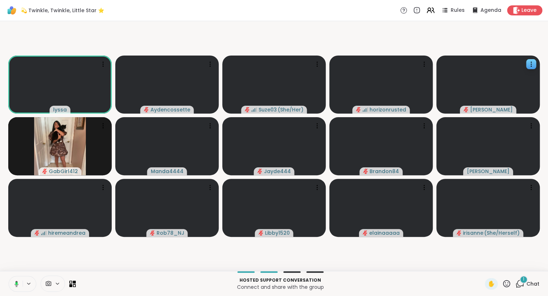
click at [507, 286] on icon at bounding box center [506, 283] width 7 height 7
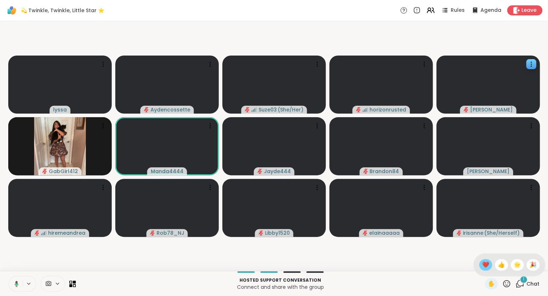
click at [486, 266] on span "❤️" at bounding box center [485, 265] width 7 height 9
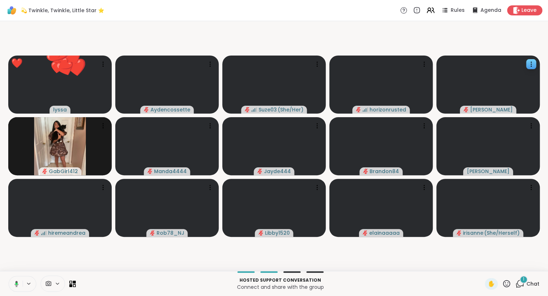
click at [506, 285] on icon at bounding box center [506, 283] width 7 height 7
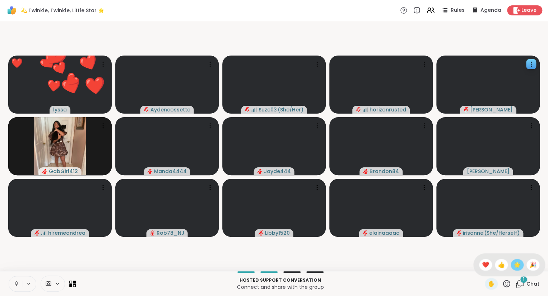
click at [516, 269] on span "🌟" at bounding box center [516, 265] width 7 height 9
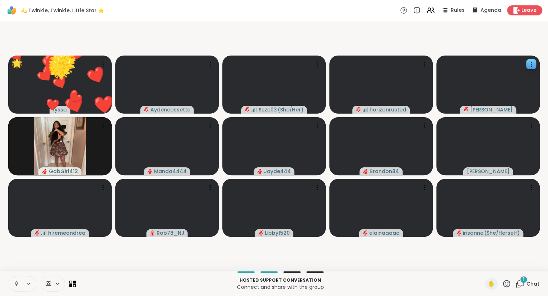
click at [506, 288] on icon at bounding box center [506, 284] width 9 height 9
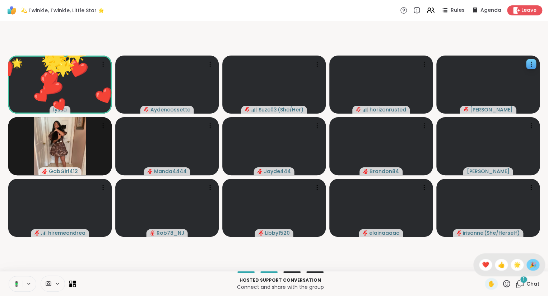
click at [531, 265] on span "🎉" at bounding box center [532, 265] width 7 height 9
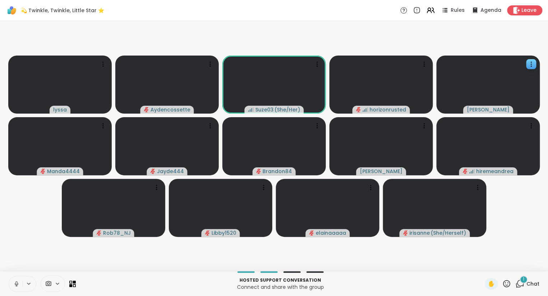
click at [508, 284] on icon at bounding box center [506, 283] width 7 height 7
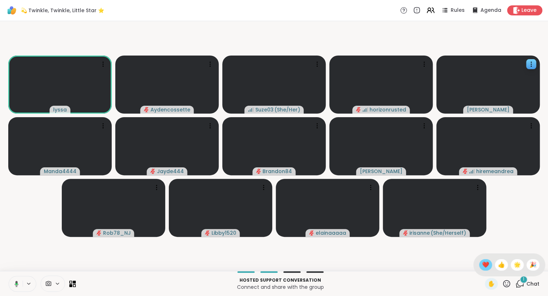
click at [482, 267] on span "❤️" at bounding box center [485, 265] width 7 height 9
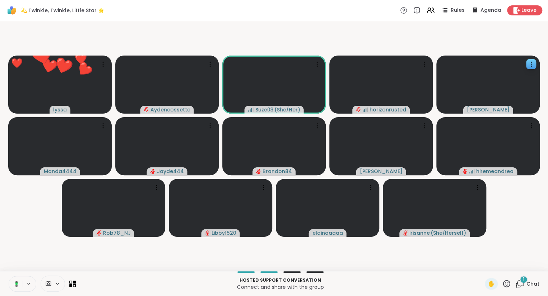
click at [506, 289] on icon at bounding box center [506, 284] width 9 height 9
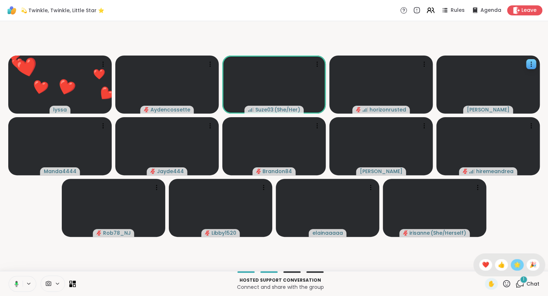
click at [517, 268] on span "🌟" at bounding box center [516, 265] width 7 height 9
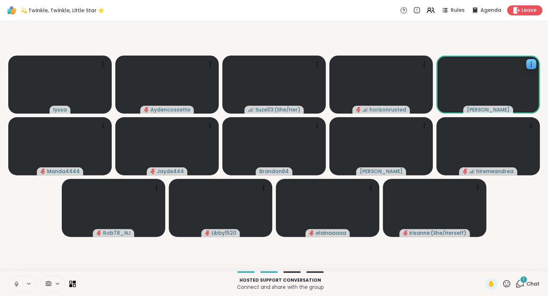
click at [505, 285] on icon at bounding box center [506, 284] width 9 height 9
click at [485, 271] on div "❤️" at bounding box center [485, 264] width 13 height 11
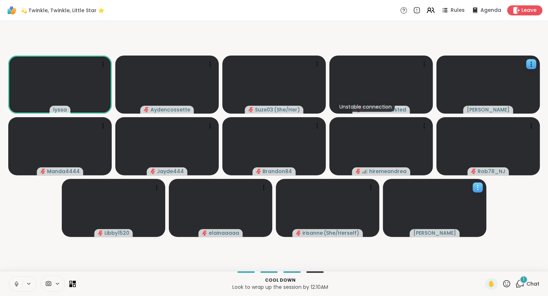
click at [471, 188] on div at bounding box center [434, 208] width 103 height 58
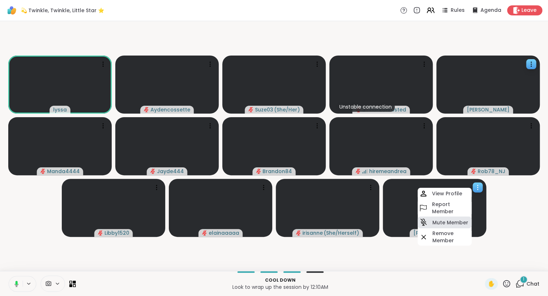
click at [438, 221] on h4 "Mute Member" at bounding box center [450, 222] width 36 height 7
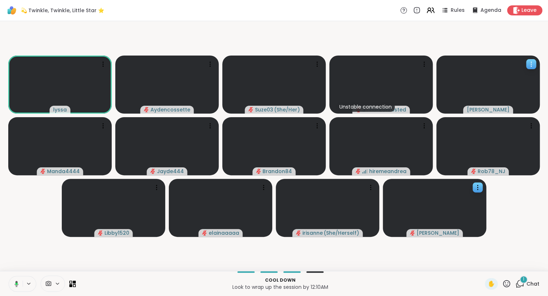
click at [530, 61] on icon at bounding box center [530, 64] width 7 height 7
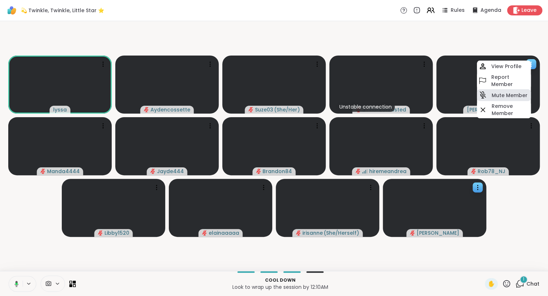
click at [490, 93] on div "Mute Member" at bounding box center [504, 95] width 54 height 12
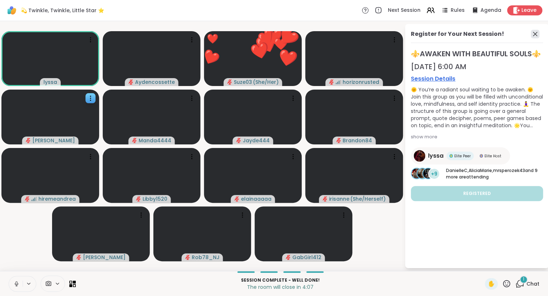
click at [534, 37] on icon at bounding box center [534, 34] width 9 height 9
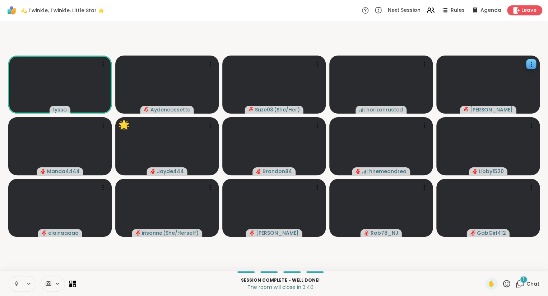
click at [509, 285] on icon at bounding box center [506, 284] width 9 height 9
click at [454, 272] on div "Session Complete - well done! The room will close in 3:39 ✋ ✋ ❤️ 👍 🌟 🎉 1 Chat" at bounding box center [274, 283] width 548 height 25
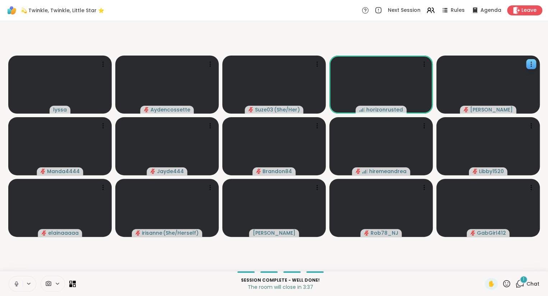
click at [508, 289] on div "✋" at bounding box center [497, 283] width 26 height 11
click at [506, 286] on icon at bounding box center [506, 284] width 9 height 9
click at [482, 274] on div "✋ ❤️ 👍 🌟 🎉" at bounding box center [509, 265] width 72 height 23
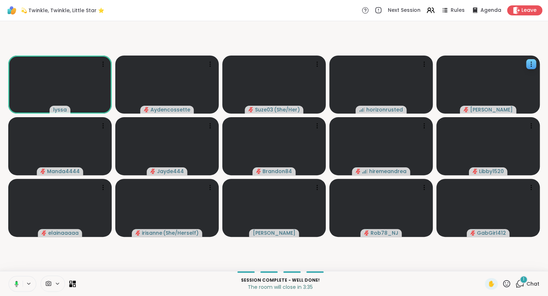
click at [507, 285] on icon at bounding box center [506, 284] width 9 height 9
click at [484, 267] on span "❤️" at bounding box center [485, 265] width 7 height 9
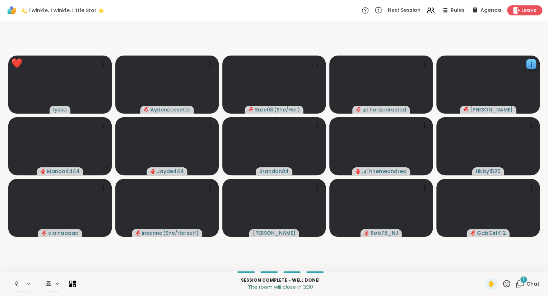
click at [505, 282] on icon at bounding box center [506, 284] width 9 height 9
click at [514, 263] on span "🌟" at bounding box center [516, 265] width 7 height 9
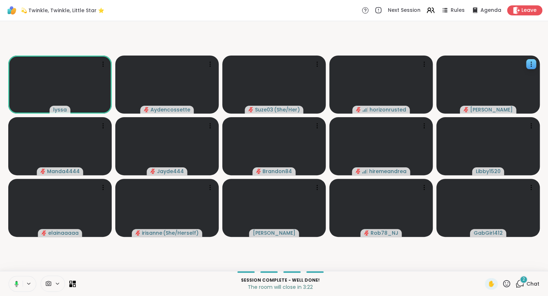
click at [505, 286] on icon at bounding box center [506, 284] width 9 height 9
click at [482, 268] on span "❤️" at bounding box center [485, 265] width 7 height 9
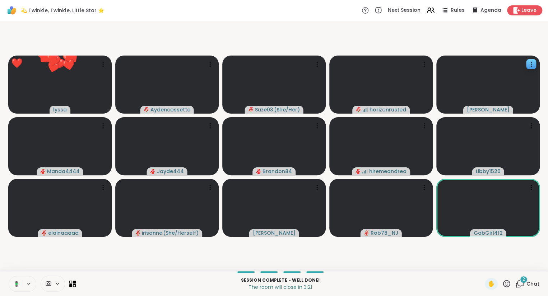
click at [507, 285] on icon at bounding box center [506, 284] width 9 height 9
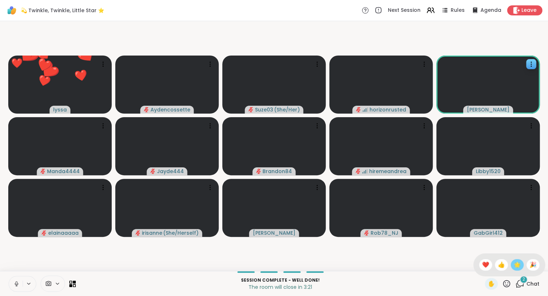
click at [513, 265] on span "🌟" at bounding box center [516, 265] width 7 height 9
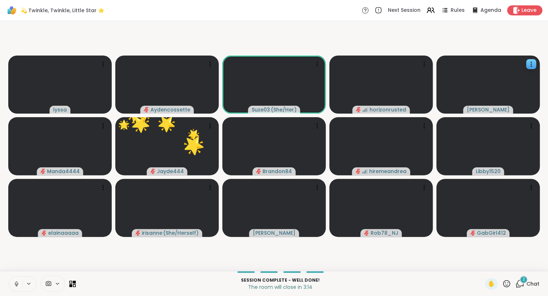
click at [509, 285] on icon at bounding box center [506, 284] width 9 height 9
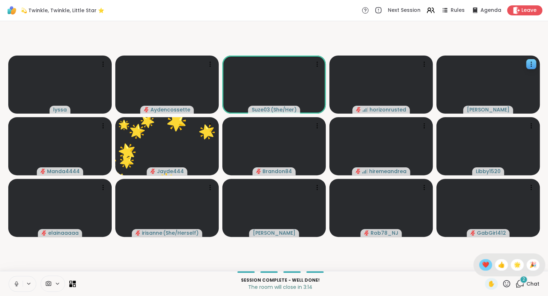
click at [482, 263] on span "❤️" at bounding box center [485, 265] width 7 height 9
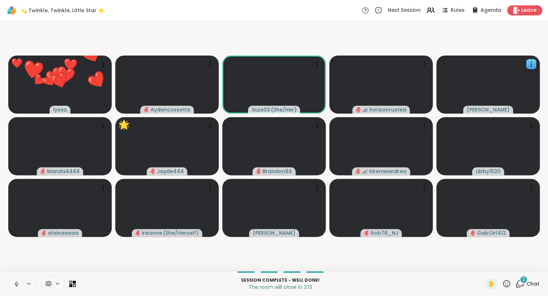
click at [504, 282] on icon at bounding box center [506, 283] width 7 height 7
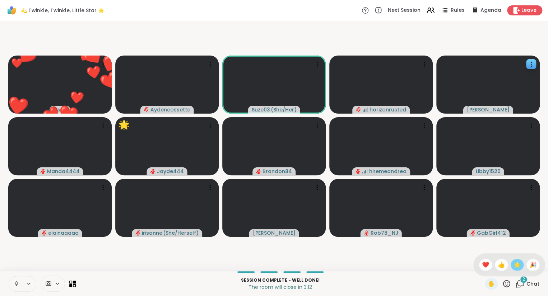
click at [513, 266] on span "🌟" at bounding box center [516, 265] width 7 height 9
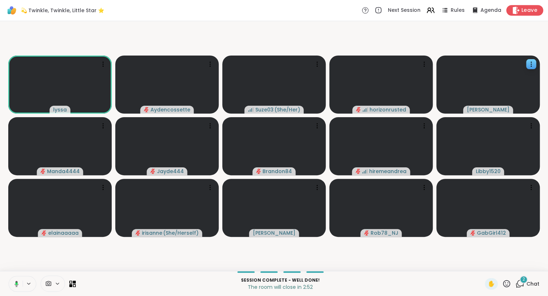
click at [523, 15] on div "Leave" at bounding box center [524, 10] width 37 height 10
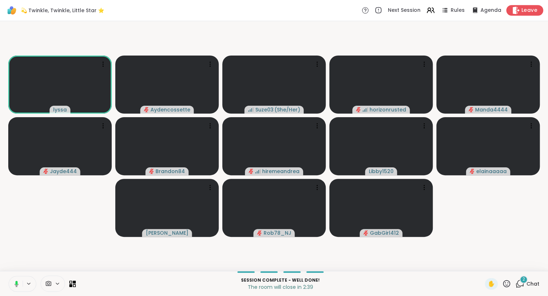
click at [525, 11] on span "Leave" at bounding box center [529, 11] width 16 height 8
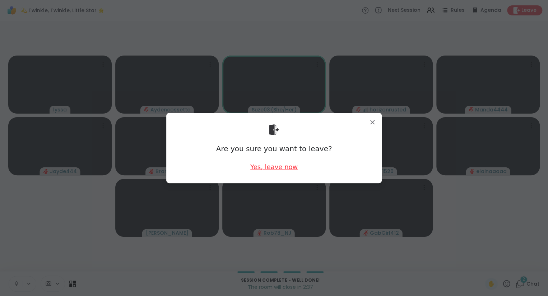
click at [281, 167] on div "Yes, leave now" at bounding box center [273, 167] width 47 height 9
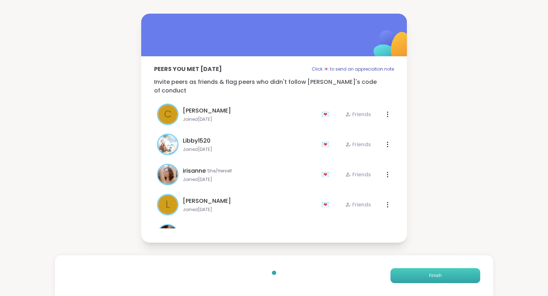
click at [411, 275] on button "Finish" at bounding box center [435, 275] width 90 height 15
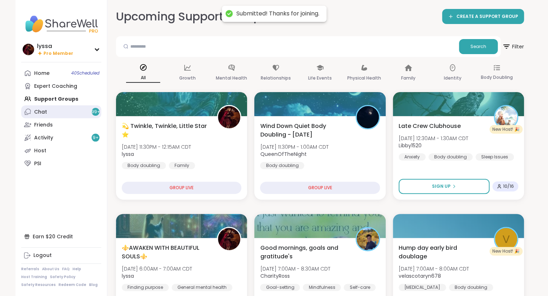
click at [52, 106] on link "Chat 99 +" at bounding box center [61, 111] width 80 height 13
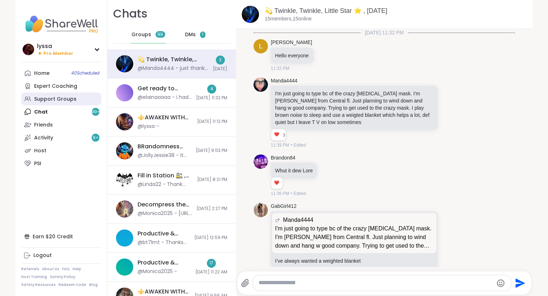
scroll to position [1415, 0]
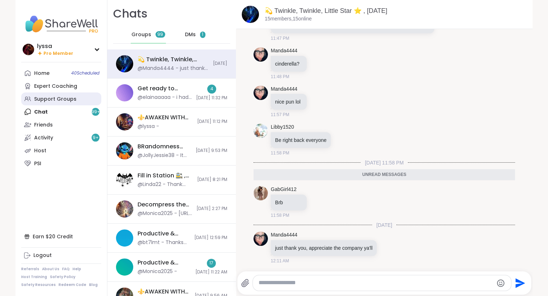
click at [51, 99] on div "Support Groups" at bounding box center [55, 99] width 42 height 7
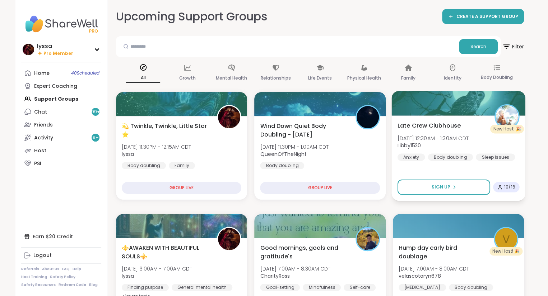
click at [506, 177] on div "Late Crew Clubhouse [DATE] 12:30AM - 1:30AM CDT Libby1520 Anxiety Body doubling…" at bounding box center [458, 158] width 134 height 85
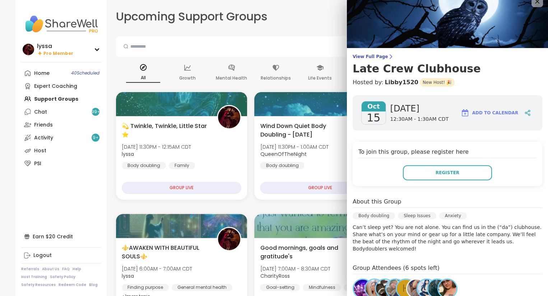
scroll to position [10, 0]
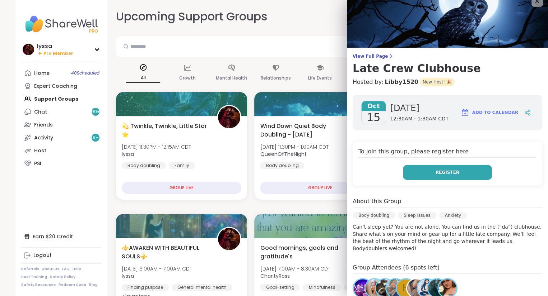
click at [449, 174] on span "Register" at bounding box center [447, 172] width 24 height 6
click at [536, 5] on icon at bounding box center [536, 0] width 9 height 9
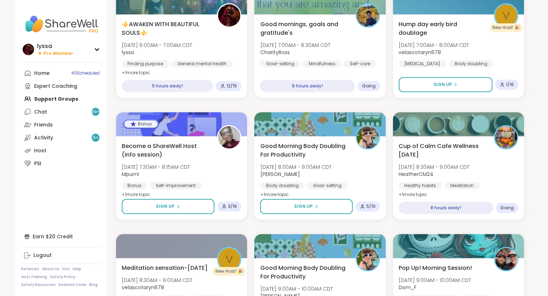
scroll to position [221, 0]
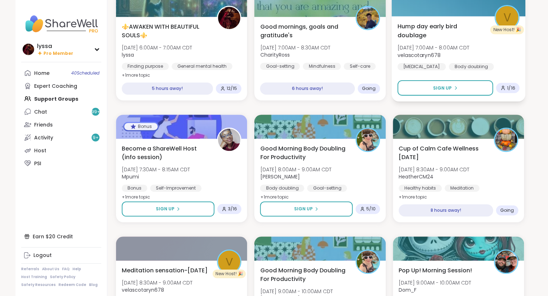
click at [479, 39] on span "Hump day early bird doublage" at bounding box center [441, 31] width 89 height 18
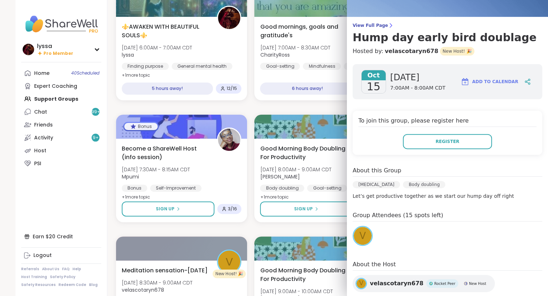
scroll to position [0, 0]
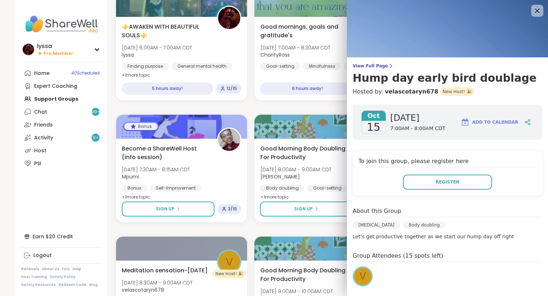
click at [534, 14] on icon at bounding box center [536, 10] width 9 height 9
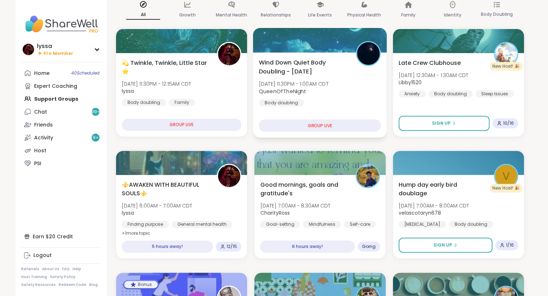
scroll to position [62, 0]
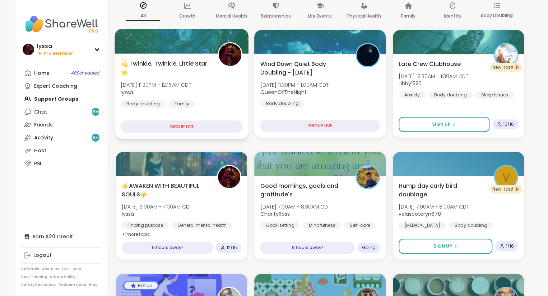
click at [214, 79] on div "💫 Twinkle, Twinkle, Little Star ⭐️ [DATE] 11:30PM - 12:15AM CDT lyssa Body doub…" at bounding box center [182, 83] width 122 height 48
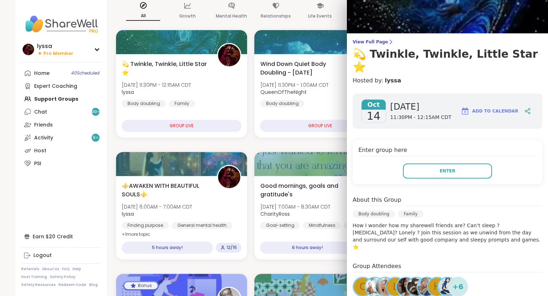
scroll to position [0, 0]
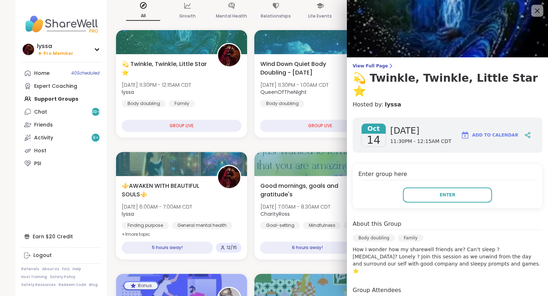
click at [533, 11] on icon at bounding box center [536, 10] width 9 height 9
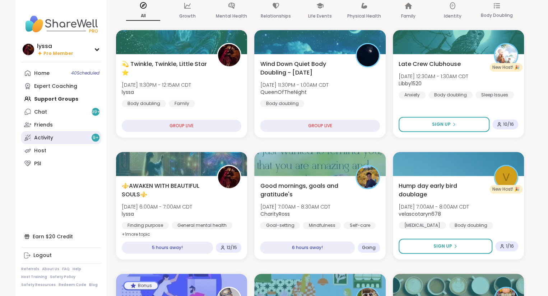
click at [53, 136] on link "Activity 9 +" at bounding box center [61, 137] width 80 height 13
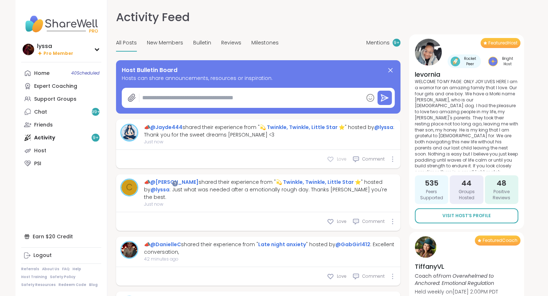
click at [341, 158] on span "Love" at bounding box center [342, 159] width 10 height 6
click at [336, 218] on div "Love" at bounding box center [337, 221] width 20 height 7
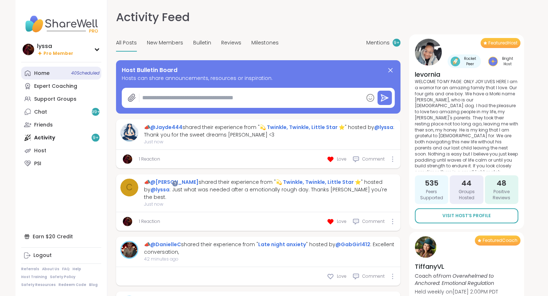
click at [35, 75] on div "Home 40 Scheduled" at bounding box center [41, 73] width 15 height 7
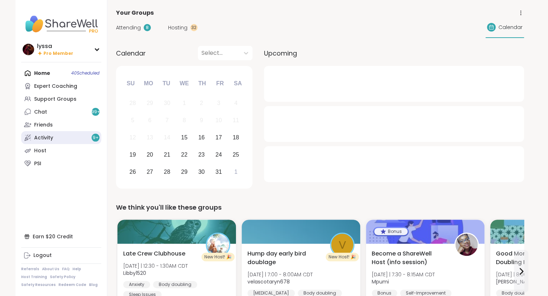
click at [48, 136] on div "Activity 9 +" at bounding box center [43, 138] width 19 height 7
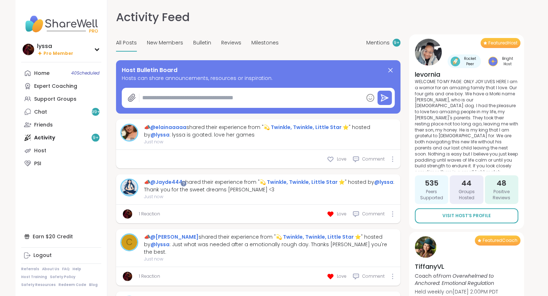
click at [334, 155] on div "Love Comment" at bounding box center [258, 159] width 284 height 19
click at [330, 158] on icon at bounding box center [330, 159] width 5 height 5
type textarea "*"
click at [36, 76] on div "Home 40 Scheduled" at bounding box center [41, 73] width 15 height 7
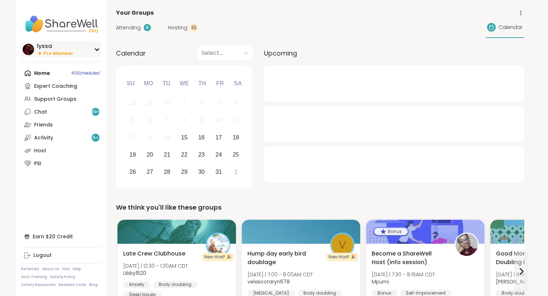
click at [27, 46] on img at bounding box center [28, 49] width 11 height 11
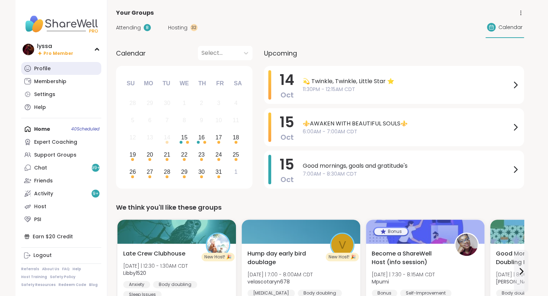
click at [32, 67] on link "Profile" at bounding box center [61, 68] width 80 height 13
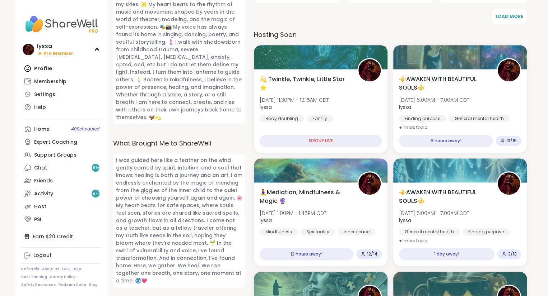
scroll to position [323, 0]
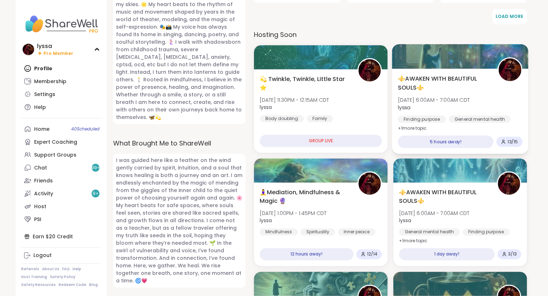
click at [508, 116] on div "General mental health" at bounding box center [479, 119] width 62 height 7
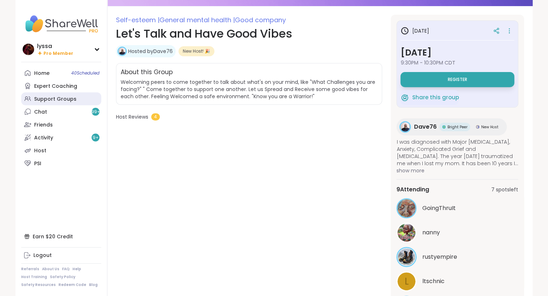
scroll to position [136, 0]
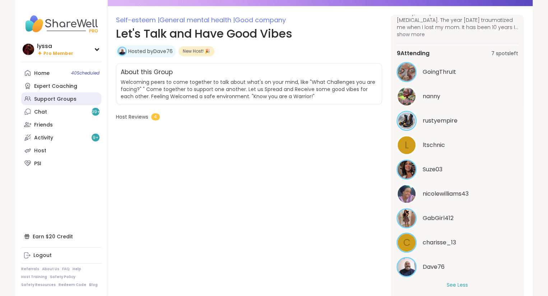
click at [64, 98] on div "Support Groups" at bounding box center [55, 99] width 42 height 7
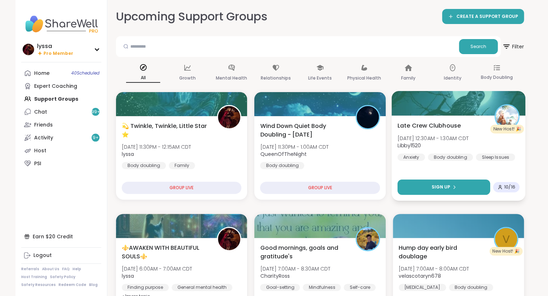
click at [415, 186] on button "Sign Up" at bounding box center [443, 187] width 93 height 15
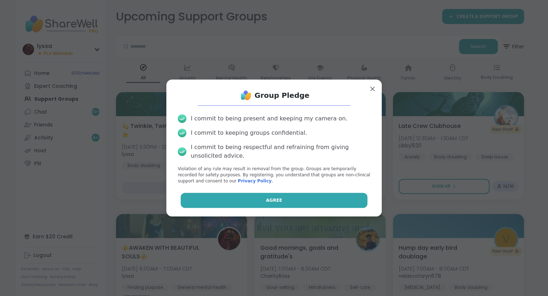
click at [348, 197] on button "Agree" at bounding box center [273, 200] width 187 height 15
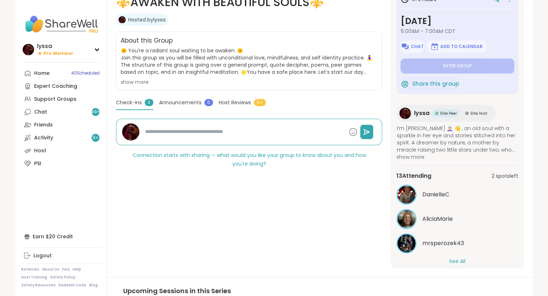
click at [458, 259] on button "See All" at bounding box center [457, 262] width 16 height 8
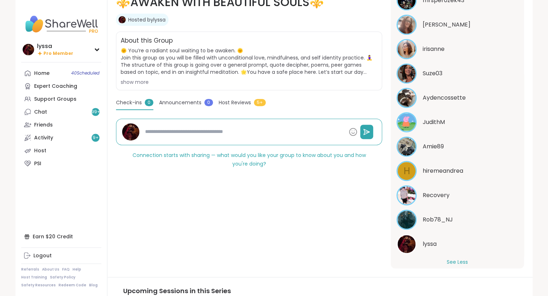
scroll to position [244, 0]
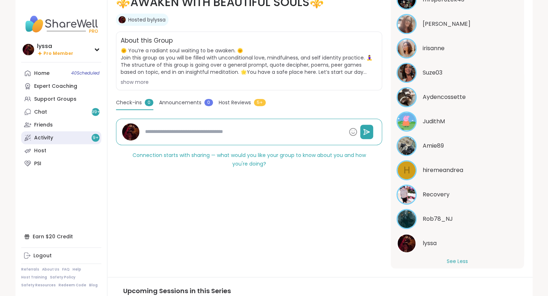
click at [67, 135] on link "Activity 9 +" at bounding box center [61, 137] width 80 height 13
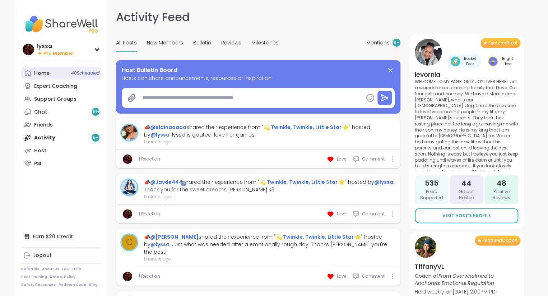
click at [41, 76] on div "Home 40 Scheduled" at bounding box center [41, 73] width 15 height 7
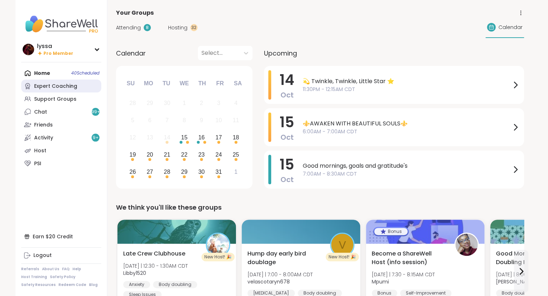
click at [53, 92] on link "Expert Coaching" at bounding box center [61, 86] width 80 height 13
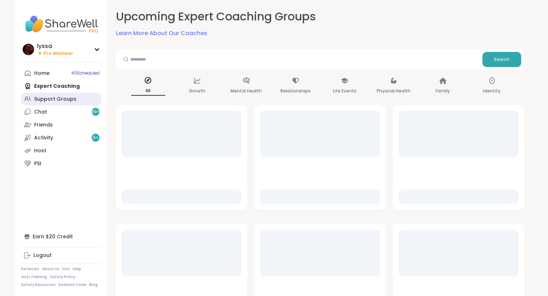
click at [51, 98] on div "Support Groups" at bounding box center [55, 99] width 42 height 7
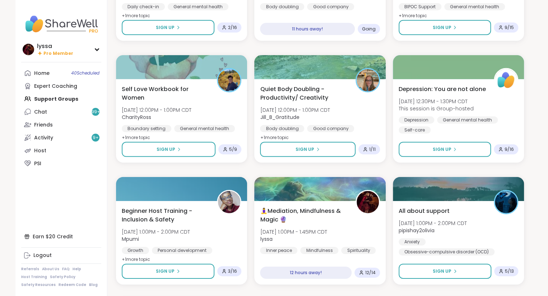
scroll to position [1017, 0]
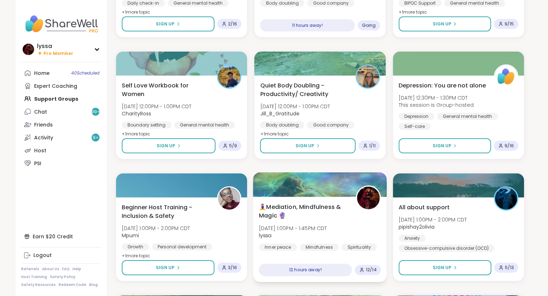
click at [347, 208] on span "🧘‍♀️Mediation, Mindfulness & Magic 🔮" at bounding box center [303, 212] width 89 height 18
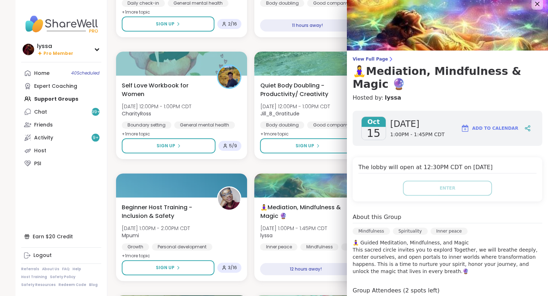
scroll to position [0, 0]
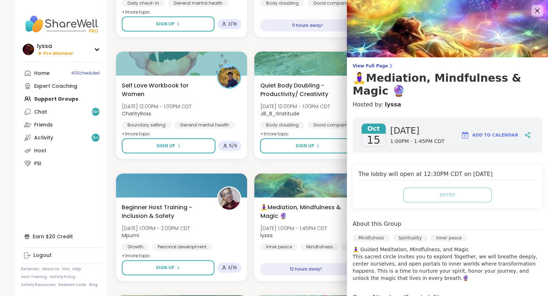
click at [537, 9] on icon at bounding box center [536, 10] width 9 height 9
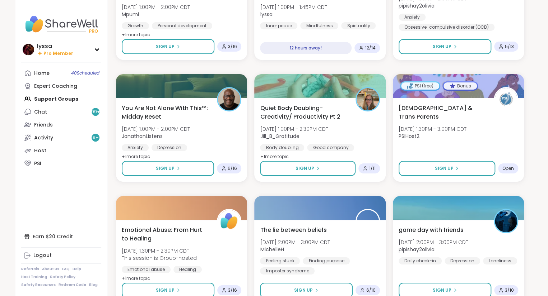
scroll to position [1275, 0]
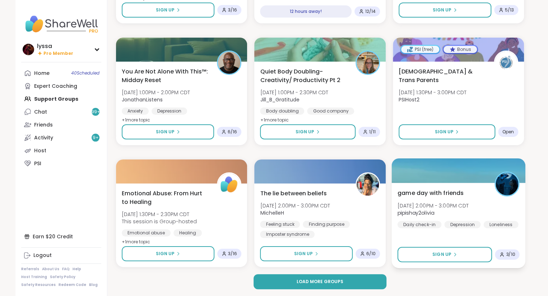
click at [472, 188] on div "game day with friends Wed, Oct 15 | 2:00PM - 3:00PM CDT pipishay2olivia Daily c…" at bounding box center [458, 225] width 134 height 85
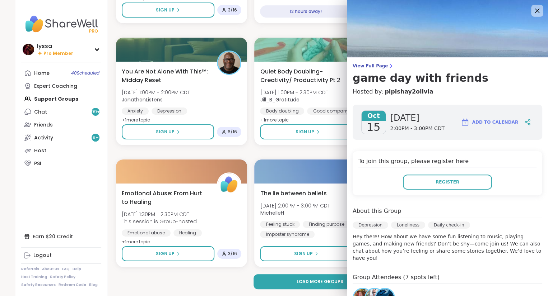
click at [538, 10] on icon at bounding box center [536, 10] width 9 height 9
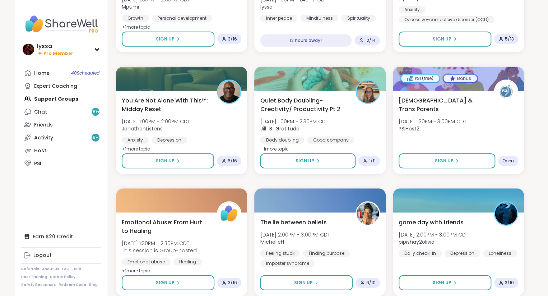
scroll to position [1241, 0]
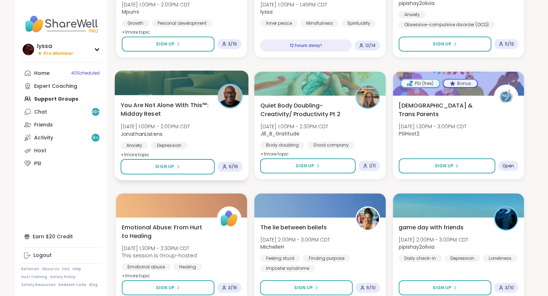
click at [209, 116] on span "You Are Not Alone With This™: Midday Reset" at bounding box center [165, 110] width 89 height 18
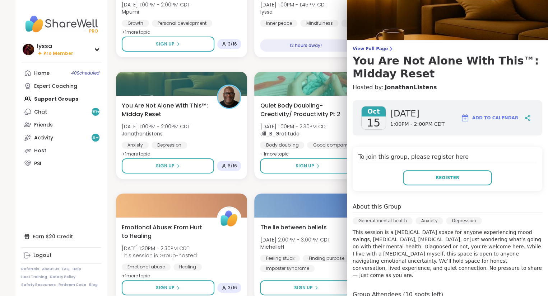
scroll to position [0, 0]
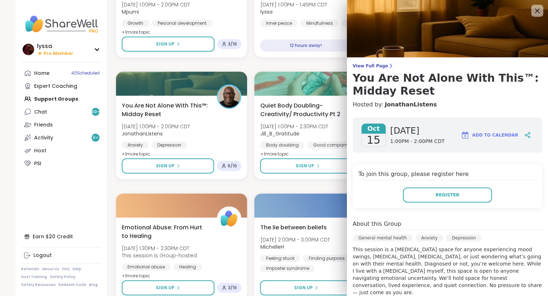
click at [537, 9] on icon at bounding box center [536, 10] width 9 height 9
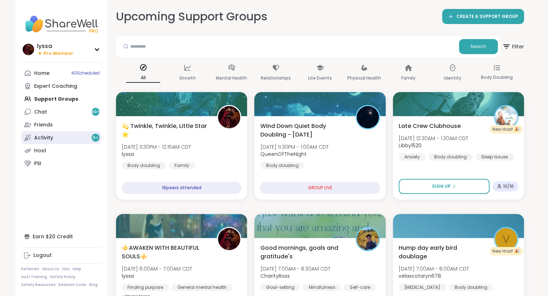
click at [92, 139] on div "9 +" at bounding box center [96, 138] width 8 height 8
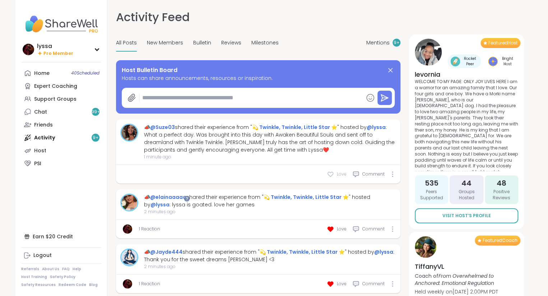
click at [341, 174] on span "Love" at bounding box center [342, 174] width 10 height 6
click at [46, 70] on div "Home 40 Scheduled" at bounding box center [41, 73] width 15 height 7
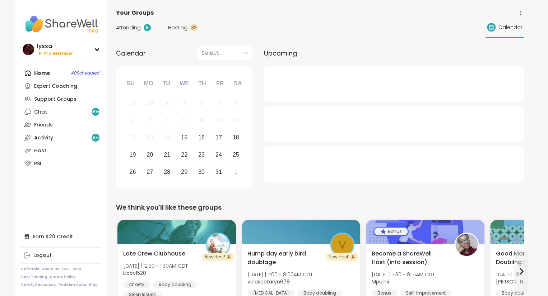
click at [21, 44] on nav "lyssa Pro Member Profile Membership Settings Help Home 40 Scheduled Expert Coac…" at bounding box center [61, 148] width 92 height 296
click at [27, 52] on img at bounding box center [28, 49] width 11 height 11
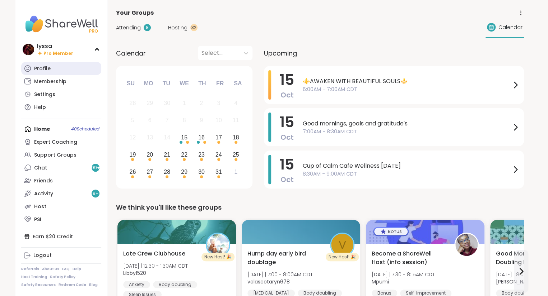
click at [39, 72] on div "Profile" at bounding box center [42, 68] width 17 height 7
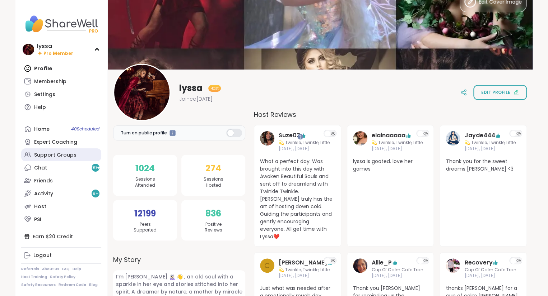
click at [48, 154] on div "Support Groups" at bounding box center [55, 155] width 42 height 7
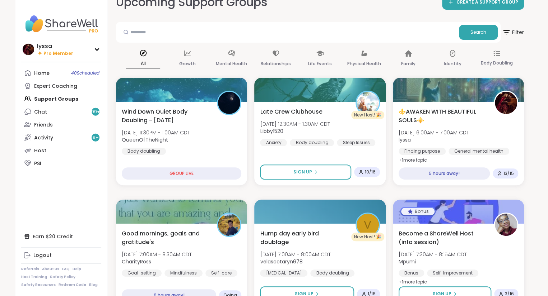
scroll to position [14, 0]
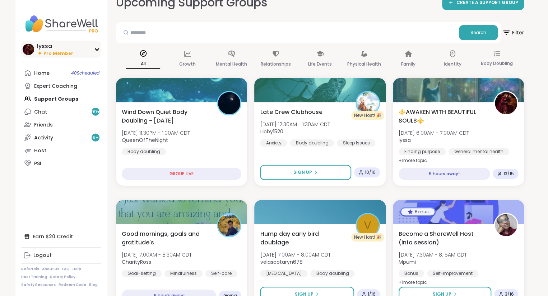
click at [41, 50] on div "lyssa" at bounding box center [55, 46] width 36 height 8
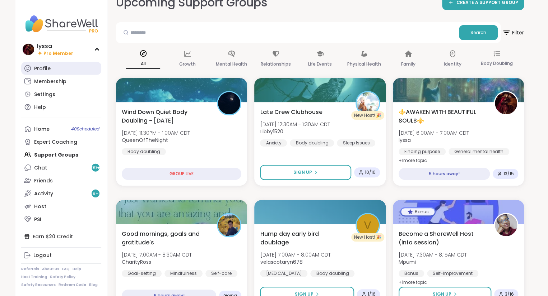
click at [41, 66] on div "Profile" at bounding box center [42, 68] width 17 height 7
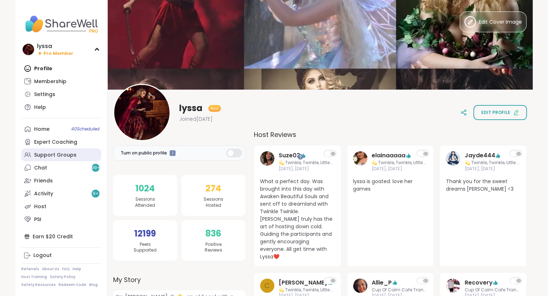
click at [52, 154] on div "Support Groups" at bounding box center [55, 155] width 42 height 7
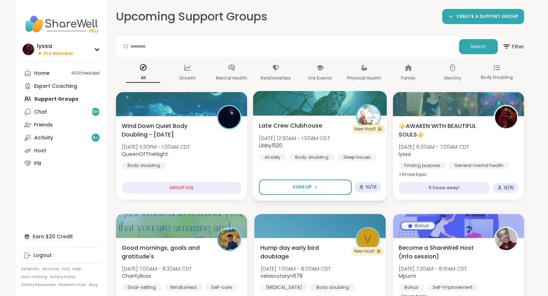
click at [300, 146] on span "Libby1520" at bounding box center [294, 145] width 71 height 7
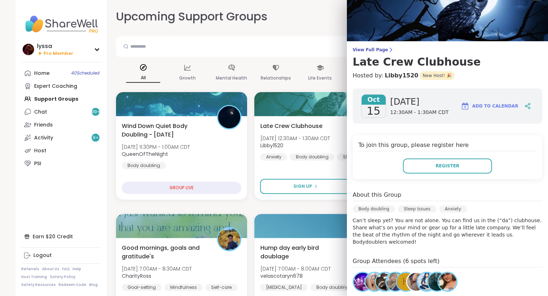
scroll to position [17, 0]
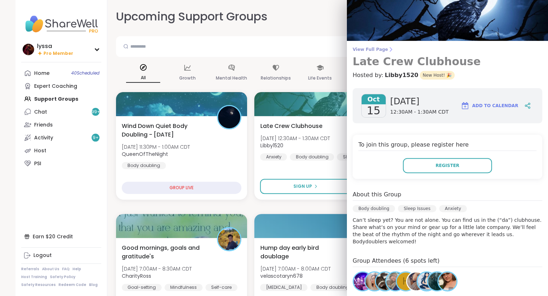
click at [369, 48] on span "View Full Page" at bounding box center [446, 50] width 189 height 6
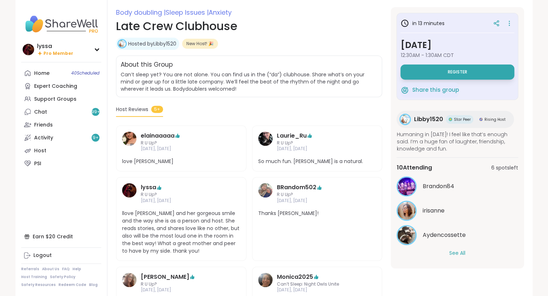
scroll to position [103, 0]
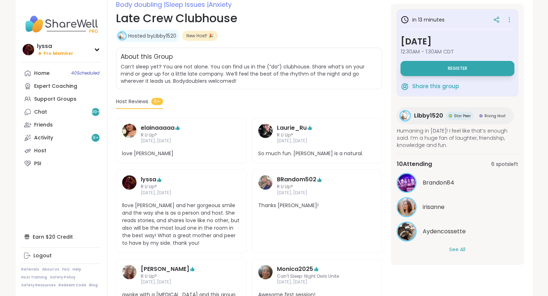
click at [459, 248] on button "See All" at bounding box center [457, 250] width 16 height 8
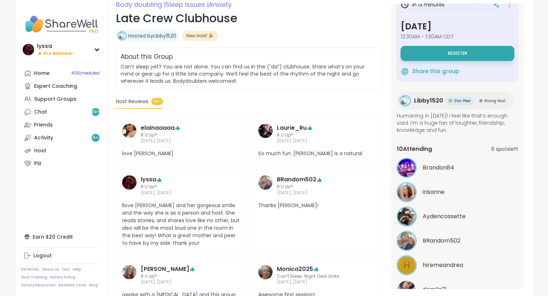
scroll to position [14, 0]
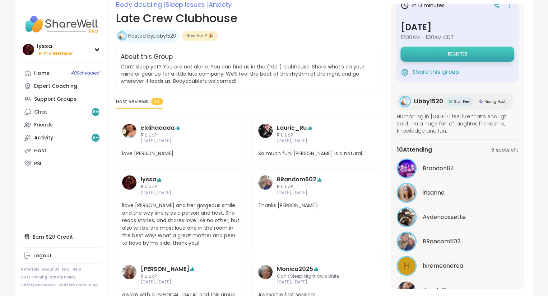
click at [459, 51] on span "Register" at bounding box center [456, 54] width 19 height 6
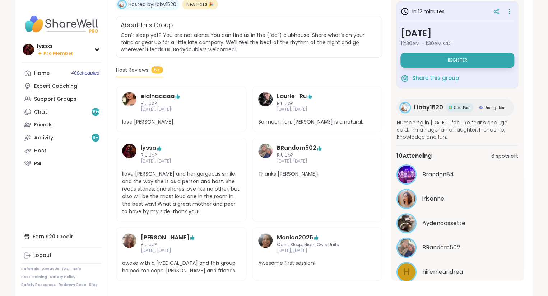
scroll to position [0, 0]
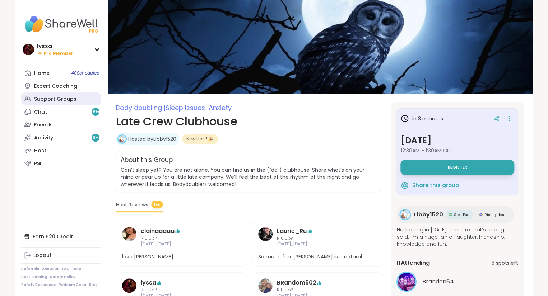
click at [38, 98] on div "Support Groups" at bounding box center [55, 99] width 42 height 7
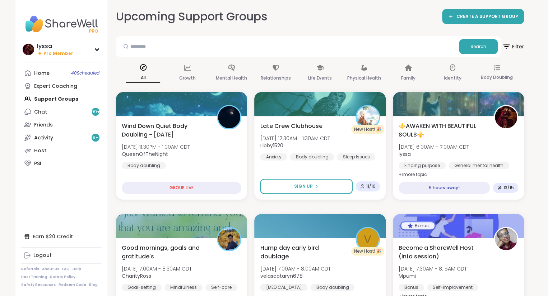
scroll to position [3, 0]
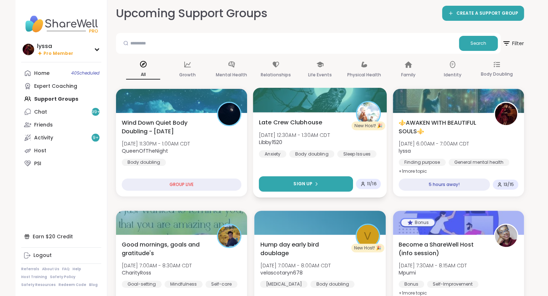
click at [295, 185] on button "Sign Up" at bounding box center [306, 184] width 94 height 15
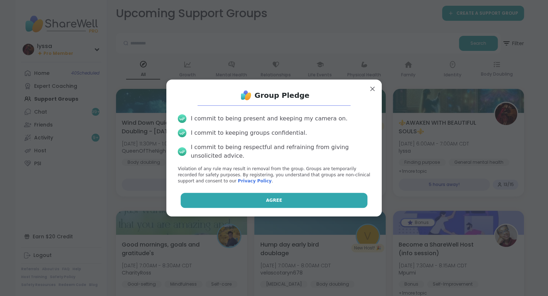
click at [276, 203] on span "Agree" at bounding box center [274, 200] width 16 height 6
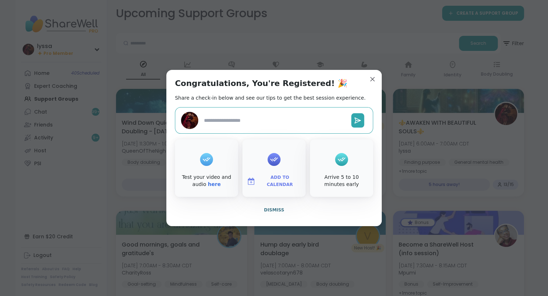
type textarea "*"
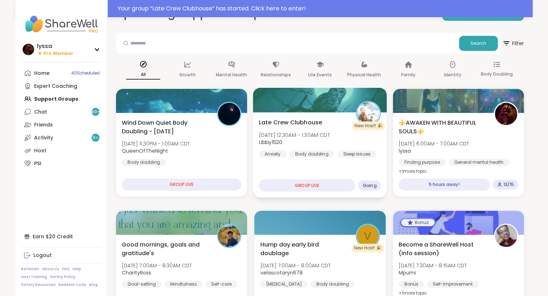
click at [330, 132] on span "[DATE] 12:30AM - 1:30AM CDT" at bounding box center [294, 134] width 71 height 7
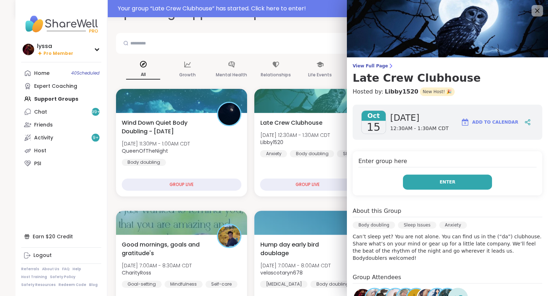
click at [407, 182] on button "Enter" at bounding box center [447, 182] width 89 height 15
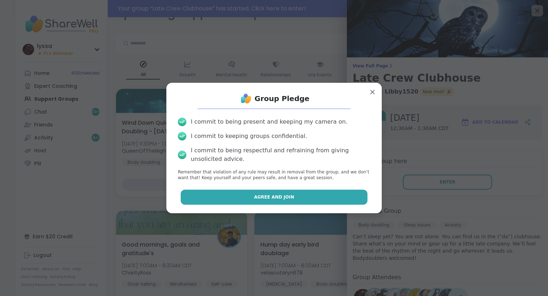
click at [200, 193] on button "Agree and Join" at bounding box center [273, 197] width 187 height 15
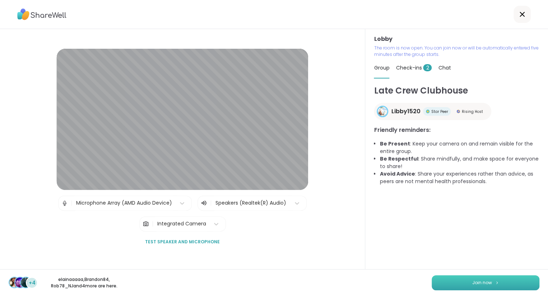
click at [439, 279] on button "Join now" at bounding box center [485, 283] width 108 height 15
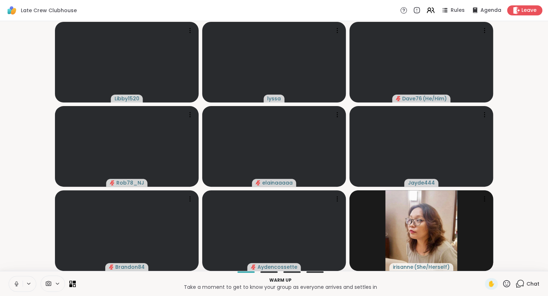
click at [21, 281] on button at bounding box center [16, 284] width 14 height 15
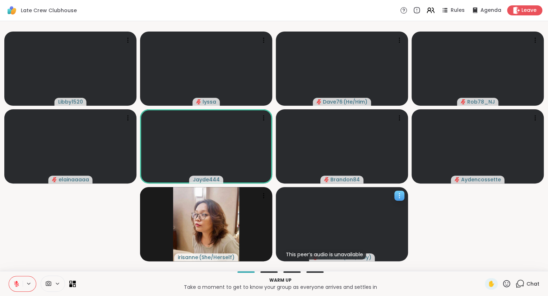
click at [396, 192] on div at bounding box center [399, 196] width 10 height 10
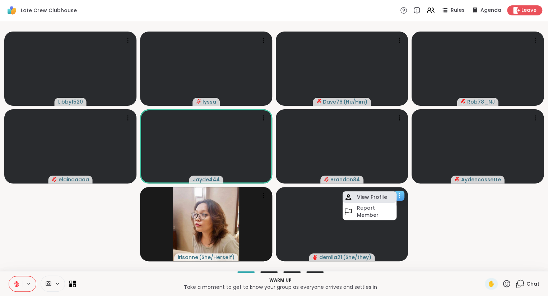
click at [380, 198] on h4 "View Profile" at bounding box center [372, 197] width 30 height 7
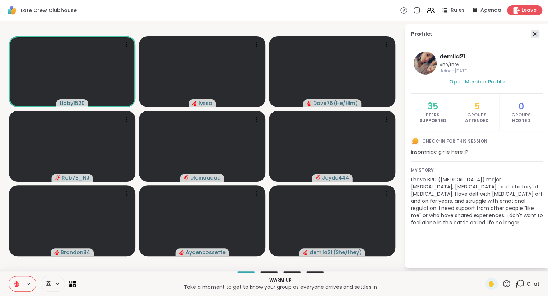
click at [534, 34] on icon at bounding box center [534, 34] width 9 height 9
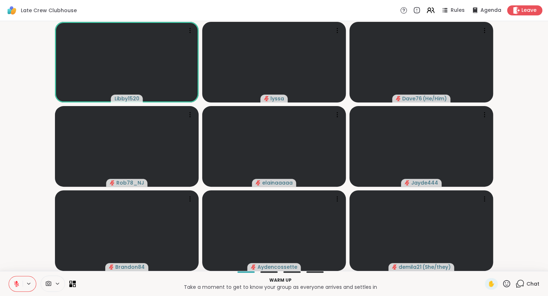
click at [531, 287] on span "Chat" at bounding box center [532, 284] width 13 height 7
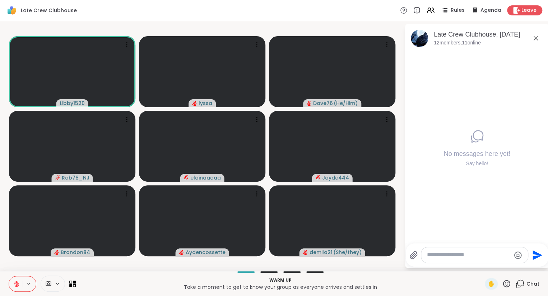
click at [474, 262] on div at bounding box center [474, 255] width 107 height 15
click at [469, 257] on textarea "Type your message" at bounding box center [469, 256] width 84 height 8
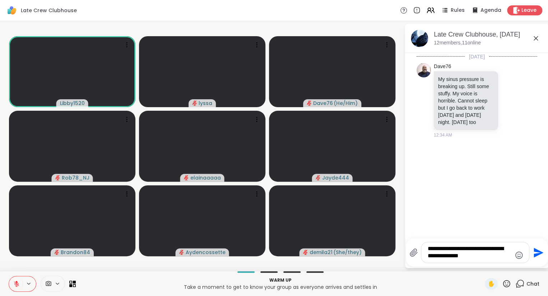
type textarea "**********"
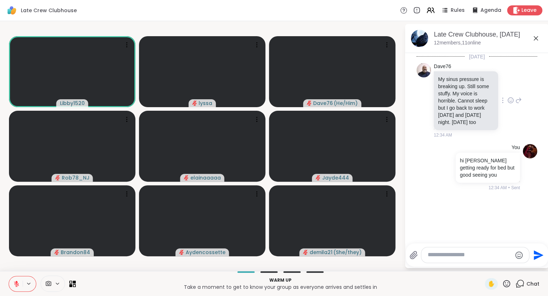
click at [509, 103] on icon at bounding box center [510, 100] width 6 height 7
click at [453, 91] on div "Select Reaction: Heart" at bounding box center [453, 89] width 6 height 6
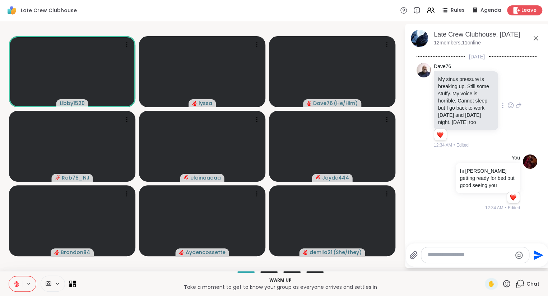
click at [459, 256] on textarea "Type your message" at bounding box center [469, 256] width 84 height 8
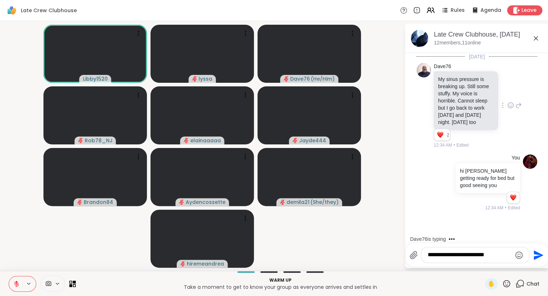
type textarea "**********"
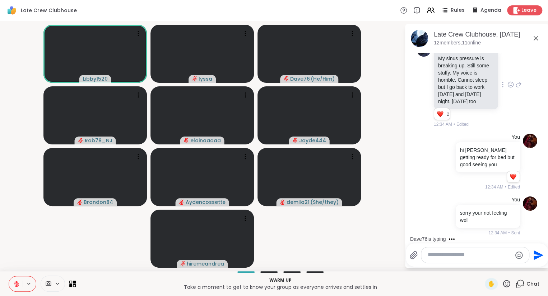
click at [511, 81] on icon at bounding box center [510, 84] width 6 height 7
click at [472, 69] on button "Select Reaction: Sad" at bounding box center [469, 73] width 14 height 14
click at [535, 40] on icon at bounding box center [535, 38] width 9 height 9
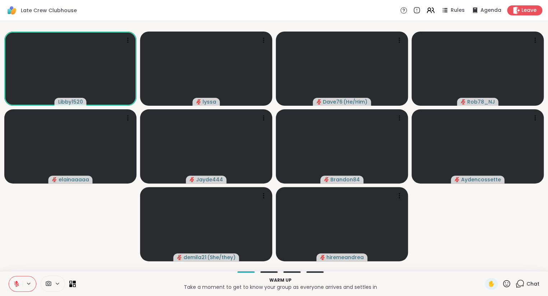
click at [522, 285] on icon at bounding box center [519, 284] width 9 height 9
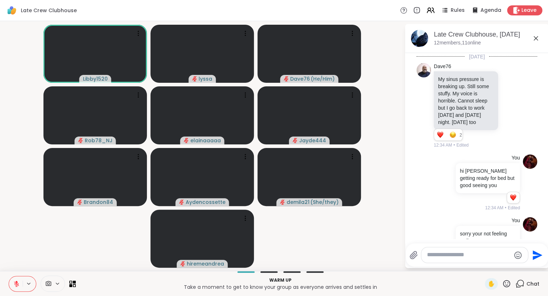
scroll to position [138, 0]
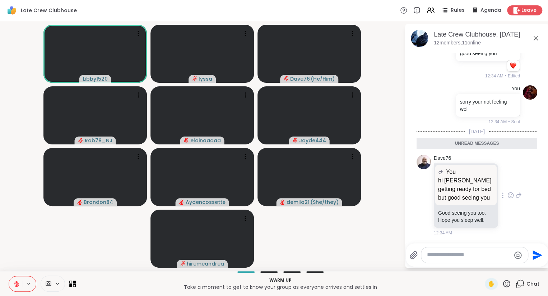
click at [511, 194] on icon at bounding box center [510, 195] width 6 height 7
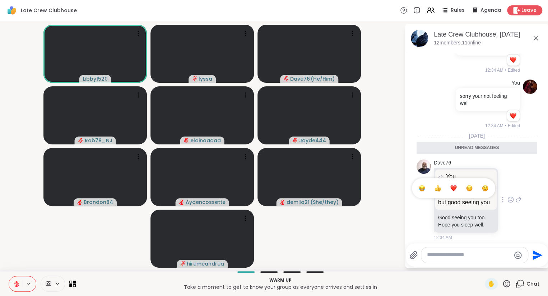
click at [452, 182] on div "Dave76 You hi dave getting ready for bed but good seeing you hi dave getting re…" at bounding box center [477, 200] width 88 height 81
click at [452, 192] on div "Select Reaction: Heart" at bounding box center [453, 188] width 6 height 6
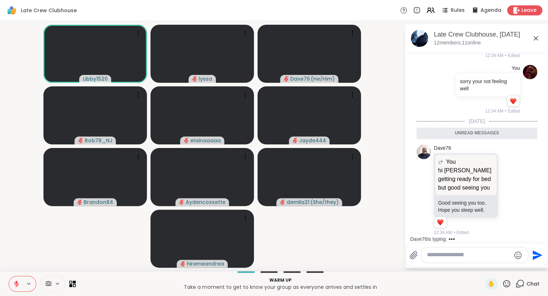
click at [535, 38] on icon at bounding box center [535, 38] width 4 height 4
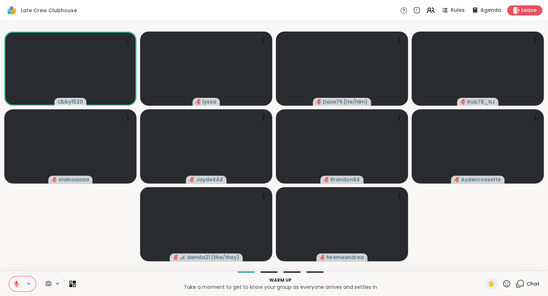
click at [505, 281] on icon at bounding box center [506, 283] width 7 height 7
click at [482, 263] on span "❤️" at bounding box center [485, 265] width 7 height 9
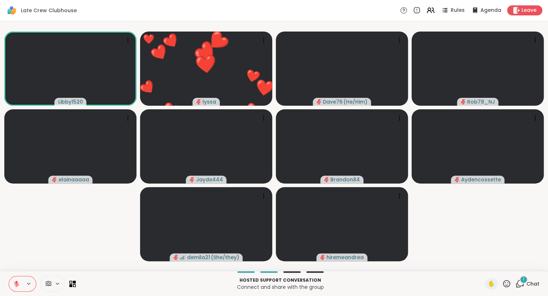
click at [474, 241] on video-player-container "Libby1520 ❤️ lyssa ❤️ ❤️ ❤️ ❤️ ❤️ ❤️ ❤️ ❤️ ❤️ ❤️ ❤️ ❤️ ❤️ ❤️ ❤️ ❤️ ❤️ ❤️ ❤️ Dav…" at bounding box center [273, 146] width 539 height 244
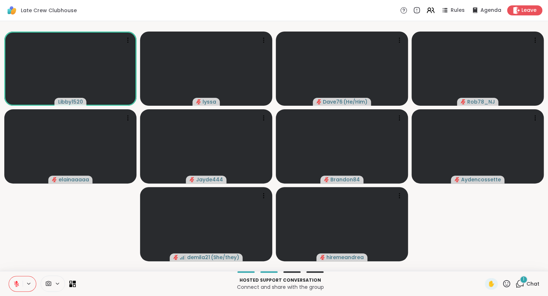
click at [524, 282] on span "1" at bounding box center [522, 280] width 1 height 6
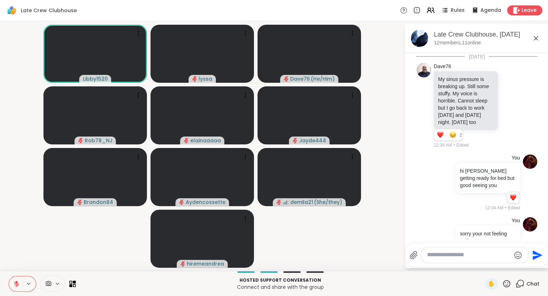
scroll to position [237, 0]
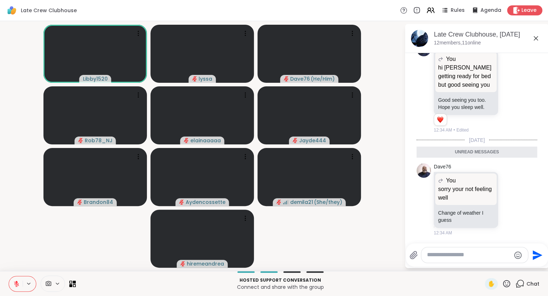
click at [536, 39] on icon at bounding box center [535, 38] width 4 height 4
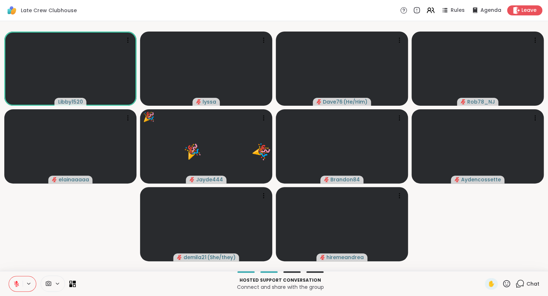
click at [507, 281] on icon at bounding box center [506, 283] width 7 height 7
click at [532, 266] on span "🎉" at bounding box center [532, 265] width 7 height 9
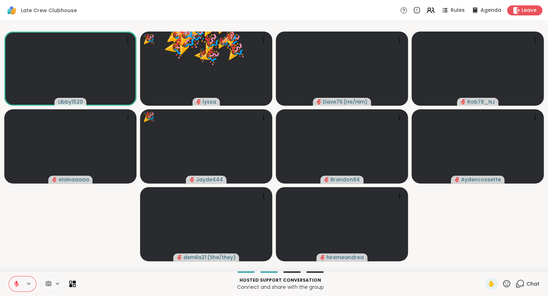
click at [505, 281] on icon at bounding box center [506, 284] width 9 height 9
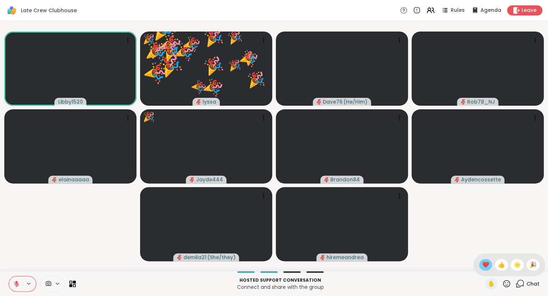
click at [487, 268] on div "❤️" at bounding box center [485, 264] width 13 height 11
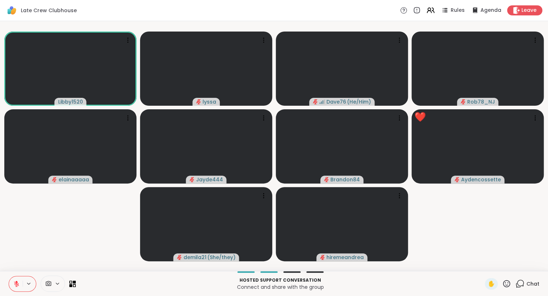
click at [510, 282] on icon at bounding box center [506, 283] width 7 height 7
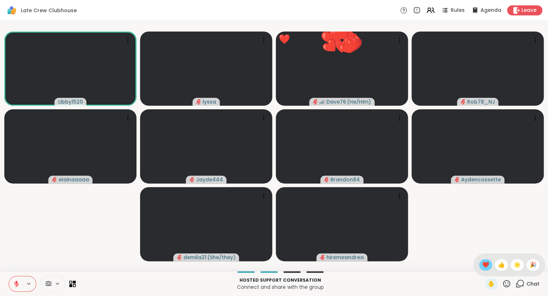
click at [482, 266] on span "❤️" at bounding box center [485, 265] width 7 height 9
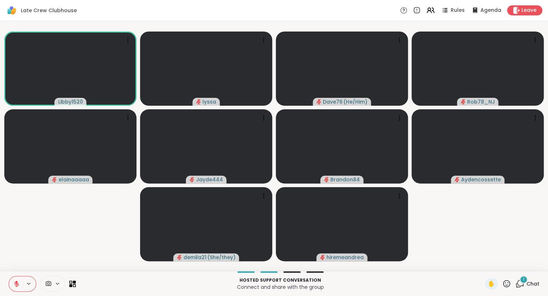
click at [505, 278] on div "Hosted support conversation Connect and share with the group ✋ 1 Chat" at bounding box center [274, 283] width 548 height 25
click at [506, 282] on icon at bounding box center [506, 284] width 9 height 9
click at [483, 266] on span "❤️" at bounding box center [485, 265] width 7 height 9
click at [507, 283] on icon at bounding box center [506, 284] width 9 height 9
click at [484, 268] on span "❤️" at bounding box center [485, 265] width 7 height 9
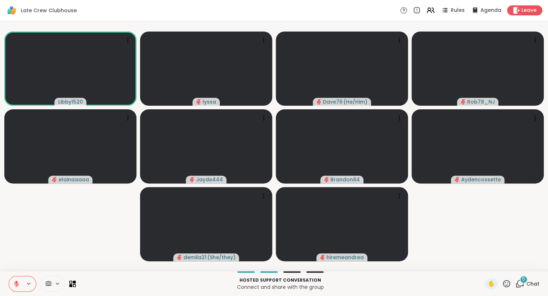
click at [507, 282] on icon at bounding box center [506, 283] width 7 height 7
click at [497, 266] on span "👍" at bounding box center [500, 265] width 7 height 9
click at [508, 281] on icon at bounding box center [506, 284] width 9 height 9
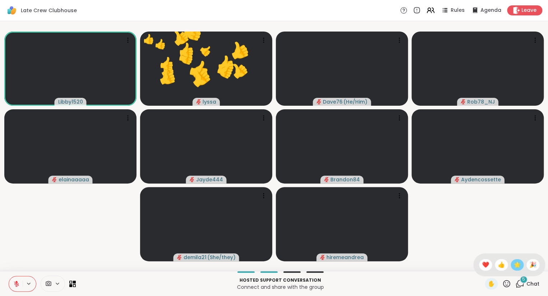
click at [515, 265] on span "🌟" at bounding box center [516, 265] width 7 height 9
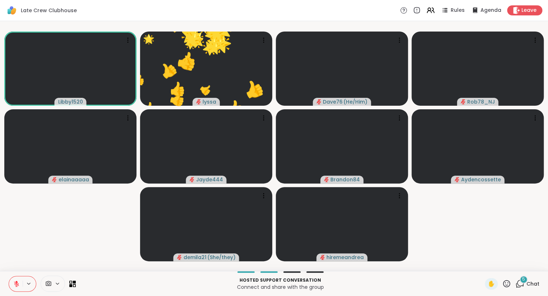
click at [506, 283] on icon at bounding box center [506, 284] width 9 height 9
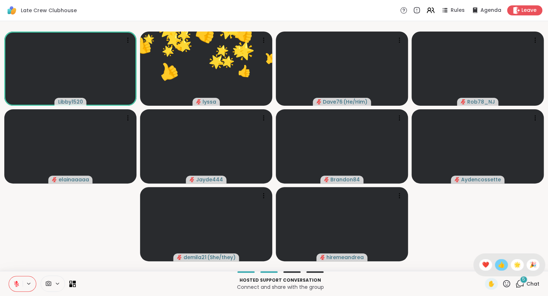
click at [497, 266] on span "👍" at bounding box center [500, 265] width 7 height 9
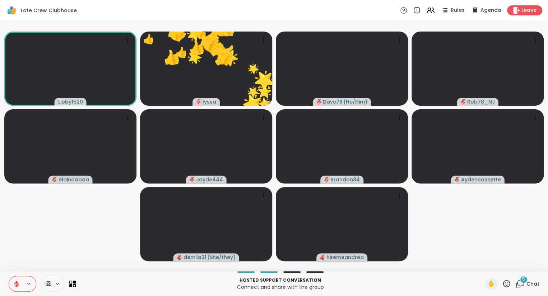
click at [505, 282] on icon at bounding box center [506, 284] width 9 height 9
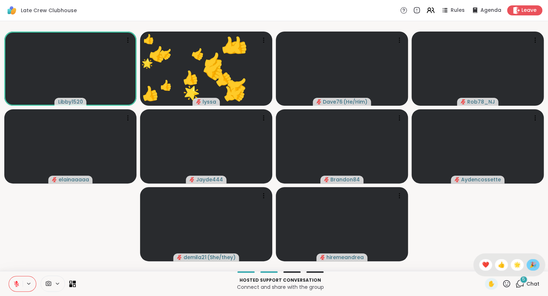
click at [529, 265] on span "🎉" at bounding box center [532, 265] width 7 height 9
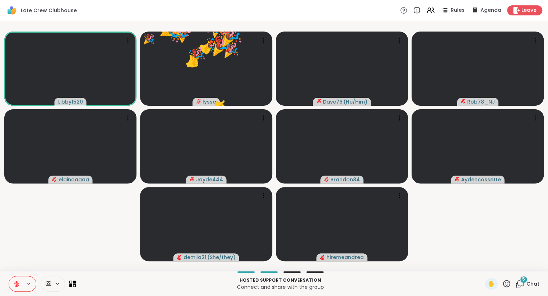
click at [505, 280] on icon at bounding box center [506, 284] width 9 height 9
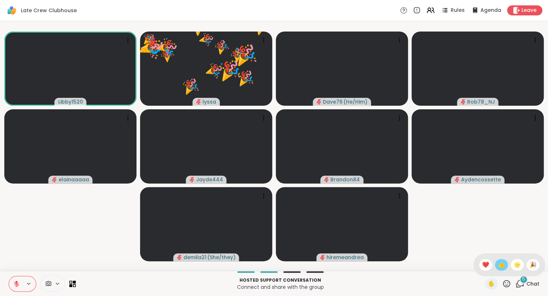
click at [494, 267] on div "👍" at bounding box center [500, 264] width 13 height 11
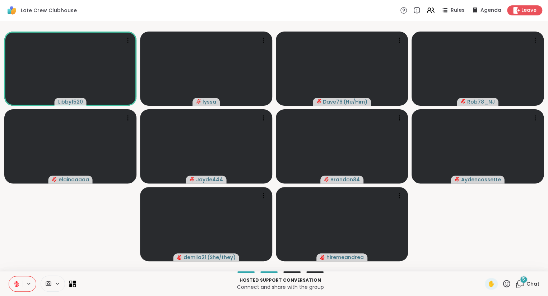
click at [506, 281] on icon at bounding box center [506, 283] width 7 height 7
click at [486, 265] on span "❤️" at bounding box center [485, 265] width 7 height 9
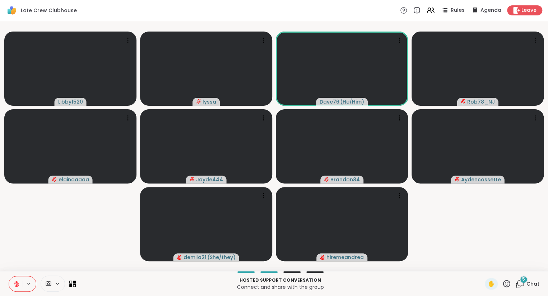
click at [506, 283] on icon at bounding box center [506, 284] width 9 height 9
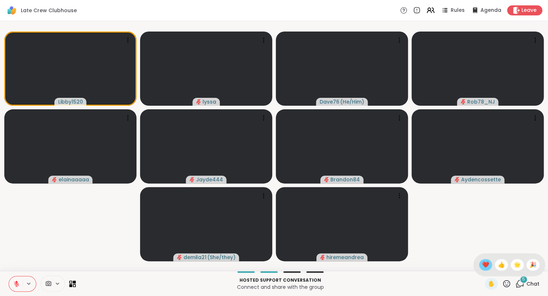
click at [483, 268] on span "❤️" at bounding box center [485, 265] width 7 height 9
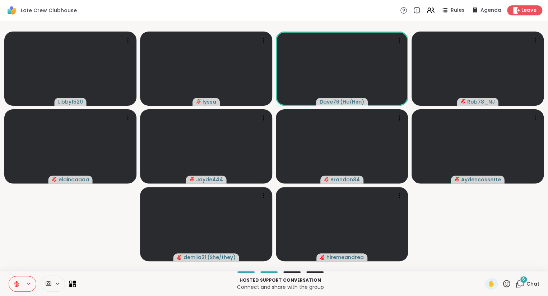
click at [506, 283] on icon at bounding box center [506, 283] width 7 height 7
click at [513, 263] on span "🌟" at bounding box center [516, 265] width 7 height 9
click at [525, 285] on div "6 Chat" at bounding box center [527, 283] width 24 height 11
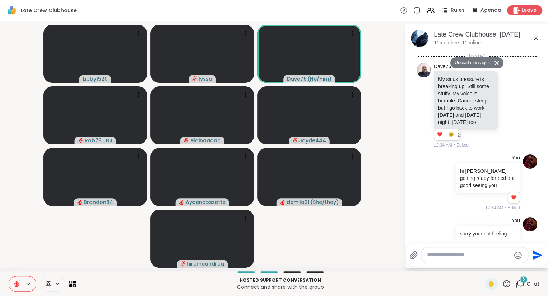
scroll to position [605, 0]
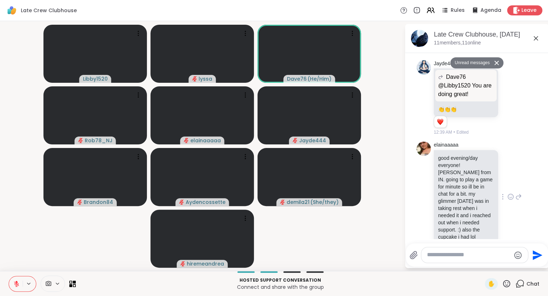
click at [508, 193] on icon at bounding box center [510, 196] width 6 height 7
click at [454, 182] on div "Select Reaction: Heart" at bounding box center [453, 185] width 6 height 6
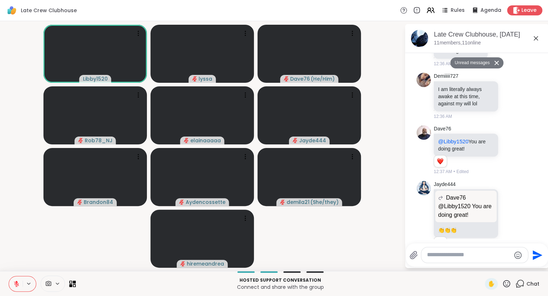
scroll to position [484, 0]
click at [510, 149] on icon at bounding box center [510, 150] width 6 height 7
click at [454, 136] on div "Select Reaction: Heart" at bounding box center [453, 139] width 6 height 6
click at [519, 147] on icon at bounding box center [518, 150] width 6 height 9
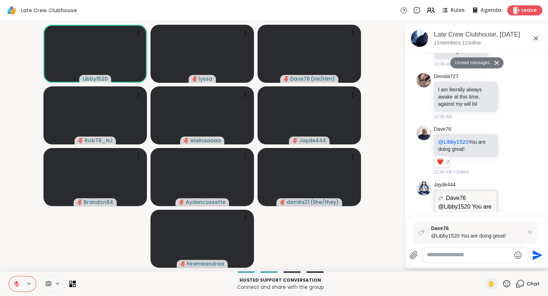
click at [519, 259] on icon "Emoji picker" at bounding box center [518, 256] width 8 height 8
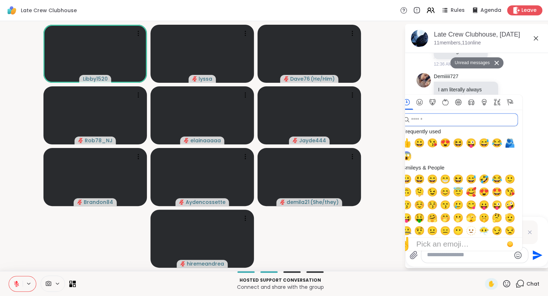
click at [469, 118] on input "search" at bounding box center [459, 119] width 118 height 13
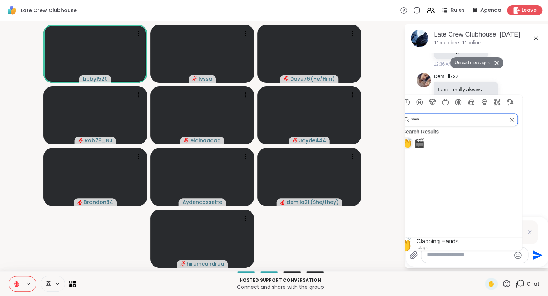
type input "****"
click at [409, 143] on span "👏" at bounding box center [406, 143] width 11 height 10
type textarea "**"
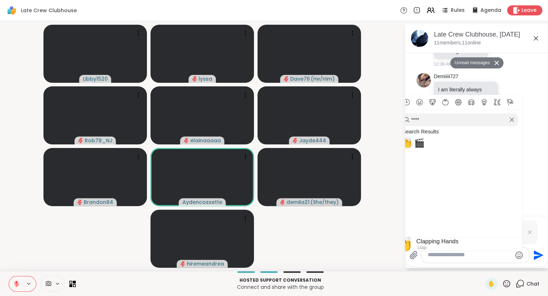
scroll to position [669, 0]
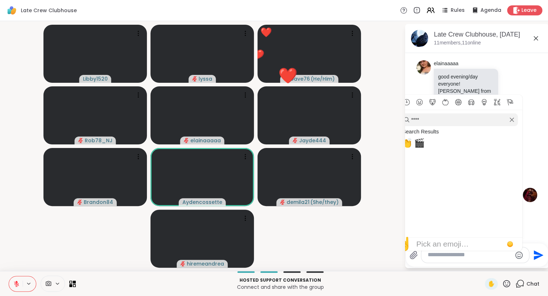
click at [512, 119] on icon "Clear" at bounding box center [511, 119] width 5 height 5
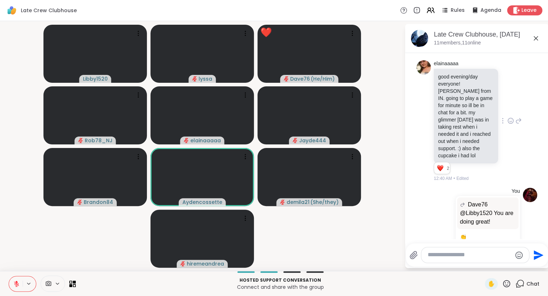
click at [528, 142] on div "elainaaaaa good evening/day everyone! elaina from IN. going to play a game for …" at bounding box center [476, 120] width 121 height 127
click at [452, 253] on textarea "Type your message" at bounding box center [469, 256] width 84 height 8
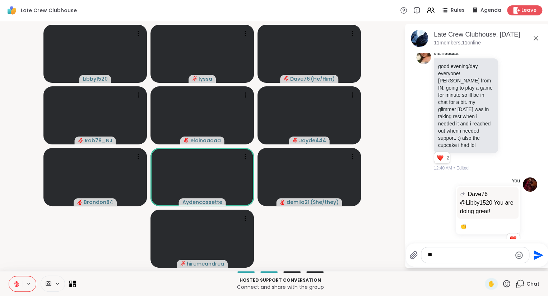
type textarea "*"
click at [507, 283] on icon at bounding box center [506, 284] width 9 height 9
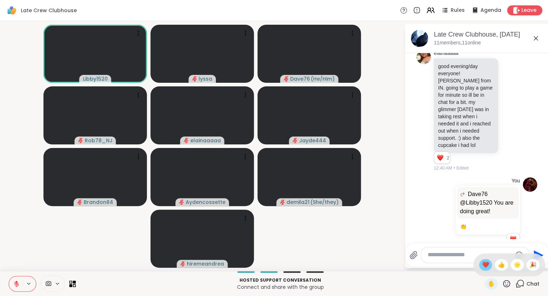
click at [484, 268] on span "❤️" at bounding box center [485, 265] width 7 height 9
click at [537, 38] on icon at bounding box center [535, 38] width 9 height 9
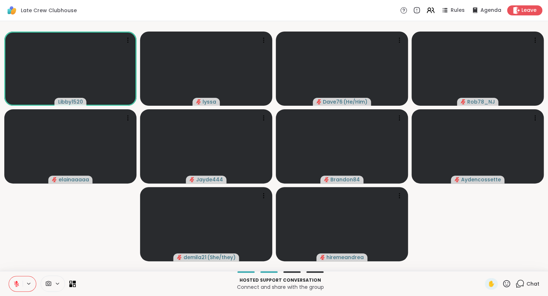
click at [504, 285] on icon at bounding box center [506, 284] width 9 height 9
click at [483, 268] on span "❤️" at bounding box center [485, 265] width 7 height 9
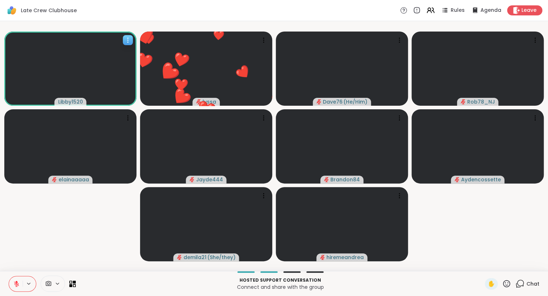
click at [129, 35] on div at bounding box center [128, 40] width 10 height 10
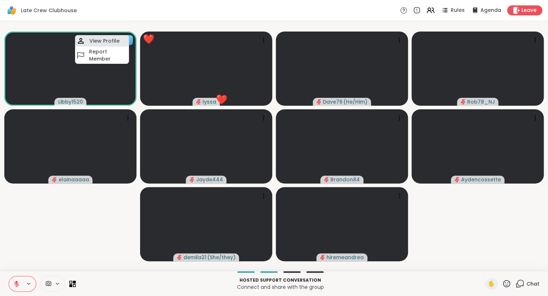
click at [119, 38] on div "View Profile" at bounding box center [102, 40] width 54 height 11
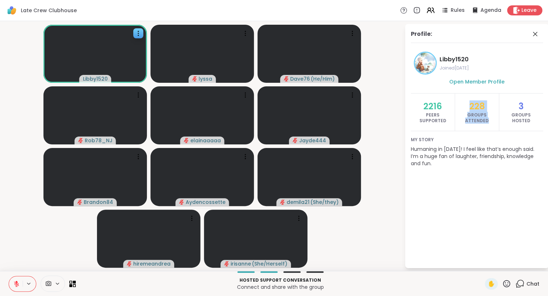
drag, startPoint x: 492, startPoint y: 121, endPoint x: 470, endPoint y: 102, distance: 28.3
click at [470, 102] on div "228 Groups Attended" at bounding box center [476, 112] width 44 height 37
click at [470, 102] on span "228" at bounding box center [476, 106] width 15 height 11
click at [535, 32] on icon at bounding box center [534, 34] width 9 height 9
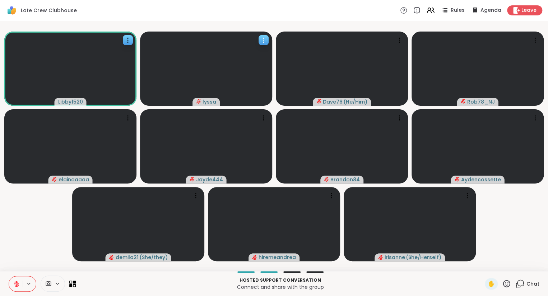
click at [263, 42] on icon at bounding box center [263, 42] width 1 height 1
click at [252, 45] on h4 "View Profile" at bounding box center [239, 47] width 30 height 7
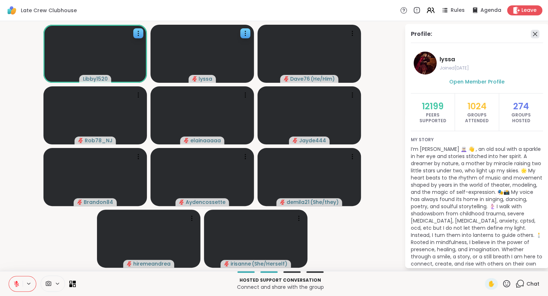
click at [534, 33] on icon at bounding box center [535, 34] width 4 height 4
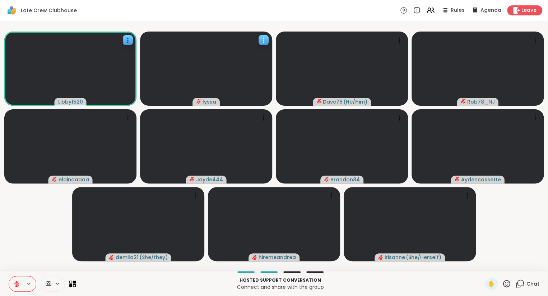
click at [263, 38] on icon at bounding box center [263, 38] width 1 height 1
click at [254, 40] on div "View Profile" at bounding box center [236, 43] width 54 height 11
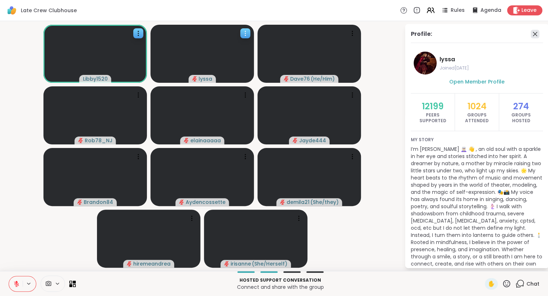
click at [535, 34] on icon at bounding box center [535, 34] width 4 height 4
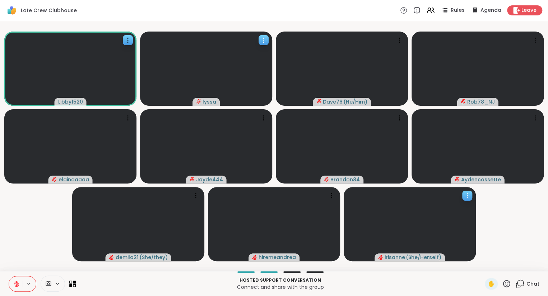
click at [463, 200] on div at bounding box center [467, 196] width 10 height 10
click at [444, 203] on h4 "View Profile" at bounding box center [439, 205] width 30 height 7
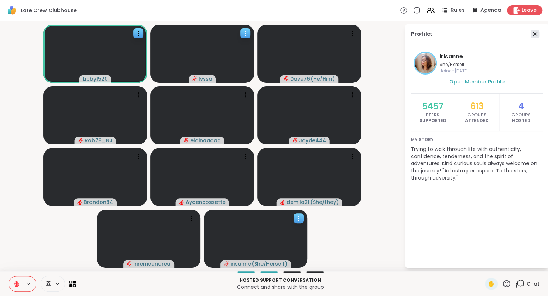
click at [537, 32] on icon at bounding box center [534, 34] width 9 height 9
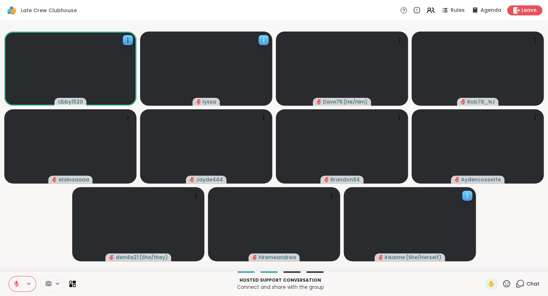
click at [466, 191] on div at bounding box center [467, 196] width 10 height 10
click at [447, 195] on h4 "View Profile" at bounding box center [442, 196] width 30 height 7
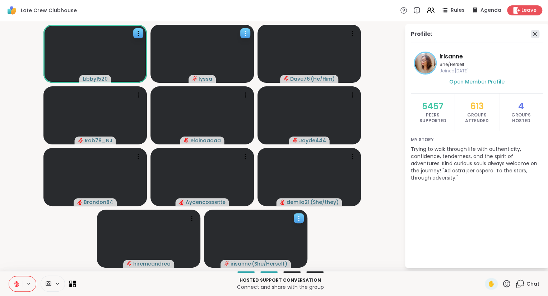
click at [534, 36] on icon at bounding box center [534, 34] width 9 height 9
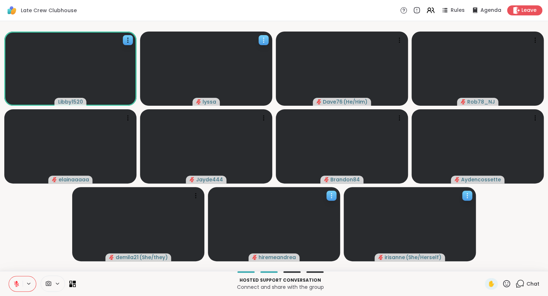
click at [333, 192] on div at bounding box center [331, 196] width 10 height 10
click at [311, 199] on h4 "View Profile" at bounding box center [308, 197] width 30 height 7
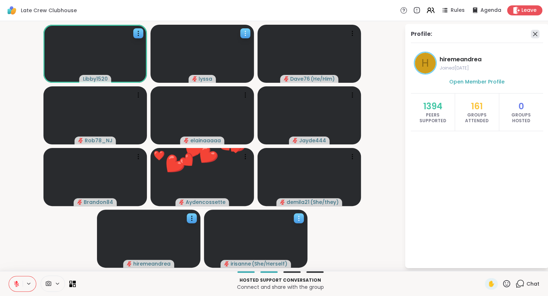
click at [535, 34] on icon at bounding box center [535, 34] width 4 height 4
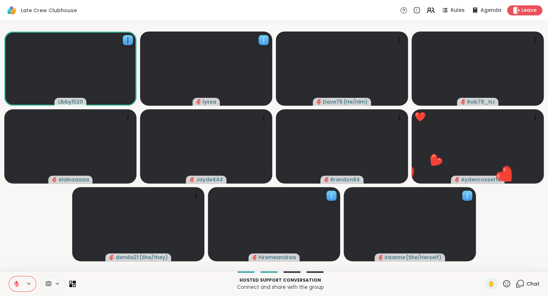
click at [329, 197] on icon at bounding box center [331, 195] width 7 height 7
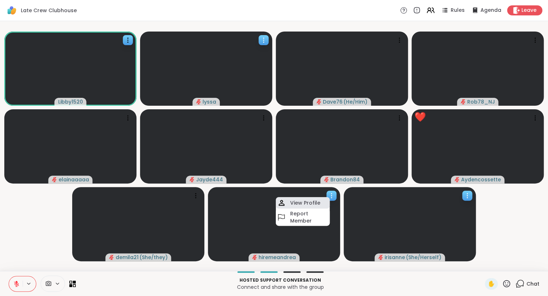
click at [309, 202] on h4 "View Profile" at bounding box center [305, 203] width 30 height 7
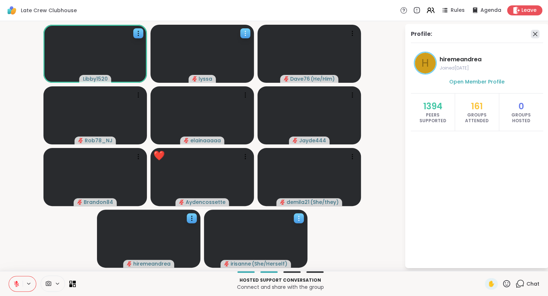
click at [534, 30] on icon at bounding box center [534, 34] width 9 height 9
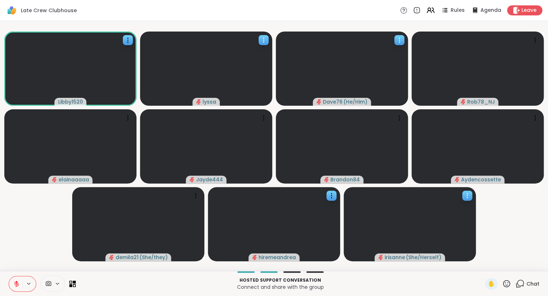
click at [395, 47] on div at bounding box center [342, 69] width 132 height 74
click at [383, 52] on h4 "View Profile" at bounding box center [371, 52] width 30 height 7
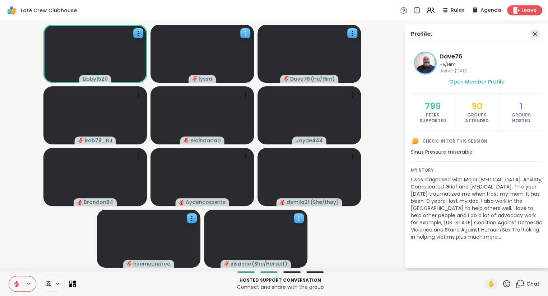
click at [536, 31] on icon at bounding box center [534, 34] width 9 height 9
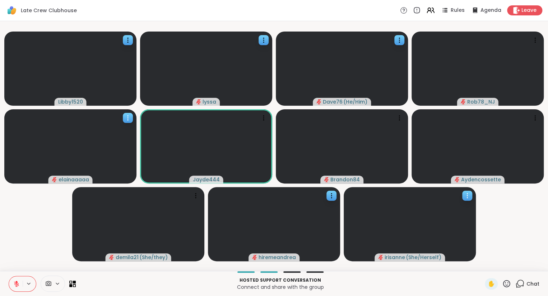
click at [124, 119] on div at bounding box center [128, 118] width 10 height 10
click at [112, 122] on h4 "View Profile" at bounding box center [100, 124] width 30 height 7
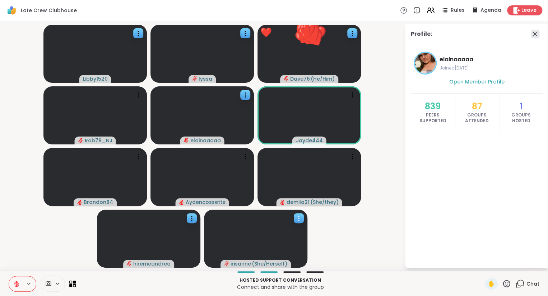
click at [537, 31] on icon at bounding box center [534, 34] width 9 height 9
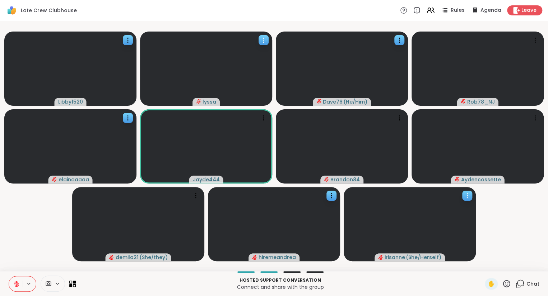
click at [264, 41] on icon at bounding box center [263, 40] width 7 height 7
click at [250, 43] on div "View Profile" at bounding box center [237, 46] width 54 height 11
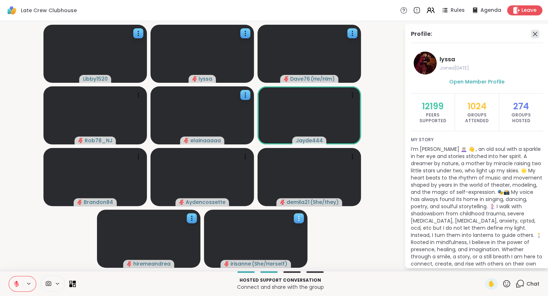
click at [533, 34] on icon at bounding box center [534, 34] width 9 height 9
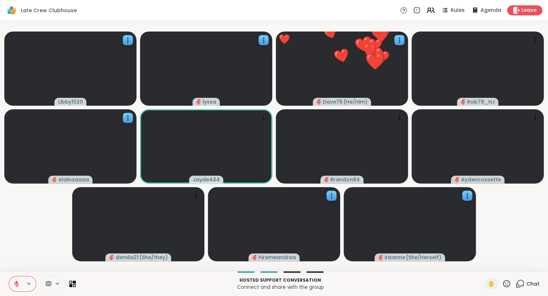
click at [506, 280] on div "✋" at bounding box center [497, 283] width 26 height 11
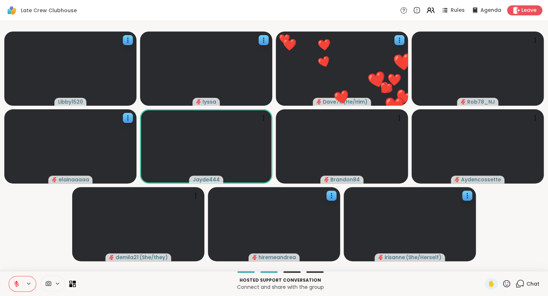
click at [506, 281] on icon at bounding box center [506, 283] width 7 height 7
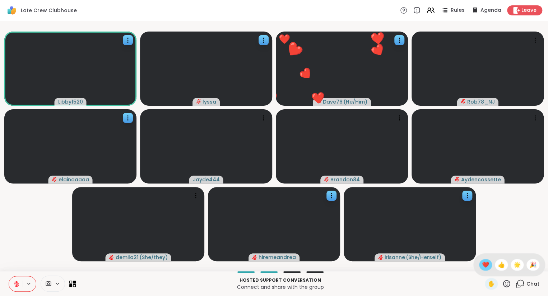
click at [482, 263] on span "❤️" at bounding box center [485, 265] width 7 height 9
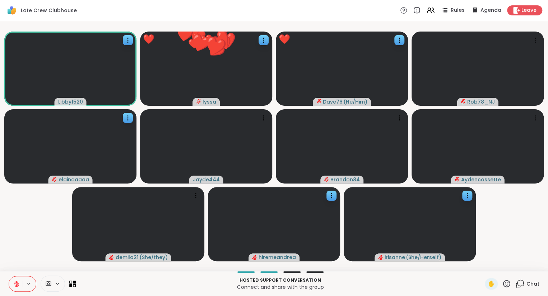
click at [508, 284] on icon at bounding box center [506, 283] width 7 height 7
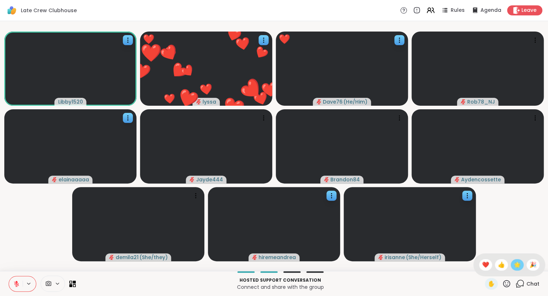
click at [514, 261] on span "🌟" at bounding box center [516, 265] width 7 height 9
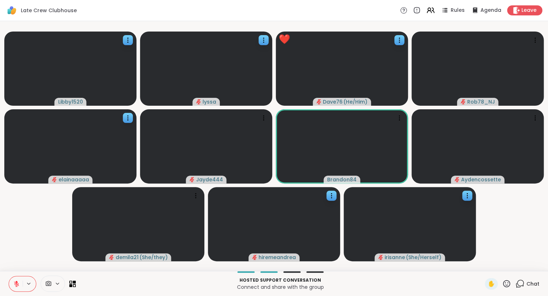
click at [505, 283] on icon at bounding box center [506, 283] width 7 height 7
click at [482, 263] on span "❤️" at bounding box center [485, 265] width 7 height 9
click at [506, 282] on icon at bounding box center [506, 284] width 9 height 9
click at [484, 268] on span "❤️" at bounding box center [485, 265] width 7 height 9
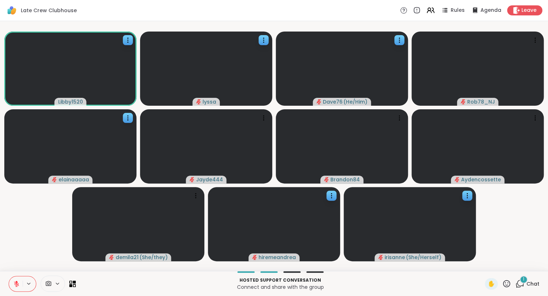
click at [18, 280] on button at bounding box center [16, 284] width 14 height 15
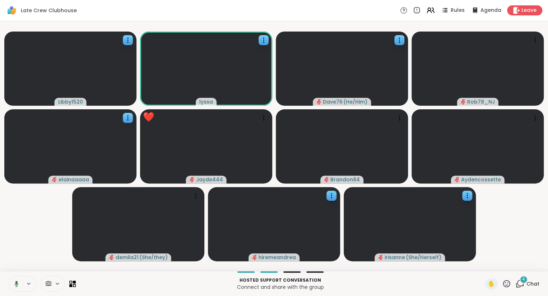
click at [14, 282] on icon at bounding box center [15, 284] width 6 height 6
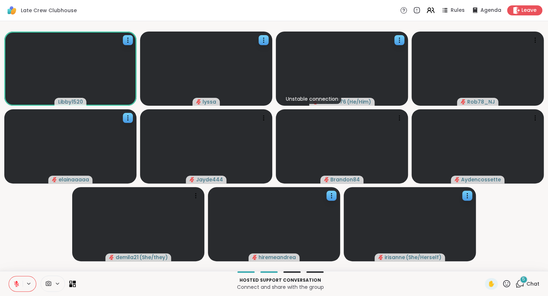
click at [520, 281] on div "5" at bounding box center [523, 280] width 8 height 8
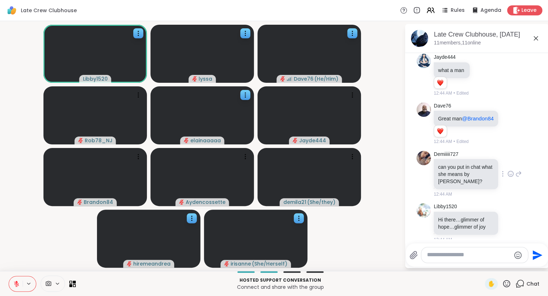
scroll to position [899, 0]
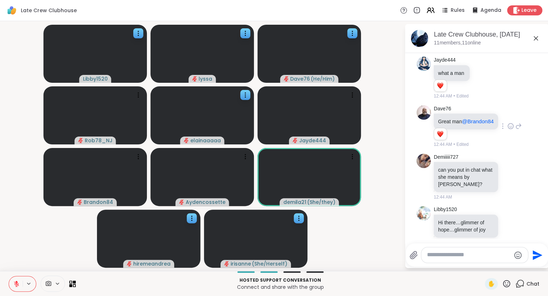
click at [507, 122] on div at bounding box center [510, 126] width 22 height 9
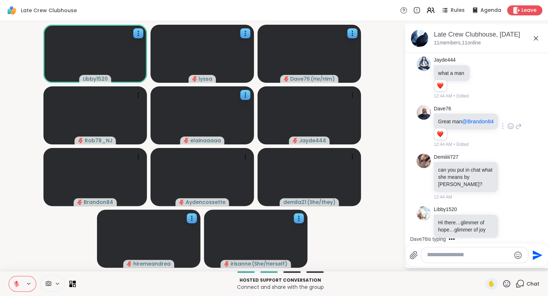
click at [512, 123] on icon at bounding box center [510, 126] width 6 height 7
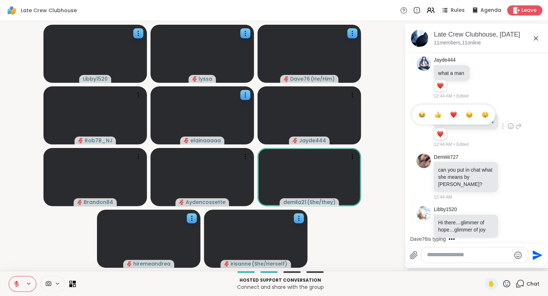
click at [450, 108] on button "Select Reaction: Heart" at bounding box center [453, 115] width 14 height 14
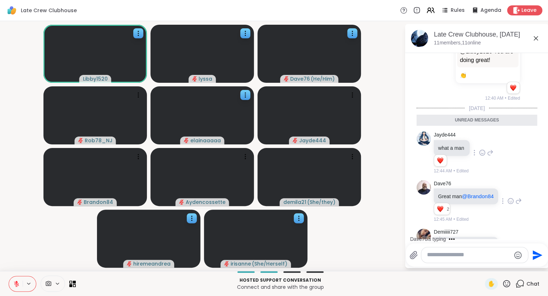
scroll to position [822, 0]
click at [483, 151] on icon at bounding box center [482, 154] width 6 height 7
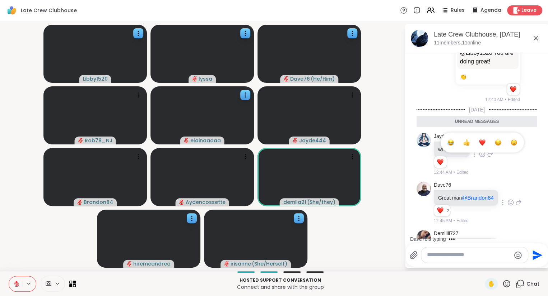
click at [481, 140] on div "Select Reaction: Heart" at bounding box center [482, 143] width 6 height 6
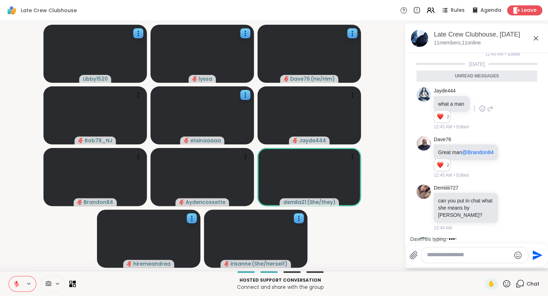
click at [517, 155] on icon at bounding box center [518, 157] width 5 height 5
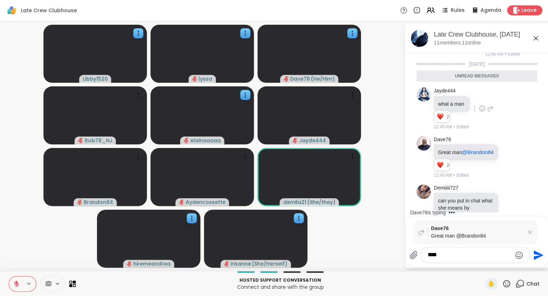
type textarea "*****"
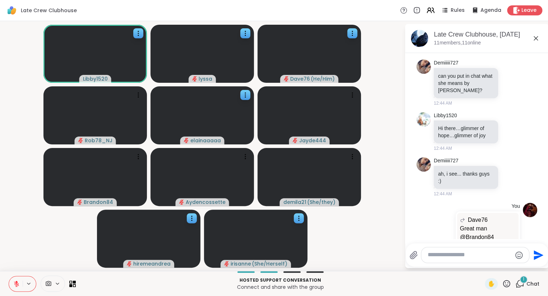
scroll to position [1036, 0]
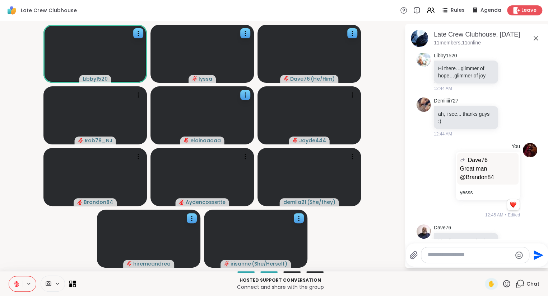
click at [508, 225] on div "Dave76 My glimmer was having Homemade Chicken and Dumplings earlier this evenin…" at bounding box center [477, 252] width 88 height 54
click at [509, 249] on icon at bounding box center [510, 251] width 5 height 5
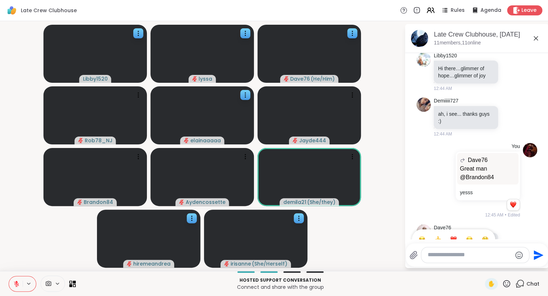
click at [454, 236] on div "Select Reaction: Heart" at bounding box center [453, 239] width 6 height 6
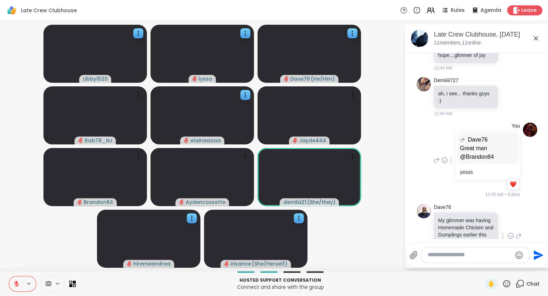
click at [437, 158] on icon at bounding box center [436, 160] width 5 height 5
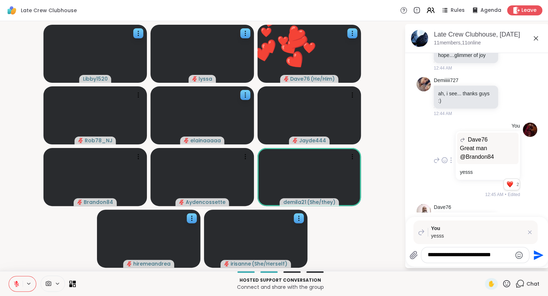
type textarea "**********"
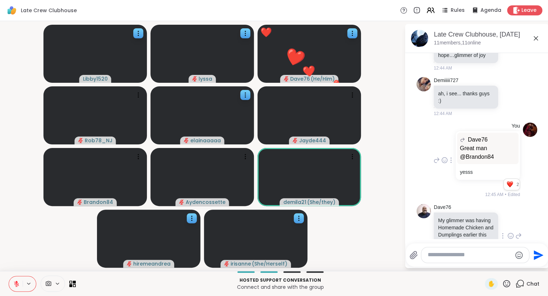
scroll to position [1126, 0]
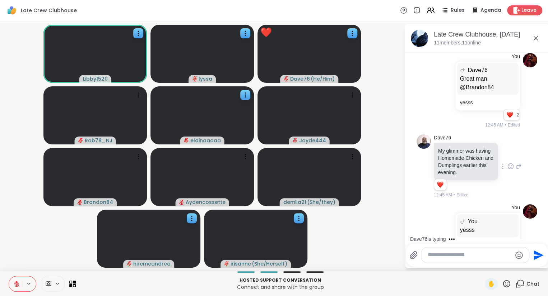
click at [535, 34] on icon at bounding box center [535, 38] width 9 height 9
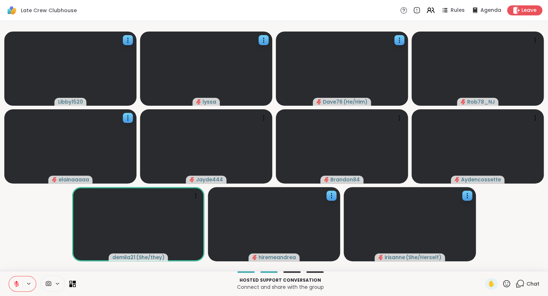
click at [525, 278] on div "Hosted support conversation Connect and share with the group ✋ Chat" at bounding box center [274, 283] width 548 height 25
click at [521, 280] on icon at bounding box center [519, 284] width 9 height 9
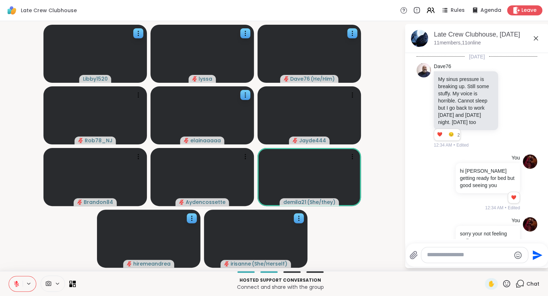
scroll to position [1129, 0]
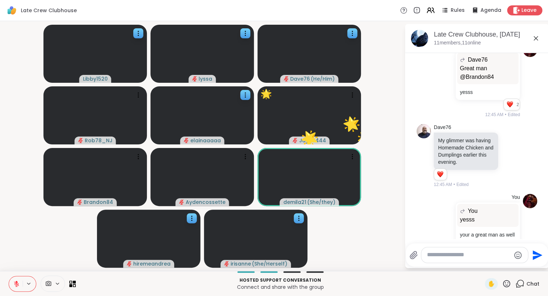
click at [536, 38] on icon at bounding box center [535, 38] width 4 height 4
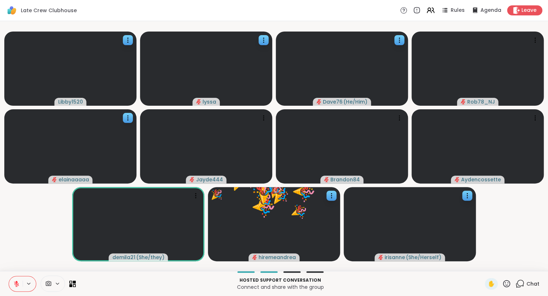
click at [507, 283] on icon at bounding box center [506, 284] width 9 height 9
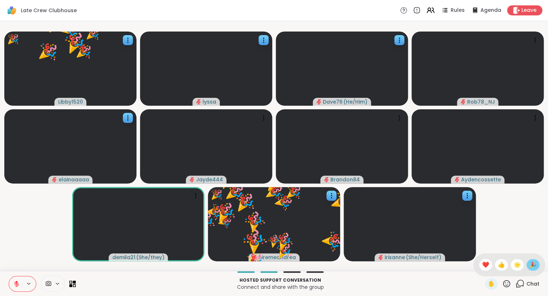
click at [529, 265] on span "🎉" at bounding box center [532, 265] width 7 height 9
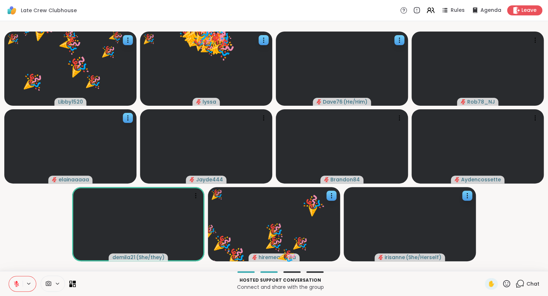
click at [509, 281] on icon at bounding box center [506, 284] width 9 height 9
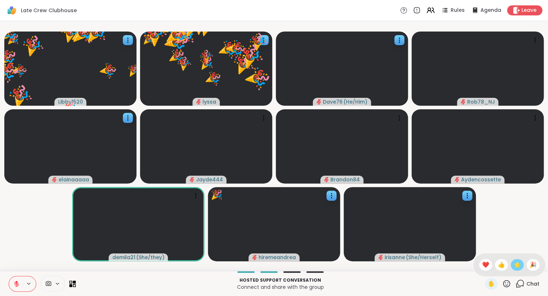
click at [515, 270] on div "🌟" at bounding box center [516, 264] width 13 height 11
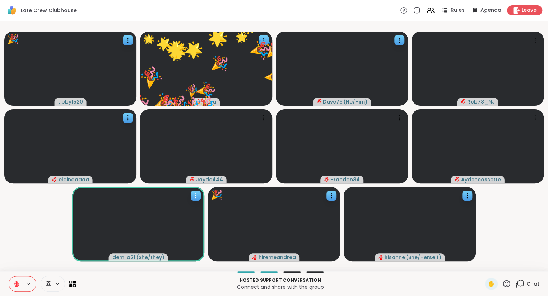
click at [198, 196] on icon at bounding box center [195, 195] width 7 height 7
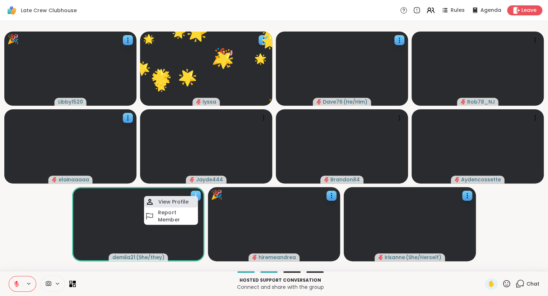
click at [173, 205] on h4 "View Profile" at bounding box center [173, 201] width 30 height 7
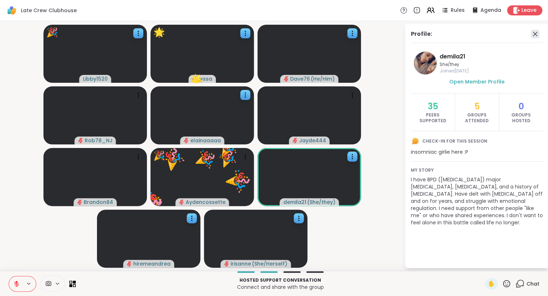
click at [535, 35] on icon at bounding box center [534, 34] width 9 height 9
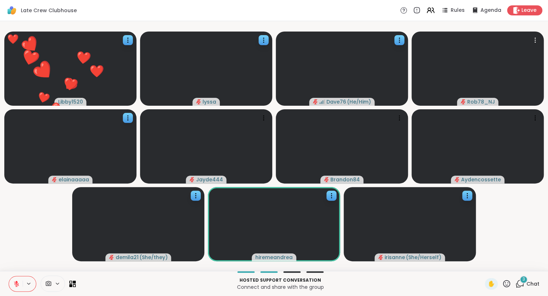
click at [507, 282] on icon at bounding box center [506, 284] width 9 height 9
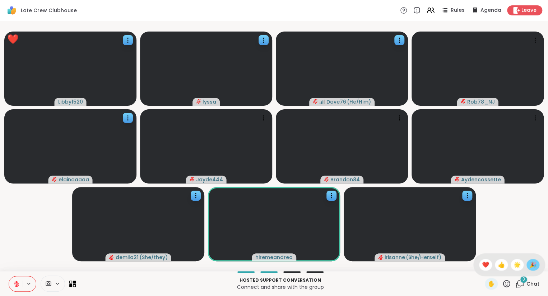
click at [531, 264] on span "🎉" at bounding box center [532, 265] width 7 height 9
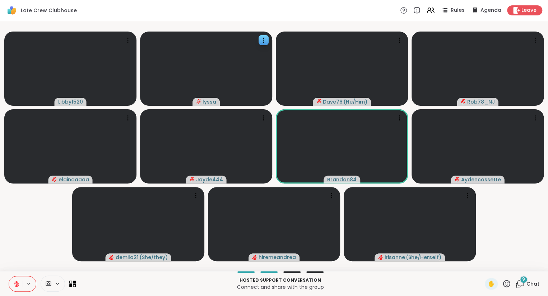
click at [507, 284] on icon at bounding box center [506, 283] width 7 height 7
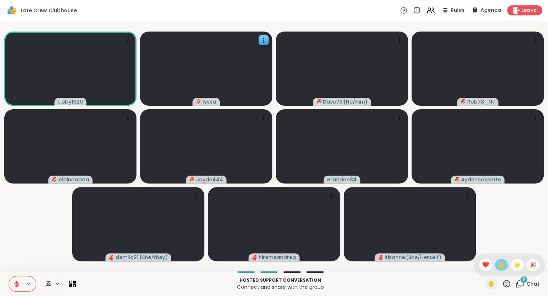
click at [499, 266] on span "👍" at bounding box center [500, 265] width 7 height 9
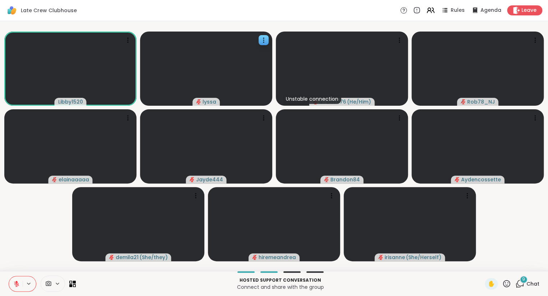
click at [507, 287] on icon at bounding box center [506, 283] width 7 height 7
click at [482, 270] on div "❤️" at bounding box center [485, 264] width 13 height 11
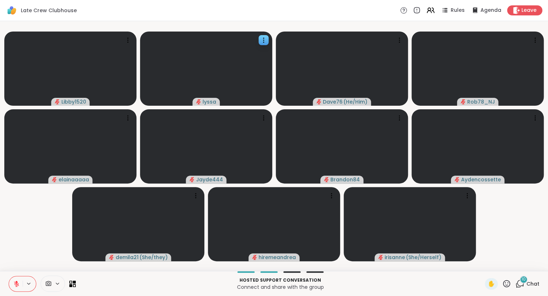
click at [519, 282] on icon at bounding box center [519, 284] width 9 height 9
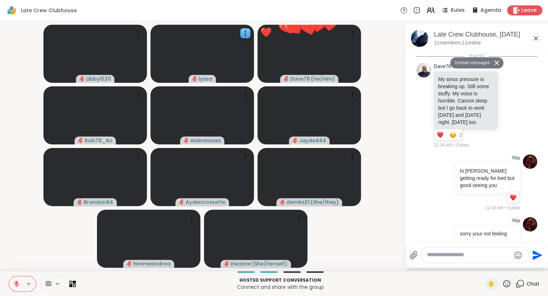
scroll to position [1717, 0]
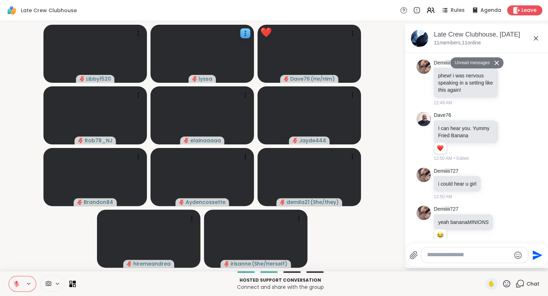
click at [510, 275] on icon at bounding box center [510, 277] width 5 height 5
click at [422, 263] on div "Select Reaction: Joy" at bounding box center [421, 266] width 6 height 6
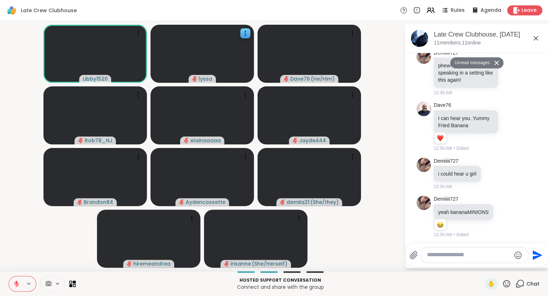
click at [536, 38] on icon at bounding box center [535, 38] width 4 height 4
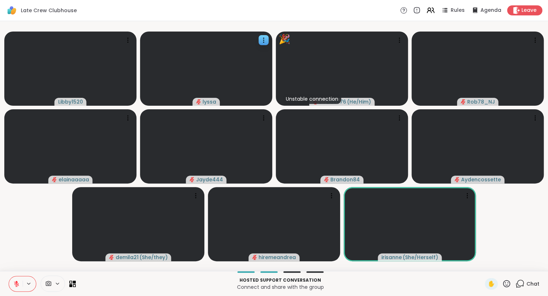
click at [505, 283] on icon at bounding box center [506, 283] width 7 height 7
click at [482, 264] on span "❤️" at bounding box center [485, 265] width 7 height 9
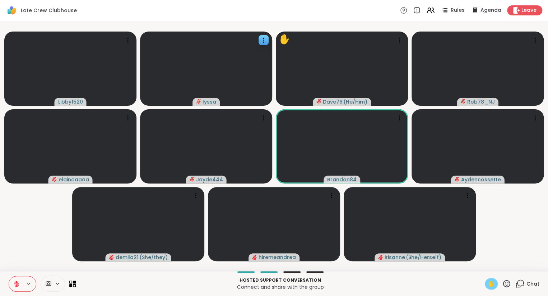
click at [490, 283] on span "✋" at bounding box center [490, 284] width 7 height 9
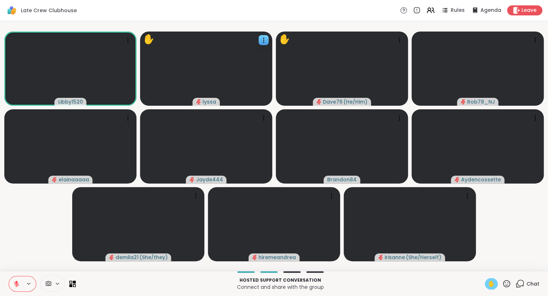
click at [490, 283] on span "✋" at bounding box center [490, 284] width 7 height 9
click at [15, 281] on button at bounding box center [16, 284] width 14 height 15
click at [16, 281] on button at bounding box center [15, 284] width 15 height 15
click at [506, 282] on icon at bounding box center [506, 284] width 9 height 9
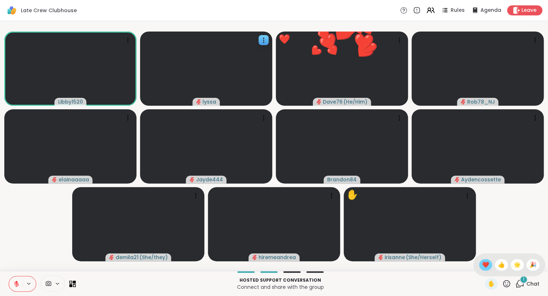
click at [482, 265] on span "❤️" at bounding box center [485, 265] width 7 height 9
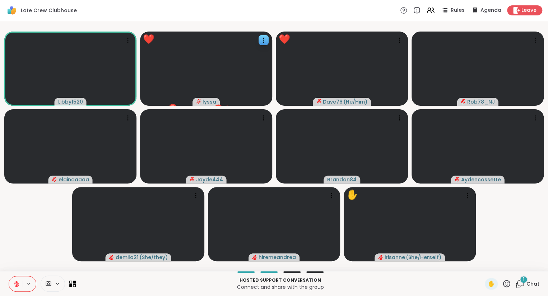
click at [504, 282] on icon at bounding box center [506, 284] width 9 height 9
click at [498, 266] on span "👍" at bounding box center [500, 265] width 7 height 9
click at [523, 283] on div "1" at bounding box center [523, 280] width 8 height 8
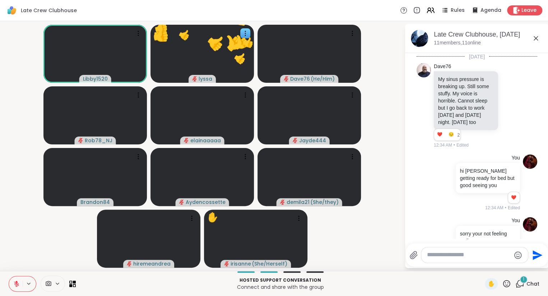
scroll to position [1765, 0]
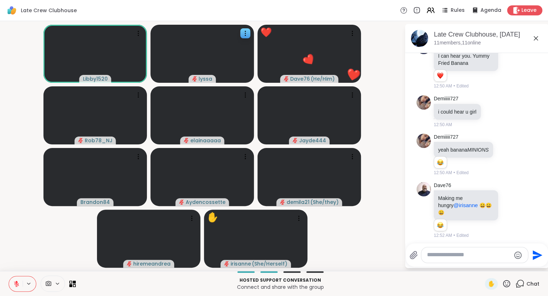
click at [490, 257] on textarea "Type your message" at bounding box center [469, 256] width 84 height 8
click at [488, 282] on span "✋" at bounding box center [490, 284] width 7 height 9
click at [534, 34] on icon at bounding box center [535, 38] width 9 height 9
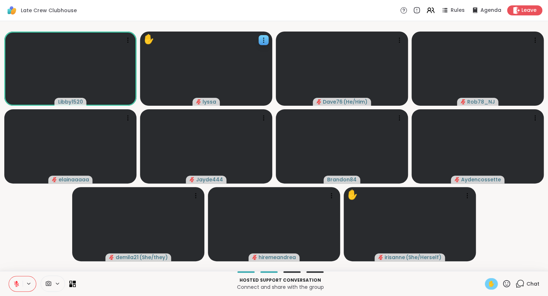
click at [15, 280] on button at bounding box center [16, 284] width 14 height 15
click at [16, 284] on icon at bounding box center [16, 283] width 2 height 3
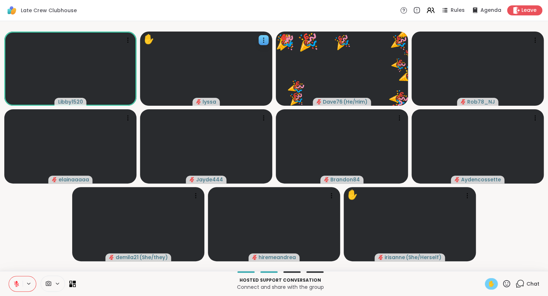
click at [489, 281] on span "✋" at bounding box center [490, 284] width 7 height 9
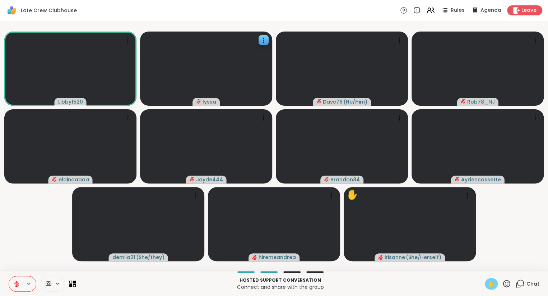
click at [491, 281] on span "✋" at bounding box center [490, 284] width 7 height 9
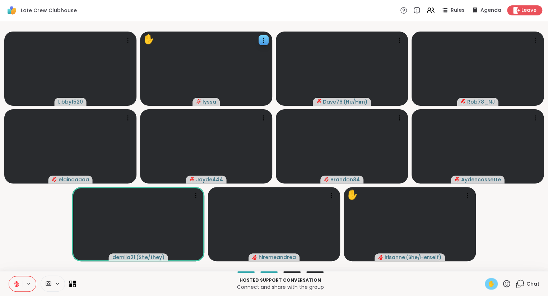
click at [491, 284] on span "✋" at bounding box center [490, 284] width 7 height 9
click at [11, 278] on button at bounding box center [16, 284] width 14 height 15
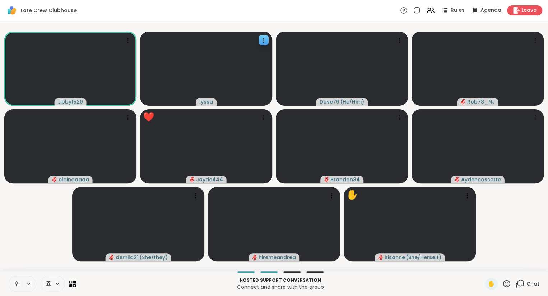
click at [12, 281] on button at bounding box center [16, 284] width 14 height 15
click at [507, 283] on icon at bounding box center [506, 284] width 9 height 9
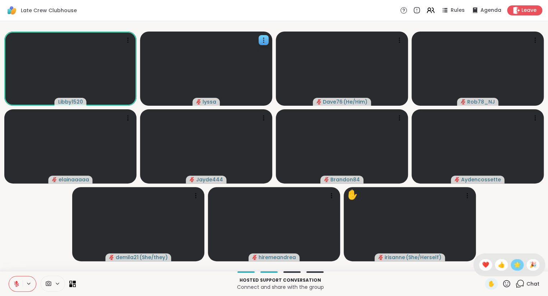
click at [512, 264] on div "🌟" at bounding box center [516, 264] width 13 height 11
click at [518, 286] on icon at bounding box center [520, 283] width 7 height 6
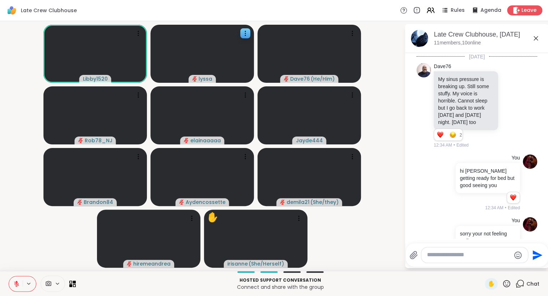
scroll to position [1817, 0]
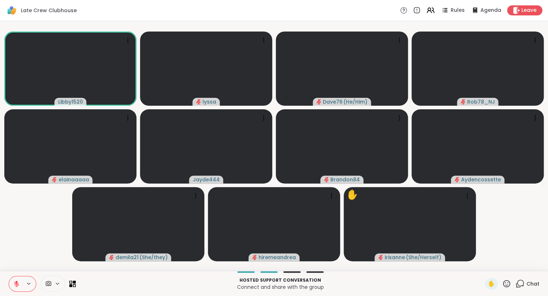
click at [493, 268] on video-player-container "Libby1520 lyssa Dave76 ( He/Him ) Rob78_NJ elainaaaaa Jayde444 Brandon84 Aydenc…" at bounding box center [273, 146] width 539 height 244
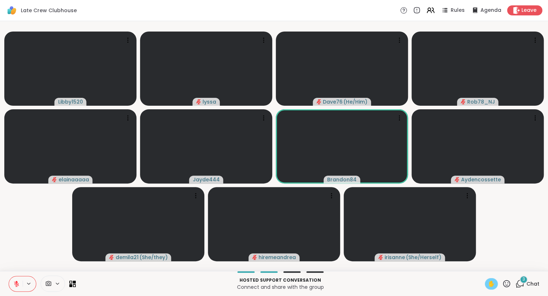
click at [492, 283] on span "✋" at bounding box center [490, 284] width 7 height 9
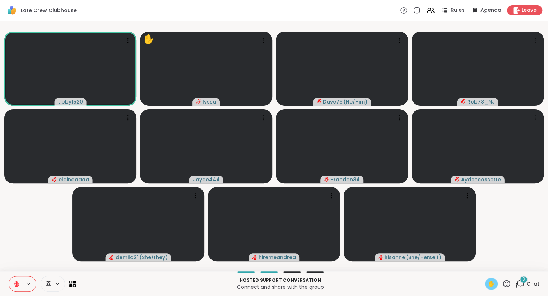
click at [15, 285] on icon at bounding box center [16, 284] width 5 height 5
click at [19, 283] on button at bounding box center [15, 284] width 15 height 15
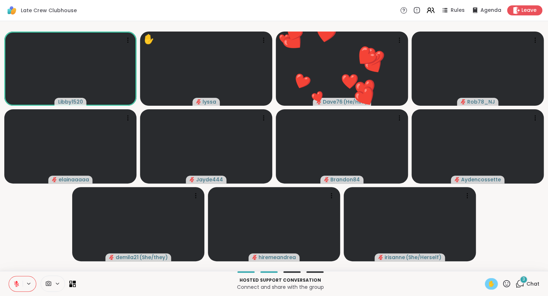
click at [487, 283] on span "✋" at bounding box center [490, 284] width 7 height 9
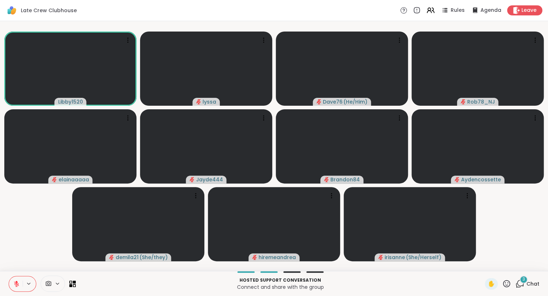
click at [507, 281] on icon at bounding box center [506, 284] width 9 height 9
click at [482, 266] on span "❤️" at bounding box center [485, 265] width 7 height 9
click at [510, 287] on icon at bounding box center [506, 284] width 9 height 9
click at [483, 266] on span "❤️" at bounding box center [485, 265] width 7 height 9
click at [12, 284] on button at bounding box center [16, 284] width 14 height 15
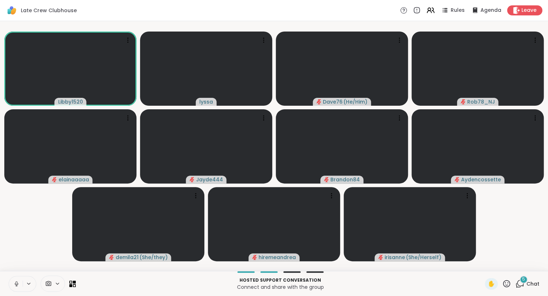
click at [14, 278] on button at bounding box center [16, 284] width 14 height 15
click at [527, 287] on span "Chat" at bounding box center [532, 284] width 13 height 7
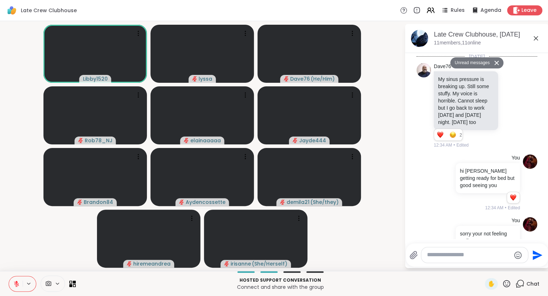
scroll to position [2110, 0]
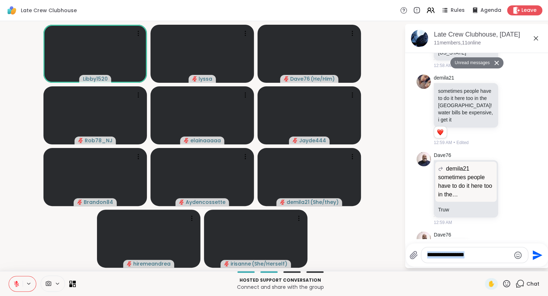
drag, startPoint x: 527, startPoint y: 287, endPoint x: 523, endPoint y: 248, distance: 39.3
click at [523, 248] on div "Late Crew Clubhouse Rules Agenda Leave Libby1520 lyssa Dave76 ( He/Him ) Rob78_…" at bounding box center [274, 148] width 548 height 296
click at [525, 267] on div "[PERSON_NAME] i saw @Jayde444 unmute, in case you wanted to say something? 1:01…" at bounding box center [476, 297] width 121 height 60
click at [536, 39] on icon at bounding box center [535, 38] width 4 height 4
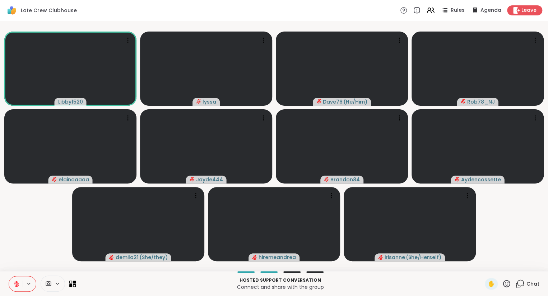
click at [505, 285] on icon at bounding box center [506, 284] width 9 height 9
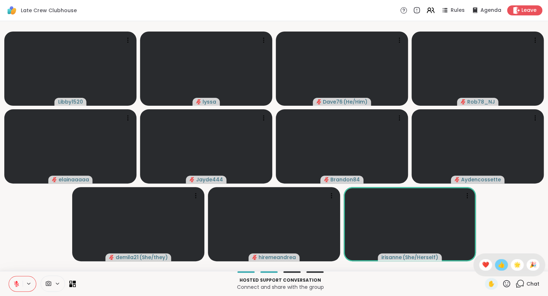
click at [494, 266] on div "👍" at bounding box center [500, 264] width 13 height 11
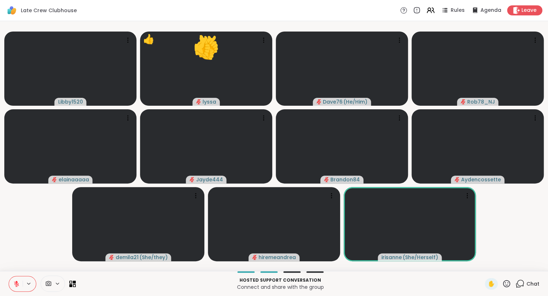
click at [494, 266] on video-player-container "Libby1520 👍 lyssa 👍 👍 👍 👍 👍 👍 👍 👍 👍 👍 👍 👍 👍 👍 👍 👍 👍 👍 👍 👍 👍 👍 👍 Dave76 ( He/Him…" at bounding box center [273, 146] width 539 height 244
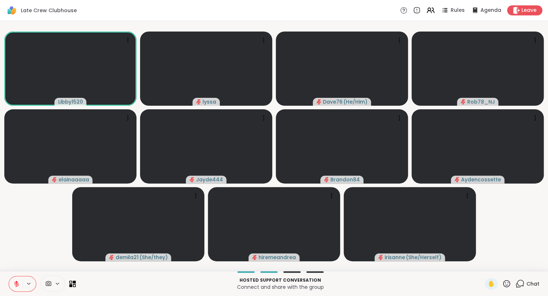
click at [522, 282] on icon at bounding box center [519, 284] width 9 height 9
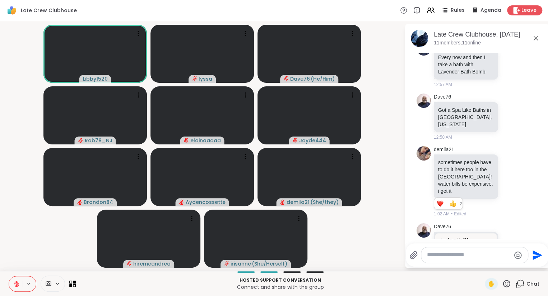
scroll to position [2014, 0]
click at [509, 178] on icon at bounding box center [510, 181] width 6 height 7
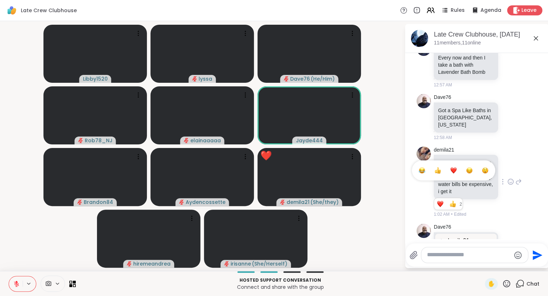
click at [455, 167] on div "Select Reaction: Heart" at bounding box center [453, 170] width 6 height 6
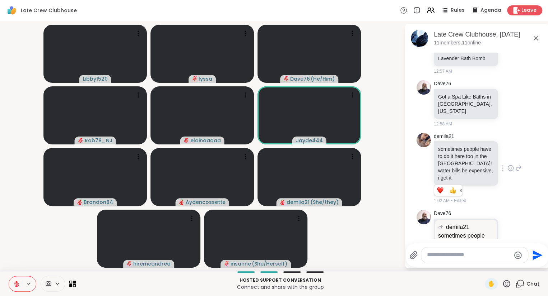
scroll to position [2086, 0]
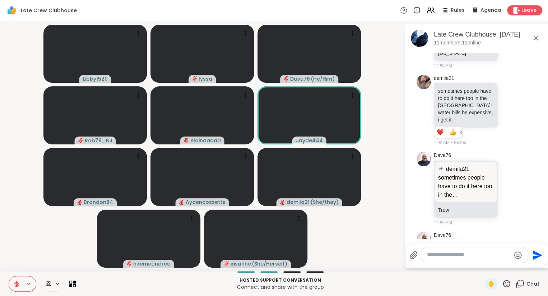
click at [536, 38] on icon at bounding box center [535, 38] width 4 height 4
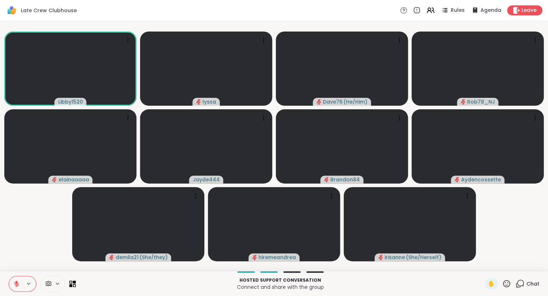
click at [533, 283] on span "Chat" at bounding box center [532, 284] width 13 height 7
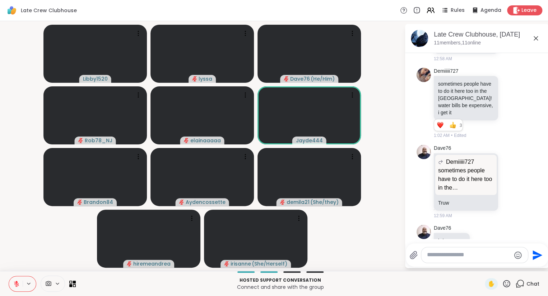
click at [486, 258] on textarea "Type your message" at bounding box center [469, 256] width 84 height 8
type textarea "**********"
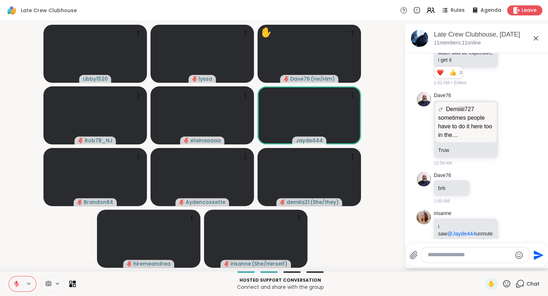
click at [535, 38] on icon at bounding box center [535, 38] width 4 height 4
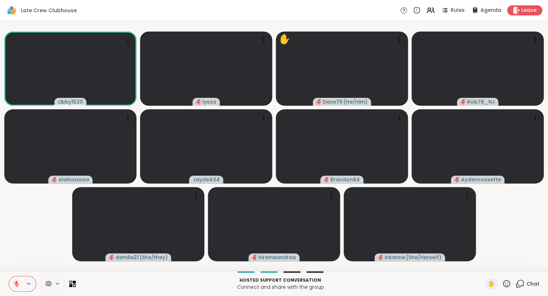
click at [518, 283] on icon at bounding box center [519, 284] width 9 height 9
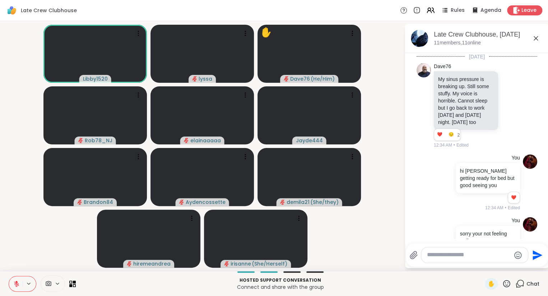
scroll to position [2148, 0]
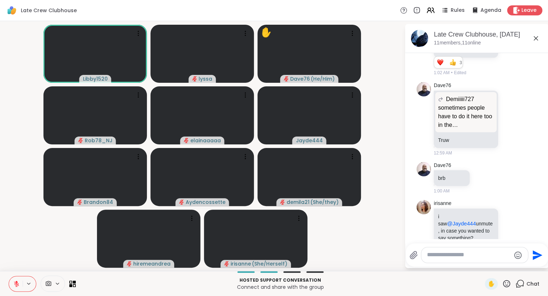
click at [496, 252] on textarea "Type your message" at bounding box center [469, 256] width 84 height 8
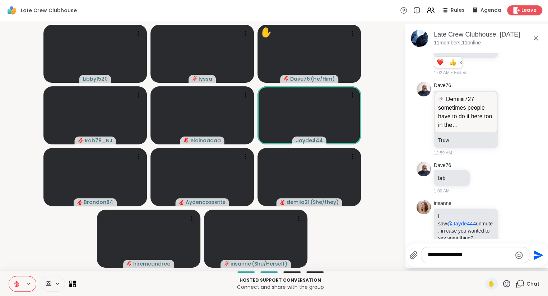
type textarea "**********"
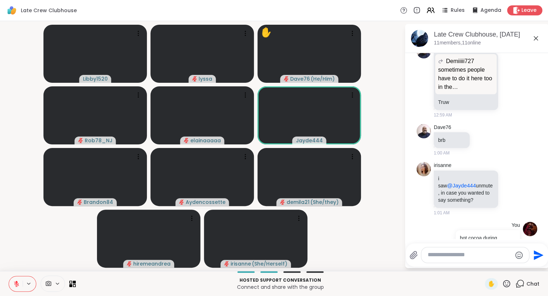
click at [535, 32] on div "Late Crew Clubhouse, [DATE]" at bounding box center [487, 34] width 109 height 9
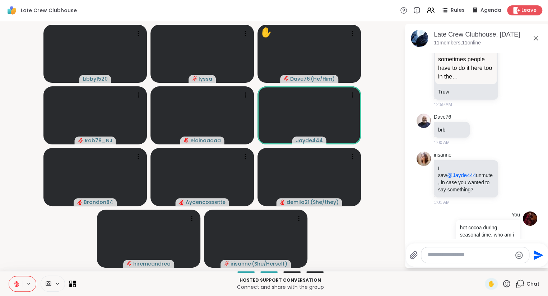
click at [535, 37] on icon at bounding box center [535, 38] width 9 height 9
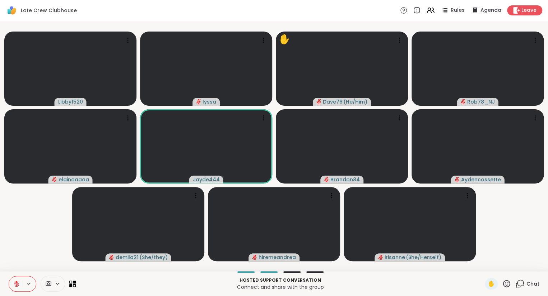
click at [521, 283] on icon at bounding box center [519, 284] width 9 height 9
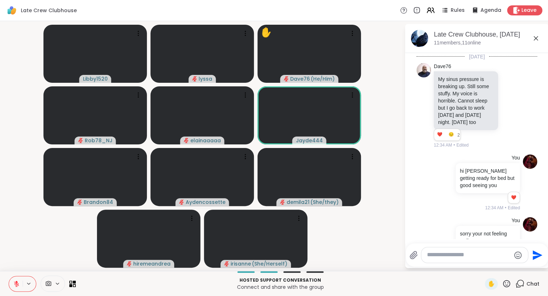
scroll to position [2164, 0]
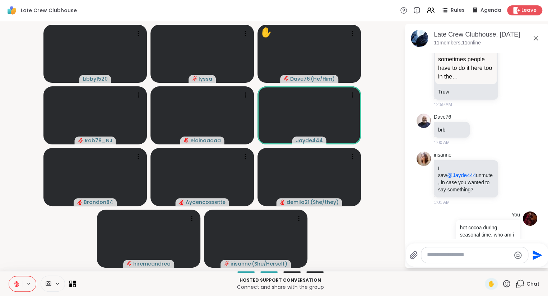
click at [455, 252] on textarea "Type your message" at bounding box center [469, 256] width 84 height 8
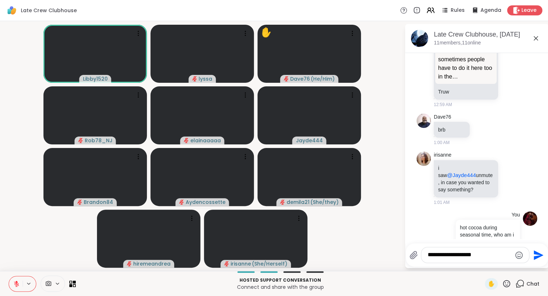
type textarea "**********"
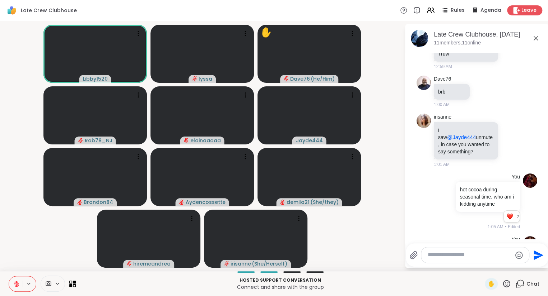
click at [535, 37] on icon at bounding box center [535, 38] width 9 height 9
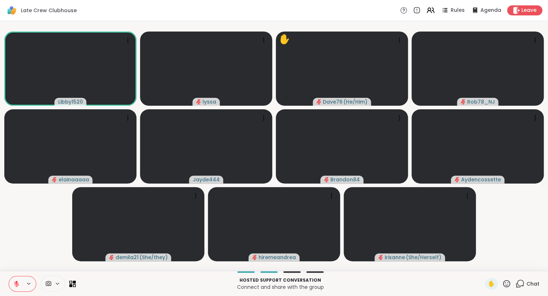
click at [506, 282] on icon at bounding box center [506, 284] width 9 height 9
click at [484, 266] on span "❤️" at bounding box center [485, 265] width 7 height 9
click at [506, 283] on icon at bounding box center [506, 284] width 9 height 9
click at [515, 265] on span "🌟" at bounding box center [516, 265] width 7 height 9
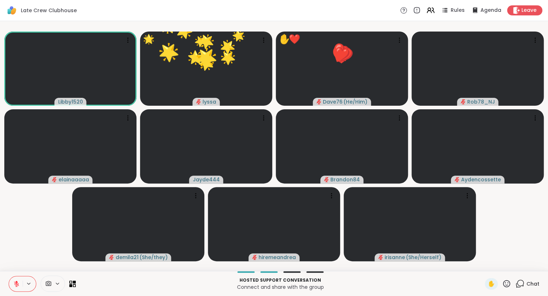
click at [507, 284] on icon at bounding box center [506, 284] width 9 height 9
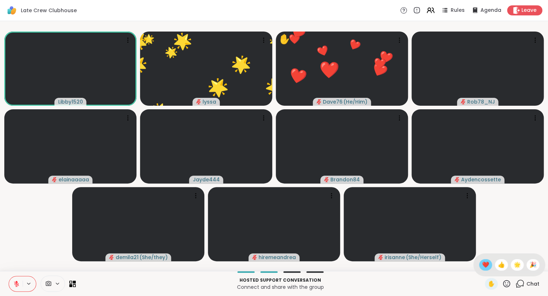
click at [483, 263] on span "❤️" at bounding box center [485, 265] width 7 height 9
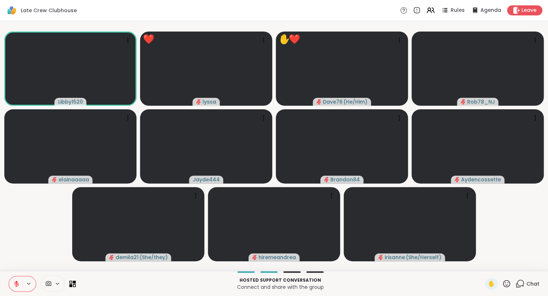
click at [517, 279] on div "Chat" at bounding box center [527, 283] width 24 height 11
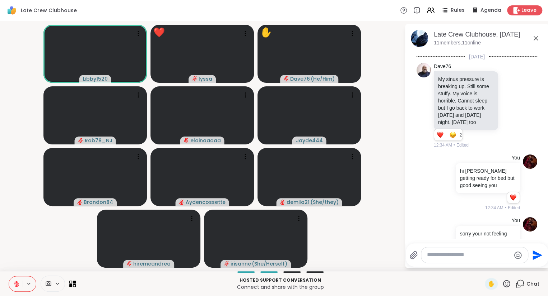
scroll to position [2212, 0]
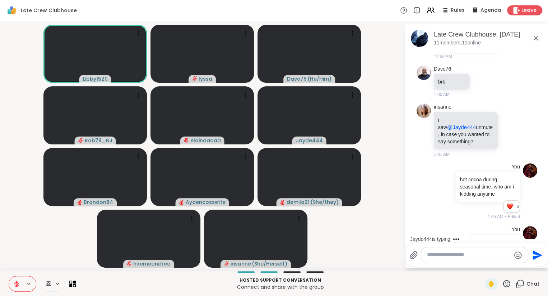
click at [535, 39] on icon at bounding box center [535, 38] width 9 height 9
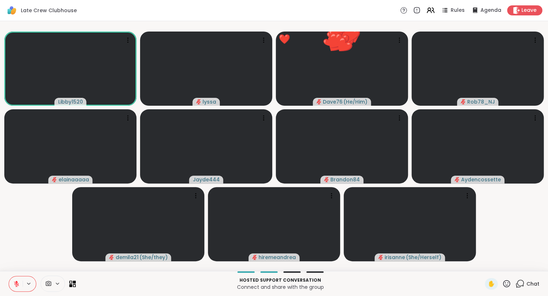
click at [517, 287] on icon at bounding box center [518, 285] width 5 height 5
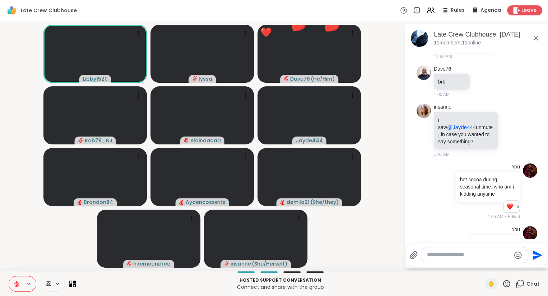
click at [479, 255] on textarea "Type your message" at bounding box center [469, 256] width 84 height 8
type textarea "**********"
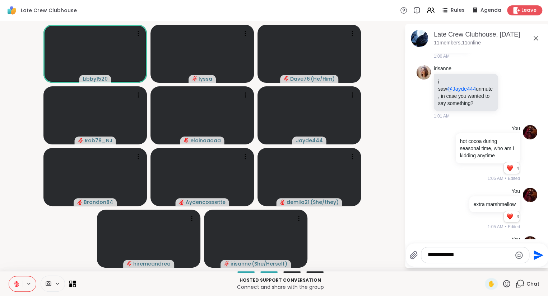
scroll to position [2261, 0]
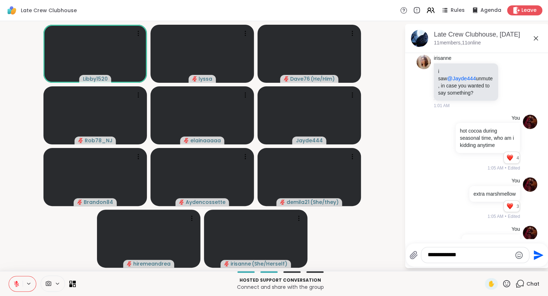
type textarea "**********"
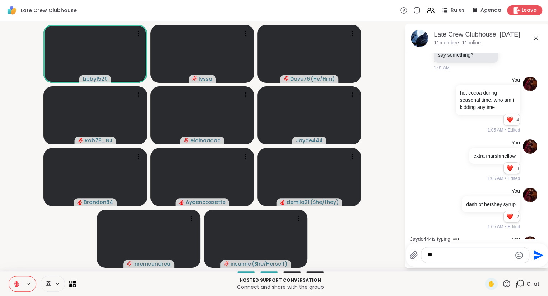
type textarea "***"
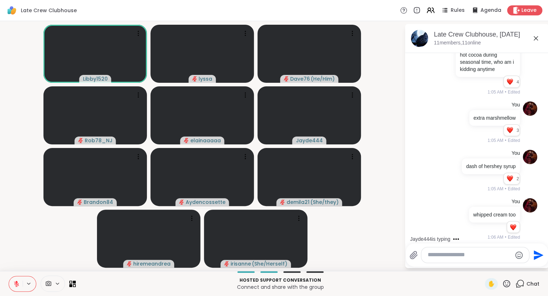
click at [536, 32] on div "Late Crew Clubhouse, [DATE]" at bounding box center [487, 34] width 109 height 9
click at [535, 37] on icon at bounding box center [535, 38] width 9 height 9
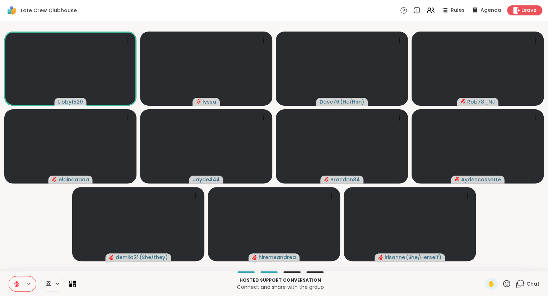
click at [507, 285] on icon at bounding box center [506, 284] width 9 height 9
click at [483, 265] on span "❤️" at bounding box center [485, 265] width 7 height 9
click at [508, 287] on icon at bounding box center [506, 283] width 7 height 7
click at [515, 264] on span "🌟" at bounding box center [516, 265] width 7 height 9
click at [525, 277] on div "1" at bounding box center [523, 280] width 8 height 8
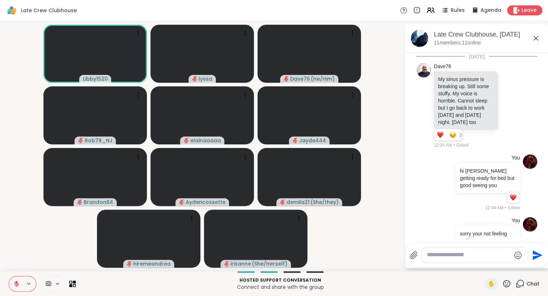
scroll to position [2451, 0]
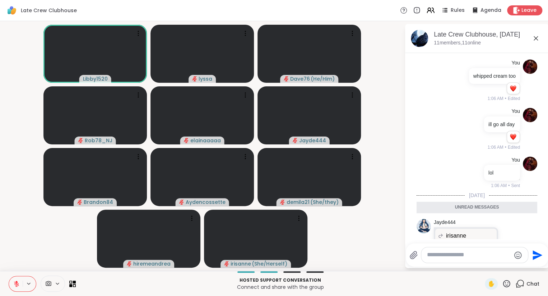
click at [509, 264] on icon at bounding box center [510, 267] width 6 height 7
click at [456, 253] on div "Select Reaction: Heart" at bounding box center [453, 256] width 6 height 6
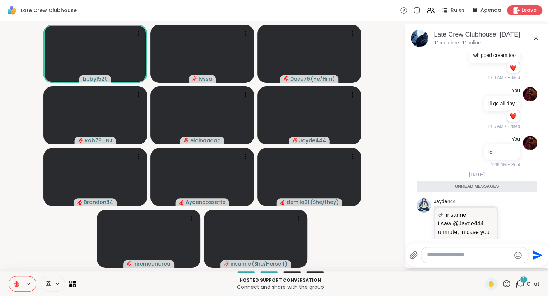
click at [536, 37] on icon at bounding box center [535, 38] width 4 height 4
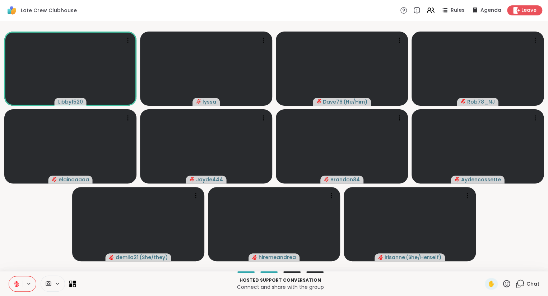
click at [523, 285] on icon at bounding box center [520, 283] width 7 height 6
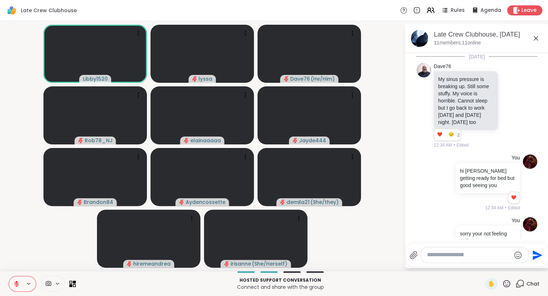
scroll to position [2465, 0]
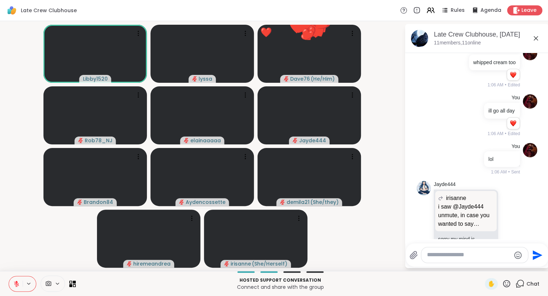
click at [477, 255] on textarea "Type your message" at bounding box center [469, 256] width 84 height 8
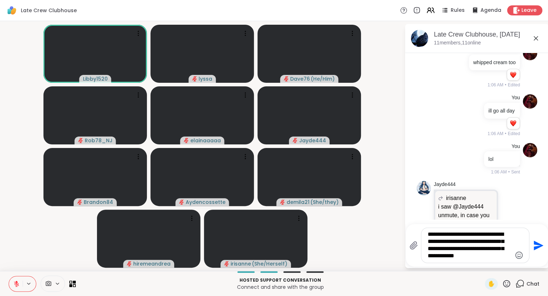
click at [468, 235] on textarea "**********" at bounding box center [469, 245] width 84 height 29
click at [487, 259] on textarea "**********" at bounding box center [469, 245] width 84 height 29
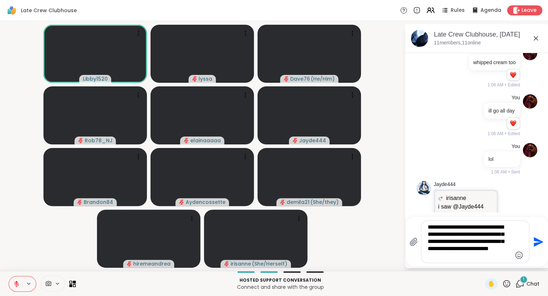
scroll to position [2544, 0]
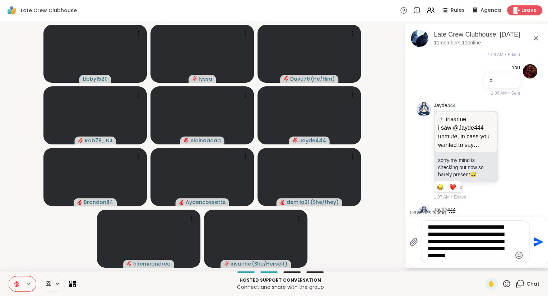
type textarea "**********"
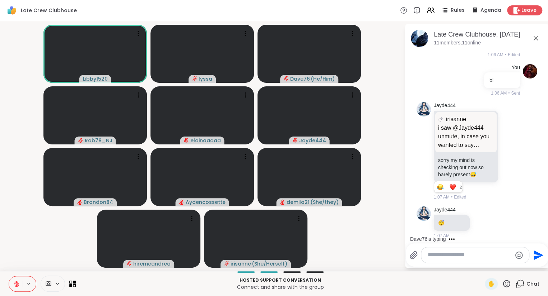
scroll to position [2599, 0]
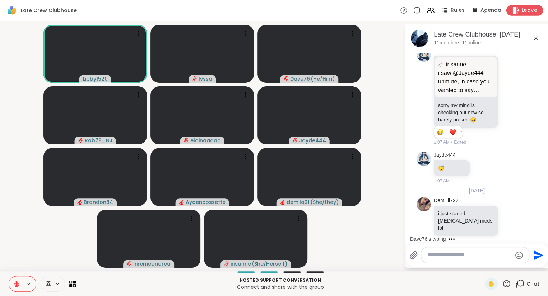
click at [523, 9] on span "Leave" at bounding box center [529, 11] width 16 height 8
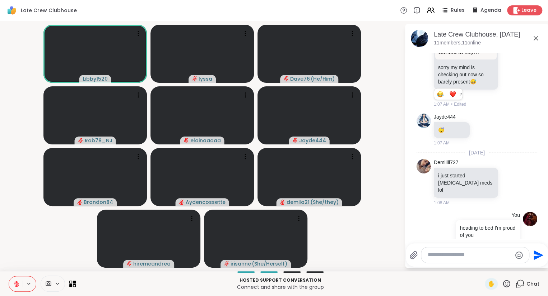
click at [507, 284] on icon at bounding box center [506, 284] width 9 height 9
click at [483, 264] on span "❤️" at bounding box center [485, 265] width 7 height 9
click at [509, 283] on icon at bounding box center [506, 284] width 9 height 9
click at [487, 266] on div "❤️" at bounding box center [485, 264] width 13 height 11
click at [522, 8] on span "Leave" at bounding box center [529, 11] width 16 height 8
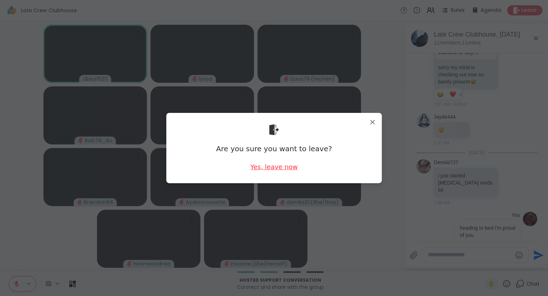
click at [278, 171] on div "Yes, leave now" at bounding box center [273, 167] width 47 height 9
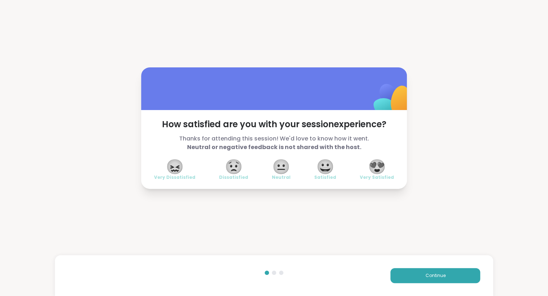
click at [377, 165] on span "😍" at bounding box center [377, 166] width 18 height 13
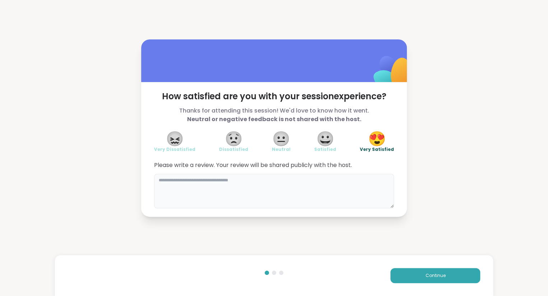
click at [351, 179] on textarea at bounding box center [274, 191] width 240 height 34
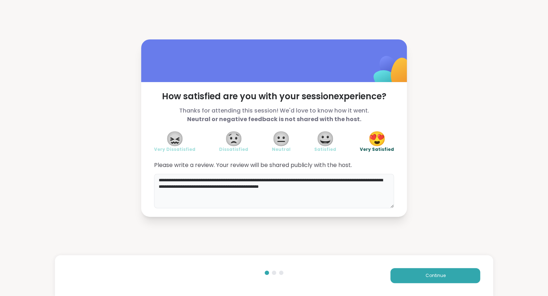
click at [190, 187] on textarea "**********" at bounding box center [274, 191] width 240 height 34
click at [343, 184] on textarea "**********" at bounding box center [274, 191] width 240 height 34
type textarea "**********"
click at [403, 276] on button "Continue" at bounding box center [435, 275] width 90 height 15
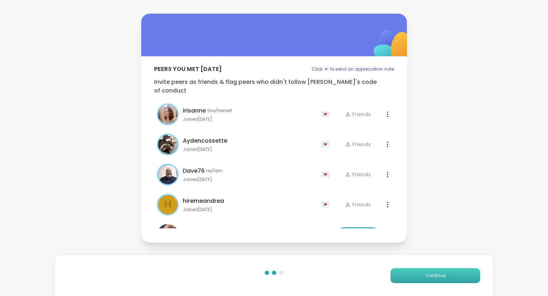
click at [407, 281] on button "Continue" at bounding box center [435, 275] width 90 height 15
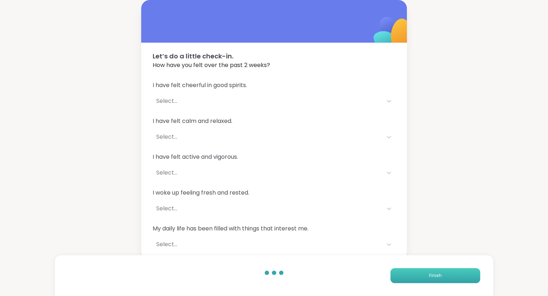
click at [408, 278] on button "Finish" at bounding box center [435, 275] width 90 height 15
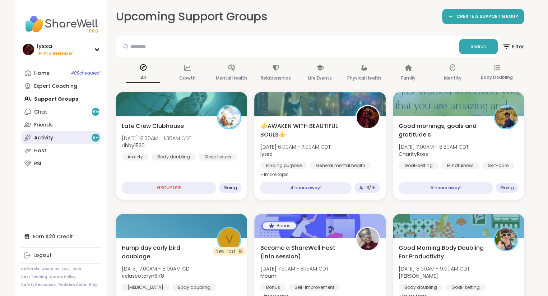
click at [57, 136] on link "Activity 9 +" at bounding box center [61, 137] width 80 height 13
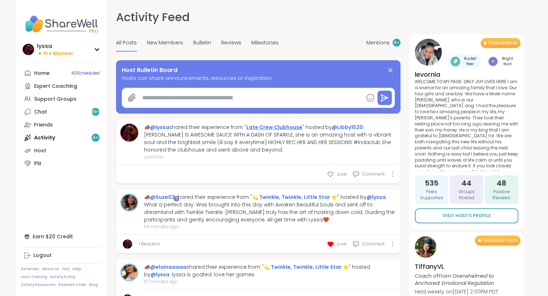
click at [283, 127] on link "Late Crew Clubhouse" at bounding box center [274, 127] width 56 height 7
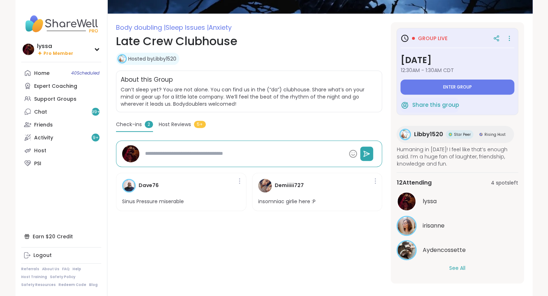
scroll to position [80, 0]
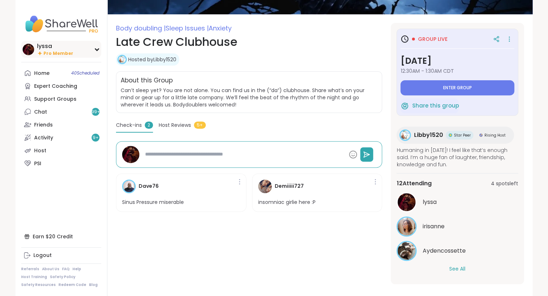
click at [29, 46] on img at bounding box center [28, 49] width 11 height 11
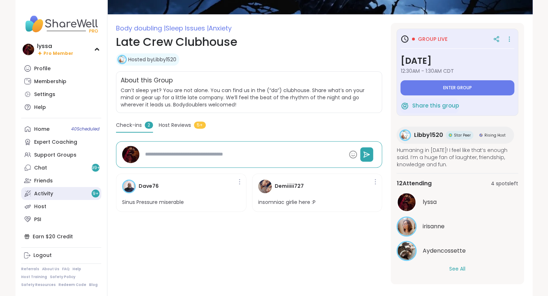
click at [46, 193] on div "Activity 9 +" at bounding box center [43, 194] width 19 height 7
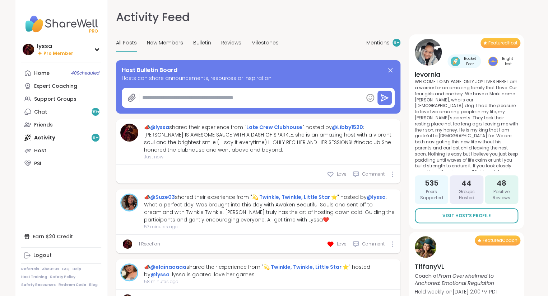
type textarea "*"
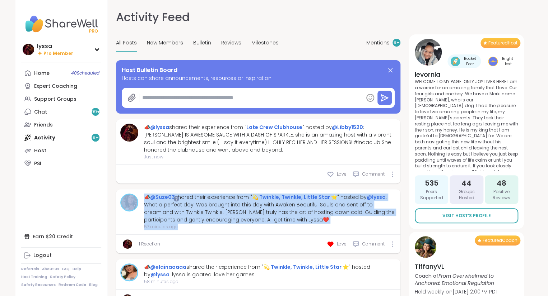
drag, startPoint x: 46, startPoint y: 193, endPoint x: 183, endPoint y: 229, distance: 141.7
click at [107, 229] on nav "lyssa Pro Member Profile Membership Settings Help Home 40 Scheduled Expert Coac…" at bounding box center [61, 148] width 92 height 296
click at [211, 233] on div "📣 @Suze03 shared their experience from " 💫 Twinkle, Twinkle, Little Star ⭐️ " h…" at bounding box center [258, 212] width 284 height 46
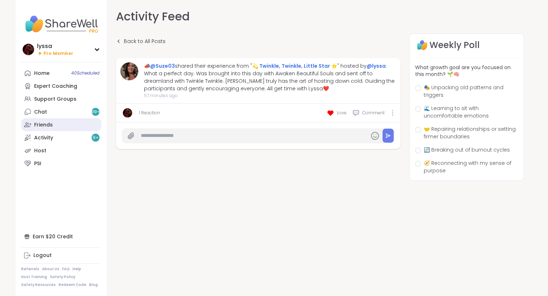
click at [33, 125] on link "Friends" at bounding box center [61, 124] width 80 height 13
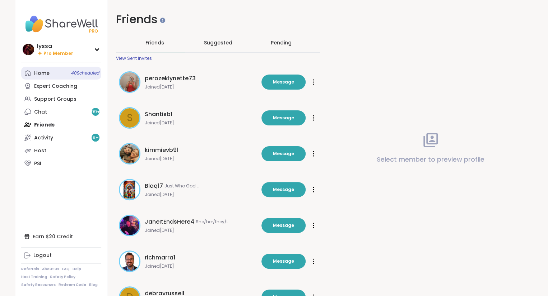
click at [48, 69] on link "Home 40 Scheduled" at bounding box center [61, 73] width 80 height 13
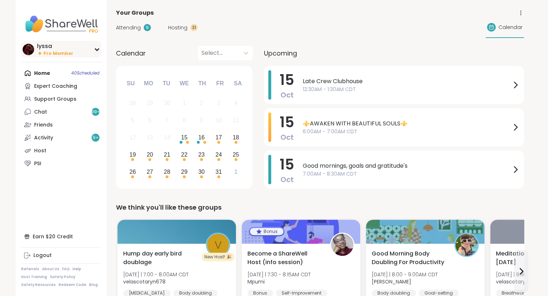
click at [34, 53] on div "lyssa Pro Member" at bounding box center [61, 49] width 80 height 17
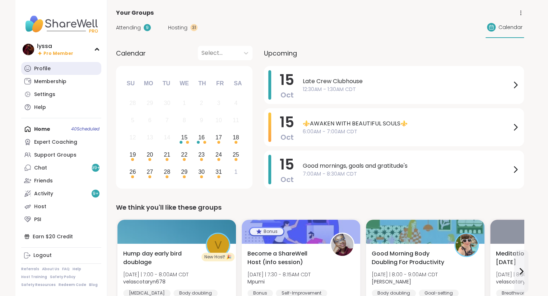
click at [42, 74] on link "Profile" at bounding box center [61, 68] width 80 height 13
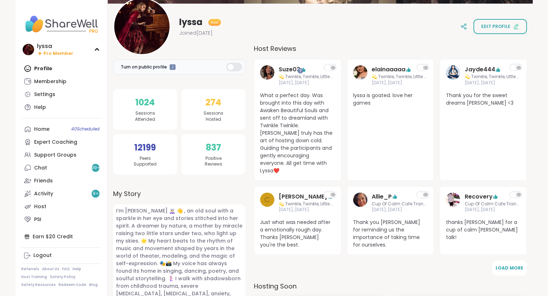
scroll to position [88, 0]
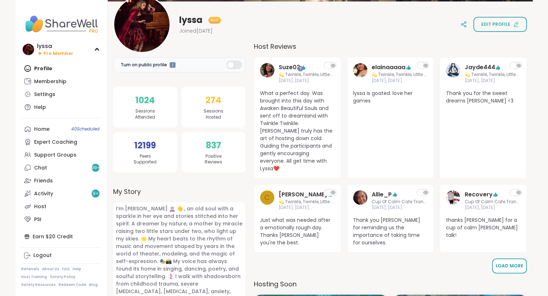
click at [502, 259] on button "Load More" at bounding box center [509, 266] width 35 height 15
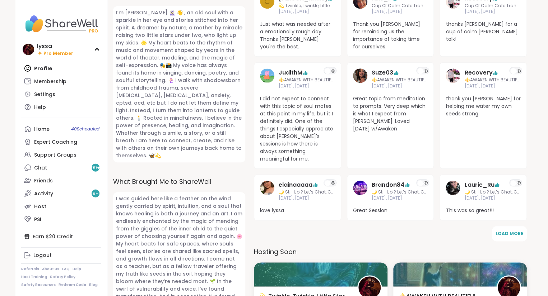
scroll to position [285, 0]
click at [502, 230] on span "Load More" at bounding box center [509, 233] width 28 height 6
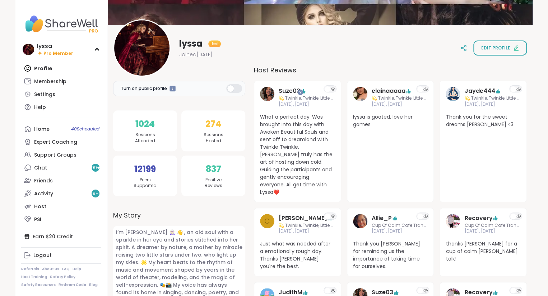
scroll to position [64, 0]
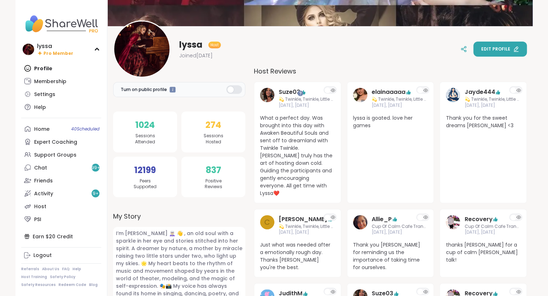
click at [484, 49] on span "Edit profile" at bounding box center [495, 49] width 29 height 6
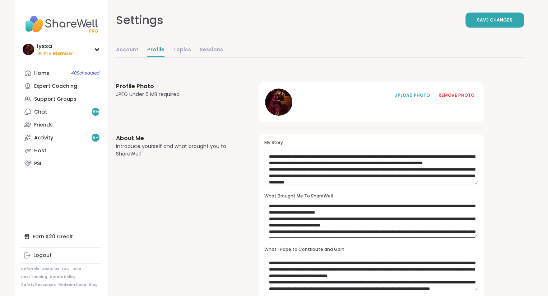
scroll to position [4, 0]
click at [32, 101] on link "Support Groups" at bounding box center [61, 99] width 80 height 13
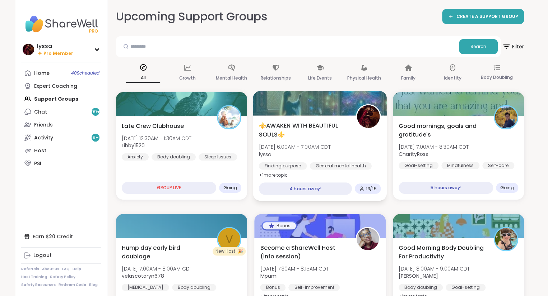
click at [307, 142] on div "⚜️AWAKEN WITH BEAUTIFUL SOULS⚜️ [DATE] 6:00AM - 7:00AM CDT lyssa Finding purpos…" at bounding box center [320, 150] width 122 height 58
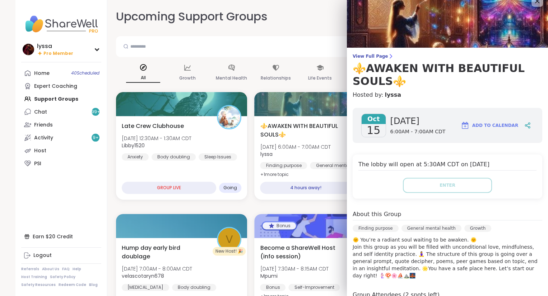
scroll to position [7, 0]
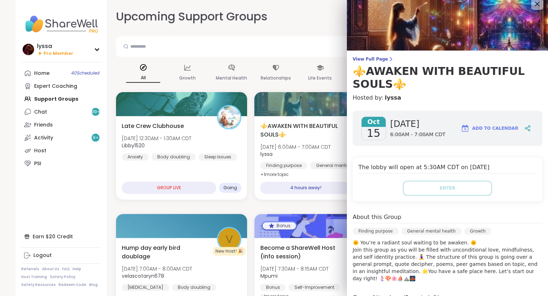
click at [535, 6] on icon at bounding box center [536, 3] width 9 height 9
